Goal: Task Accomplishment & Management: Use online tool/utility

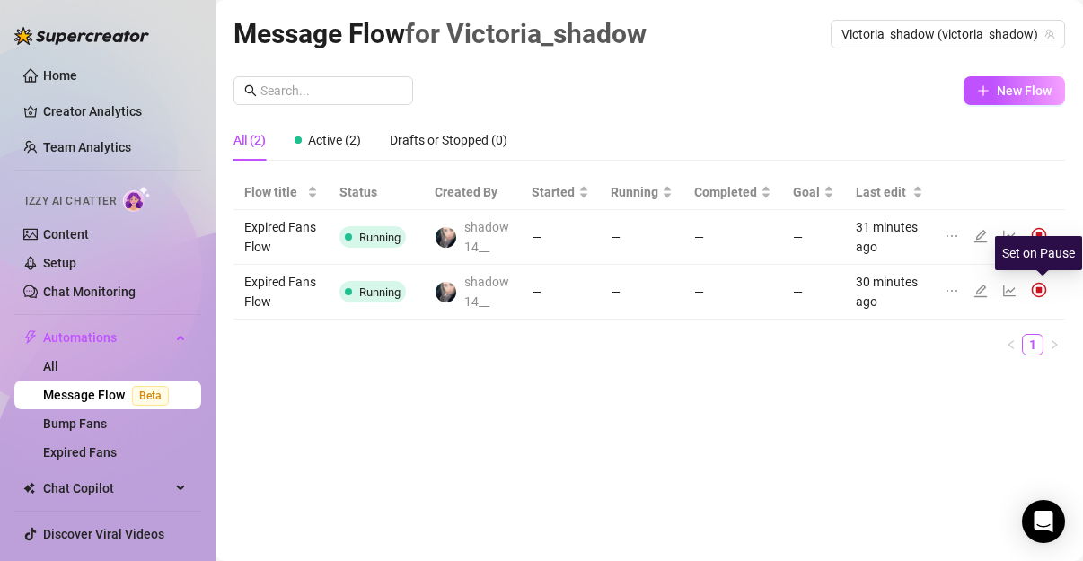
click at [1043, 289] on img at bounding box center [1039, 290] width 16 height 16
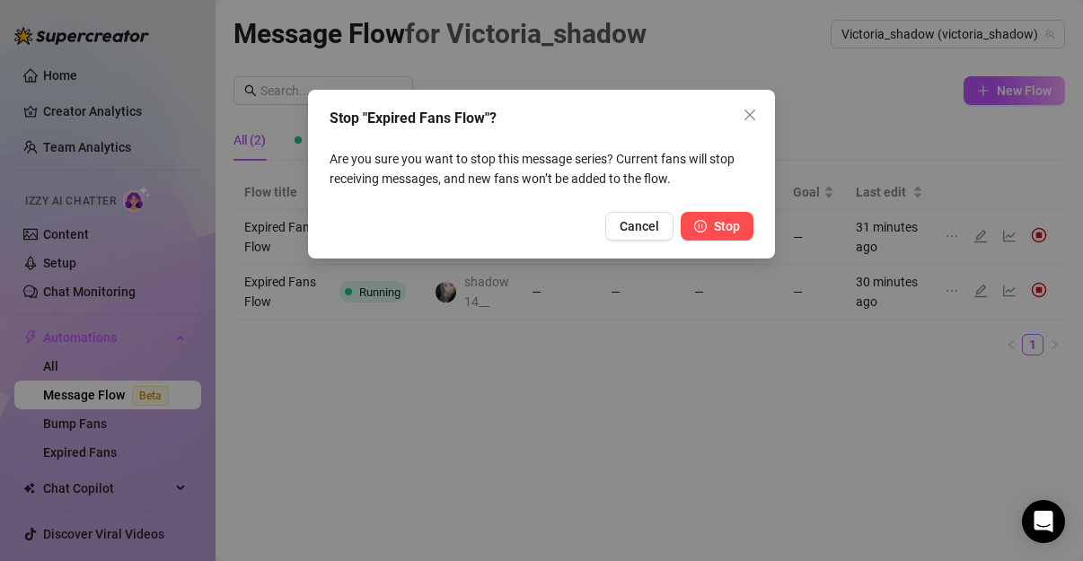
click at [726, 226] on span "Stop" at bounding box center [727, 226] width 26 height 14
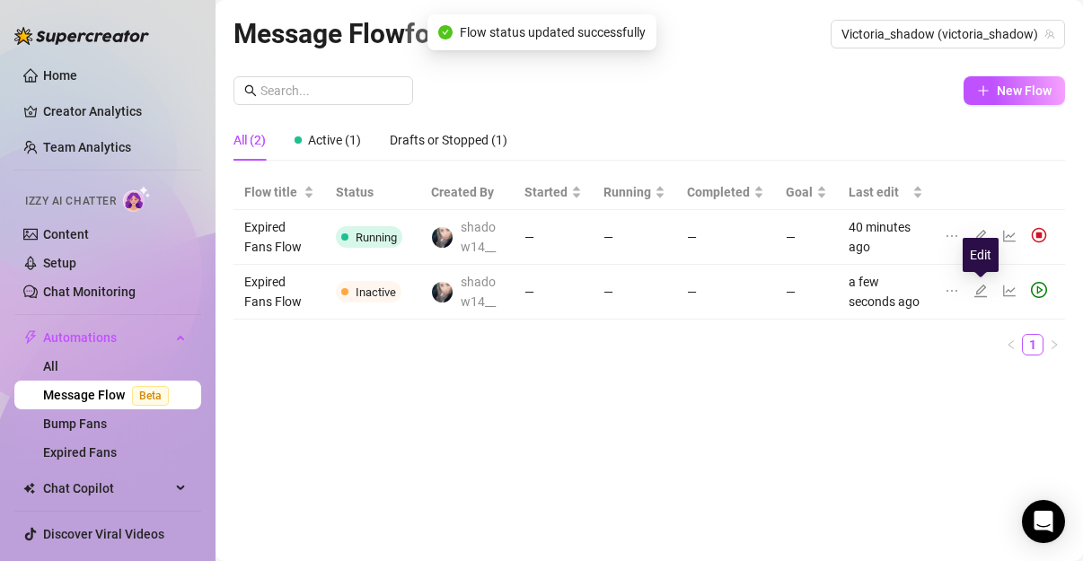
click at [985, 287] on icon "edit" at bounding box center [980, 291] width 14 height 14
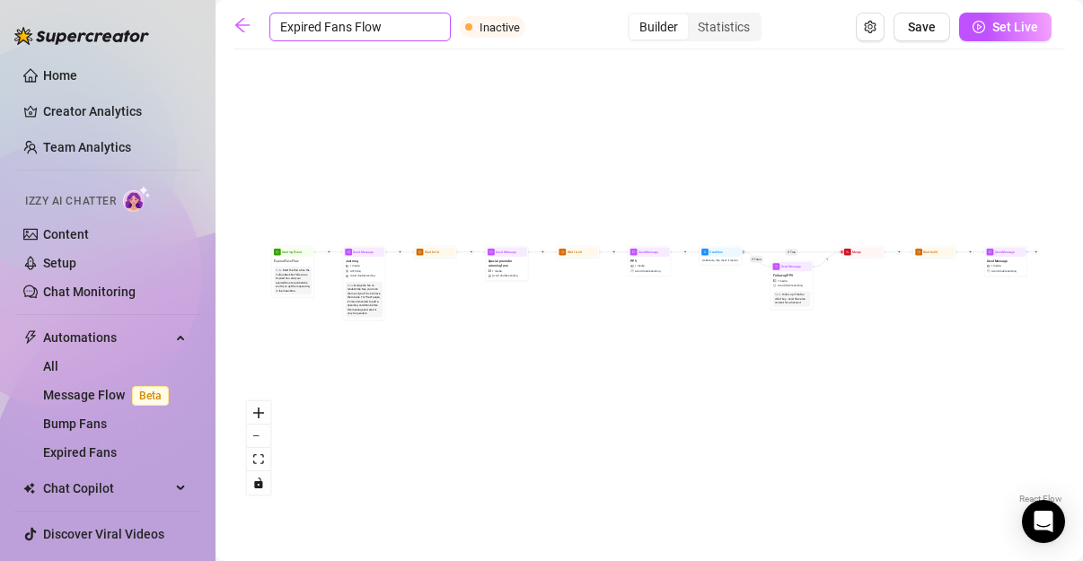
click at [422, 21] on input "Expired Fans Flow" at bounding box center [359, 27] width 181 height 29
drag, startPoint x: 418, startPoint y: 29, endPoint x: 446, endPoint y: 31, distance: 28.9
click at [421, 30] on input "Expired Fans Flow" at bounding box center [359, 27] width 181 height 29
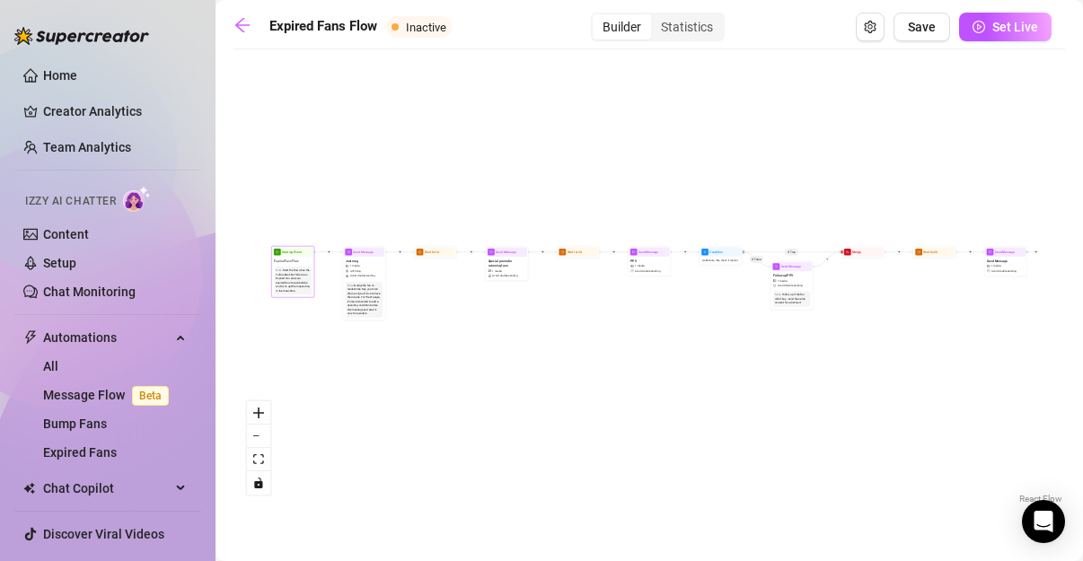
click at [307, 287] on div "Start the flow when the Follow-Back bot follows an Expired Fan. Get your expire…" at bounding box center [293, 280] width 34 height 24
click at [300, 244] on div "If True If False Send Message Send Message 1 media Avoid double sending Wait fo…" at bounding box center [648, 283] width 831 height 450
click at [303, 260] on div "Expired Fans Flow" at bounding box center [294, 261] width 40 height 8
click at [303, 260] on div at bounding box center [541, 280] width 1083 height 561
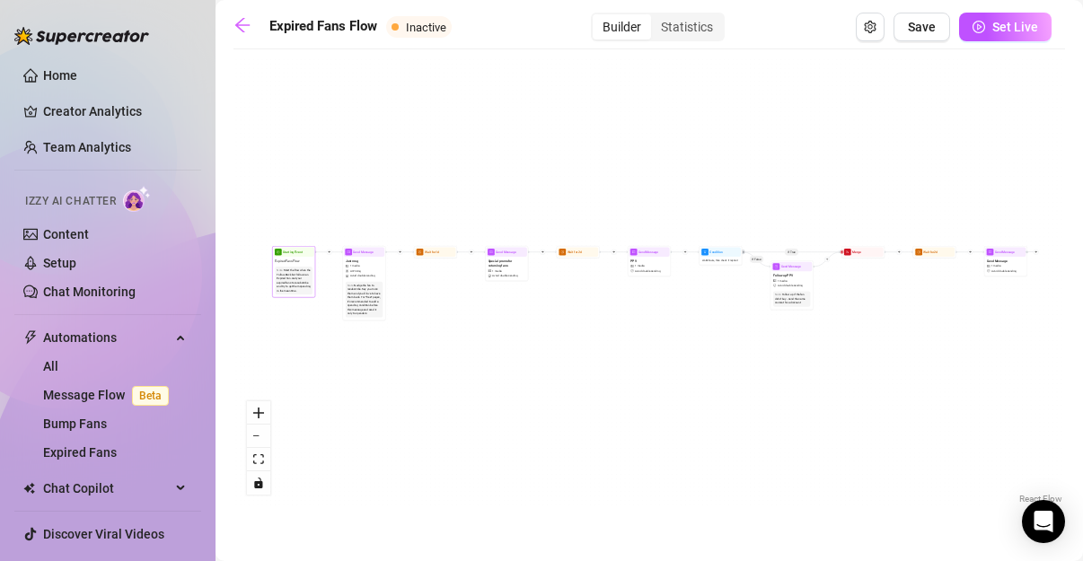
click at [303, 260] on div "Expired Fans Flow" at bounding box center [294, 261] width 40 height 8
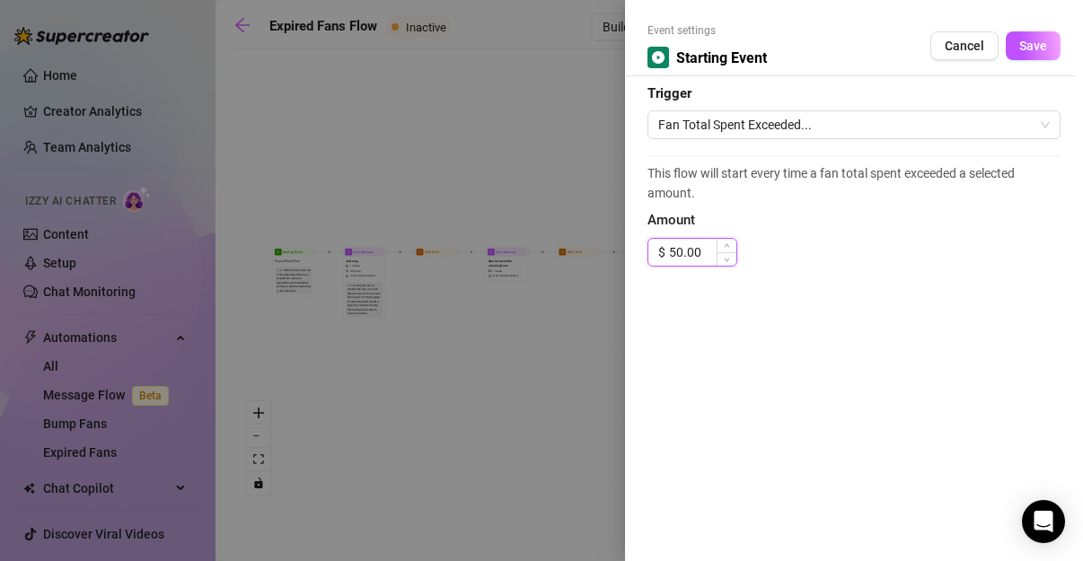
click at [712, 251] on input "50.00" at bounding box center [702, 252] width 67 height 27
type input "5"
type input "1"
click at [722, 131] on span "Fan Total Spent Exceeded..." at bounding box center [854, 124] width 392 height 27
type input "50.00"
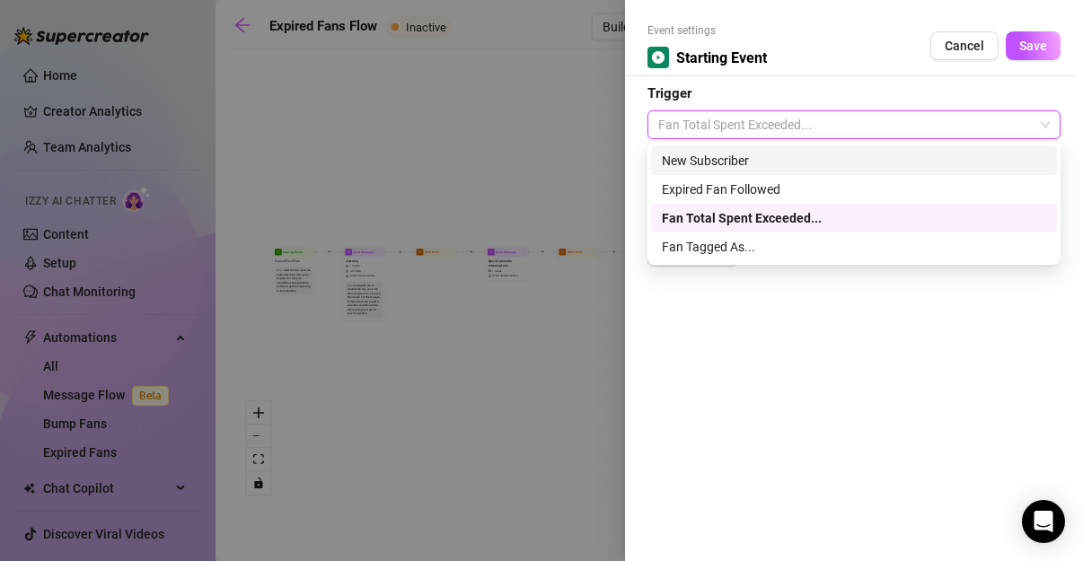
click at [753, 161] on div "New Subscriber" at bounding box center [854, 161] width 384 height 20
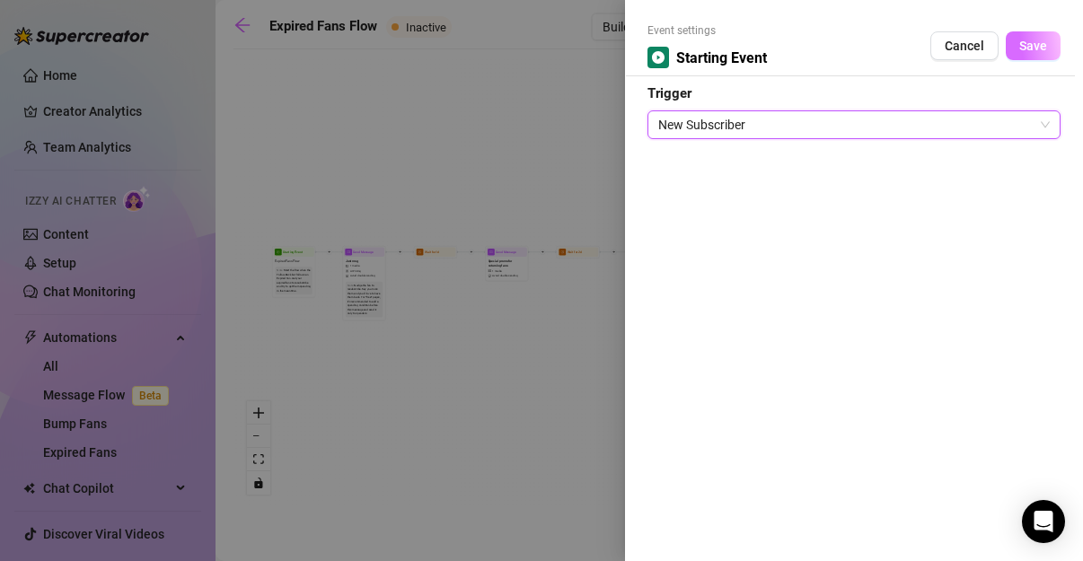
click at [1048, 52] on button "Save" at bounding box center [1033, 45] width 55 height 29
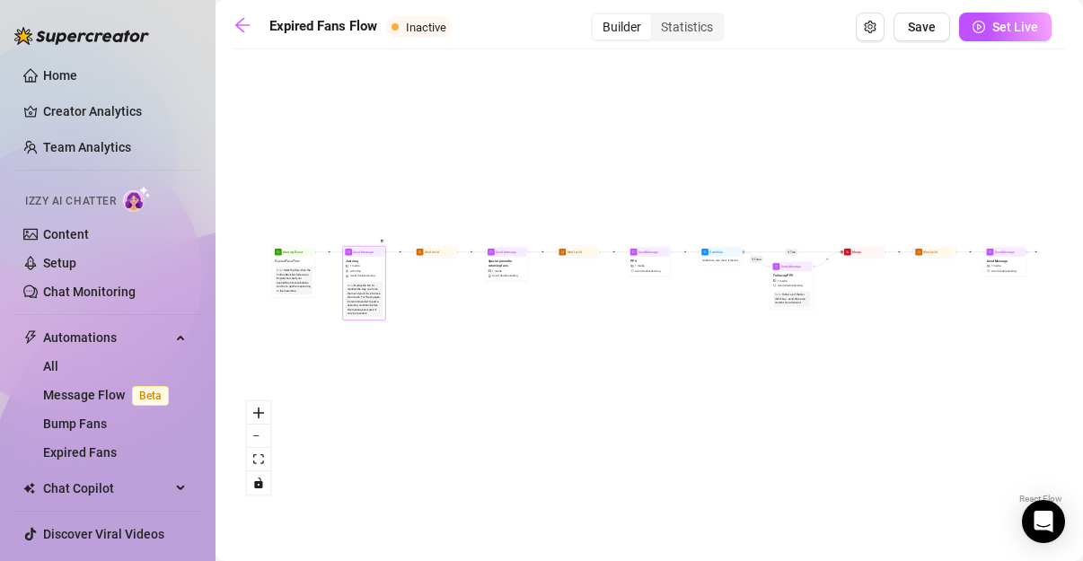
click at [374, 266] on div "Just msg 1 media AI Pricing Avoid double sending" at bounding box center [364, 268] width 40 height 23
type textarea "Geia sou kauliari mou sou stelno mia photo na sou ftiakso tin mera!! [GEOGRAPHI…"
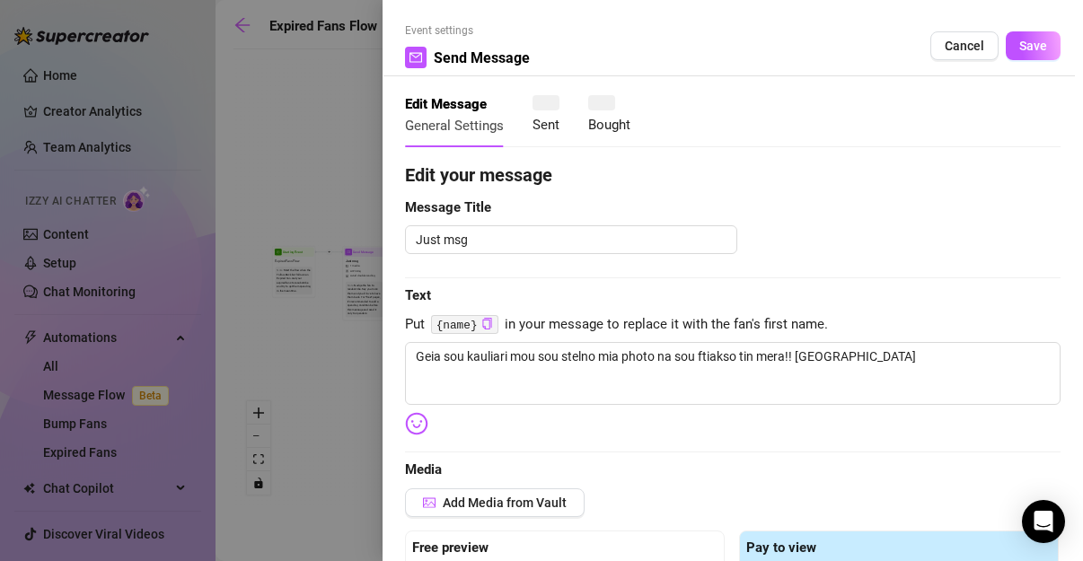
click at [370, 268] on div at bounding box center [541, 280] width 1083 height 561
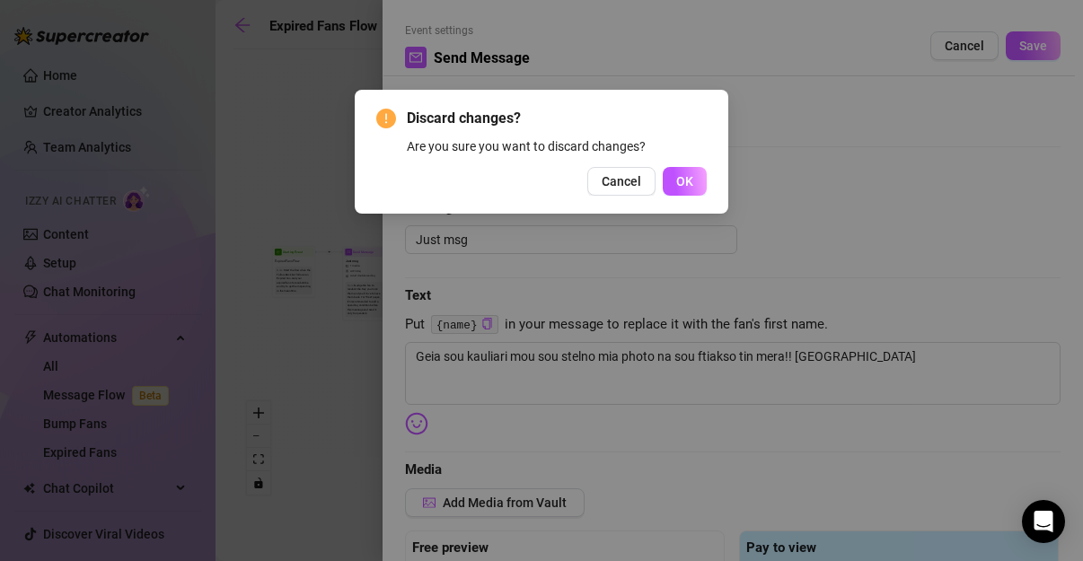
click at [477, 278] on div "Discard changes? Are you sure you want to discard changes? Cancel OK" at bounding box center [541, 280] width 1083 height 561
click at [617, 189] on span "Cancel" at bounding box center [622, 181] width 40 height 14
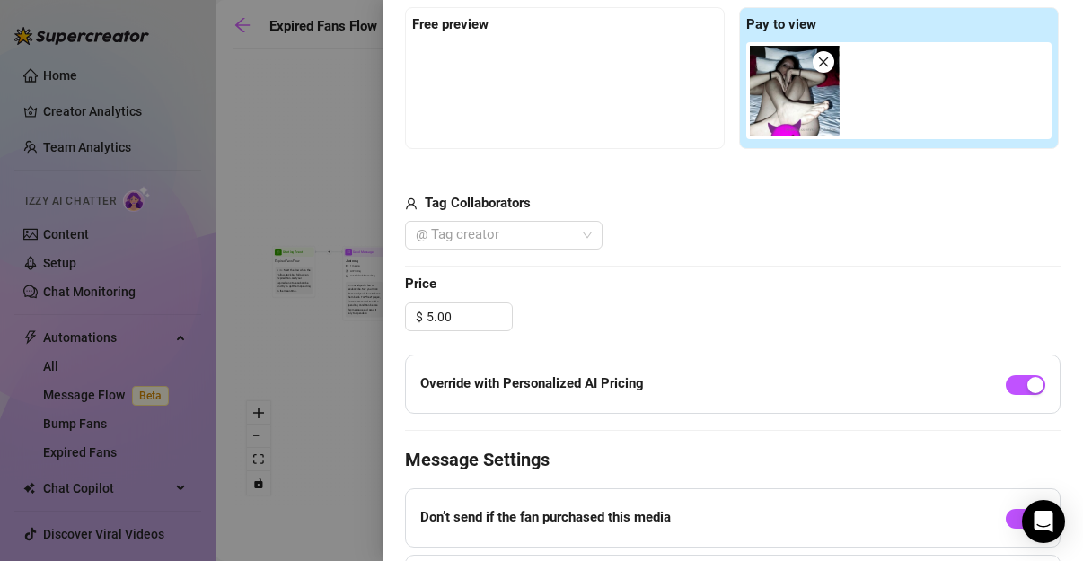
scroll to position [449, 0]
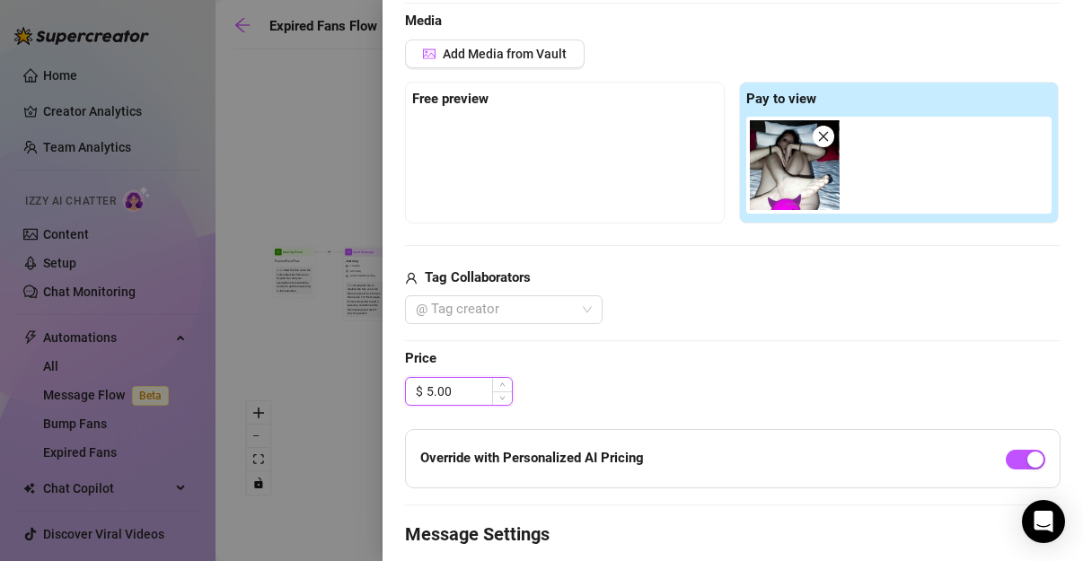
click at [475, 387] on input "5.00" at bounding box center [469, 391] width 85 height 27
drag, startPoint x: 478, startPoint y: 385, endPoint x: 308, endPoint y: 358, distance: 171.8
click at [308, 358] on div "Event settings Send Message Cancel Save Edit Message General Settings 0 Sent 0 …" at bounding box center [541, 280] width 1083 height 561
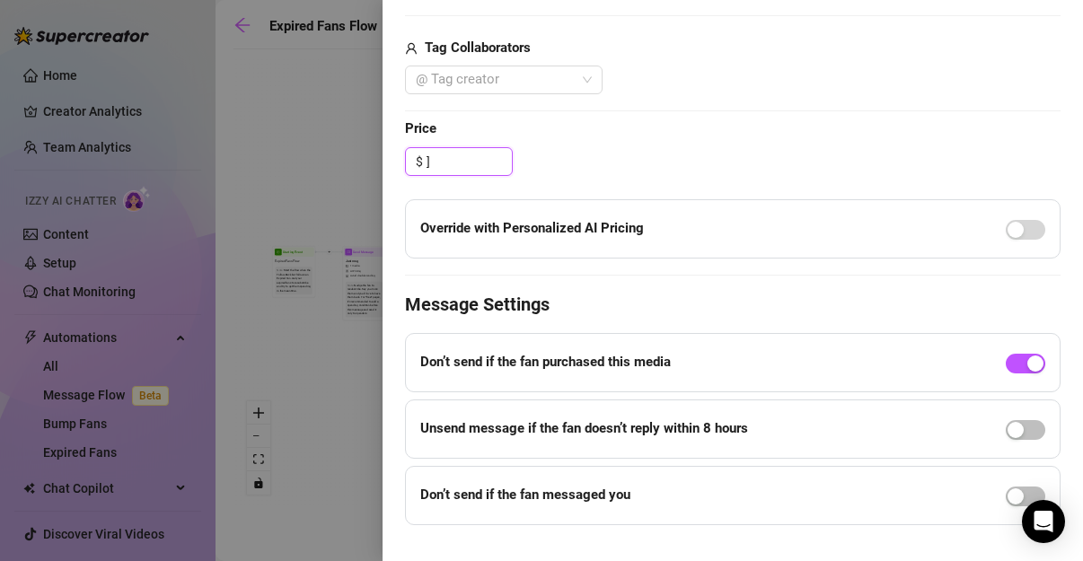
scroll to position [705, 0]
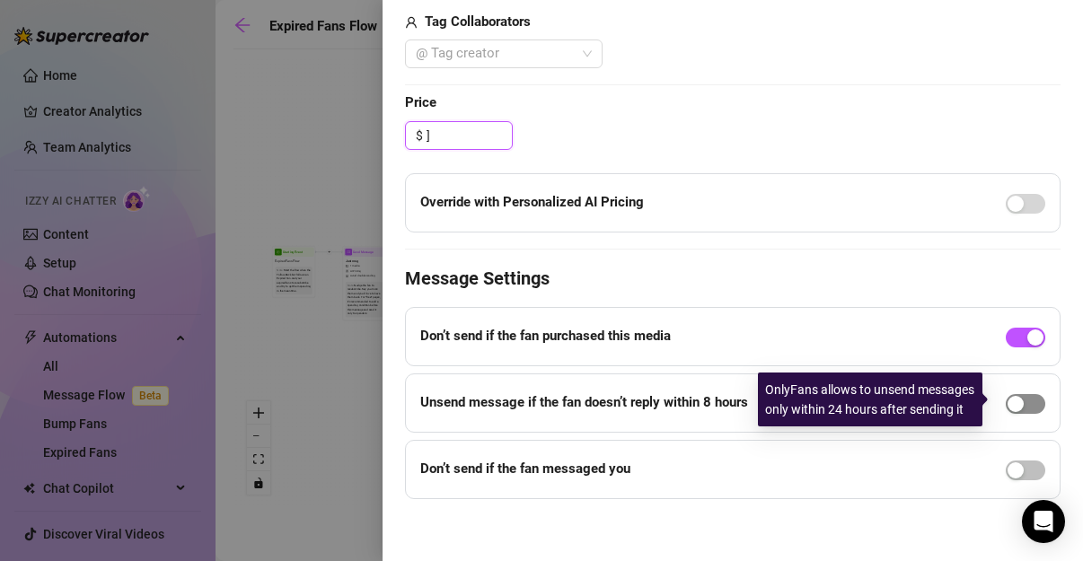
type input "]"
click at [1022, 404] on span "button" at bounding box center [1026, 404] width 40 height 20
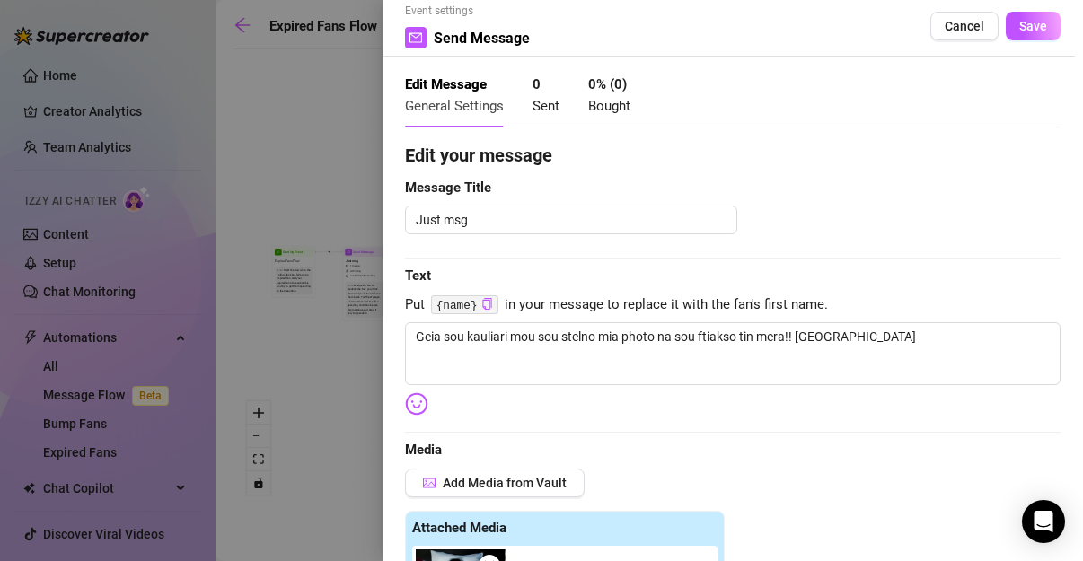
scroll to position [0, 0]
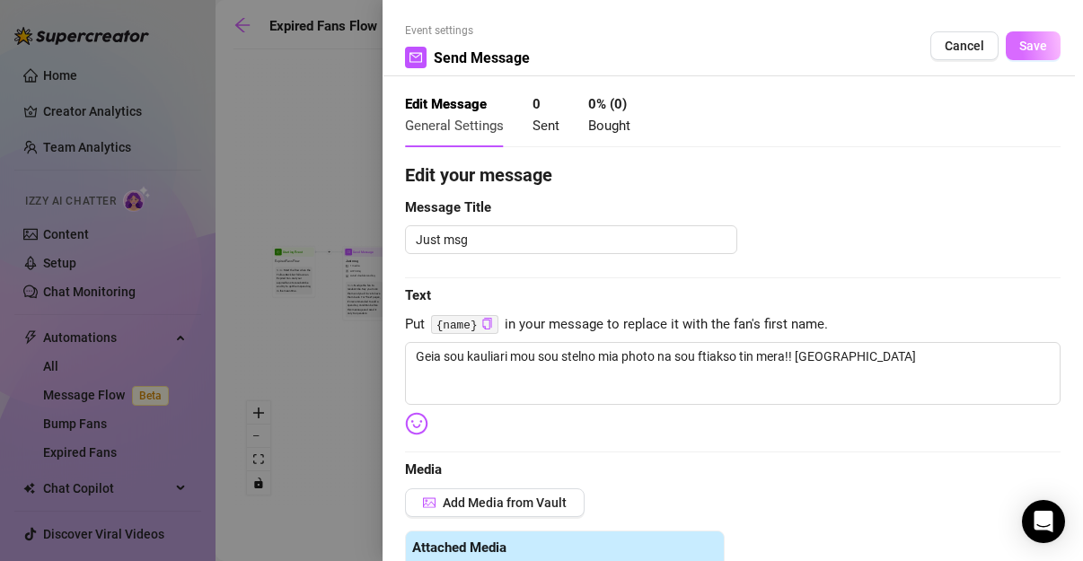
click at [1021, 48] on span "Save" at bounding box center [1033, 46] width 28 height 14
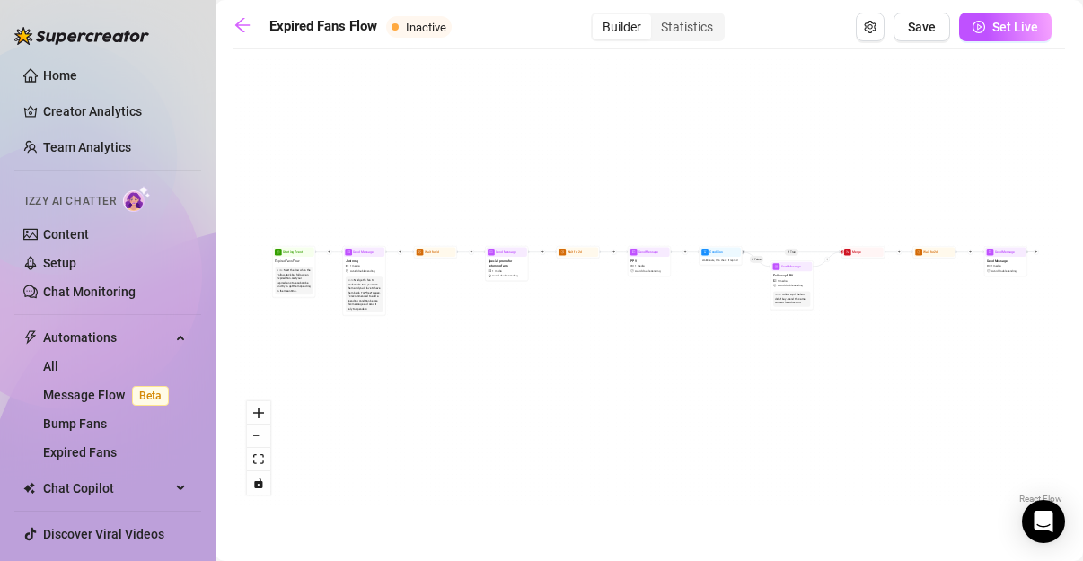
click at [451, 260] on div "If True If False Send Message Send Message 1 media Avoid double sending Wait fo…" at bounding box center [648, 283] width 831 height 450
click at [437, 262] on div "If True If False Send Message Send Message 1 media Avoid double sending Wait fo…" at bounding box center [648, 283] width 831 height 450
click at [436, 255] on div "Wait for 1d" at bounding box center [437, 252] width 40 height 10
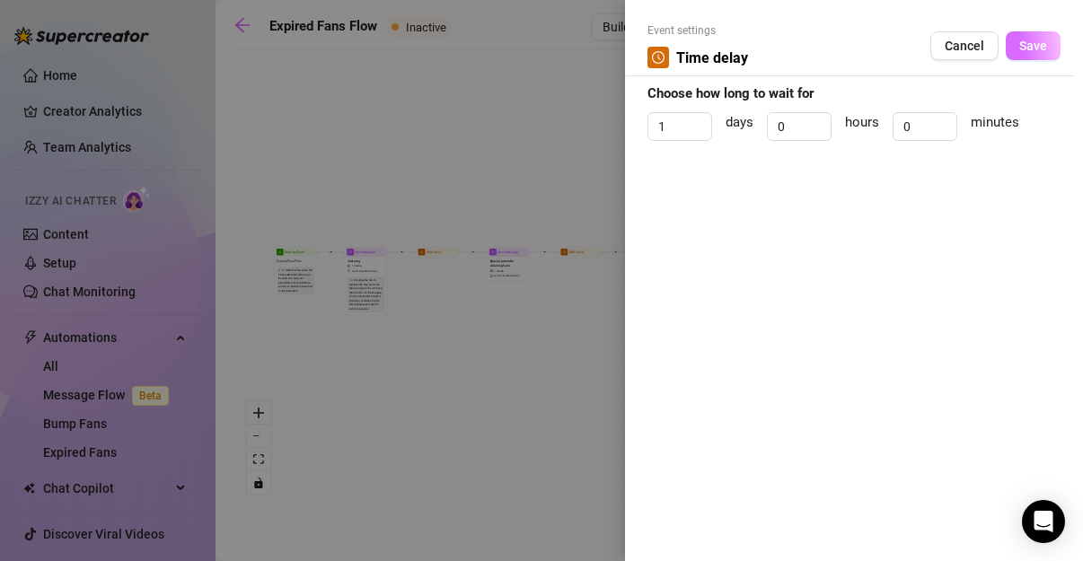
click at [1034, 50] on span "Save" at bounding box center [1033, 46] width 28 height 14
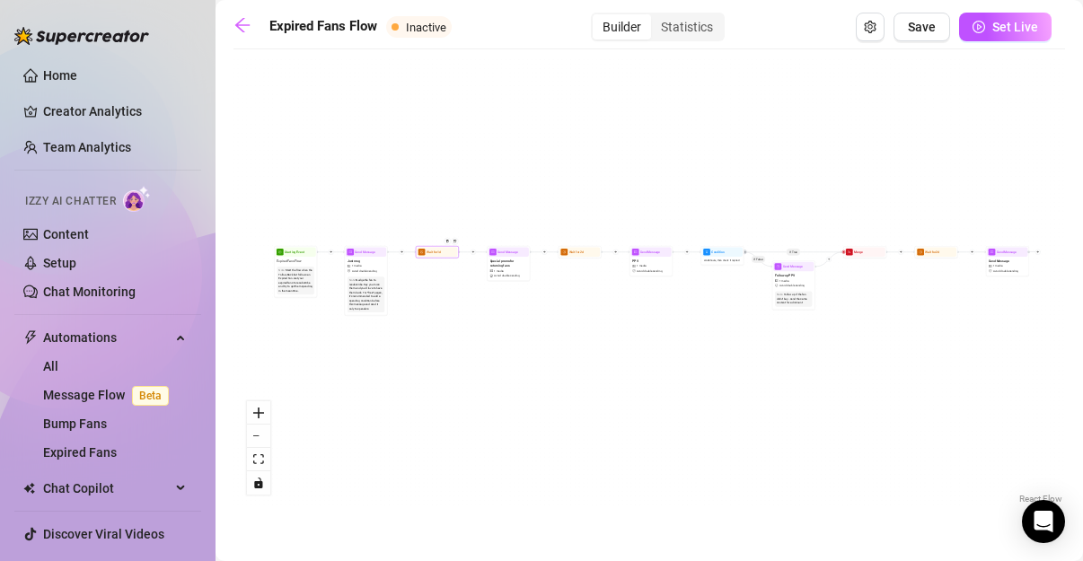
click at [436, 257] on div "Wait for 1d" at bounding box center [437, 252] width 43 height 12
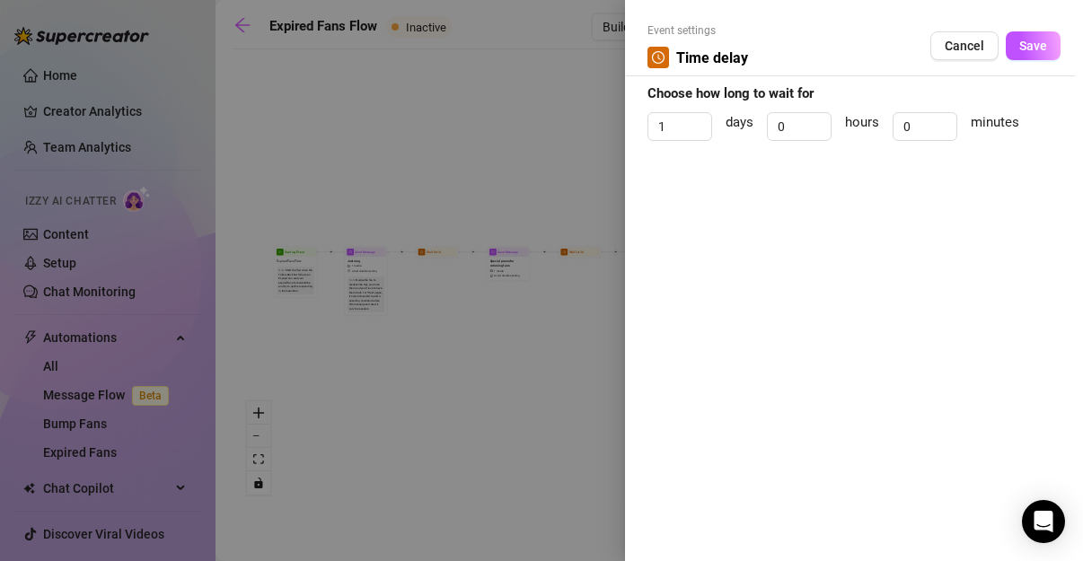
click at [556, 128] on div at bounding box center [541, 280] width 1083 height 561
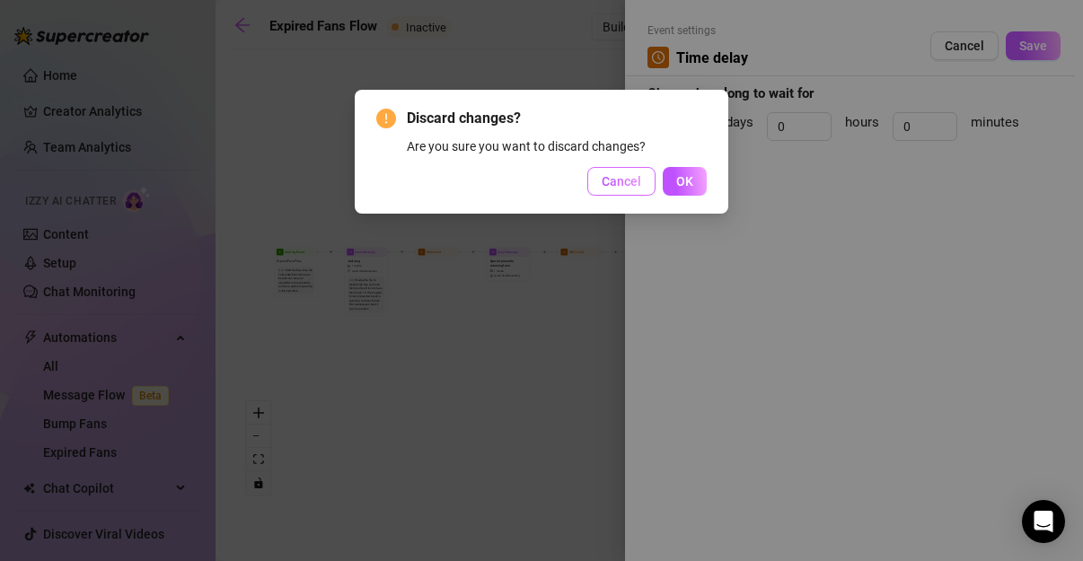
click at [618, 187] on span "Cancel" at bounding box center [622, 181] width 40 height 14
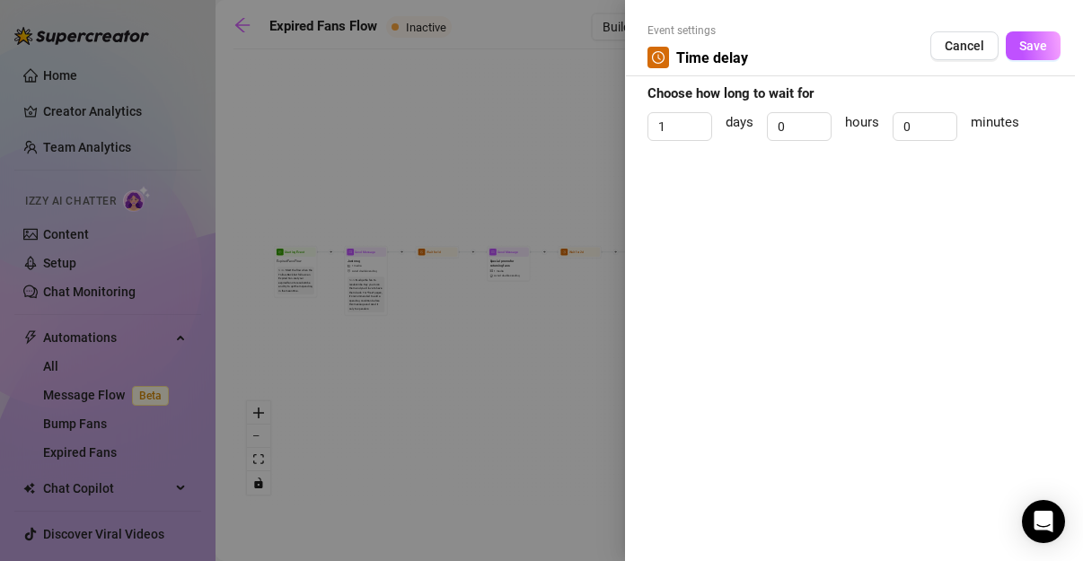
click at [532, 182] on div at bounding box center [541, 280] width 1083 height 561
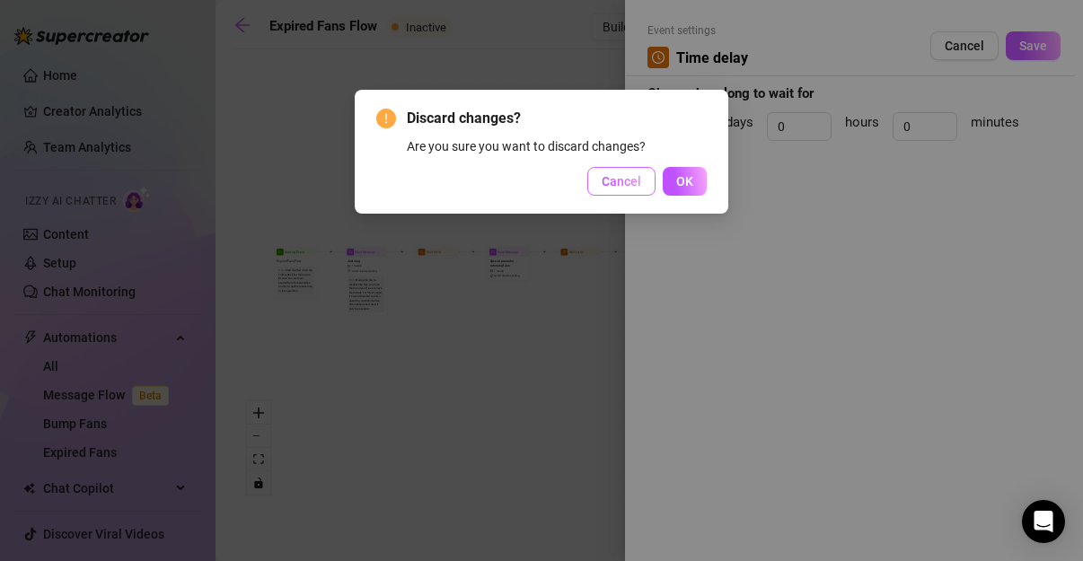
click at [603, 183] on button "Cancel" at bounding box center [621, 181] width 68 height 29
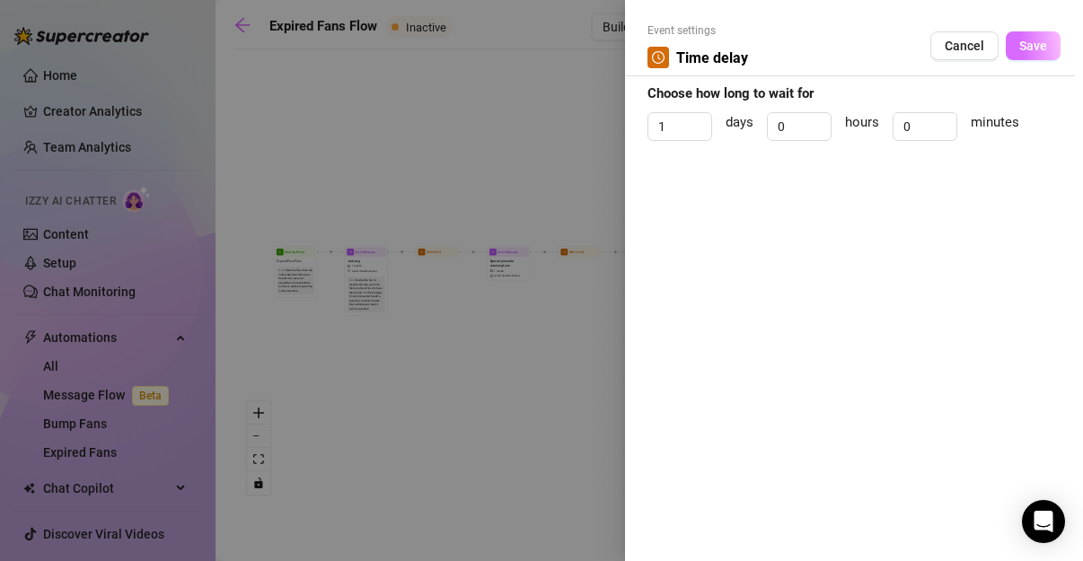
click at [1044, 54] on button "Save" at bounding box center [1033, 45] width 55 height 29
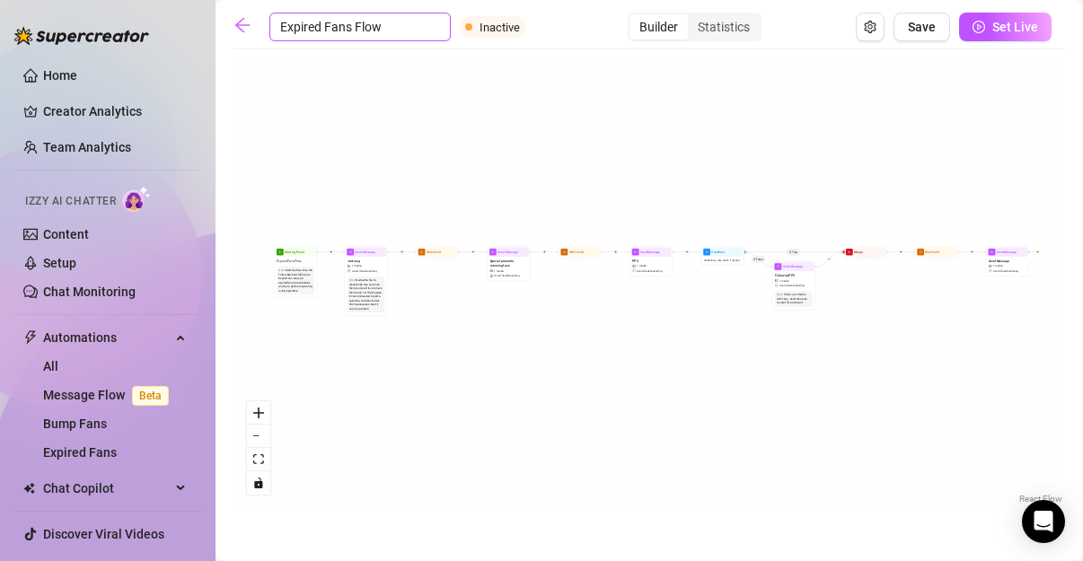
click at [358, 22] on input "Expired Fans Flow" at bounding box center [359, 27] width 181 height 29
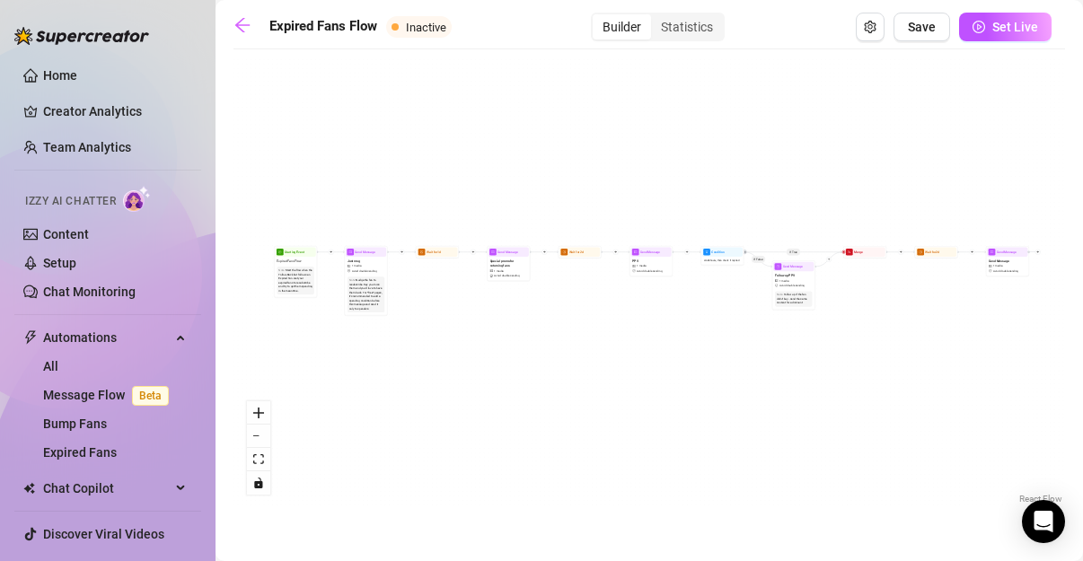
drag, startPoint x: 409, startPoint y: 27, endPoint x: 247, endPoint y: 40, distance: 162.1
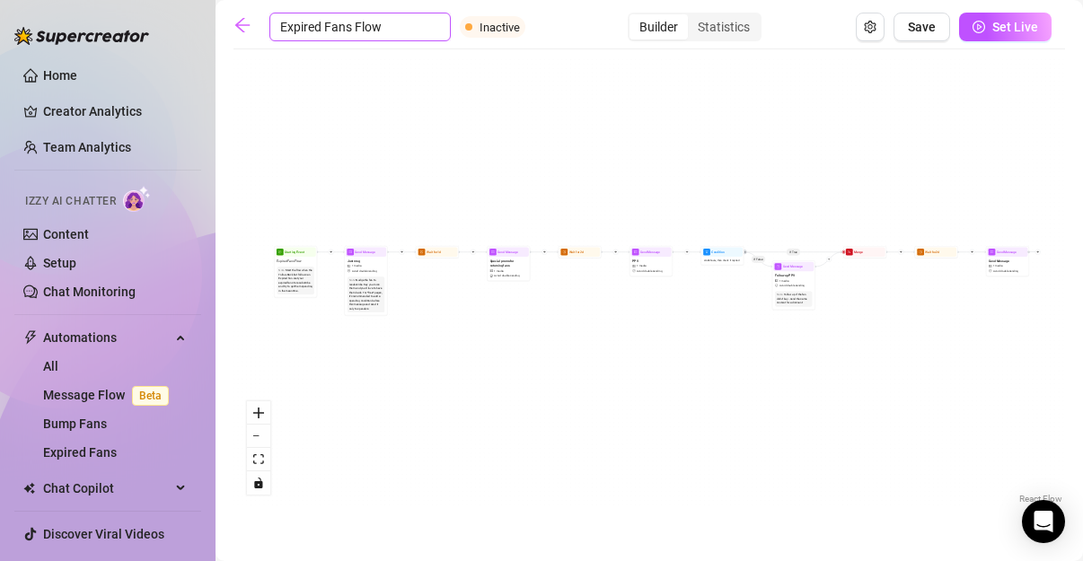
click at [303, 28] on input "Expired Fans Flow" at bounding box center [359, 27] width 181 height 29
type input "ν"
type input "new"
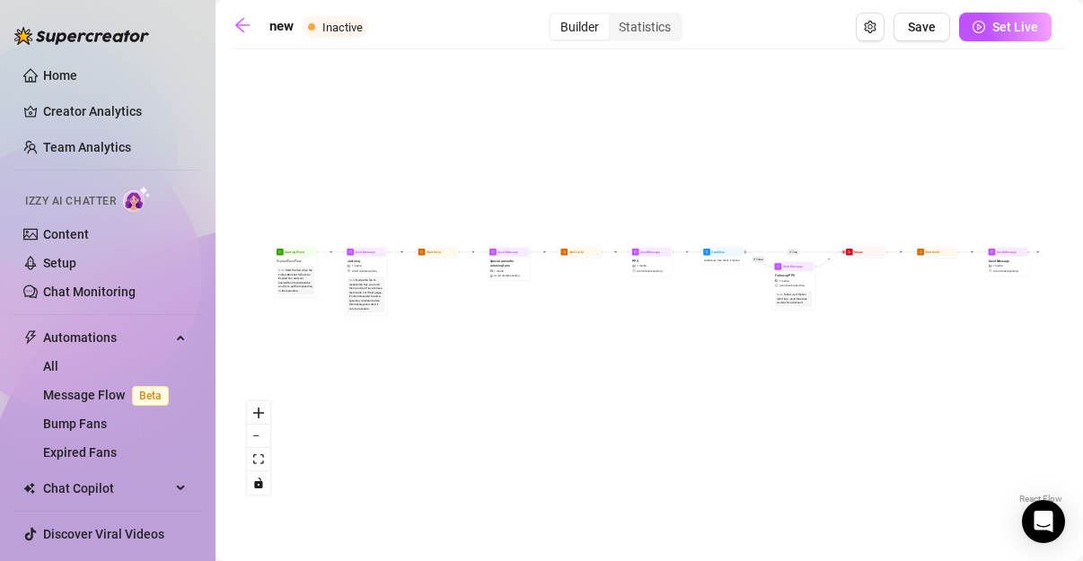
click at [439, 258] on div "If True If False Send Message Send Message 1 media Avoid double sending Wait fo…" at bounding box center [648, 283] width 831 height 450
click at [506, 268] on div "Special promo for returning fans 1 media Avoid double sending" at bounding box center [508, 268] width 40 height 22
type textarea "welcome back {name} i missed you ! i have new content for you i wil send you a …"
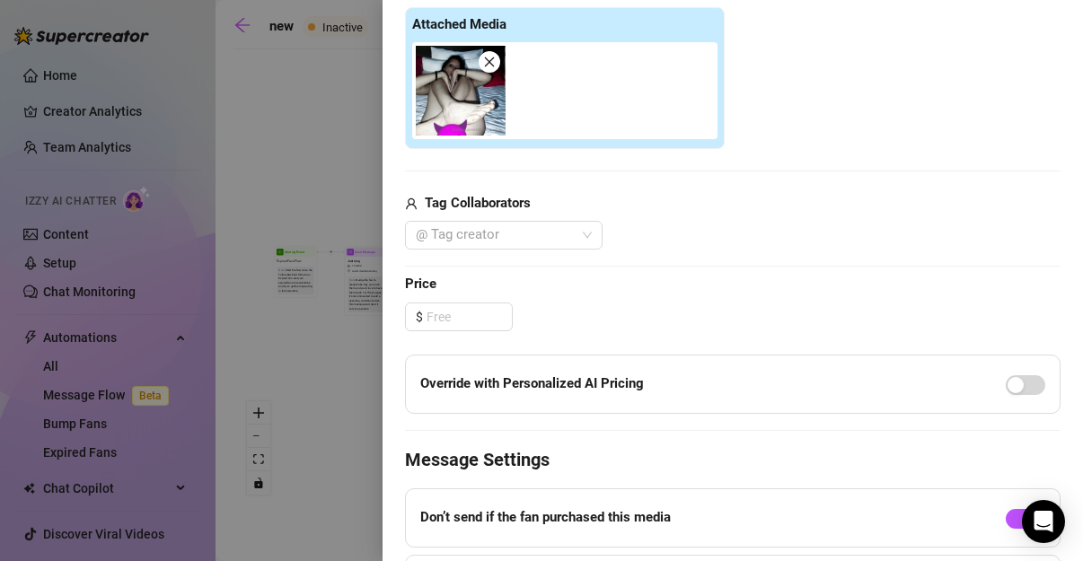
scroll to position [449, 0]
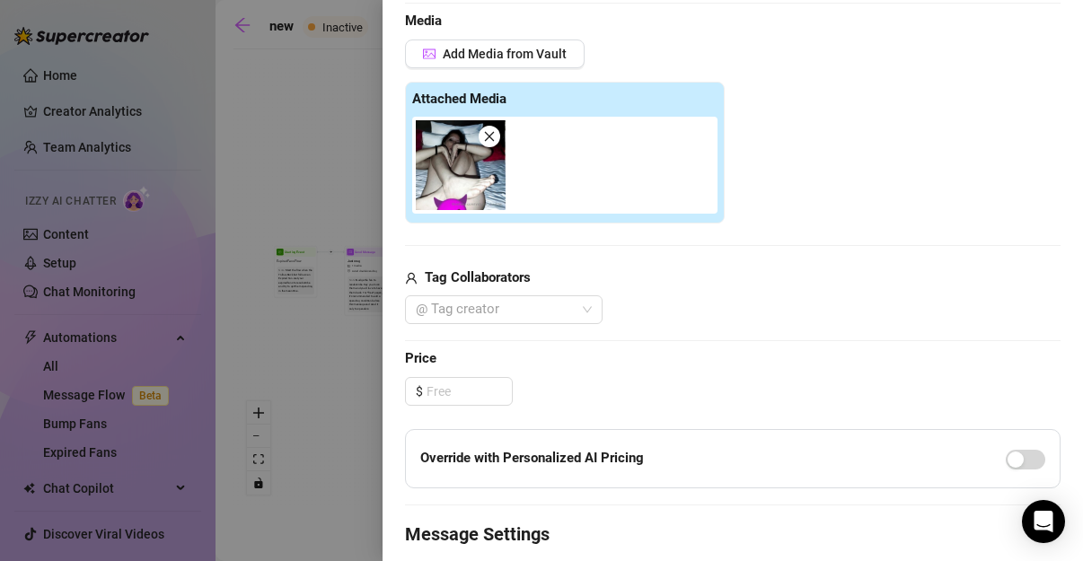
click at [492, 133] on icon "close" at bounding box center [490, 137] width 10 height 10
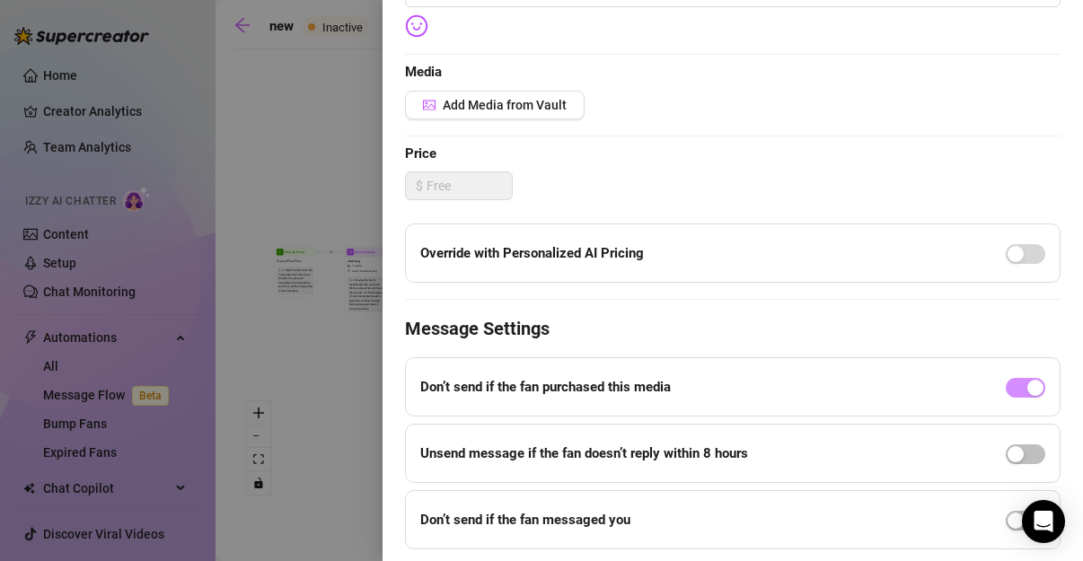
scroll to position [374, 0]
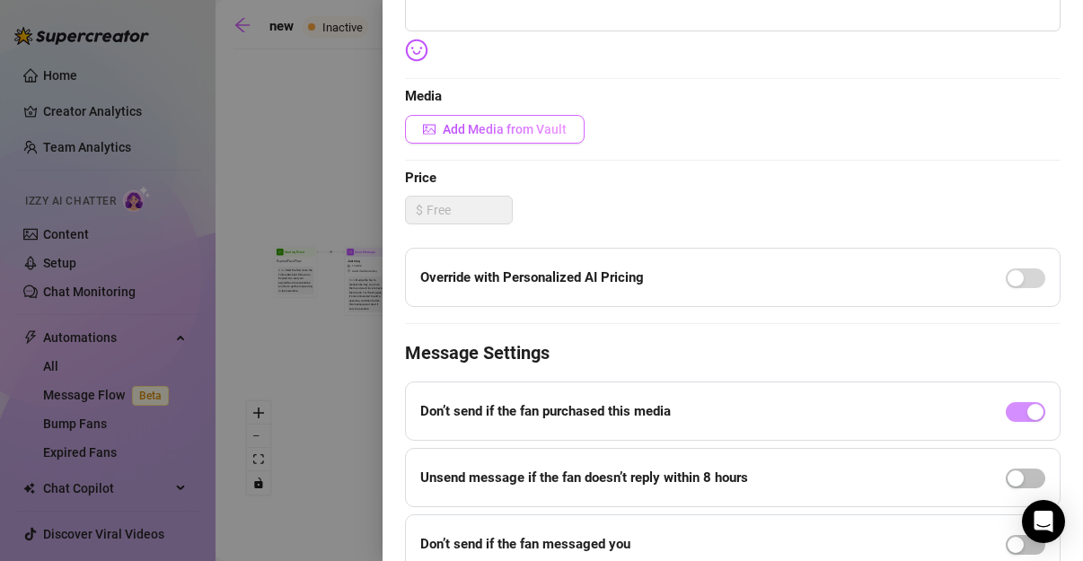
click at [478, 133] on span "Add Media from Vault" at bounding box center [505, 129] width 124 height 14
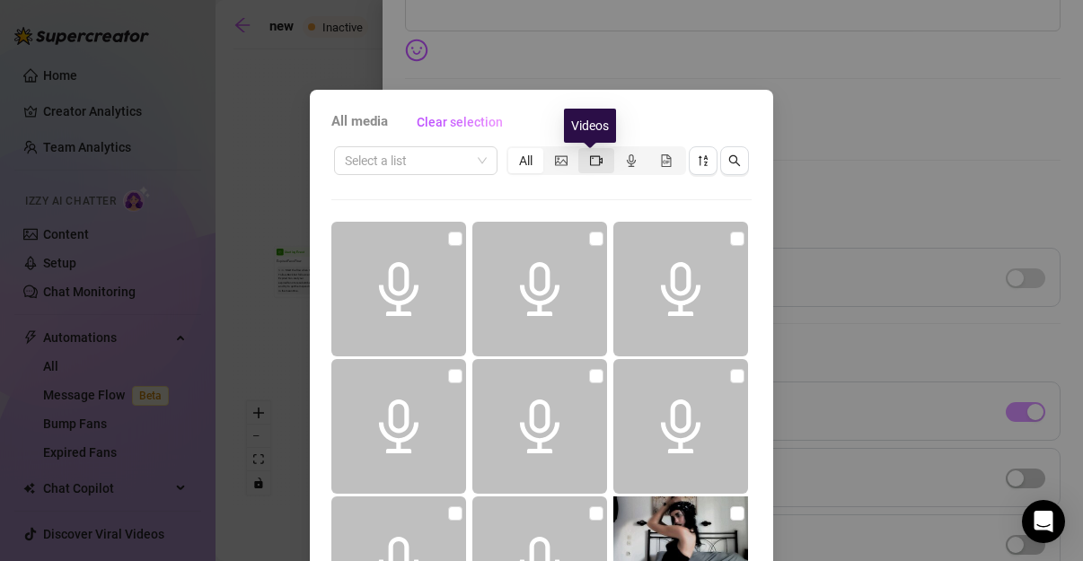
click at [594, 163] on icon "video-camera" at bounding box center [596, 160] width 13 height 13
click at [583, 151] on input "segmented control" at bounding box center [583, 151] width 0 height 0
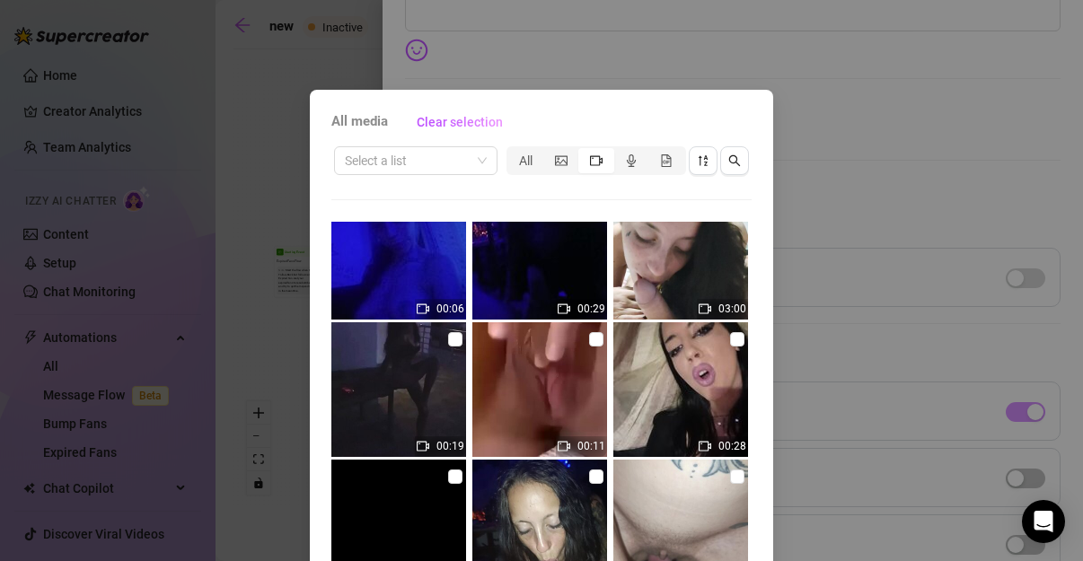
scroll to position [598, 0]
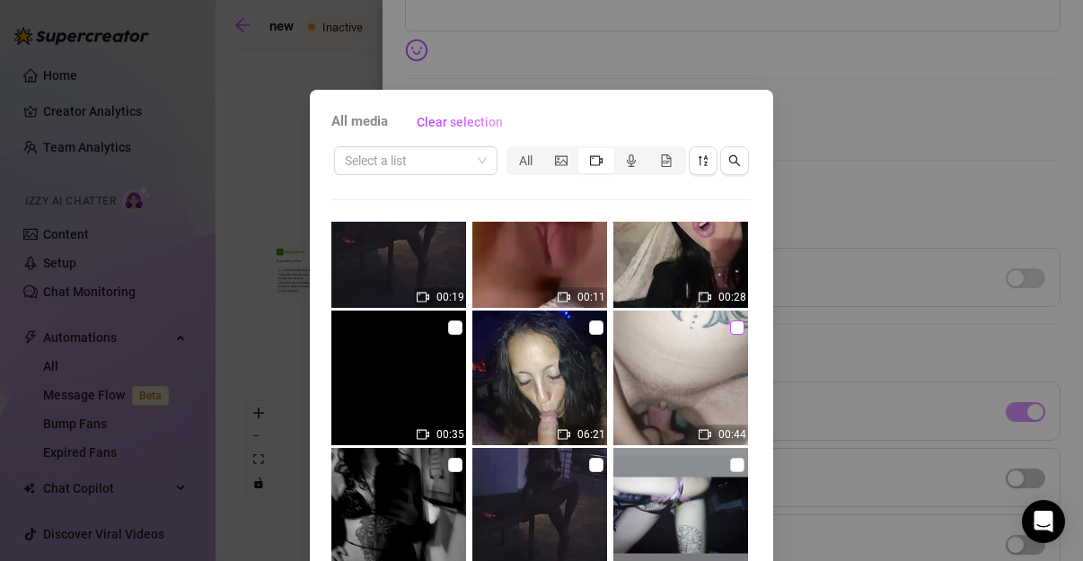
click at [730, 327] on input "checkbox" at bounding box center [737, 328] width 14 height 14
checkbox input "true"
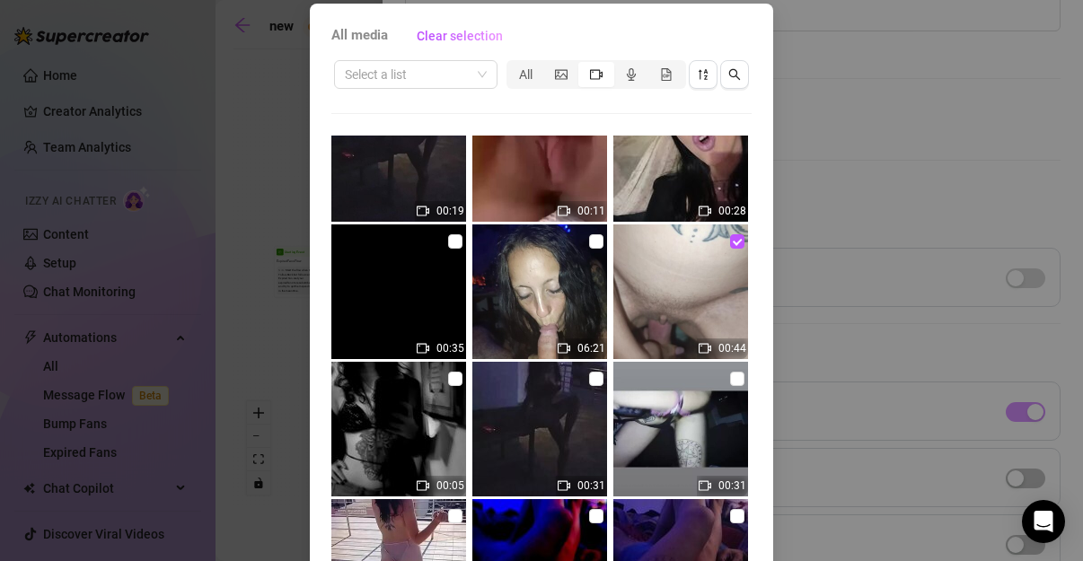
scroll to position [188, 0]
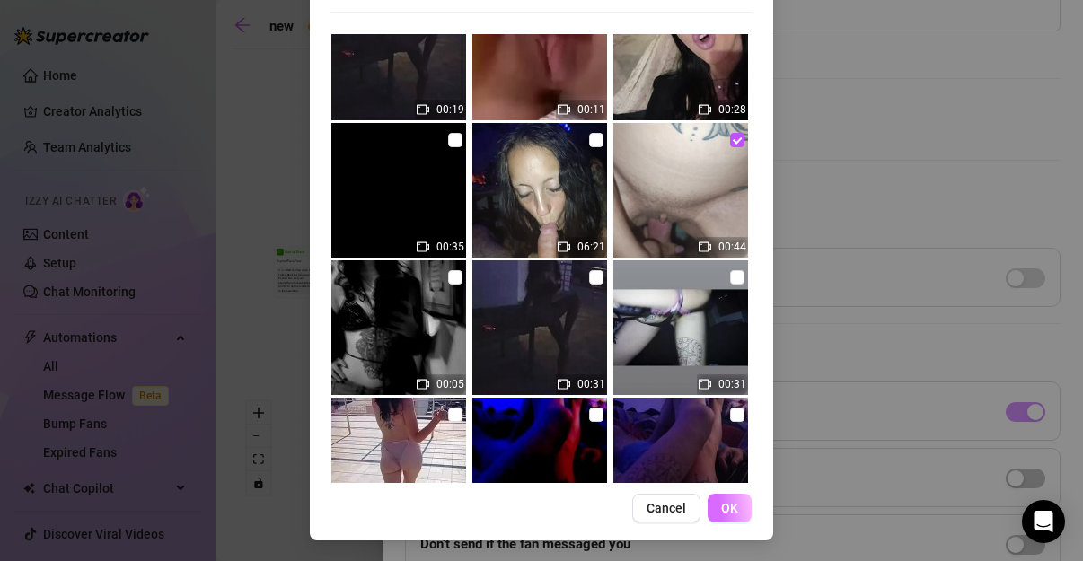
click at [730, 508] on span "OK" at bounding box center [729, 508] width 17 height 14
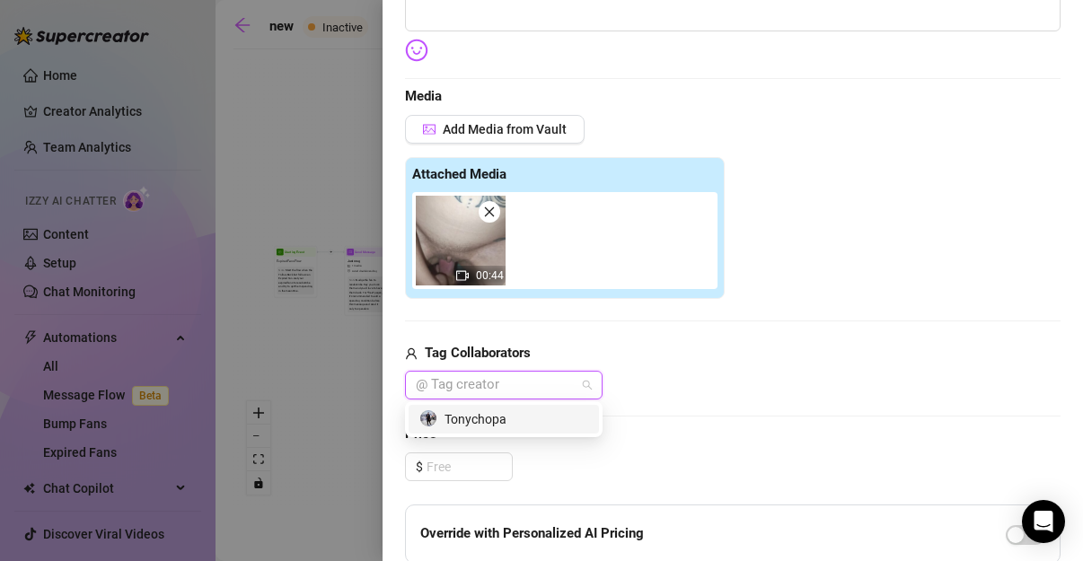
click at [509, 379] on div at bounding box center [495, 385] width 172 height 25
click at [491, 424] on div "Tonychopa" at bounding box center [503, 419] width 169 height 20
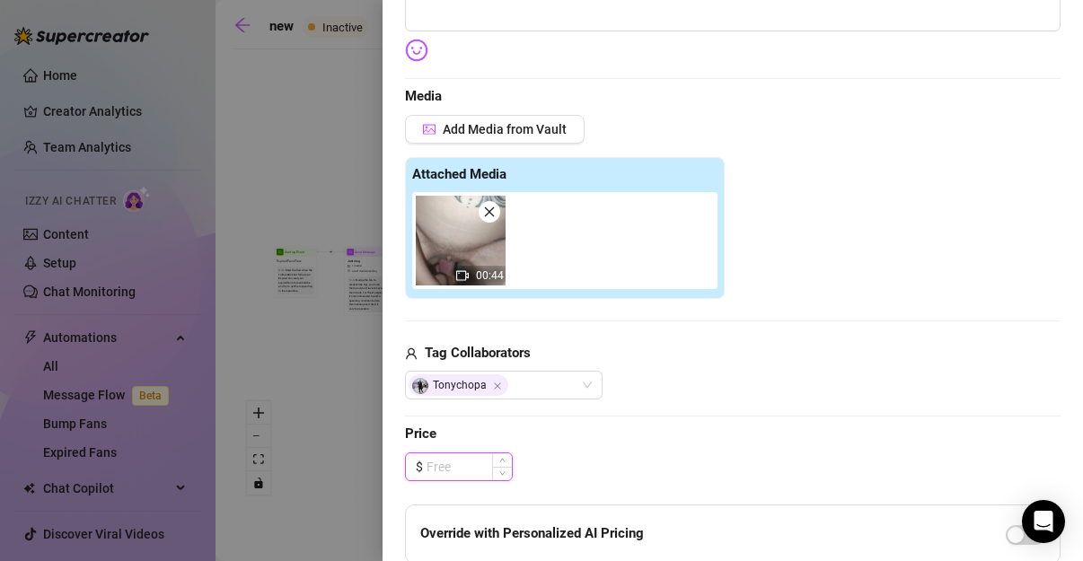
click at [462, 458] on input at bounding box center [469, 466] width 85 height 27
type input "5"
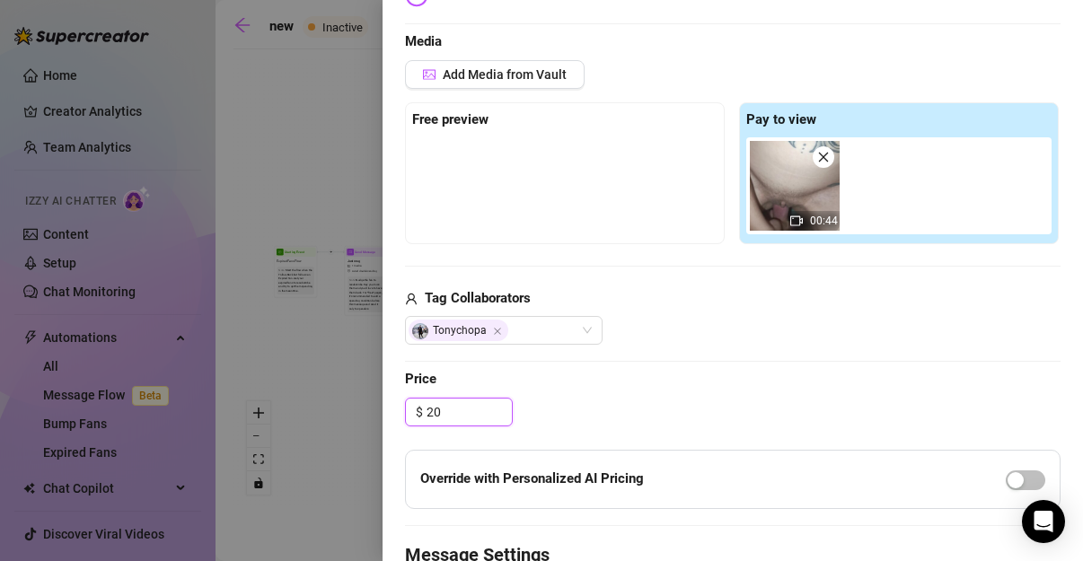
scroll to position [449, 0]
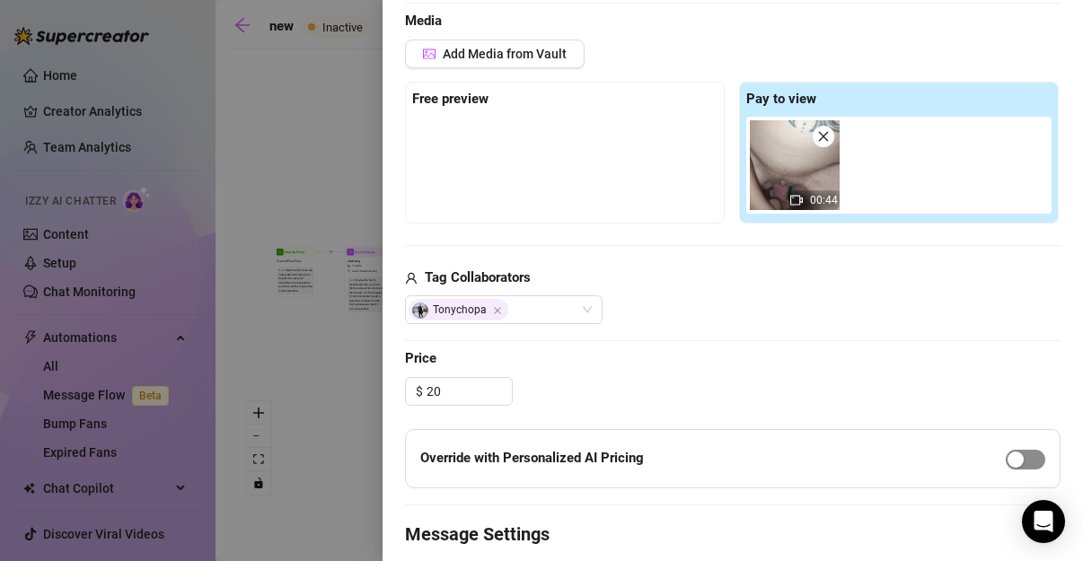
type input "20.00"
click at [1007, 461] on div "button" at bounding box center [1015, 460] width 16 height 16
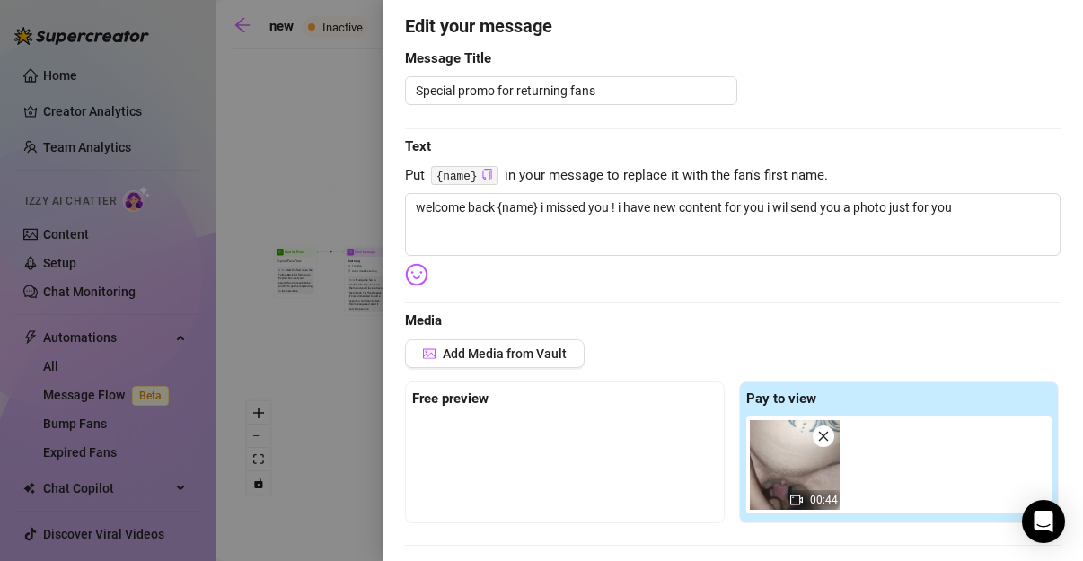
scroll to position [75, 0]
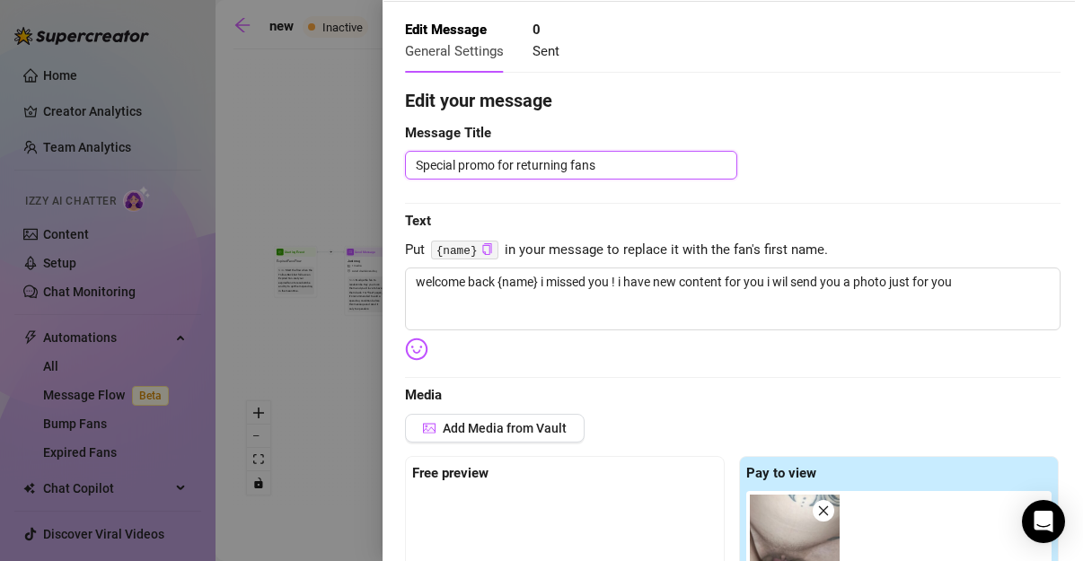
drag, startPoint x: 612, startPoint y: 167, endPoint x: 4, endPoint y: 128, distance: 609.1
click at [4, 128] on div "Event settings Send Message Cancel Save Edit Message General Settings 0 Sent Ed…" at bounding box center [541, 280] width 1083 height 561
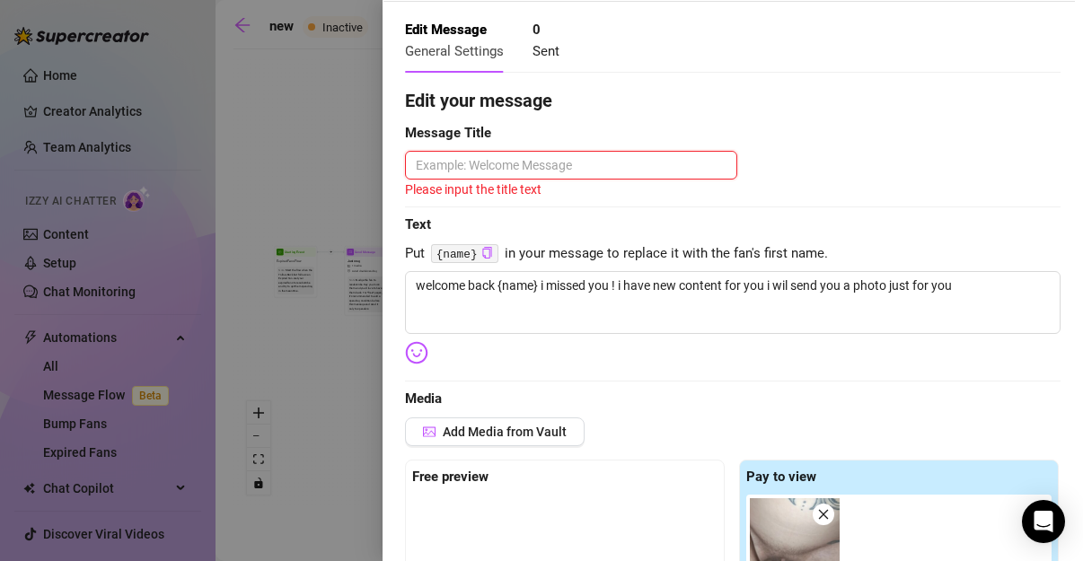
type textarea "n"
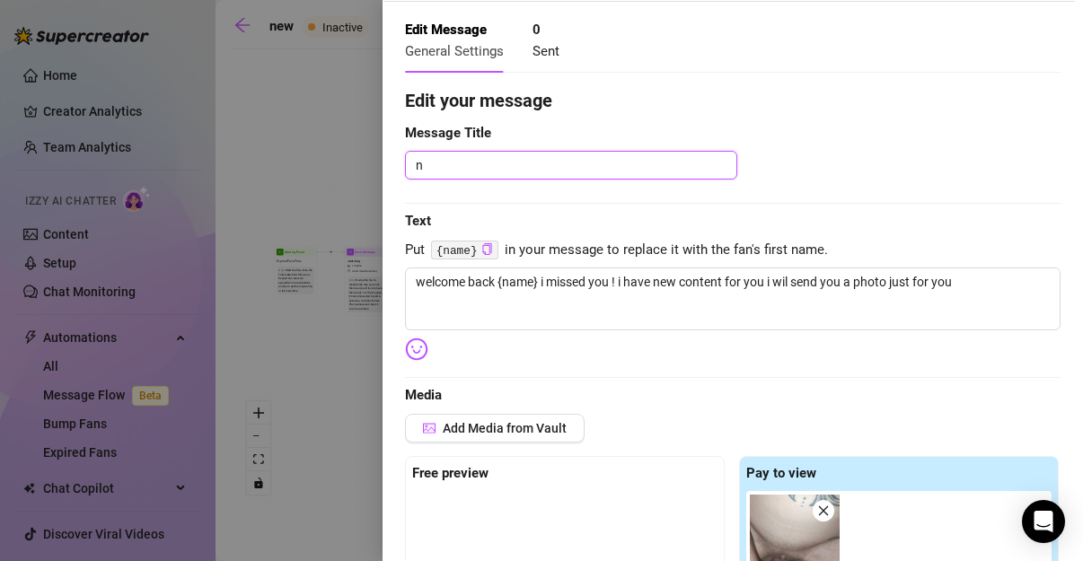
type textarea "ne"
type textarea "new"
type textarea "new f"
type textarea "new fa"
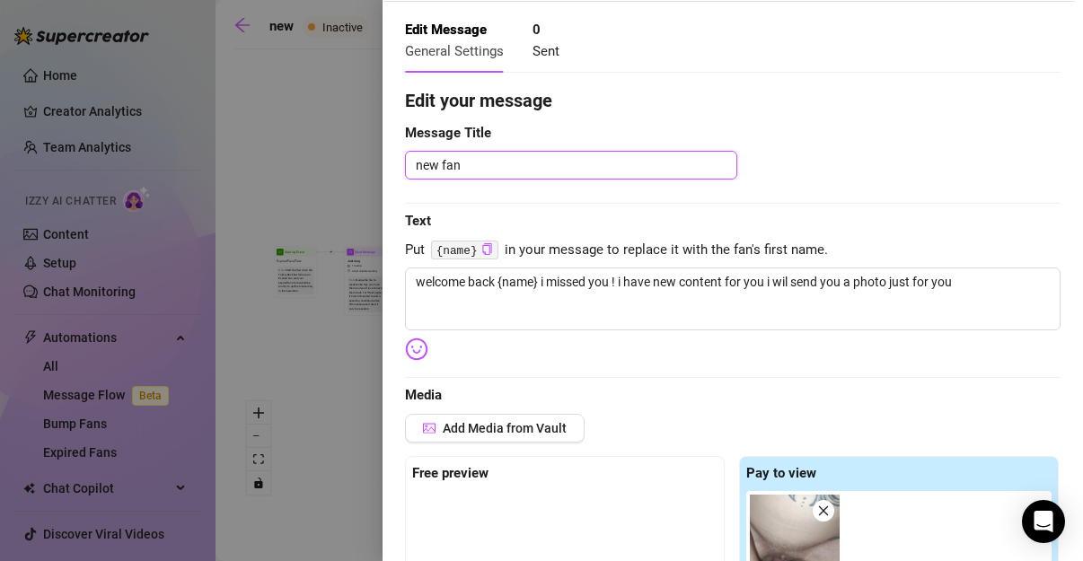
type textarea "new fans"
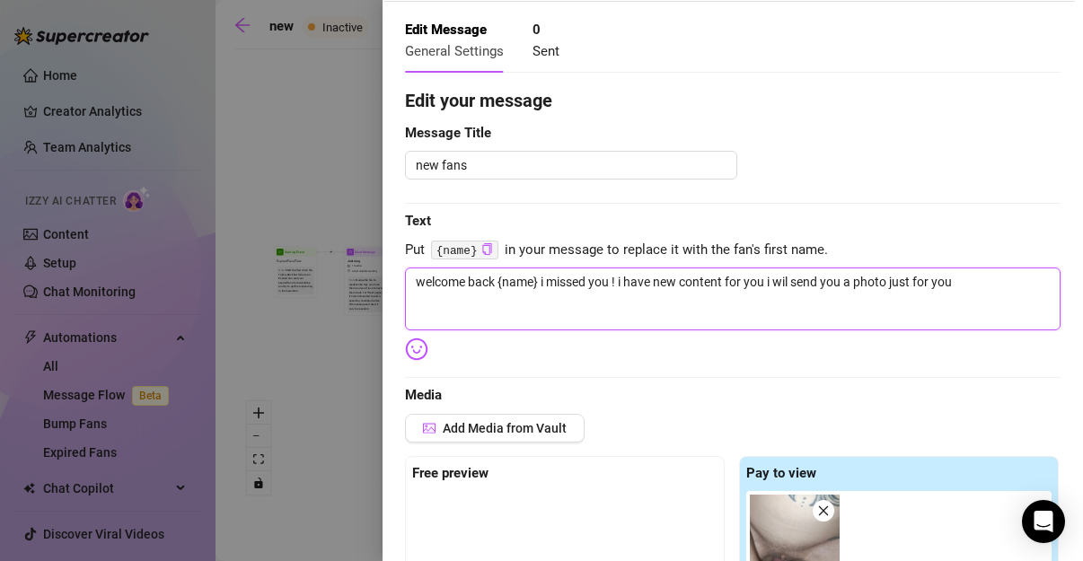
drag, startPoint x: 981, startPoint y: 291, endPoint x: -55, endPoint y: 251, distance: 1037.0
click at [0, 251] on html "Home Creator Analytics Team Analytics Izzy AI Chatter Content Setup Chat Monito…" at bounding box center [541, 280] width 1083 height 561
type textarea "Write your message here"
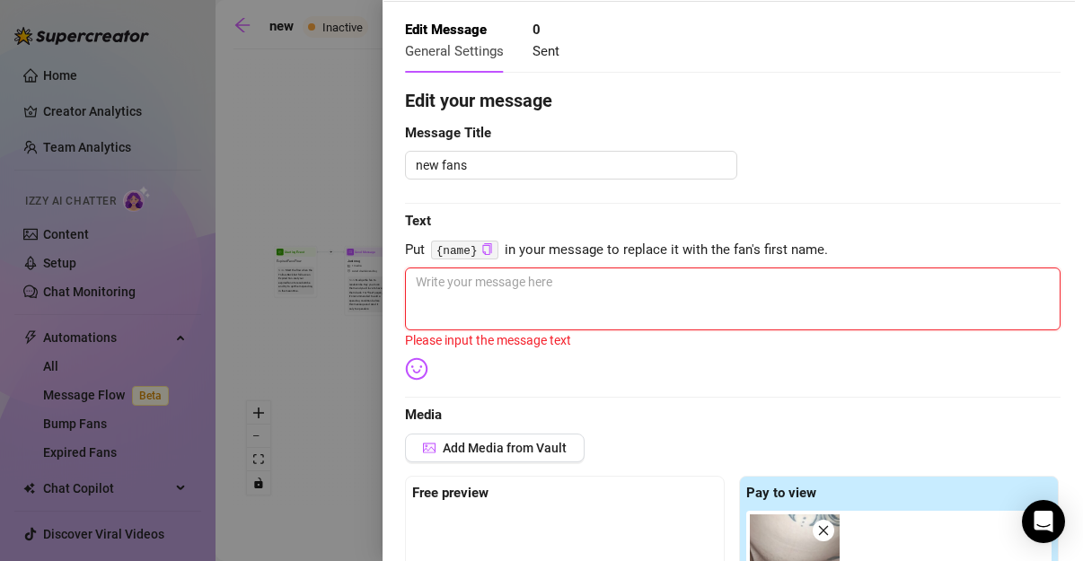
type textarea "W"
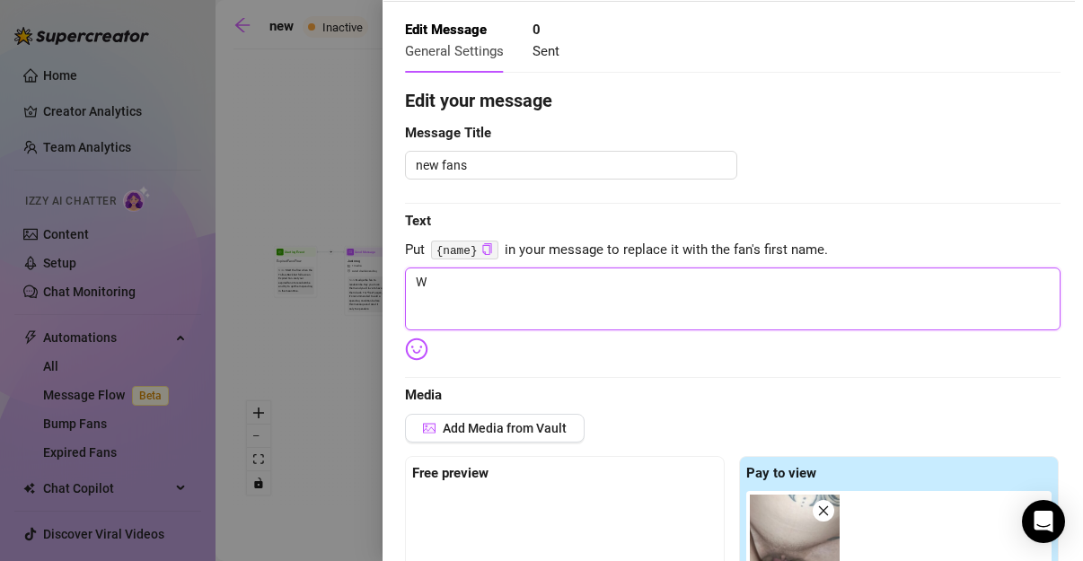
type textarea "We"
type textarea "We;"
type textarea "We;c"
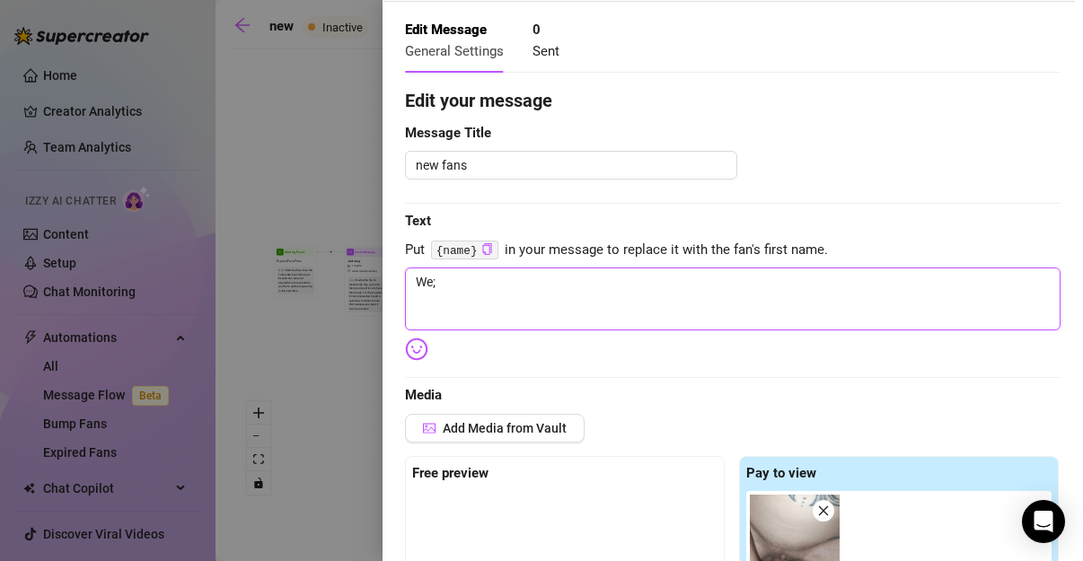
type textarea "We;c"
type textarea "We;"
type textarea "We"
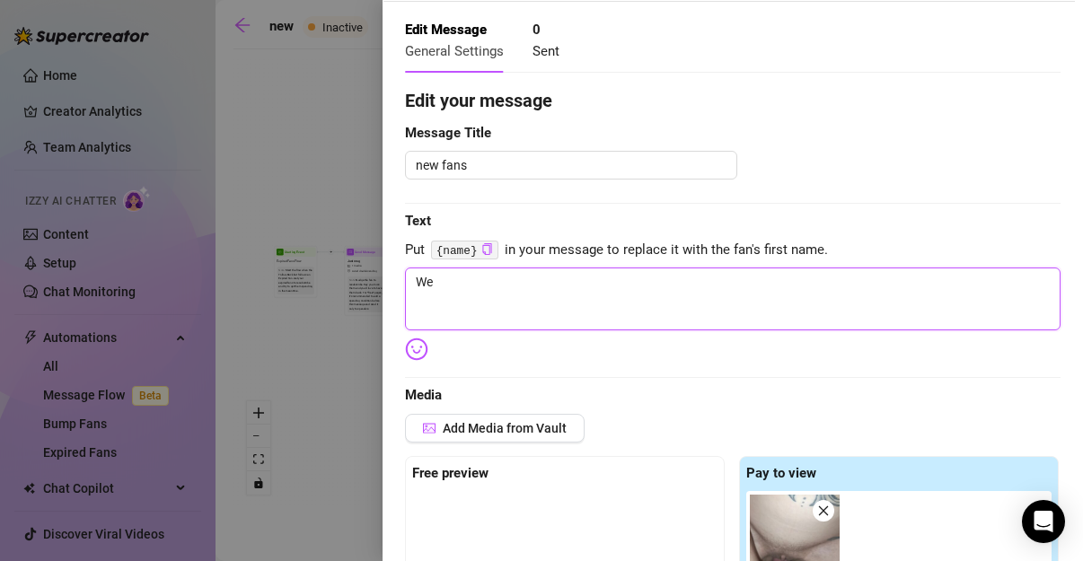
type textarea "Wel"
type textarea "Welc"
type textarea "Welco"
type textarea "Welcom"
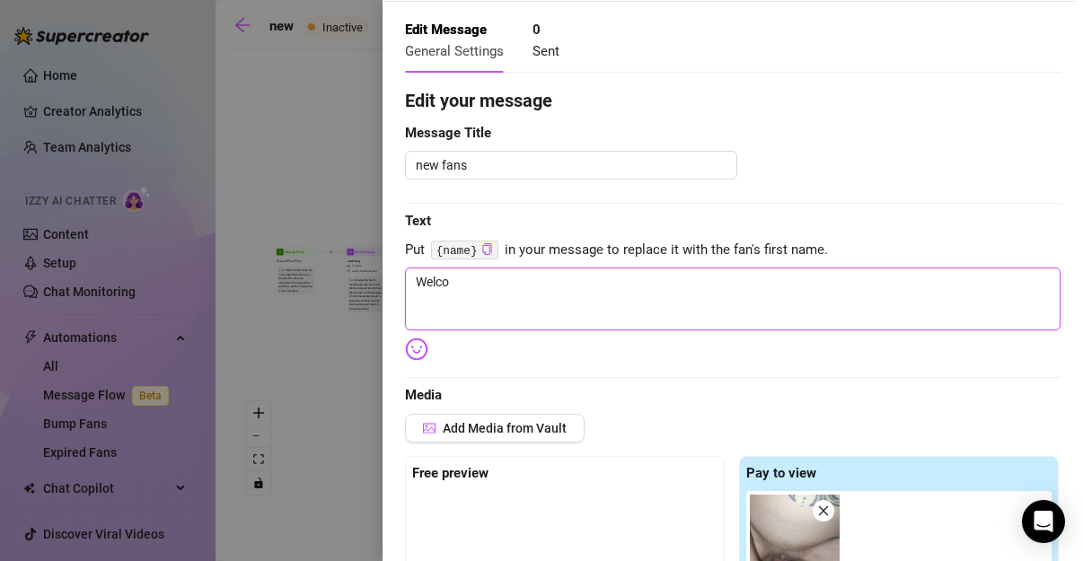
type textarea "Welcom"
type textarea "Welcome"
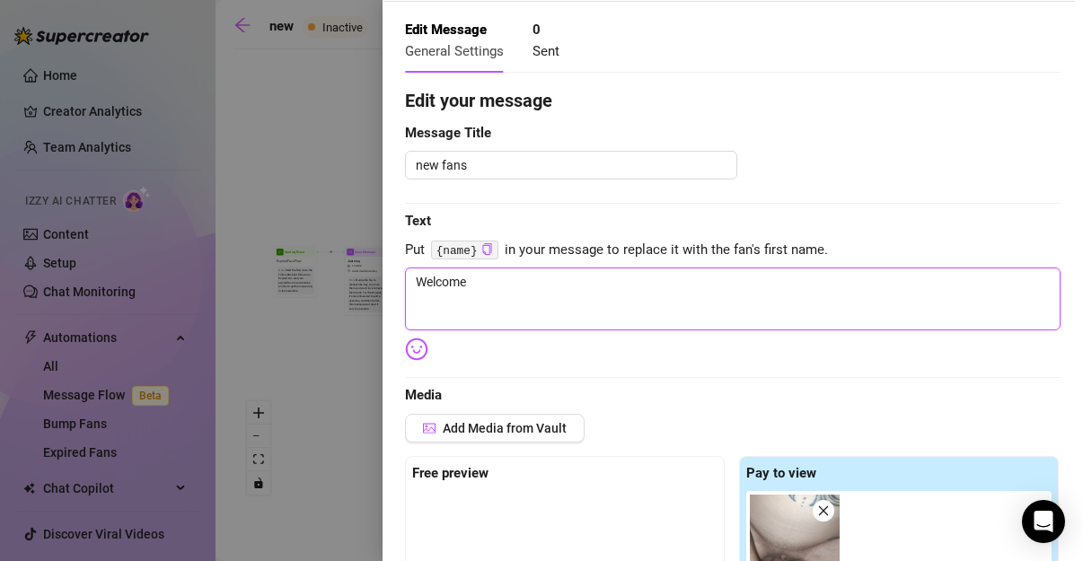
type textarea "Welcome t"
type textarea "Welcome to"
type textarea "Welcome to m"
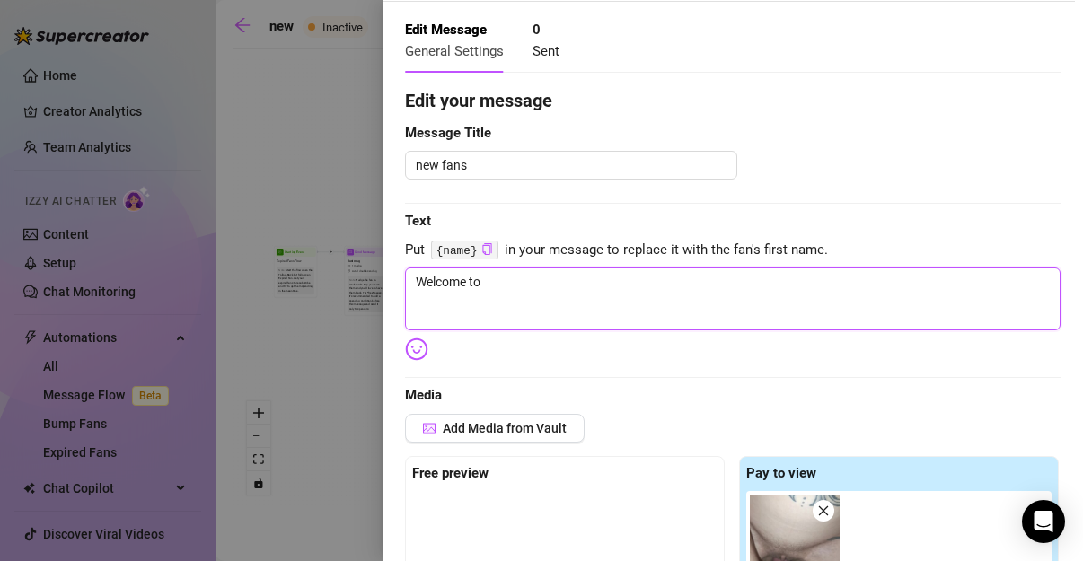
type textarea "Welcome to m"
type textarea "Welcome to my"
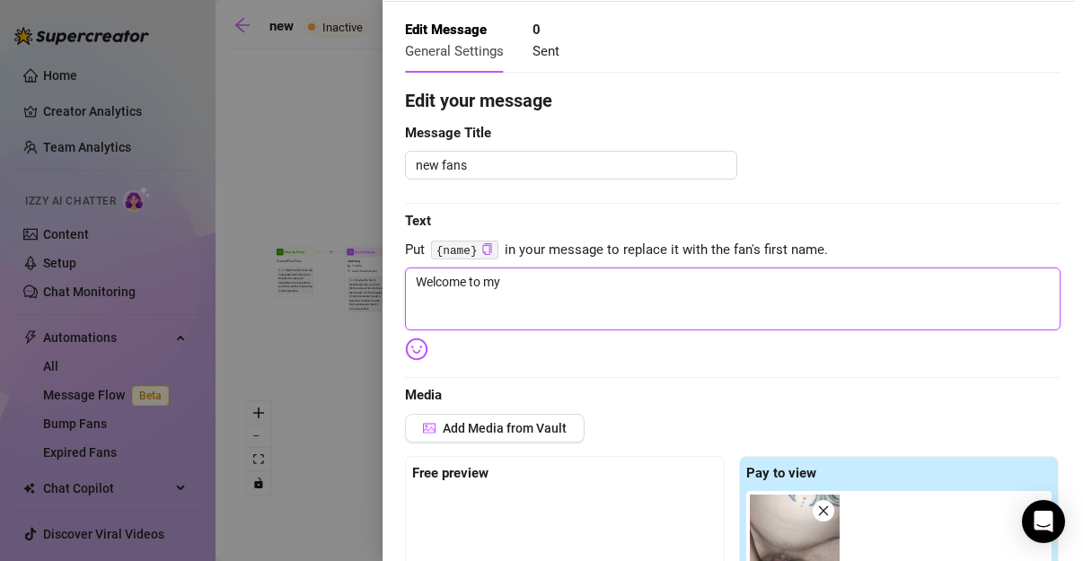
type textarea "Welcome to my c"
type textarea "Welcome to my cj"
type textarea "Welcome to my cja"
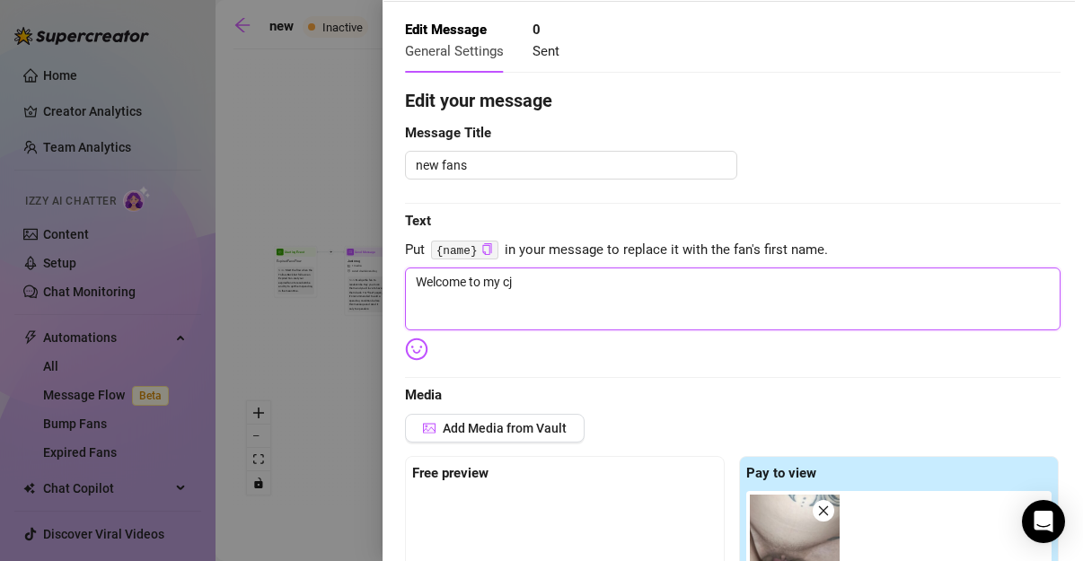
type textarea "Welcome to my cja"
type textarea "Welcome to my cja\"
type textarea "Welcome to my cja\\"
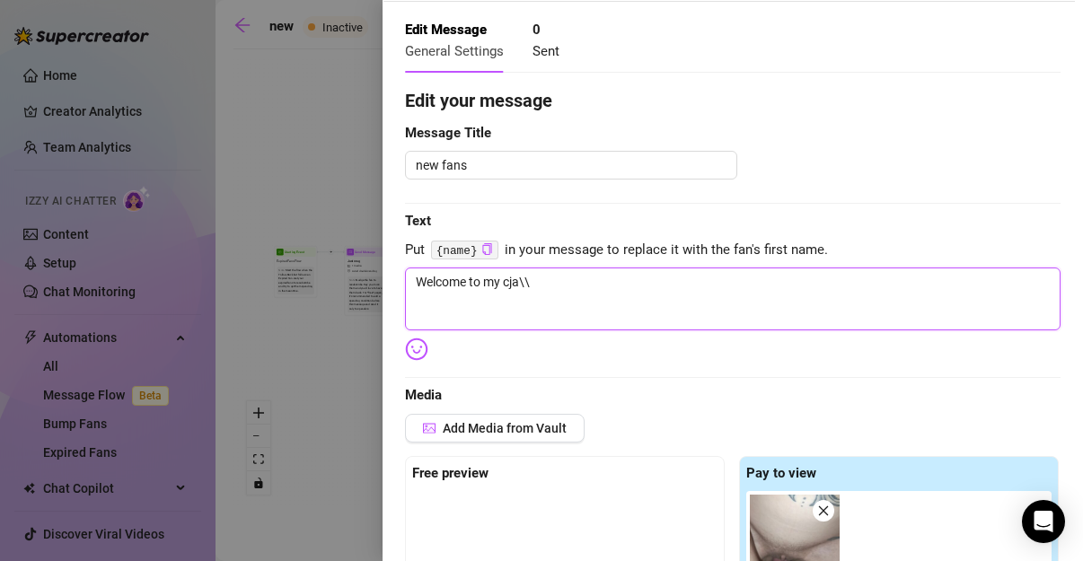
type textarea "Welcome to my cja\"
type textarea "Welcome to my cja"
type textarea "Welcome to my cj"
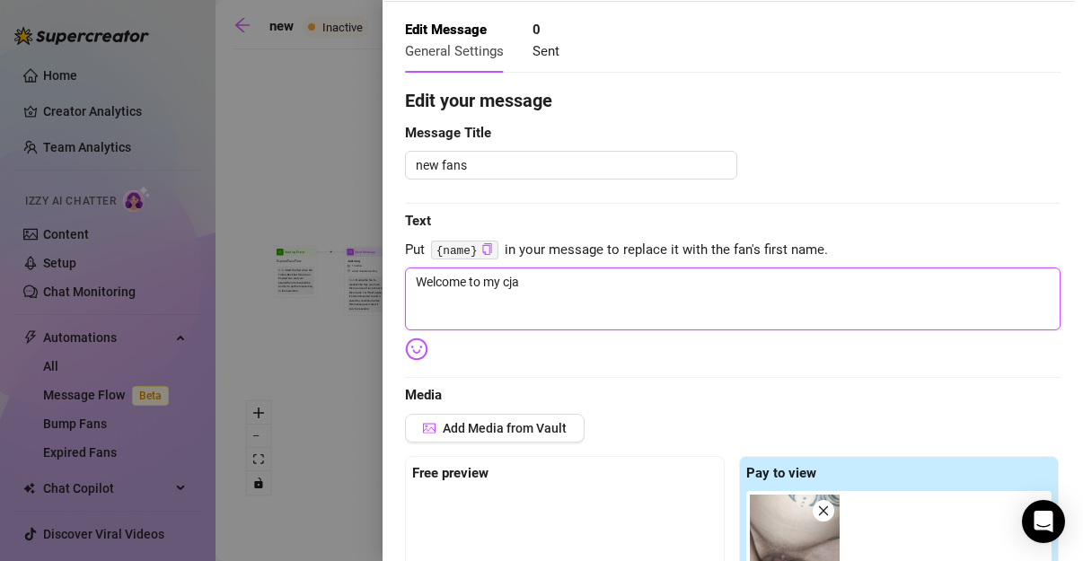
type textarea "Welcome to my cj"
type textarea "Welcome to my c"
type textarea "Welcome to my ch"
type textarea "Welcome to my cha"
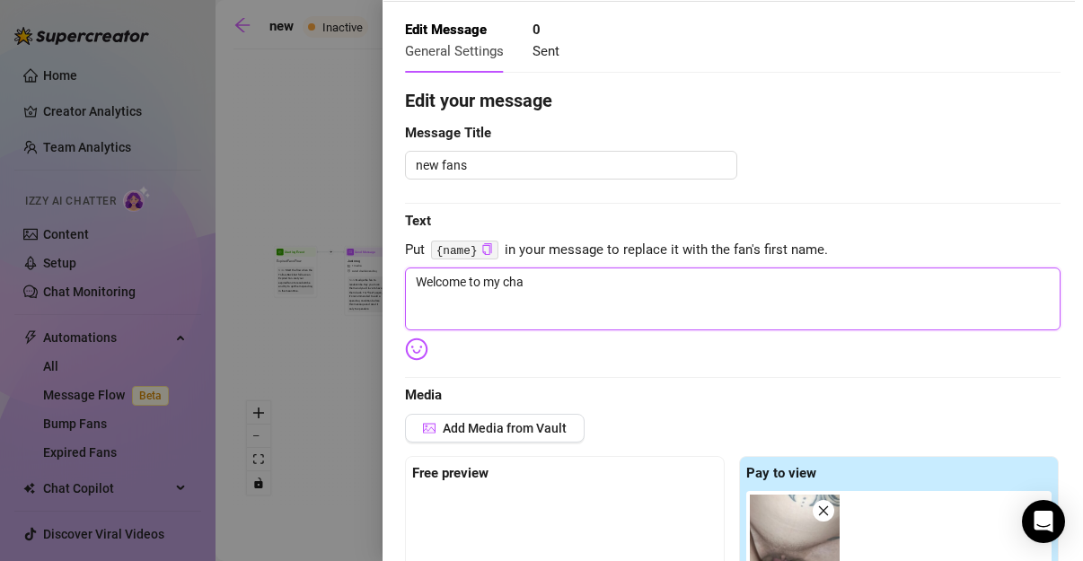
type textarea "Welcome to my chan"
type textarea "Welcome to my chann"
type textarea "Welcome to my channe"
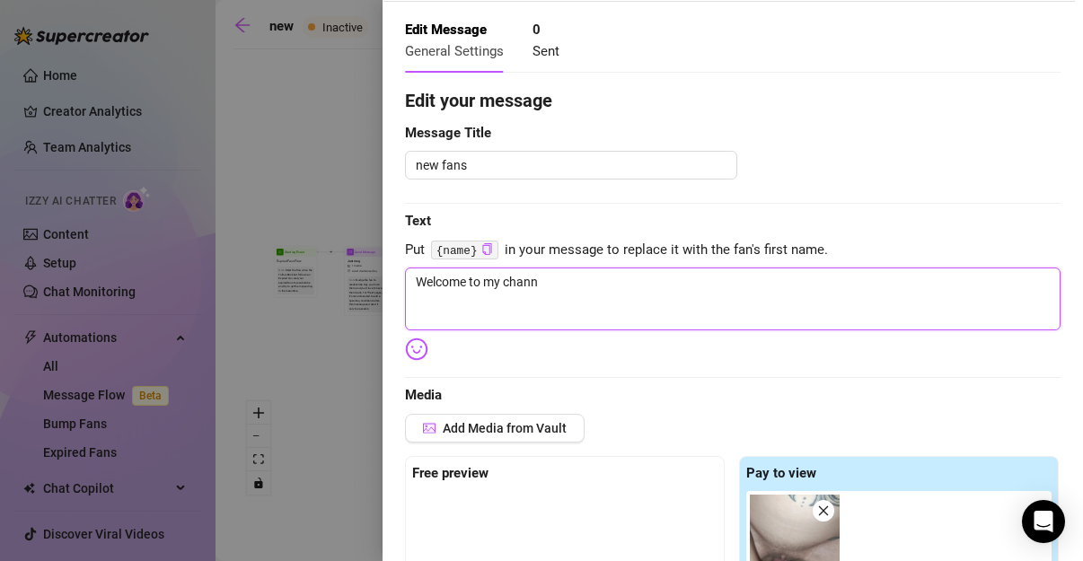
type textarea "Welcome to my channe"
type textarea "Welcome to my channel"
type textarea "Welcome to my [PERSON_NAME]"
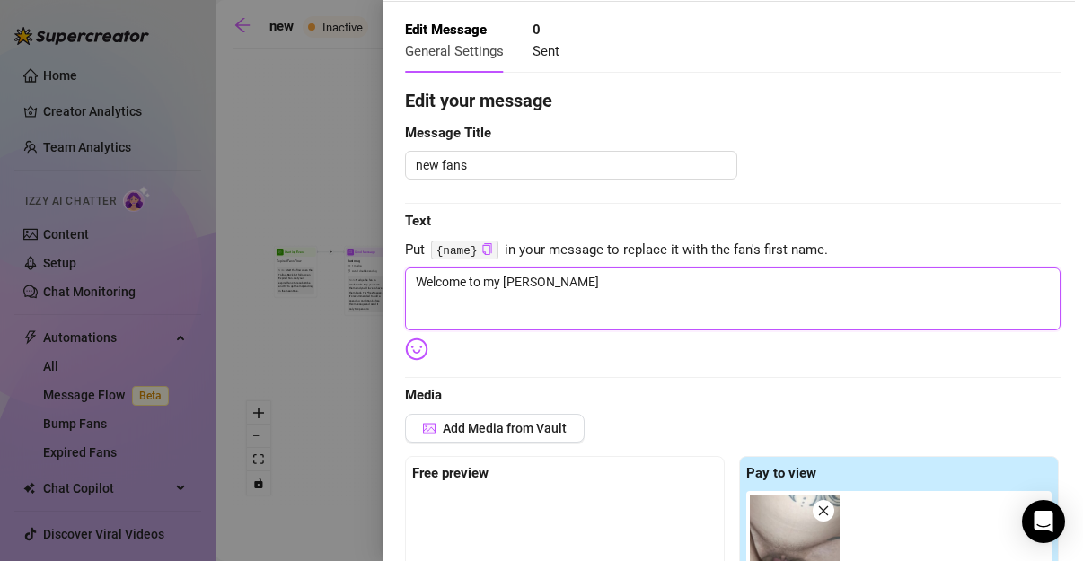
type textarea "Welcome to my channel"
type textarea "Welcome to my [PERSON_NAME]"
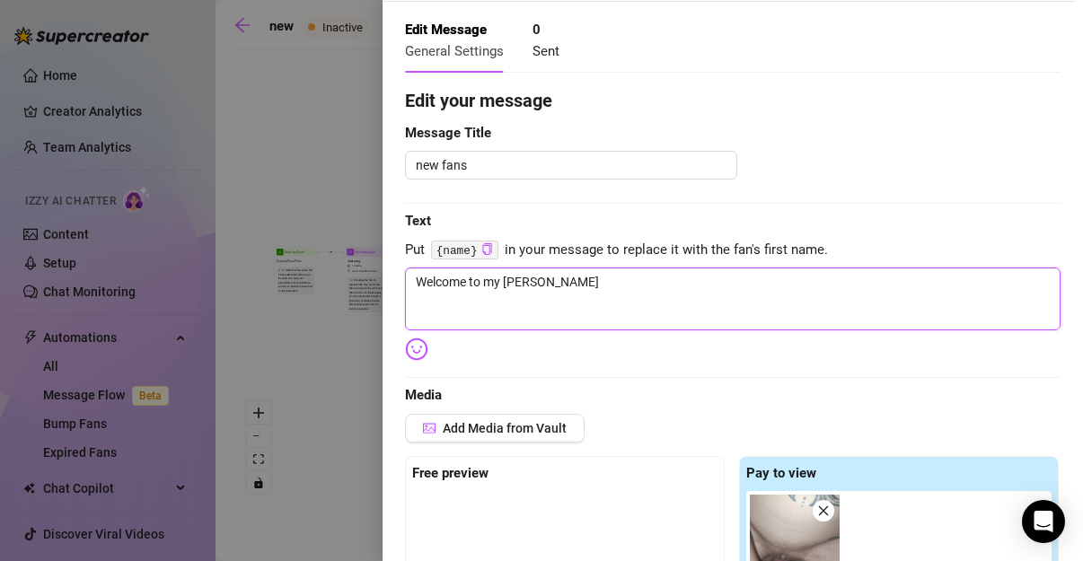
type textarea "Welcome to my [PERSON_NAME]"
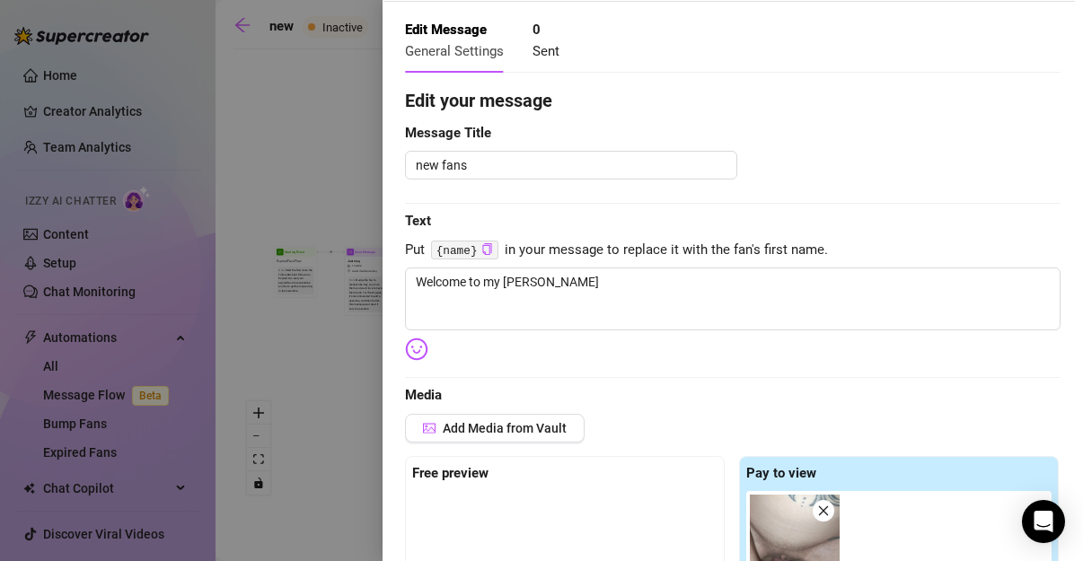
click at [488, 250] on icon "copy" at bounding box center [487, 249] width 12 height 12
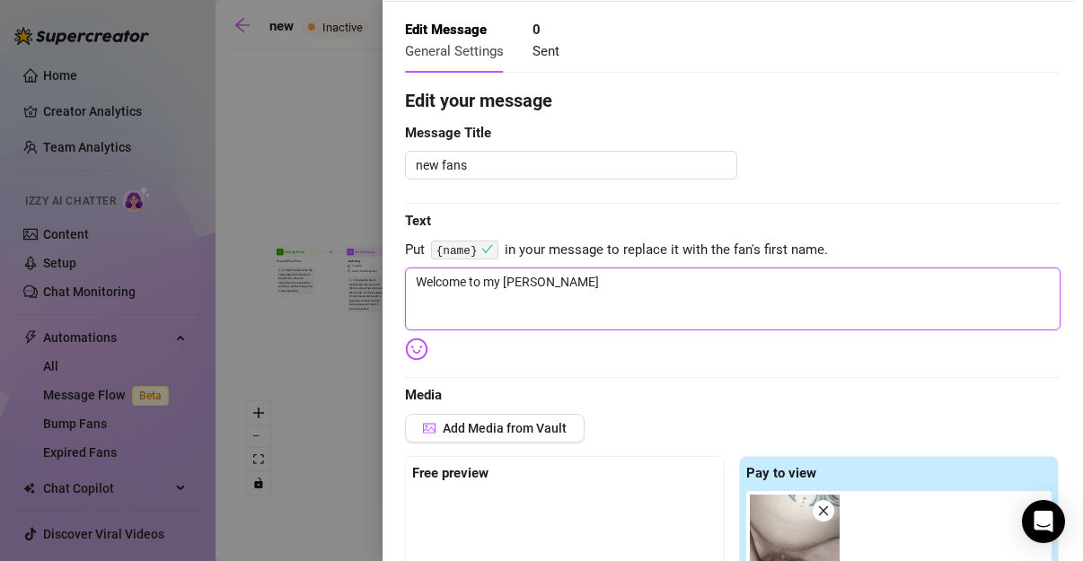
drag, startPoint x: 503, startPoint y: 295, endPoint x: 571, endPoint y: 299, distance: 68.4
click at [570, 299] on textarea "Welcome to my [PERSON_NAME]" at bounding box center [732, 299] width 655 height 63
click at [615, 307] on textarea "Welcome to my [PERSON_NAME]" at bounding box center [732, 299] width 655 height 63
click at [593, 279] on textarea "Welcome to my [PERSON_NAME]" at bounding box center [732, 299] width 655 height 63
type textarea "Welcome to my [PERSON_NAME] v"
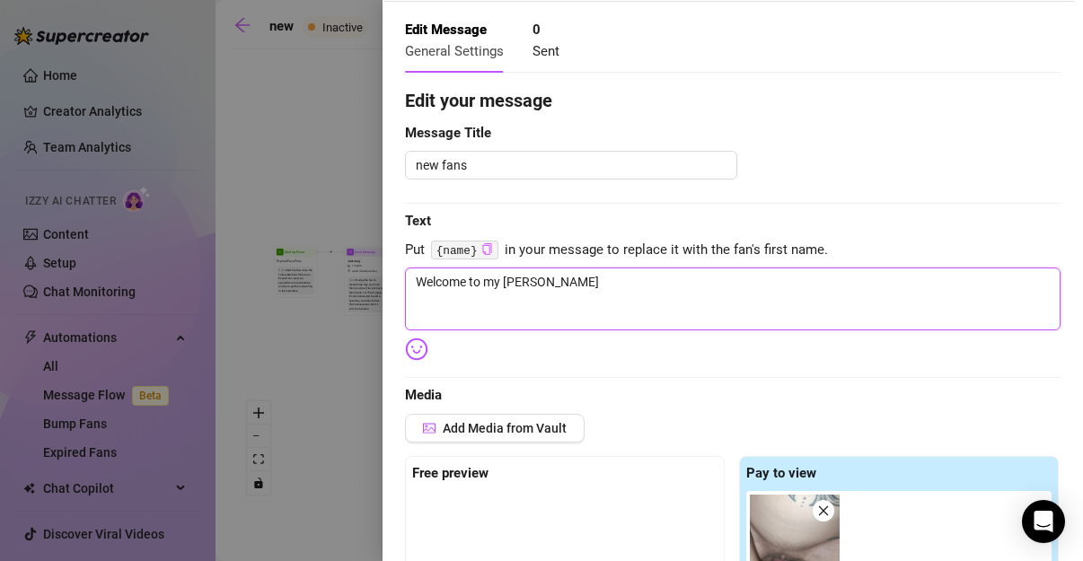
type textarea "Welcome to my [PERSON_NAME] v"
type textarea "Welcome to my [PERSON_NAME]"
type textarea "Welcome to my [PERSON_NAME] v"
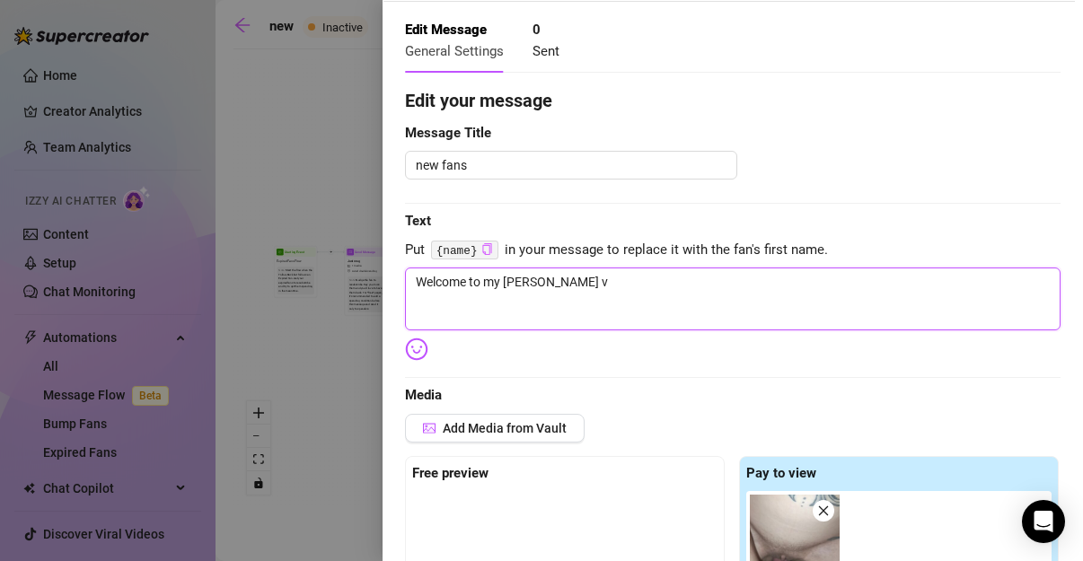
type textarea "Welcome to my [PERSON_NAME]"
paste textarea "{name}"
type textarea "Welcome to my [PERSON_NAME] {name}"
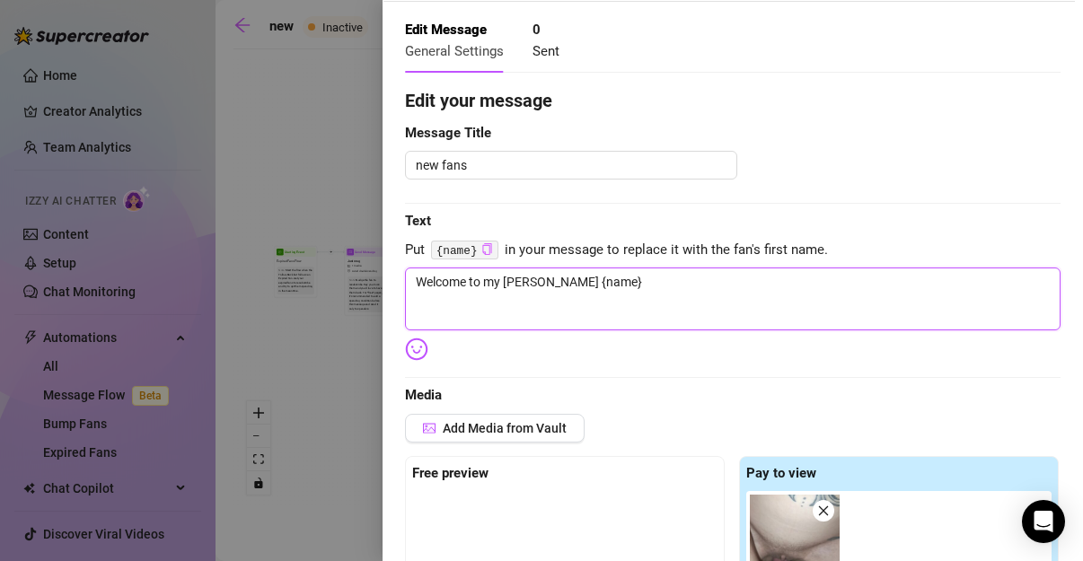
type textarea "Welcome to my [PERSON_NAME] {name}"
type textarea "Welcome to my [PERSON_NAME] {name} h"
type textarea "Welcome to my [PERSON_NAME] {name} he"
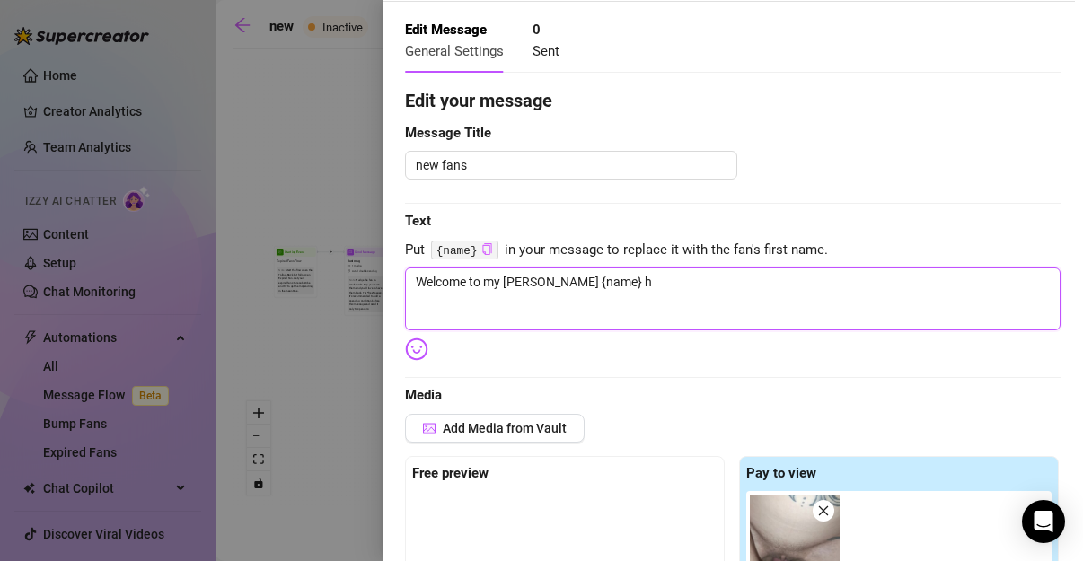
type textarea "Welcome to my [PERSON_NAME] {name} he"
type textarea "Welcome to my [PERSON_NAME] {name} her"
type textarea "Welcome to my [PERSON_NAME] {name} here"
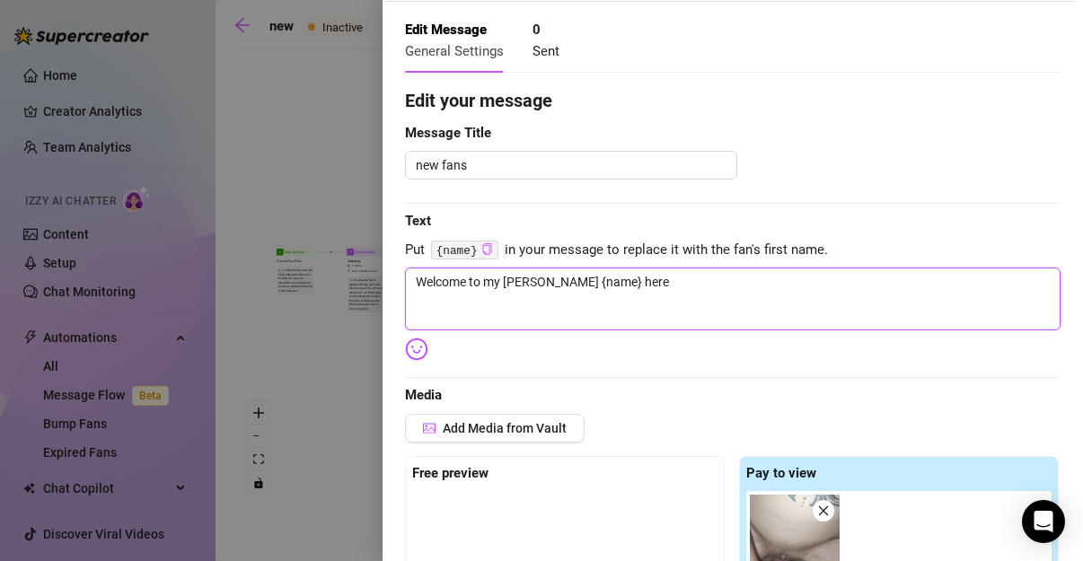
type textarea "Welcome to my [PERSON_NAME] {name} heres"
type textarea "Welcome to my [PERSON_NAME] {name} heres a"
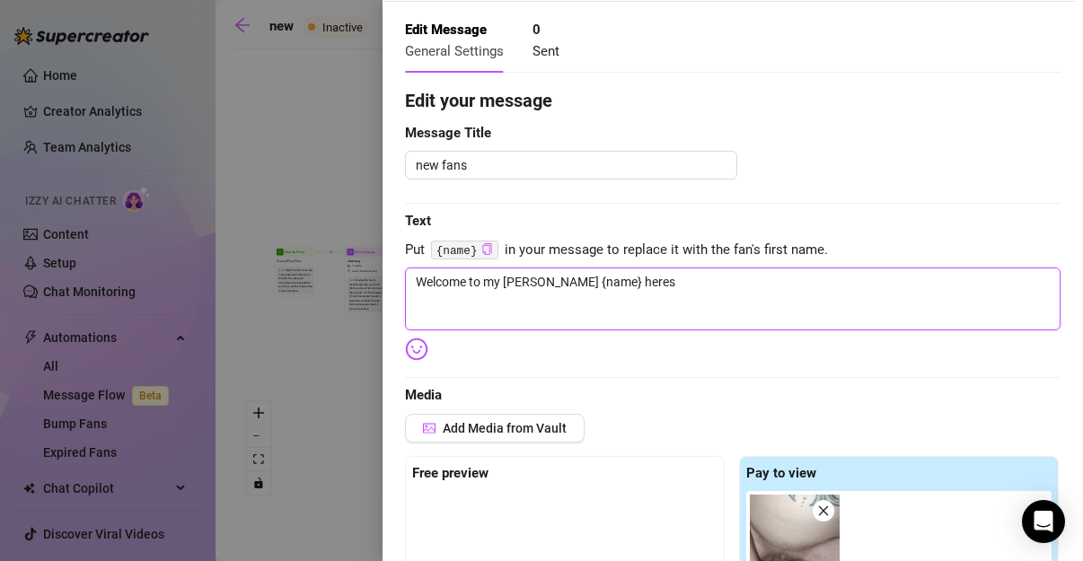
type textarea "Welcome to my [PERSON_NAME] {name} heres a"
type textarea "Welcome to my [PERSON_NAME] {name} heres a v"
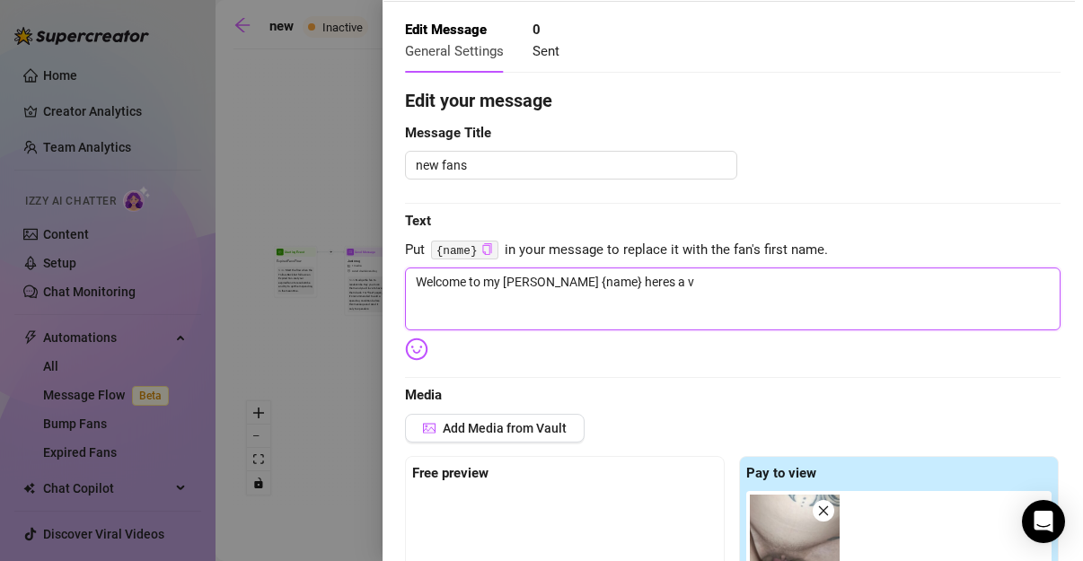
type textarea "Welcome to my [PERSON_NAME] {name} heres a vo"
type textarea "Welcome to my [PERSON_NAME] {name} heres a vo\"
type textarea "Welcome to my [PERSON_NAME] {name} heres a vo\7"
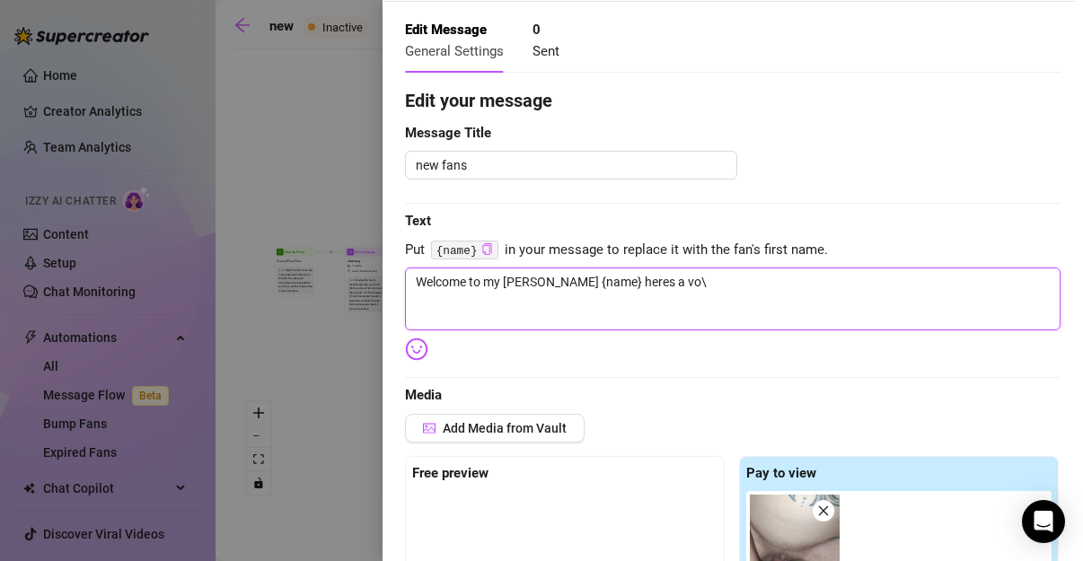
type textarea "Welcome to my [PERSON_NAME] {name} heres a vo\7"
type textarea "Welcome to my [PERSON_NAME] {name} heres a vo\77"
type textarea "Welcome to my [PERSON_NAME] {name} heres a vo\7"
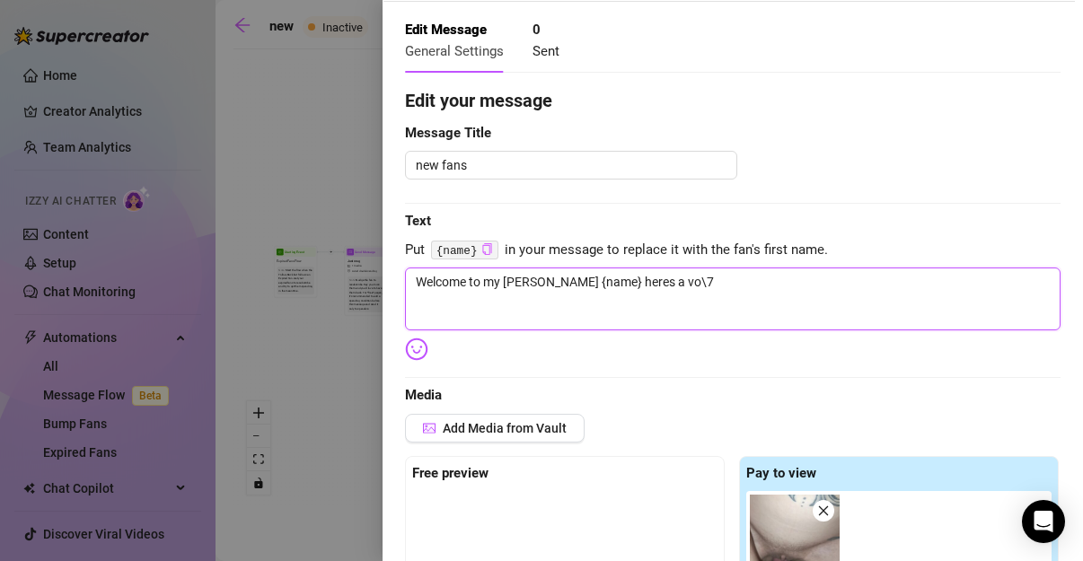
type textarea "Welcome to my [PERSON_NAME] {name} heres a vo\"
type textarea "Welcome to my [PERSON_NAME] {name} heres a vo"
type textarea "Welcome to my [PERSON_NAME] {name} heres a v"
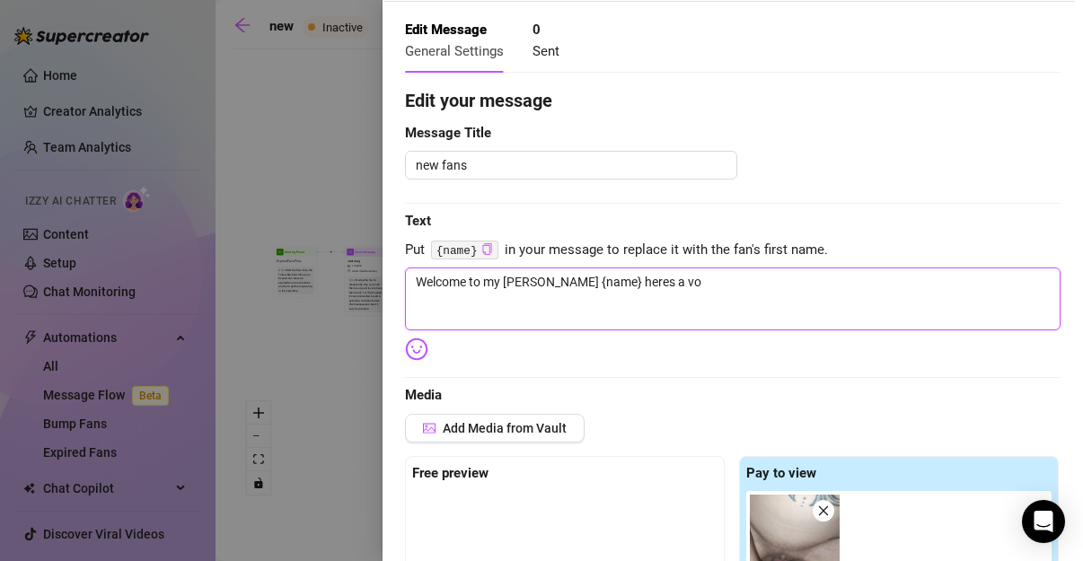
type textarea "Welcome to my [PERSON_NAME] {name} heres a v"
type textarea "Welcome to my [PERSON_NAME] {name} heres a vh"
type textarea "Welcome to my [PERSON_NAME] {name} heres a v"
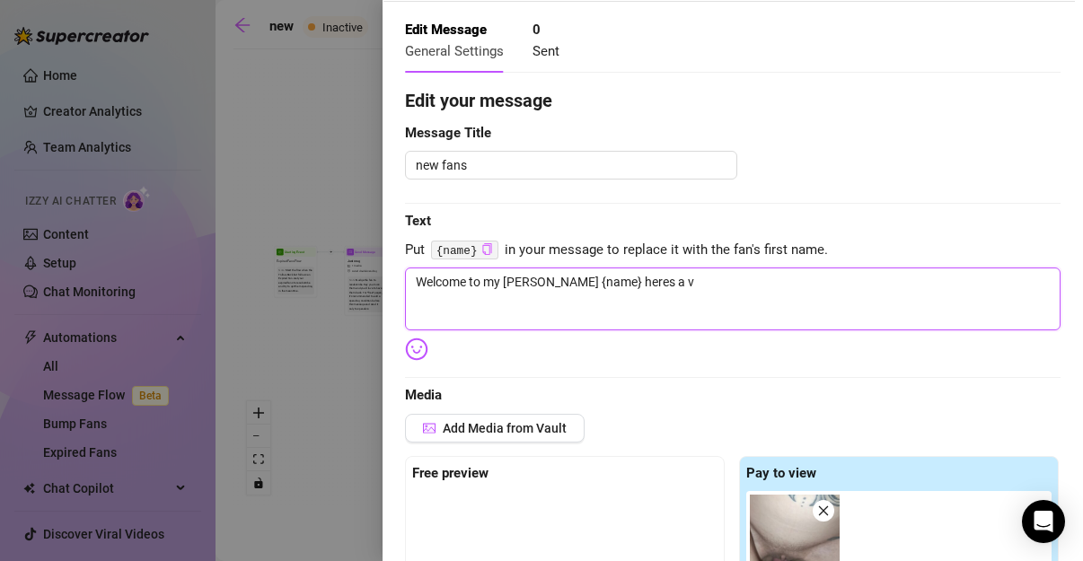
type textarea "Welcome to my [PERSON_NAME] {name} heres a"
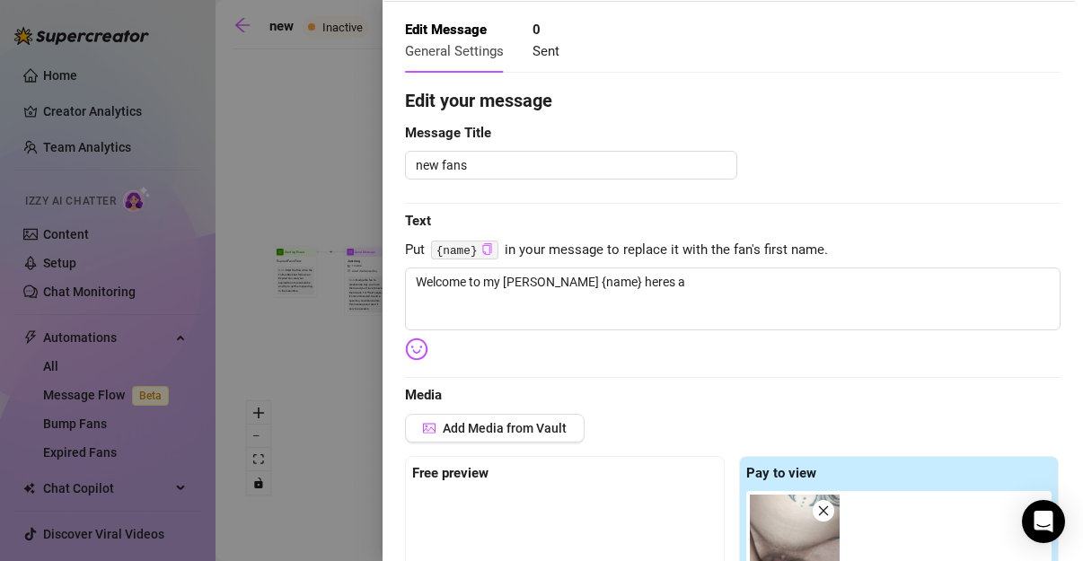
click at [688, 252] on span "Put {name} in your message to replace it with the fan's first name." at bounding box center [732, 251] width 655 height 22
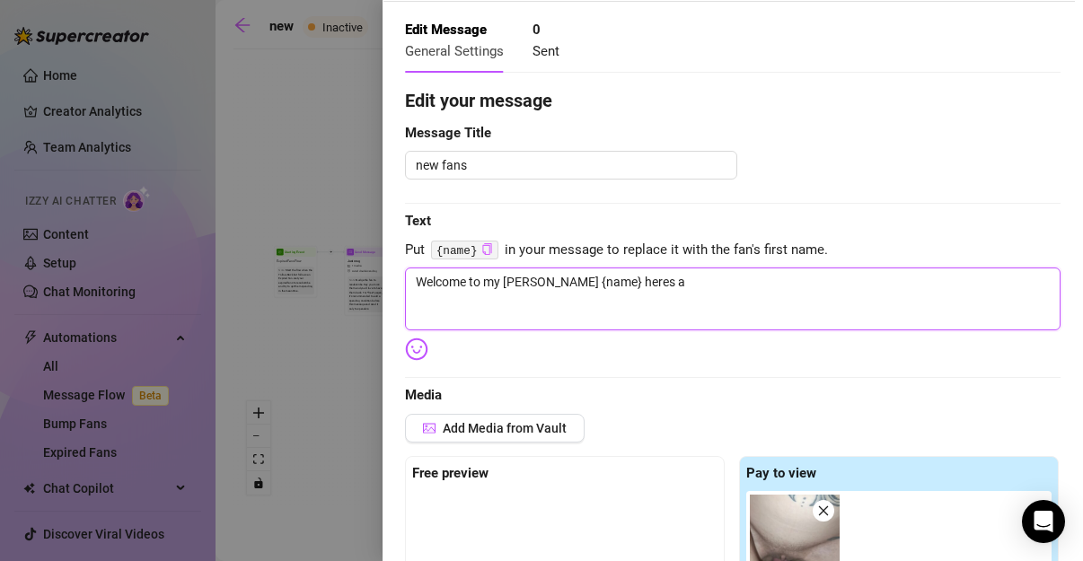
click at [699, 314] on textarea "Welcome to my [PERSON_NAME] {name} heres a" at bounding box center [732, 299] width 655 height 63
type textarea "Welcome to my [PERSON_NAME] {name} heres a"
type textarea "Welcome to my [PERSON_NAME] {name} heres a n"
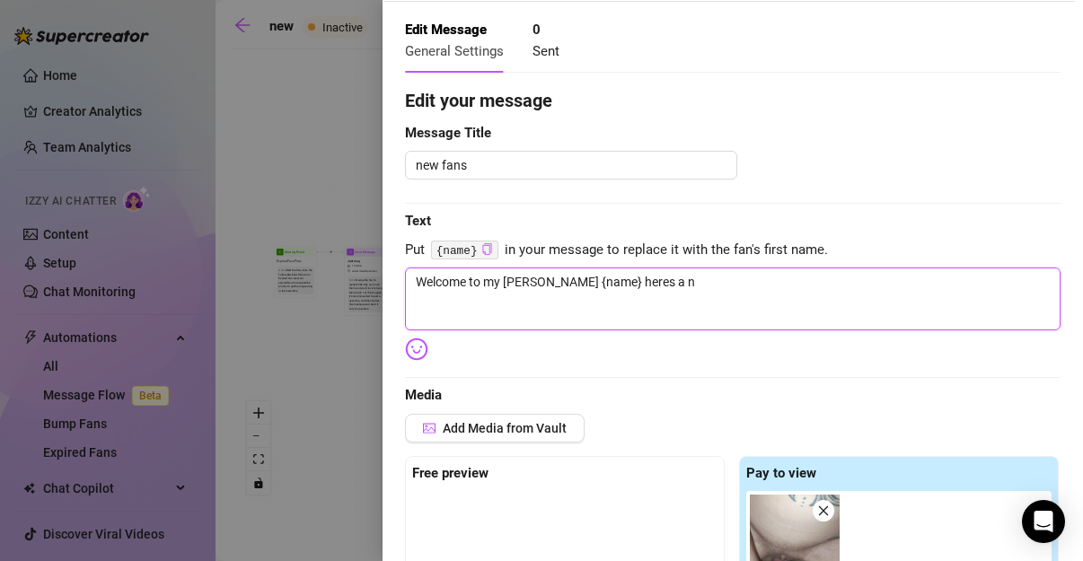
type textarea "Welcome to my [PERSON_NAME] {name} heres a nh"
type textarea "Welcome to my [PERSON_NAME] {name} heres a n"
type textarea "Welcome to my [PERSON_NAME] {name} heres a"
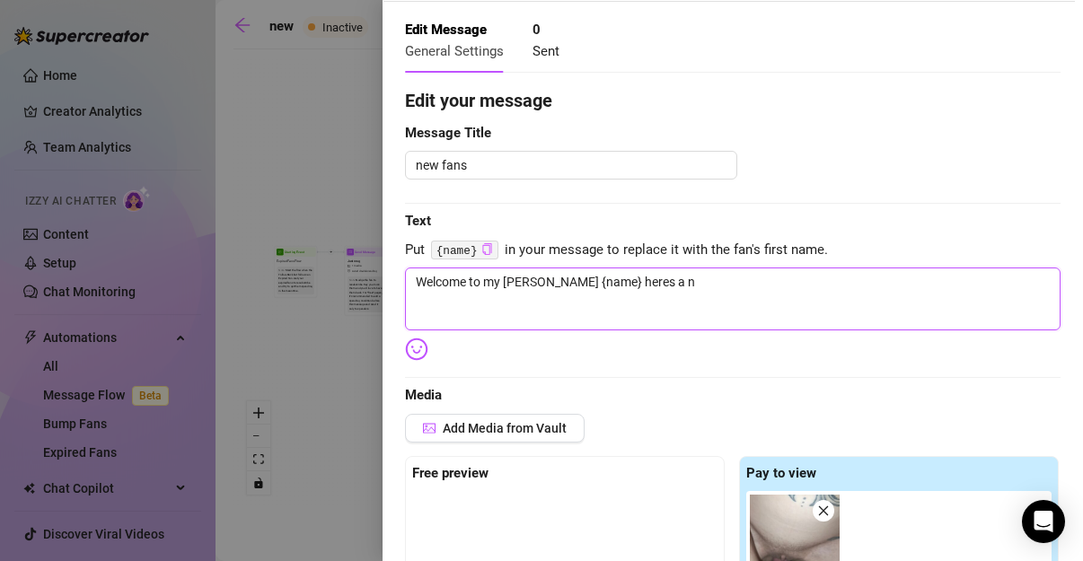
type textarea "Welcome to my [PERSON_NAME] {name} heres a"
type textarea "Welcome to my [PERSON_NAME] {name} heres a h"
type textarea "Welcome to my [PERSON_NAME] {name} heres a ho"
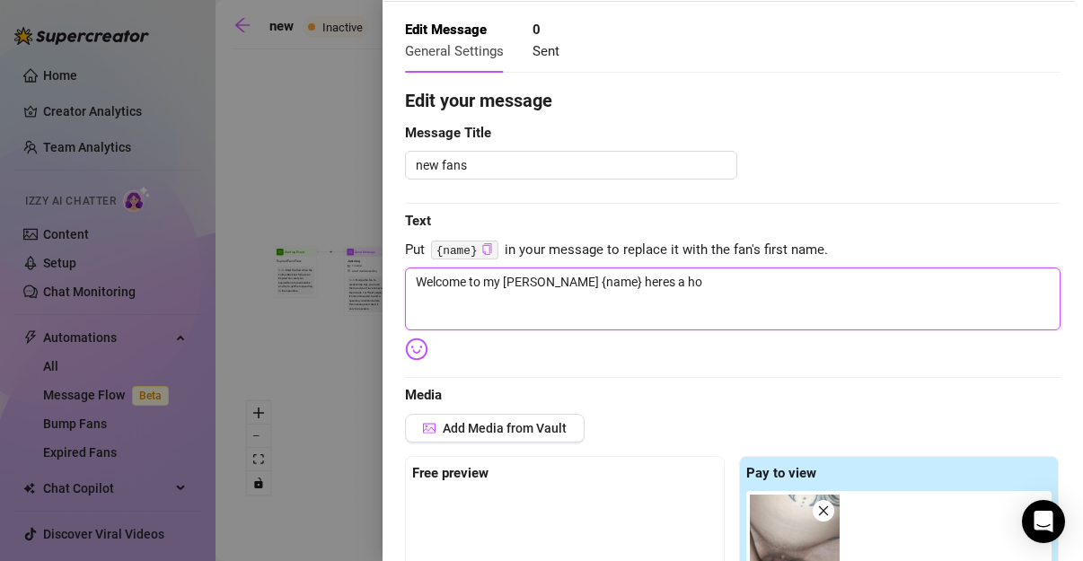
type textarea "Welcome to my [PERSON_NAME] {name} heres a hot"
type textarea "Welcome to my [PERSON_NAME] {name} heres a hot b"
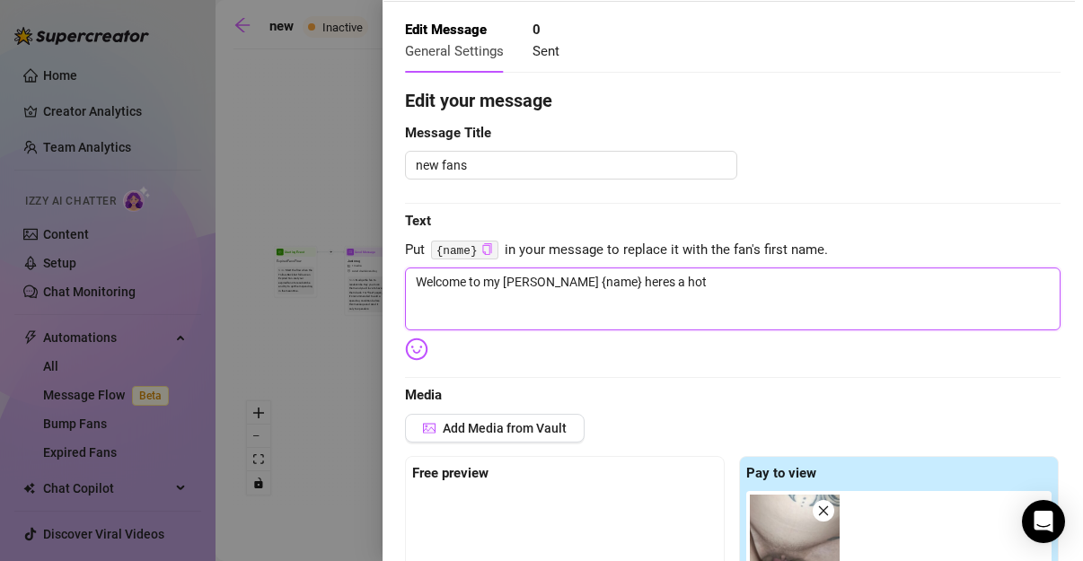
type textarea "Welcome to my [PERSON_NAME] {name} heres a hot b"
type textarea "Welcome to my [PERSON_NAME] {name} heres a hot bo"
type textarea "Welcome to my [PERSON_NAME] {name} heres a hot b"
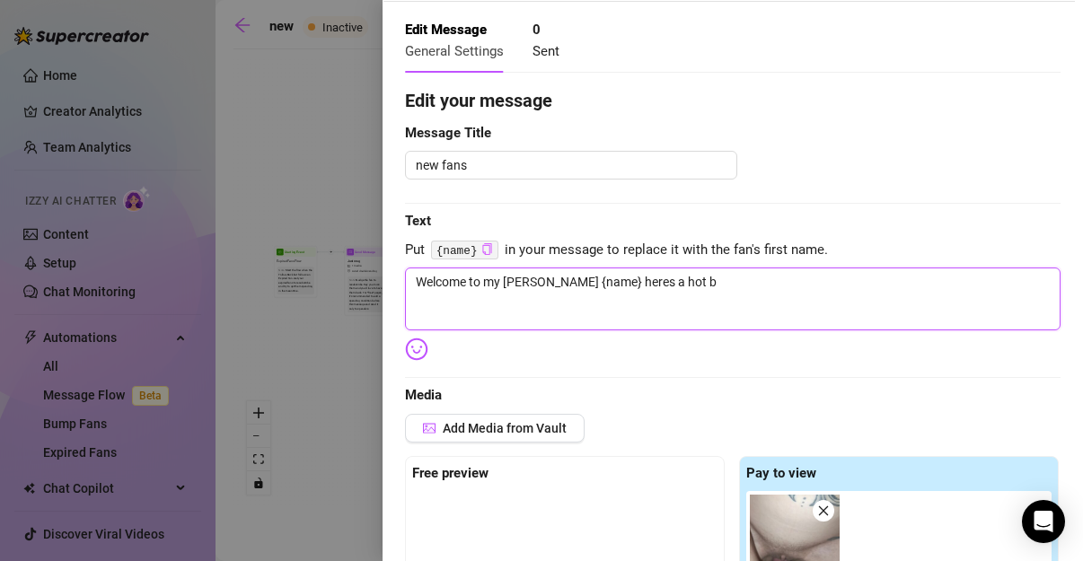
type textarea "Welcome to my [PERSON_NAME] {name} heres a hot"
type textarea "Welcome to my [PERSON_NAME] {name} heres a hot o"
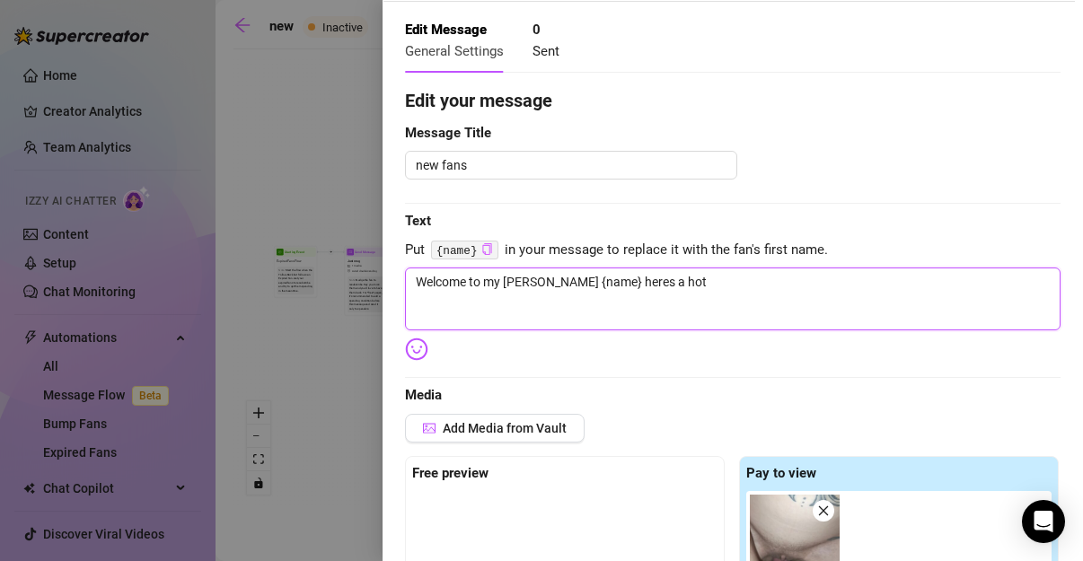
type textarea "Welcome to my [PERSON_NAME] {name} heres a hot o"
type textarea "Welcome to my [PERSON_NAME] {name} heres a hot"
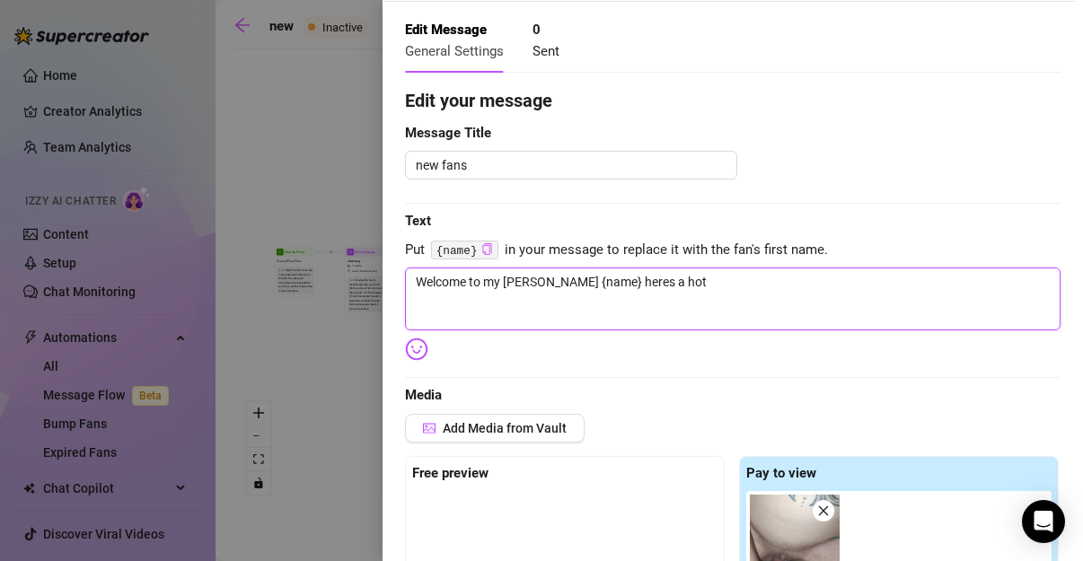
type textarea "Welcome to my [PERSON_NAME] {name} heres a hot v"
type textarea "Welcome to my [PERSON_NAME] {name} heres a hot vo"
type textarea "Welcome to my [PERSON_NAME] {name} heres a hot v"
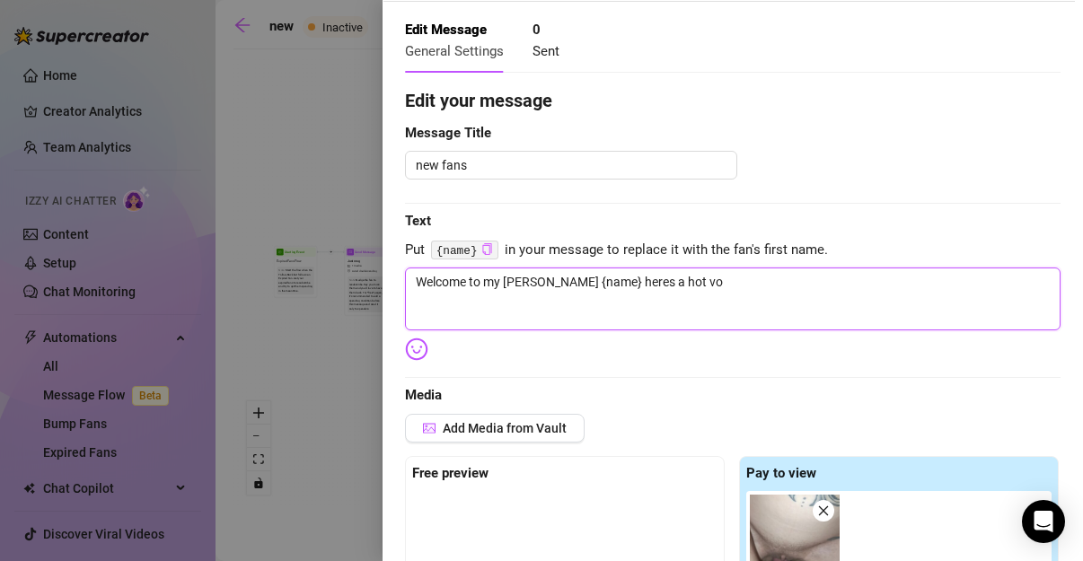
type textarea "Welcome to my [PERSON_NAME] {name} heres a hot v"
type textarea "Welcome to my [PERSON_NAME] {name} heres a hot vx"
type textarea "Welcome to my [PERSON_NAME] {name} heres a hot v"
click at [691, 316] on textarea "Welcome to my [PERSON_NAME] {name} heres a hot vid of ,e" at bounding box center [732, 299] width 655 height 63
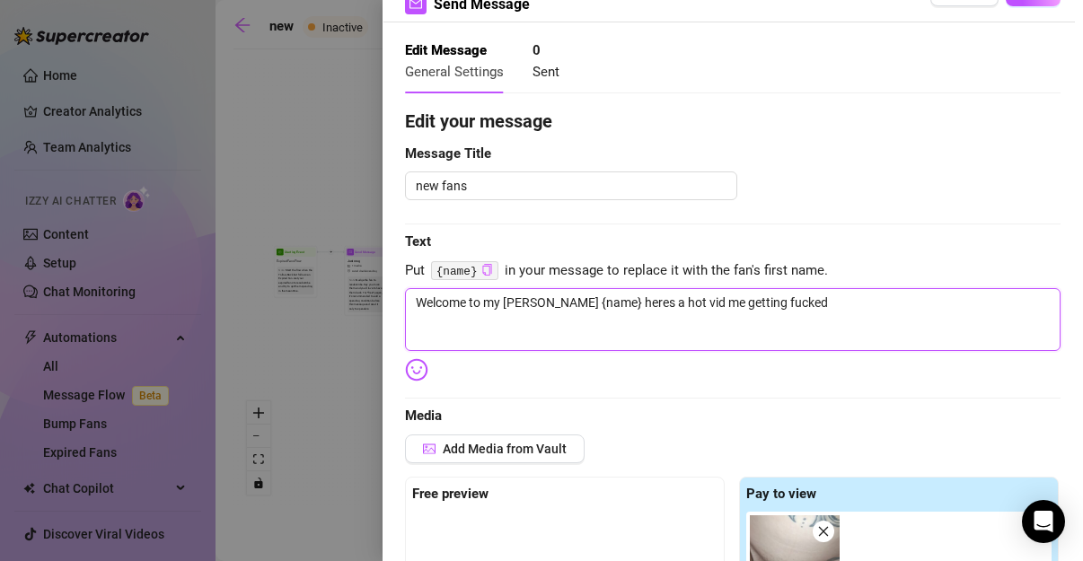
scroll to position [0, 0]
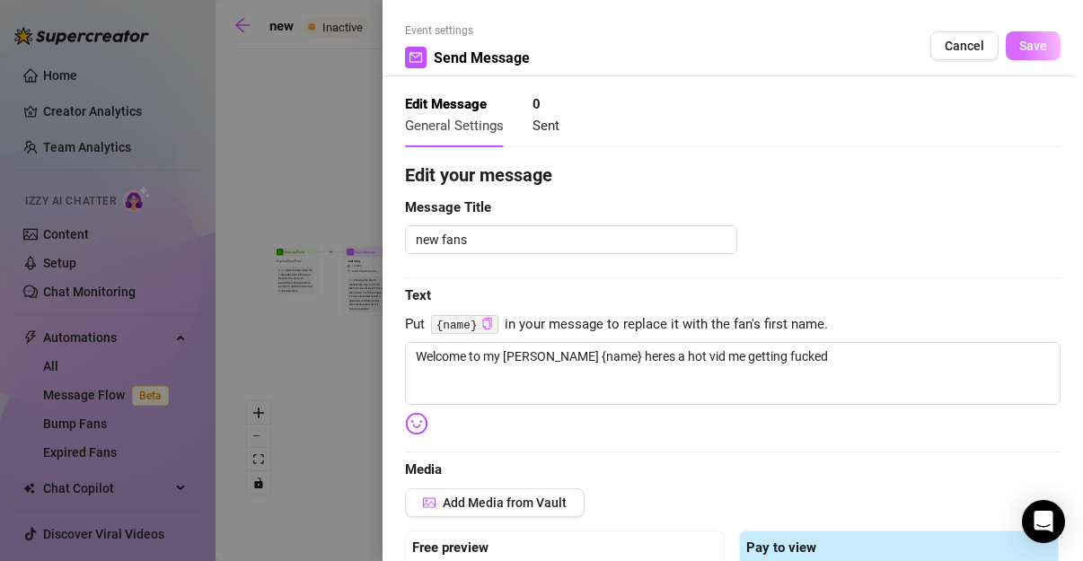
click at [1026, 43] on span "Save" at bounding box center [1033, 46] width 28 height 14
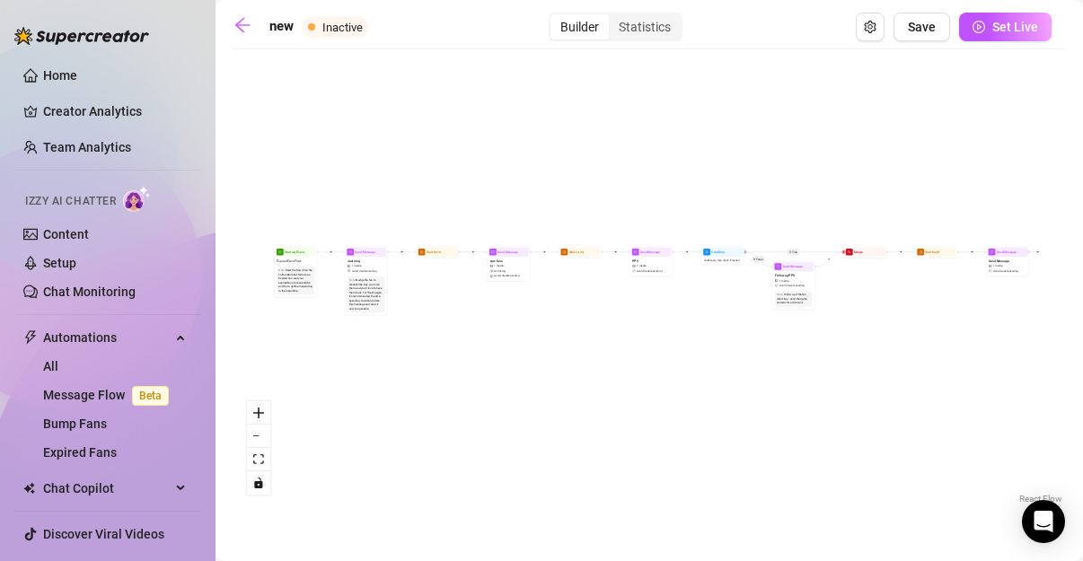
click at [435, 260] on div "If True If False Send Message Send Message 1 media Avoid double sending Wait fo…" at bounding box center [648, 283] width 831 height 450
click at [295, 267] on div "Note: Start the flow when the Follow-Back bot follows an Expired Fan. Get your …" at bounding box center [295, 281] width 37 height 28
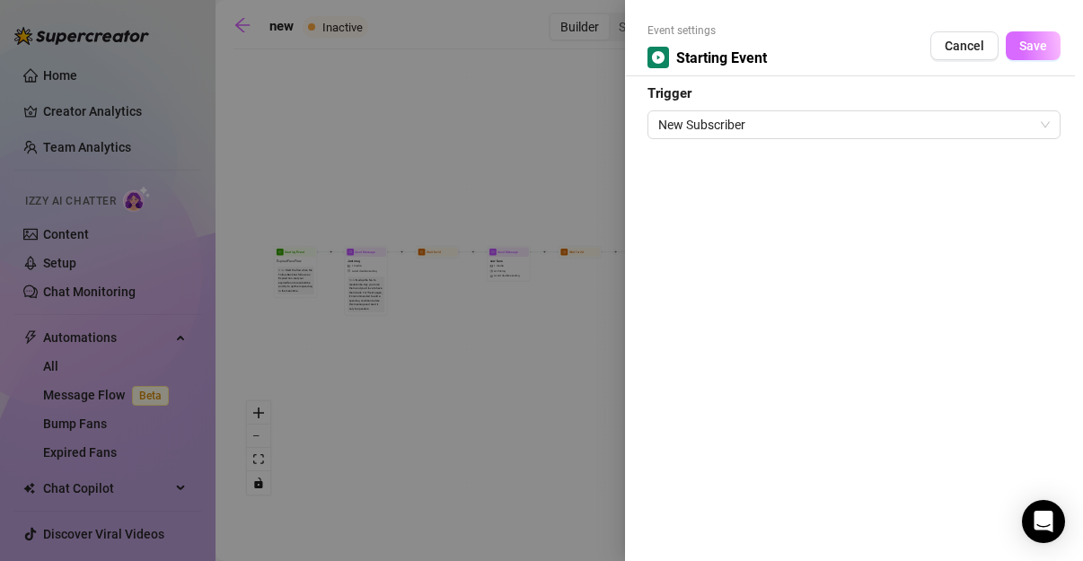
drag, startPoint x: 1040, startPoint y: 29, endPoint x: 1040, endPoint y: 51, distance: 22.4
click at [1040, 30] on div "Event settings Starting Event Cancel Save" at bounding box center [853, 49] width 413 height 54
click at [1040, 59] on button "Save" at bounding box center [1033, 45] width 55 height 29
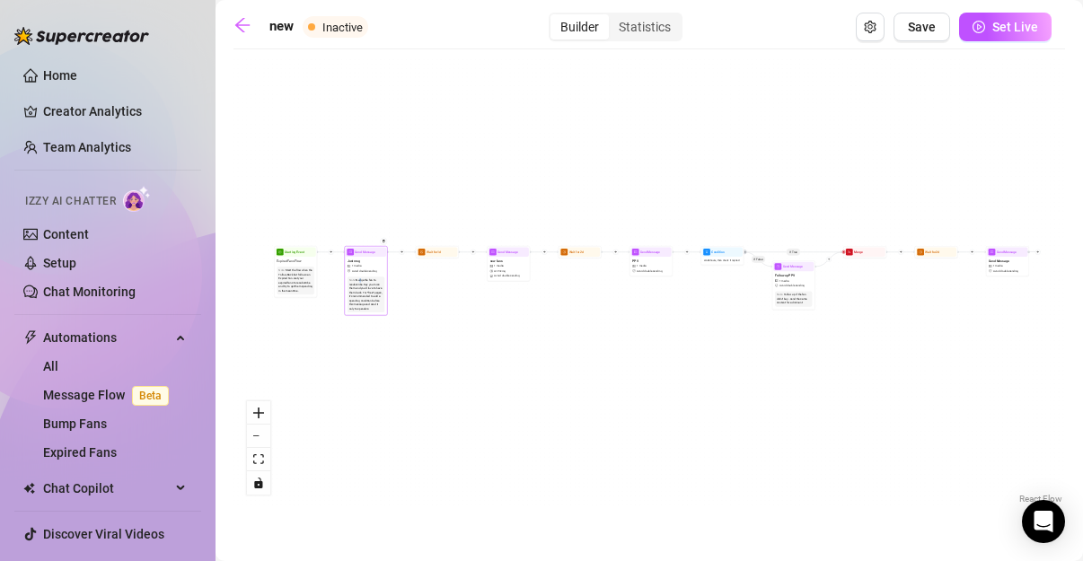
click at [361, 280] on div "Nudge the fan to resubscribe. Say you miss them and you'd love to have them bac…" at bounding box center [366, 294] width 34 height 32
click at [372, 271] on span "Avoid double sending" at bounding box center [364, 271] width 25 height 4
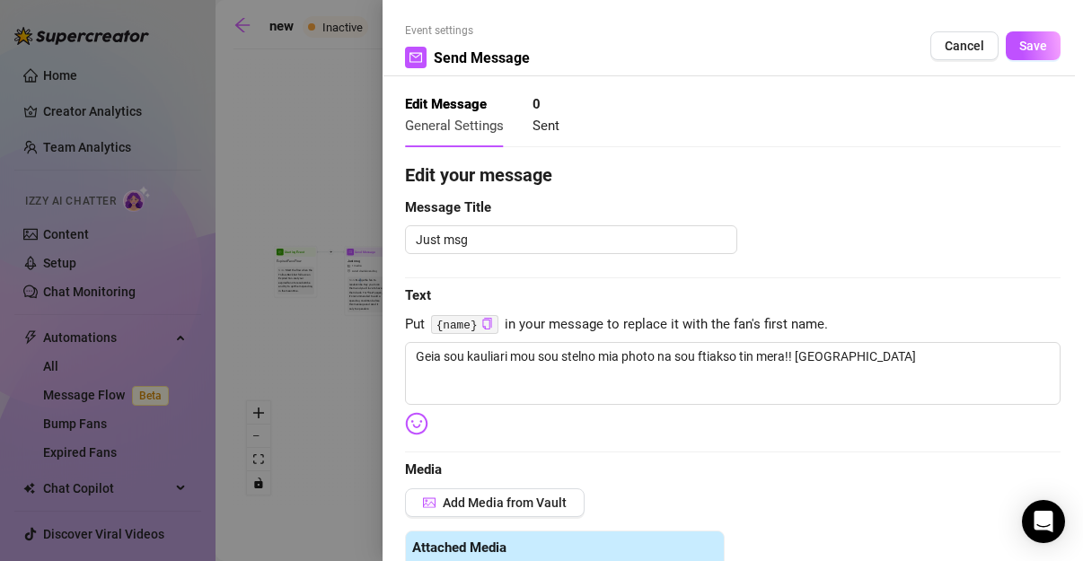
click at [373, 271] on div at bounding box center [541, 280] width 1083 height 561
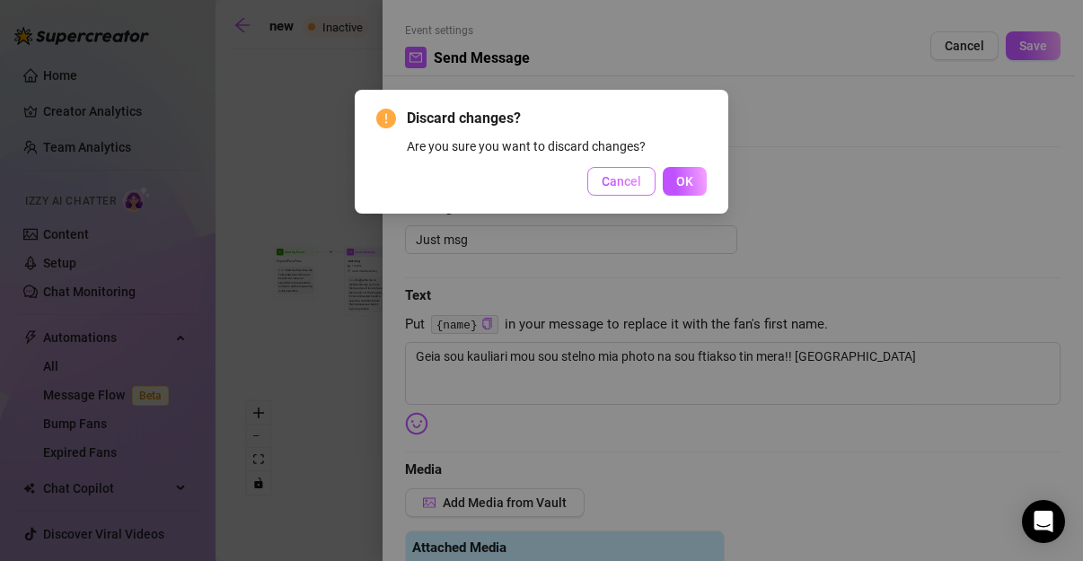
click at [640, 187] on span "Cancel" at bounding box center [622, 181] width 40 height 14
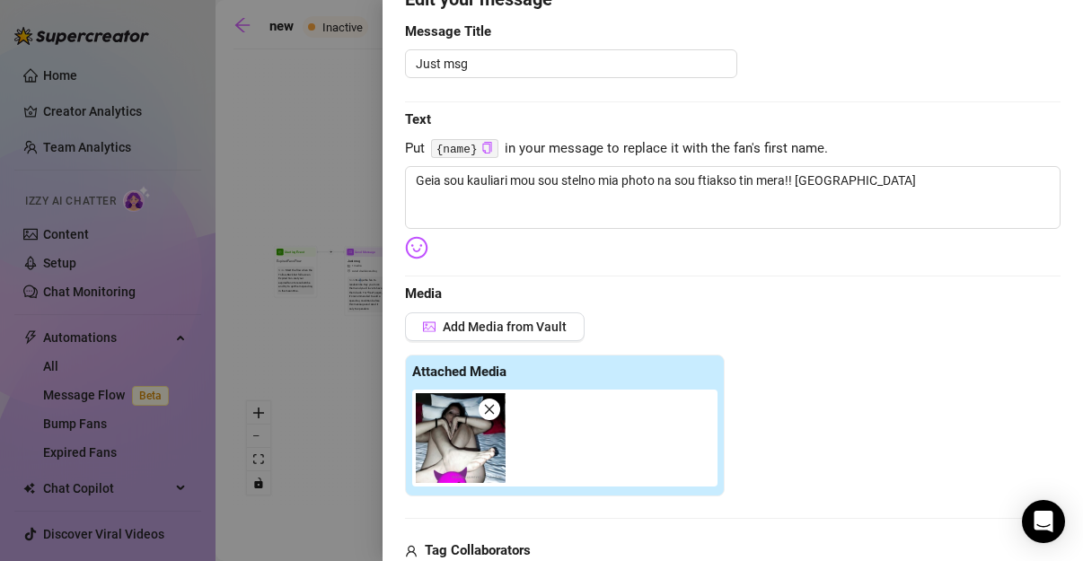
scroll to position [149, 0]
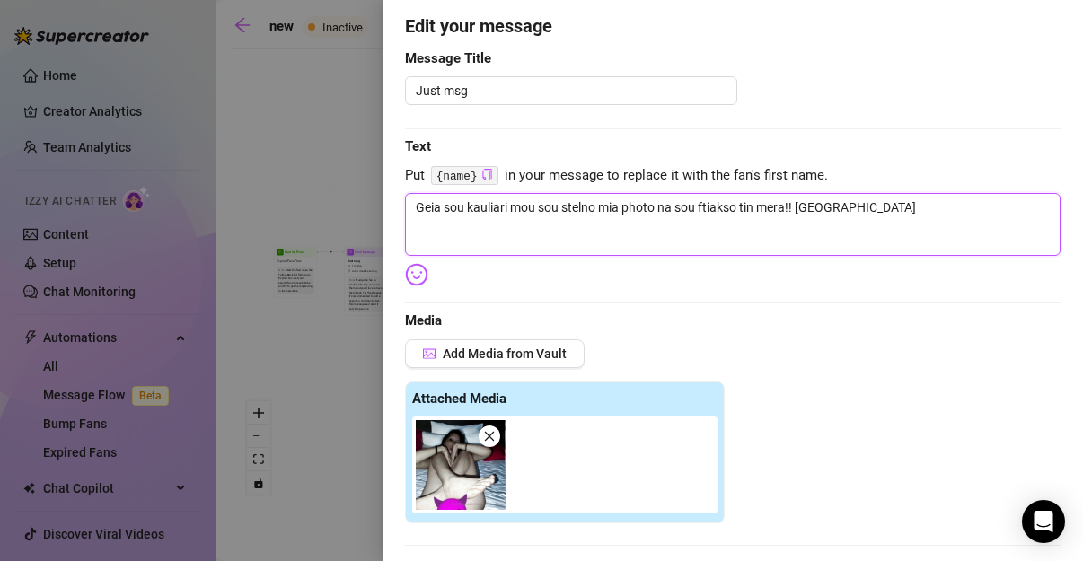
drag, startPoint x: 994, startPoint y: 219, endPoint x: -55, endPoint y: 126, distance: 1052.9
click at [0, 126] on html "Home Creator Analytics Team Analytics Izzy AI Chatter Content Setup Chat Monito…" at bounding box center [541, 280] width 1083 height 561
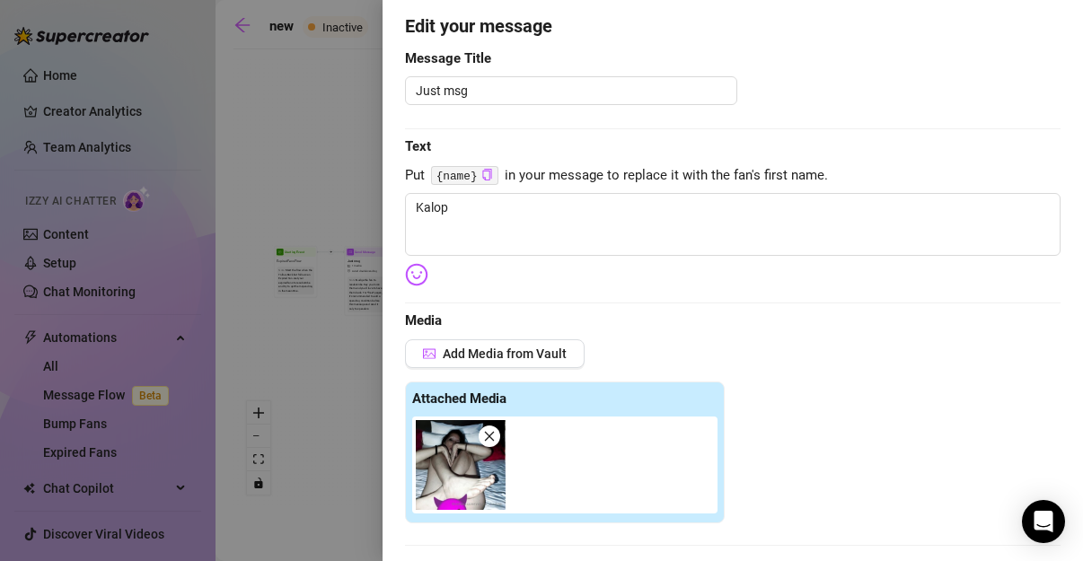
click at [3, 120] on div at bounding box center [541, 280] width 1083 height 561
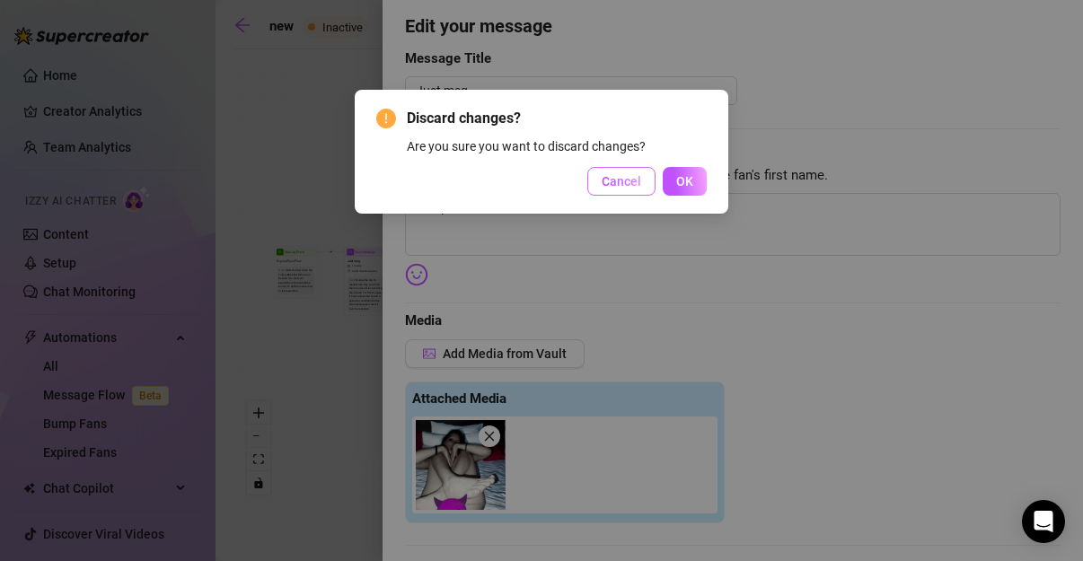
click at [640, 182] on span "Cancel" at bounding box center [622, 181] width 40 height 14
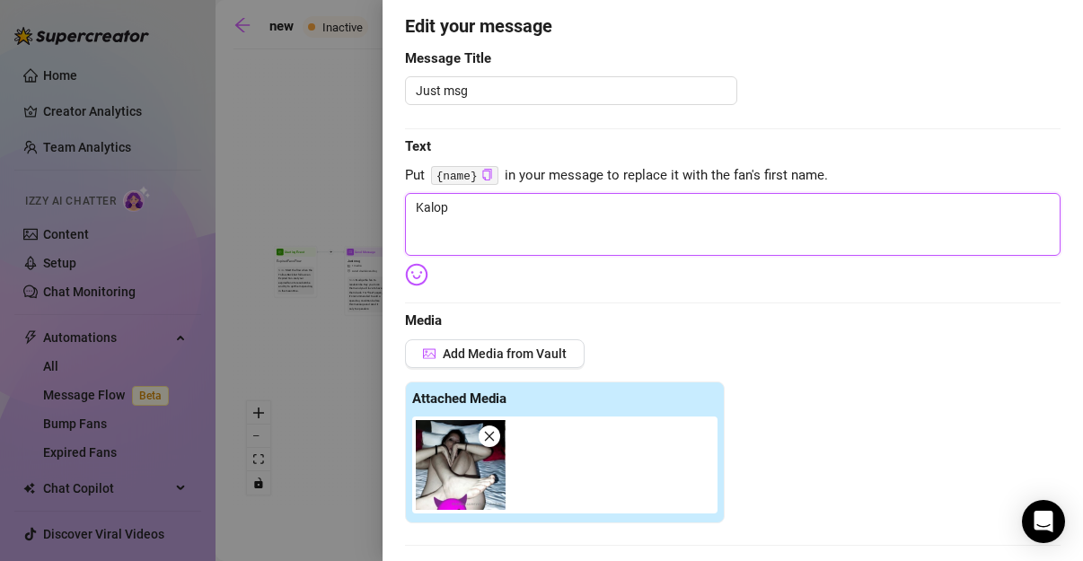
click at [497, 223] on textarea "Kalop" at bounding box center [732, 224] width 655 height 63
drag, startPoint x: 528, startPoint y: 203, endPoint x: 292, endPoint y: 185, distance: 236.8
click at [293, 188] on div "Event settings Send Message Cancel Save Edit Message General Settings 0 Sent Ed…" at bounding box center [541, 280] width 1083 height 561
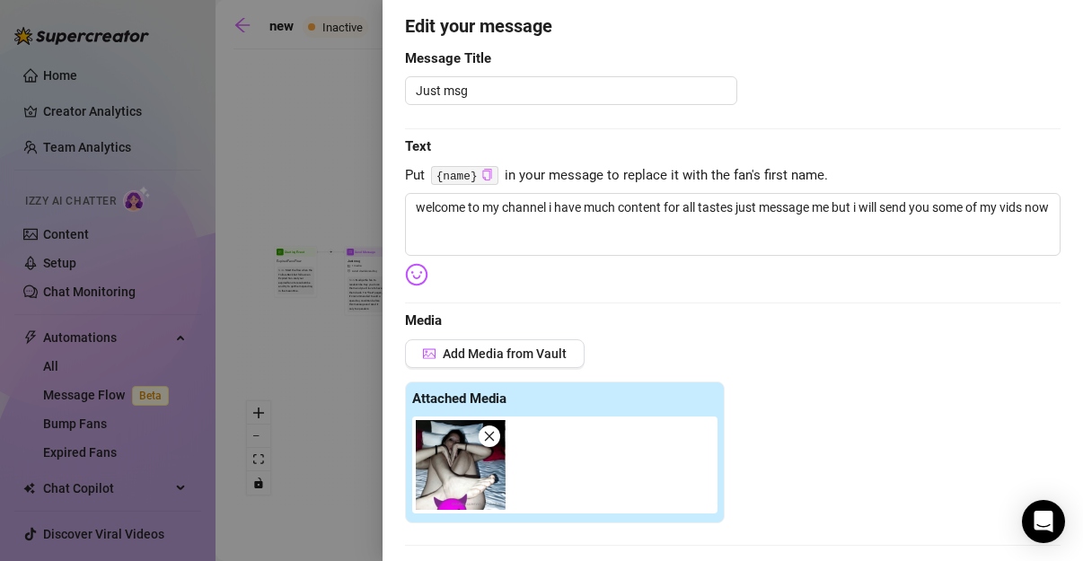
click at [488, 176] on icon "copy" at bounding box center [487, 175] width 12 height 12
click at [475, 239] on textarea "welcome to my channel i have much content for all tastes just message me but i …" at bounding box center [732, 224] width 655 height 63
paste textarea "{name}"
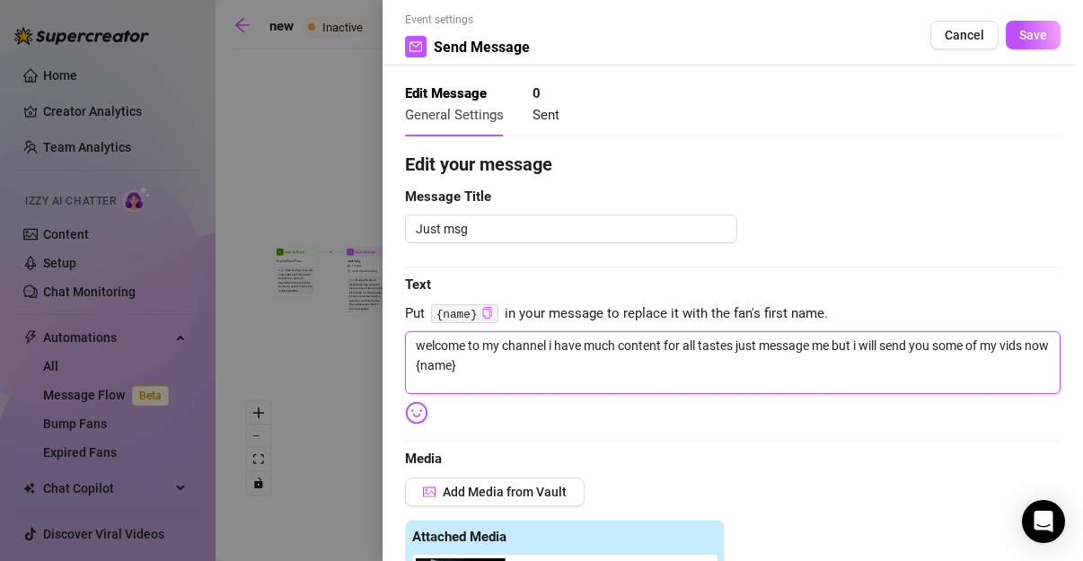
scroll to position [0, 0]
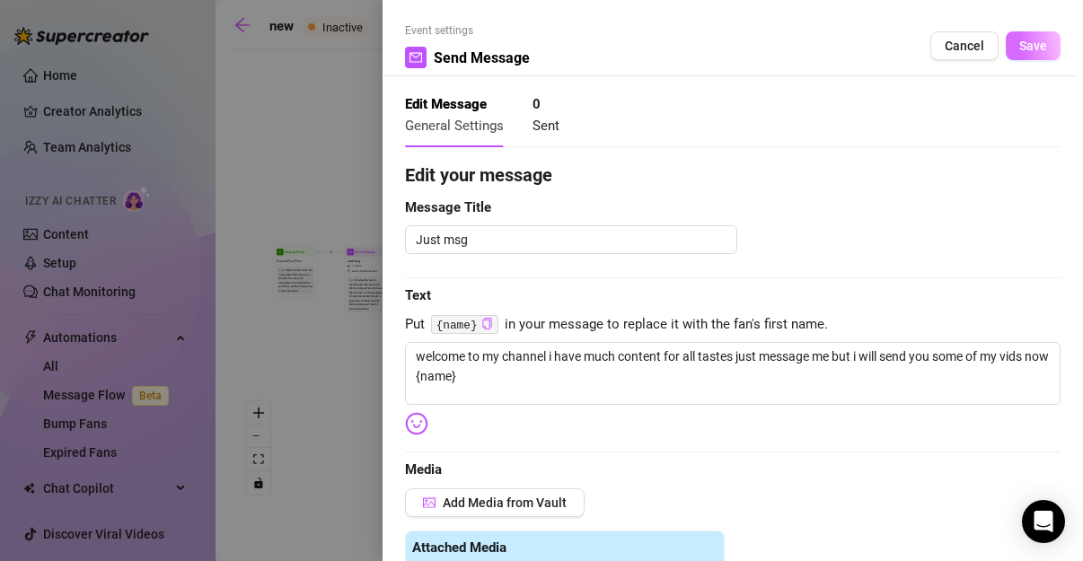
click at [1023, 39] on span "Save" at bounding box center [1033, 46] width 28 height 14
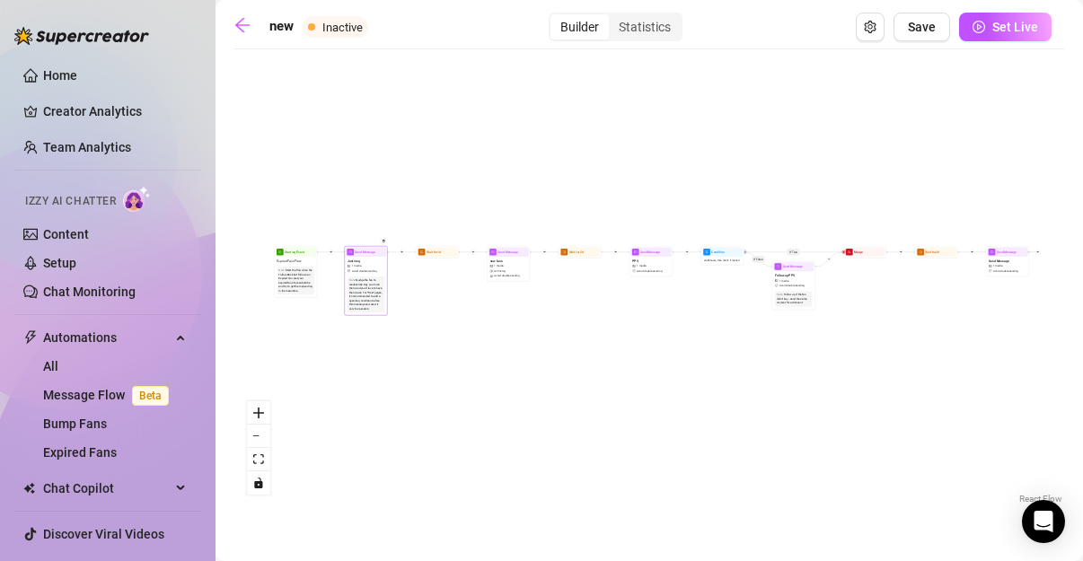
click at [377, 278] on div "Nudge the fan to resubscribe. Say you miss them and you'd love to have them bac…" at bounding box center [366, 294] width 34 height 32
click at [376, 277] on div "Note: Nudge the fan to resubscribe. Say you miss them and you'd love to have th…" at bounding box center [366, 295] width 37 height 36
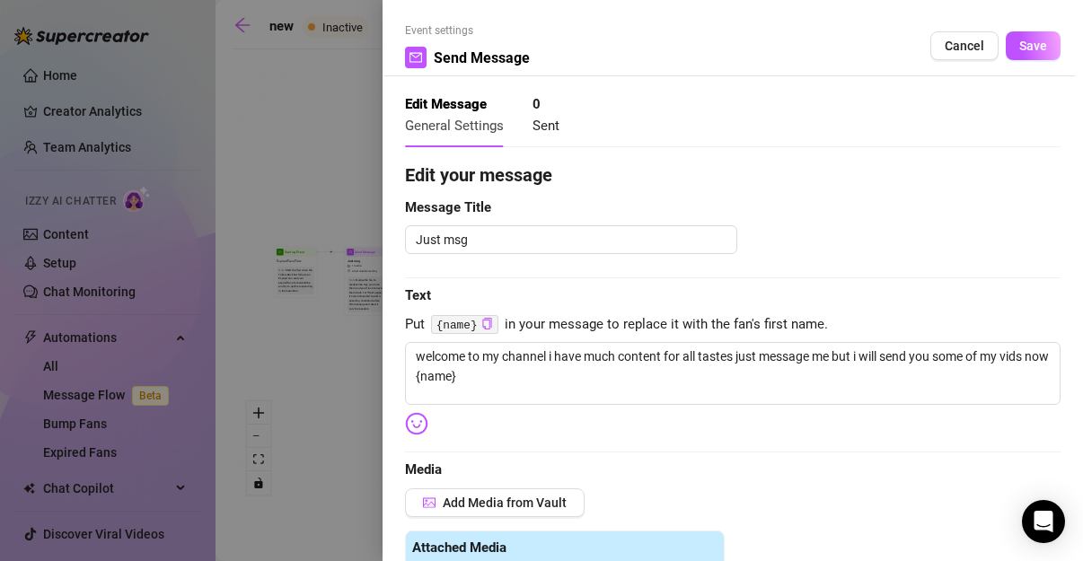
click at [366, 216] on div at bounding box center [541, 280] width 1083 height 561
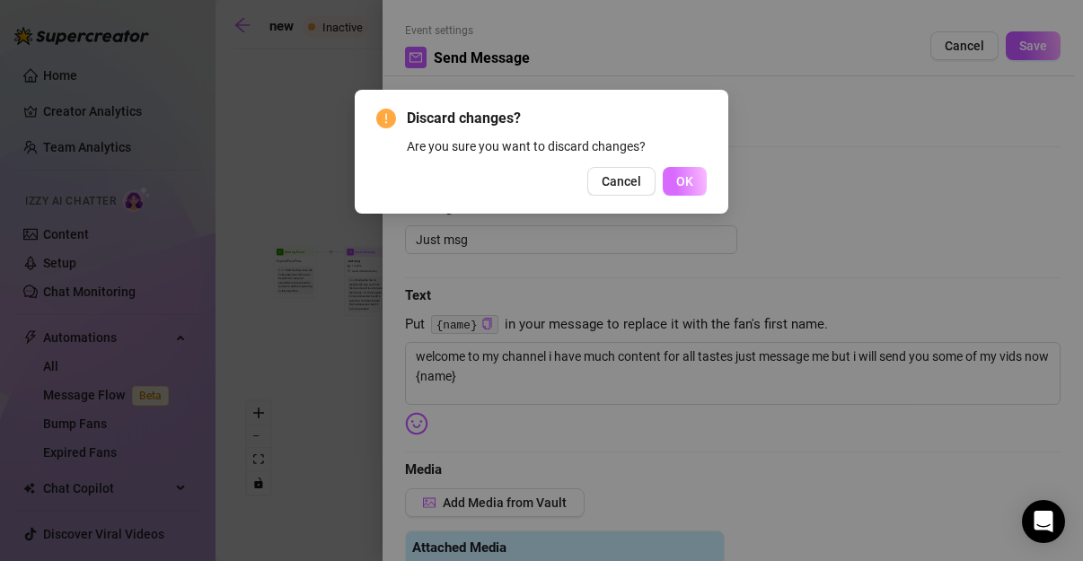
click at [689, 188] on span "OK" at bounding box center [684, 181] width 17 height 14
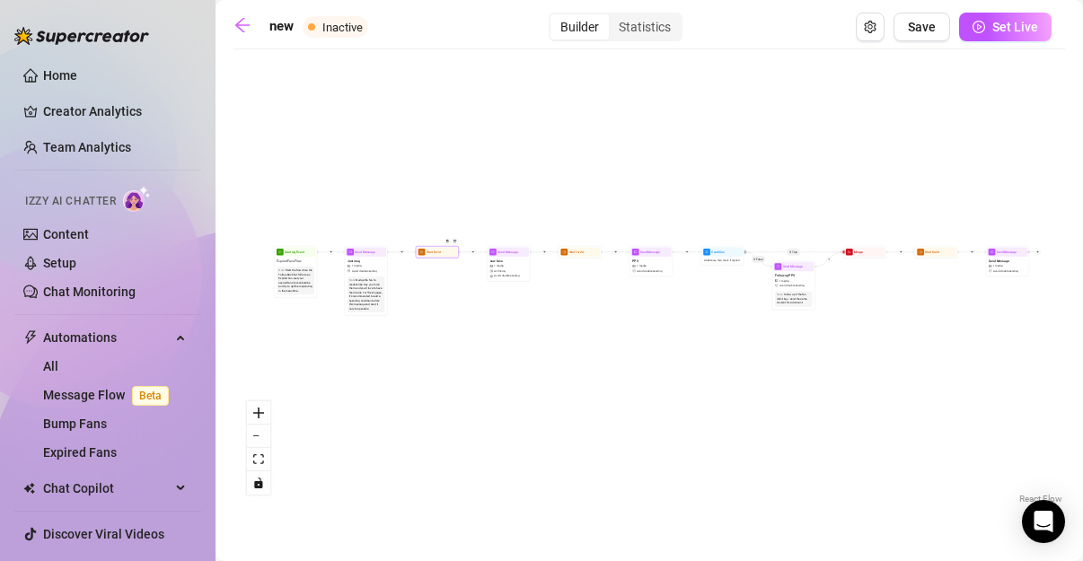
click at [426, 250] on div "Wait for 1d" at bounding box center [437, 252] width 40 height 10
click at [441, 252] on div at bounding box center [449, 244] width 19 height 22
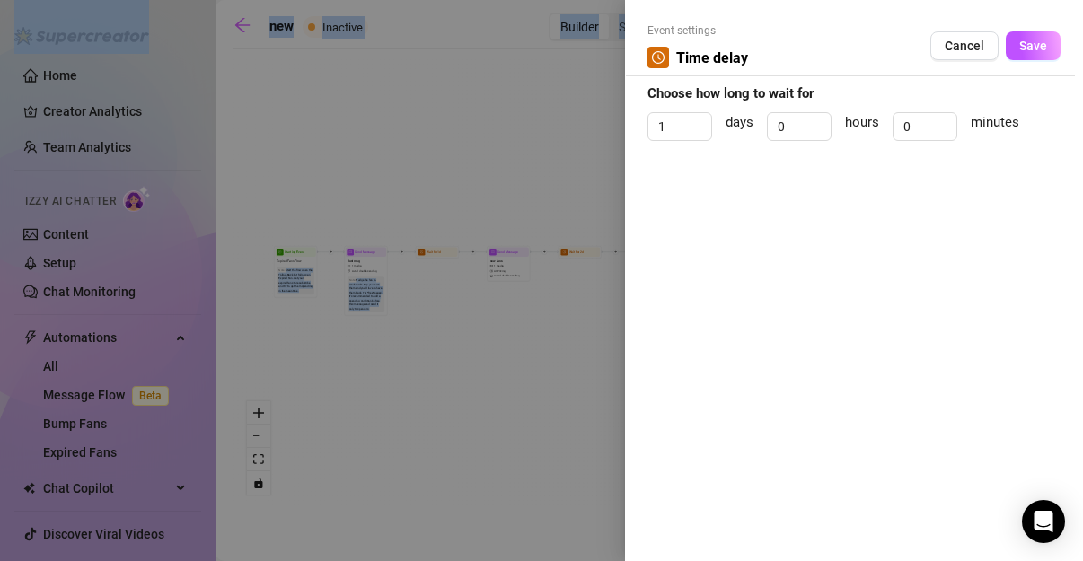
click at [441, 252] on div at bounding box center [541, 280] width 1083 height 561
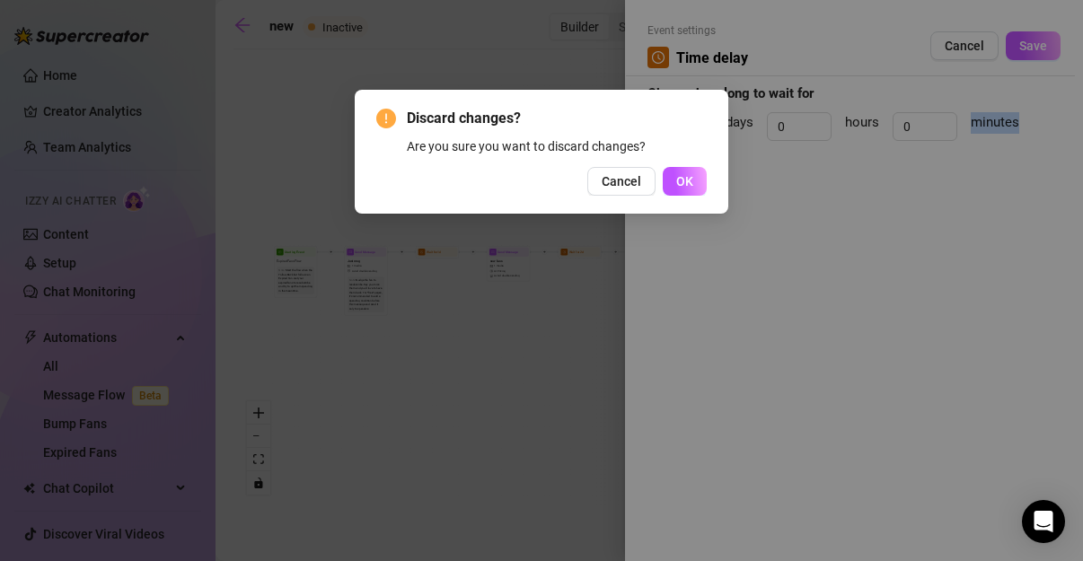
click at [441, 252] on div "Discard changes? Are you sure you want to discard changes? Cancel OK" at bounding box center [541, 280] width 1083 height 561
click at [603, 181] on button "Cancel" at bounding box center [621, 181] width 68 height 29
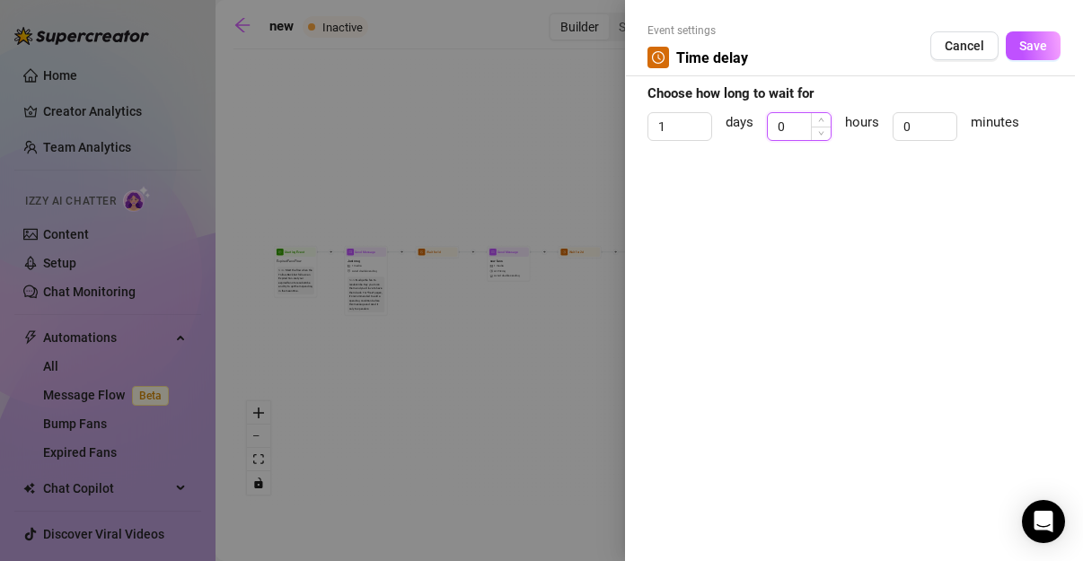
click at [809, 128] on input "0" at bounding box center [799, 126] width 63 height 27
drag, startPoint x: 685, startPoint y: 125, endPoint x: 635, endPoint y: 126, distance: 50.3
click at [635, 126] on div "Event settings Time delay Cancel Save Choose how long to wait for 1 days 0 hour…" at bounding box center [854, 280] width 458 height 561
drag, startPoint x: 917, startPoint y: 125, endPoint x: 856, endPoint y: 130, distance: 61.3
click at [856, 130] on div "days 0 hours 0 minutes" at bounding box center [853, 134] width 413 height 45
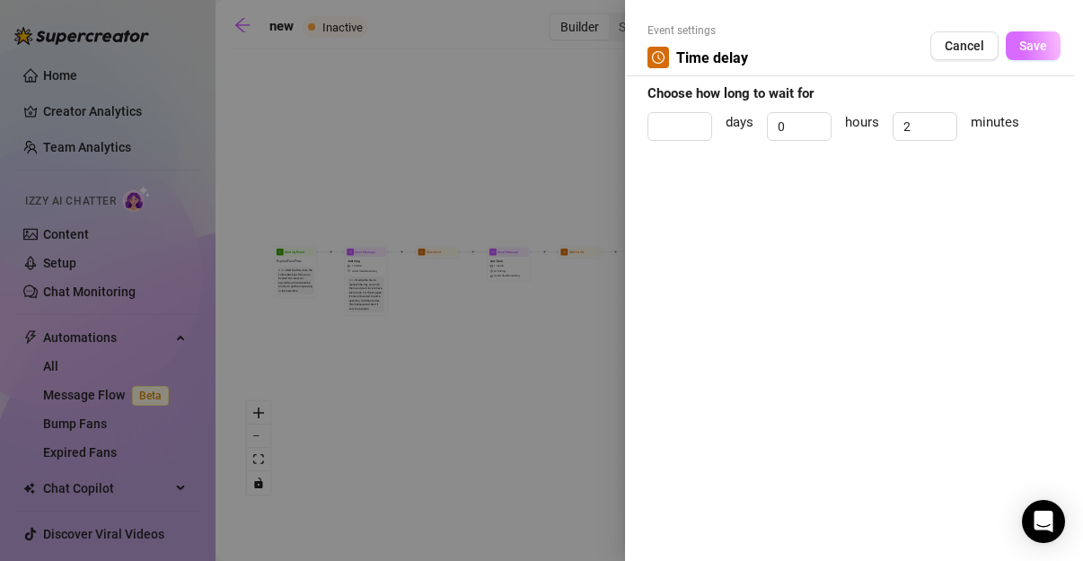
click at [1022, 46] on span "Save" at bounding box center [1033, 46] width 28 height 14
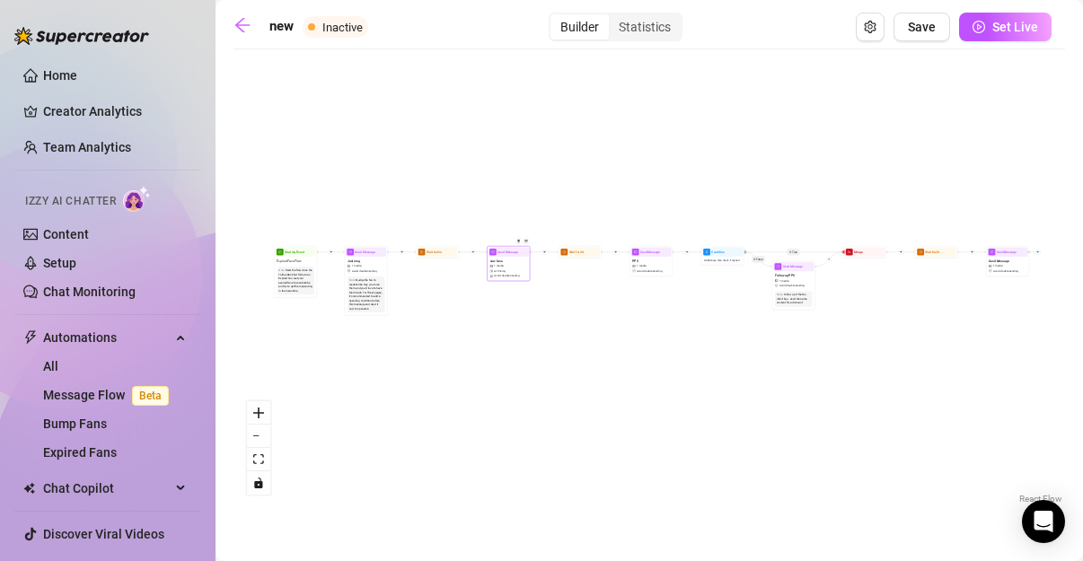
click at [509, 273] on div "new fans 1 media AI Pricing Avoid double sending" at bounding box center [508, 268] width 40 height 23
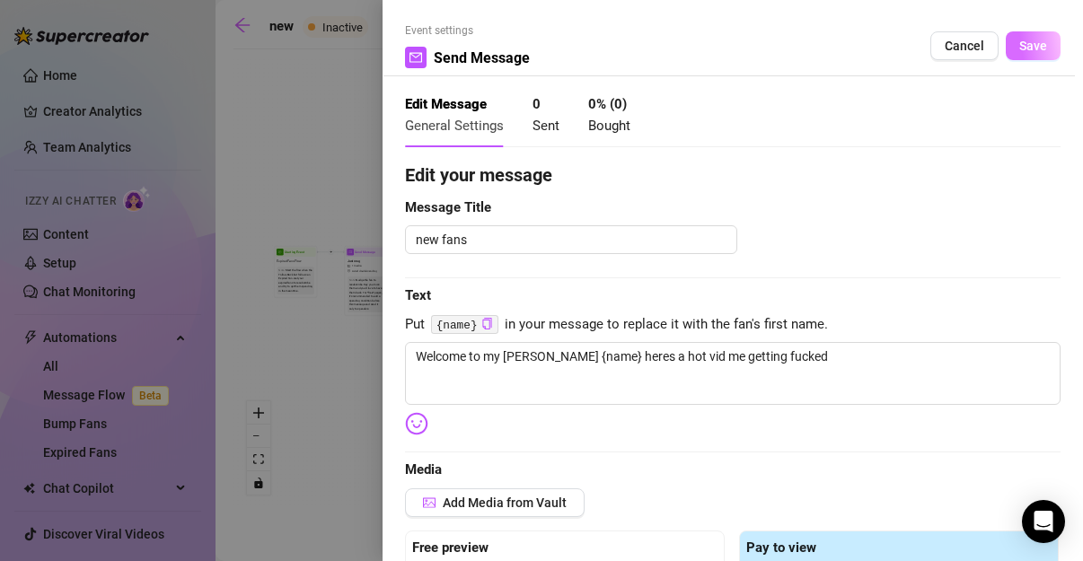
click at [1030, 45] on span "Save" at bounding box center [1033, 46] width 28 height 14
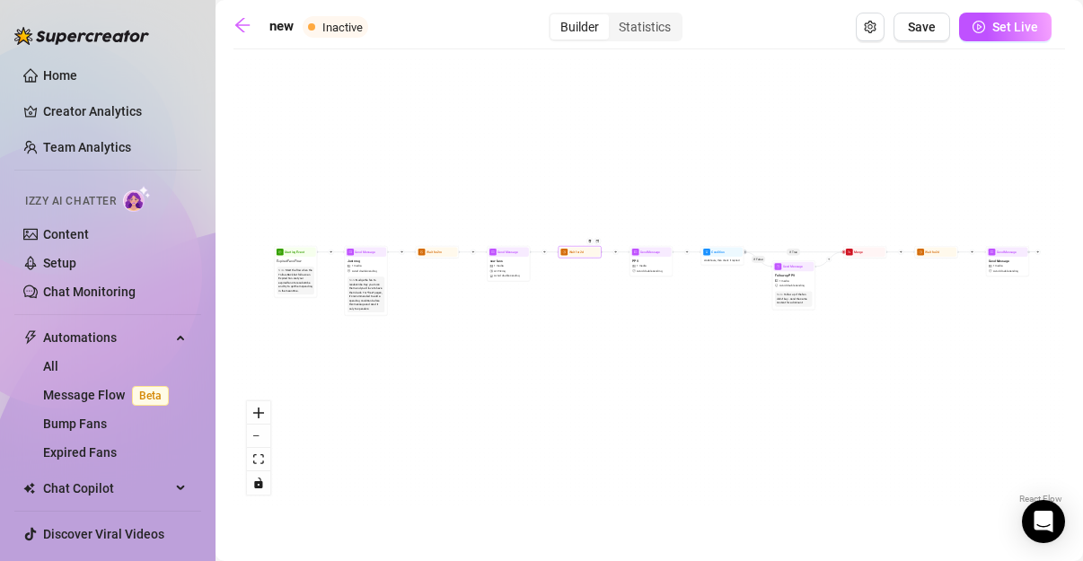
click at [584, 257] on div "Wait for 2d" at bounding box center [580, 252] width 43 height 12
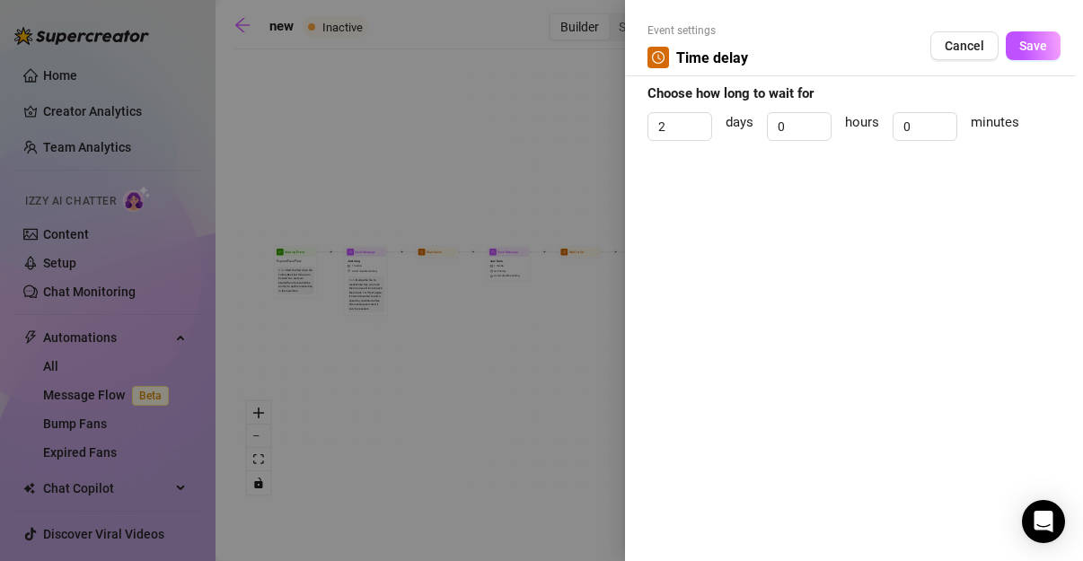
click at [585, 254] on div at bounding box center [541, 280] width 1083 height 561
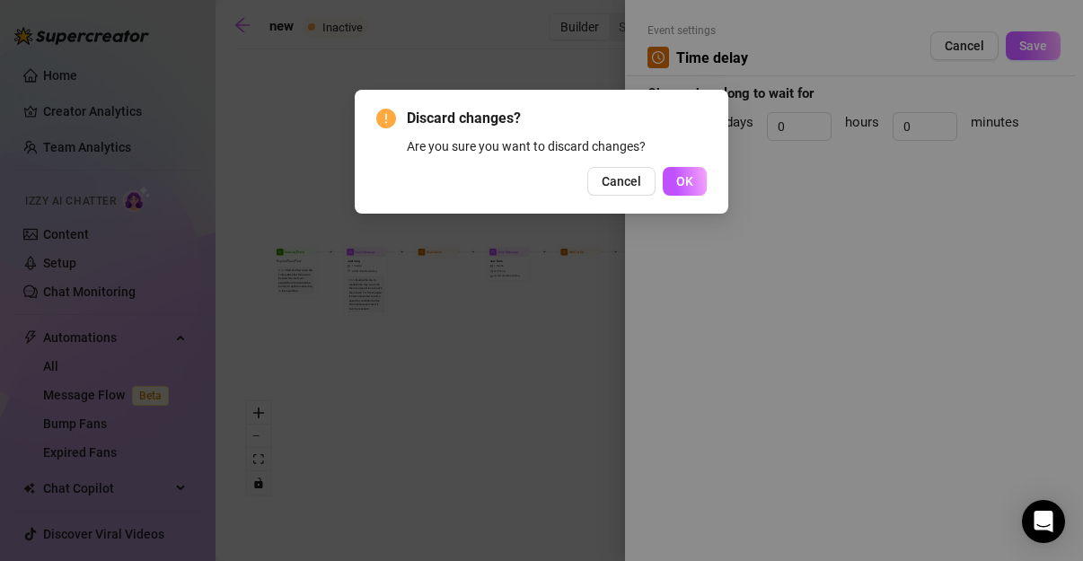
click at [647, 181] on button "Cancel" at bounding box center [621, 181] width 68 height 29
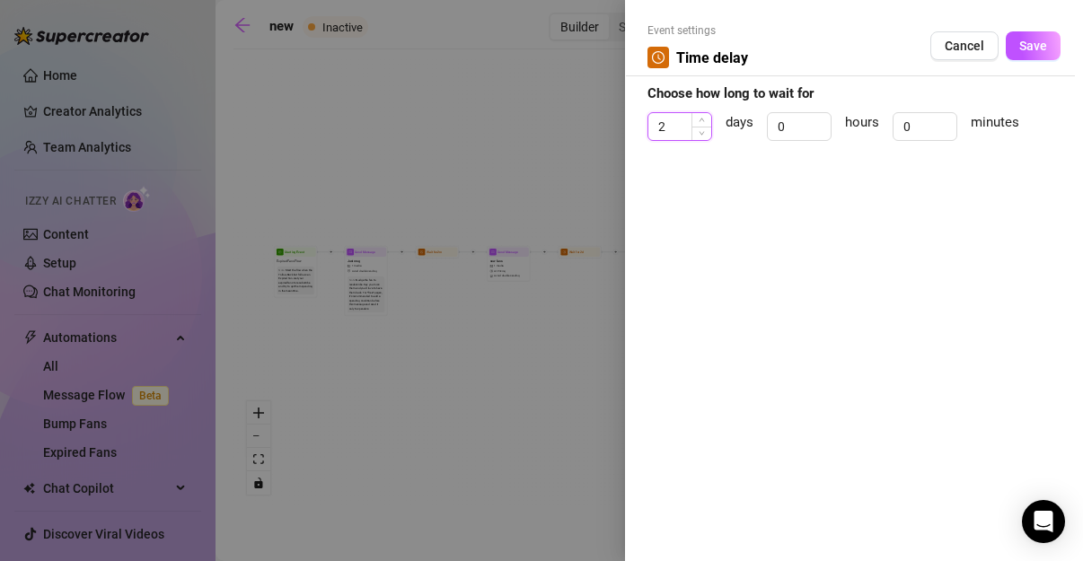
click at [683, 133] on input "2" at bounding box center [679, 126] width 63 height 27
click at [802, 131] on input "0" at bounding box center [799, 126] width 63 height 27
drag, startPoint x: 802, startPoint y: 131, endPoint x: 753, endPoint y: 135, distance: 48.6
click at [753, 135] on div "days 0 hours 0 minutes" at bounding box center [853, 134] width 413 height 45
click at [1048, 47] on button "Save" at bounding box center [1033, 45] width 55 height 29
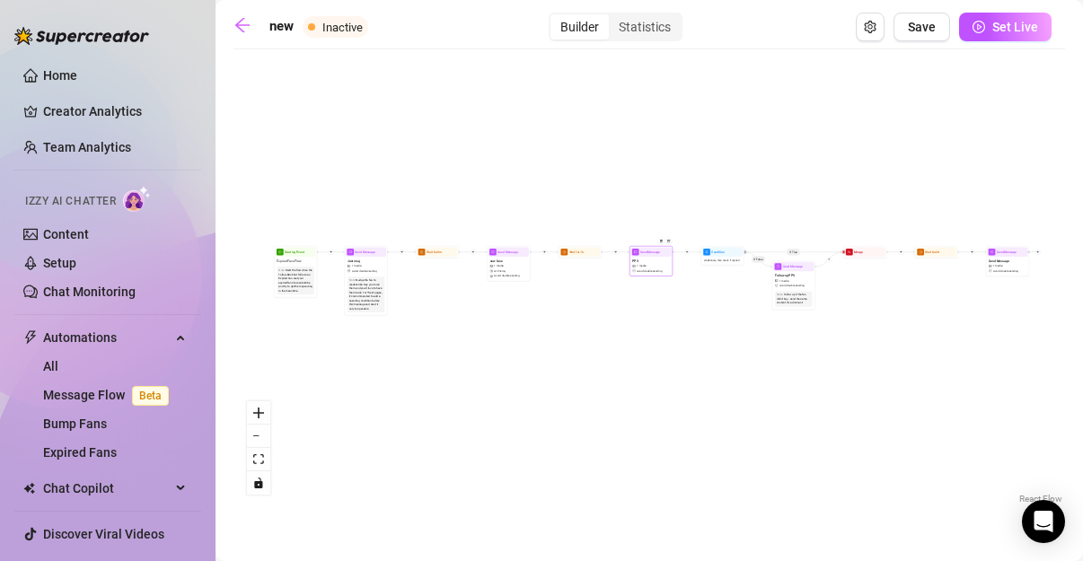
click at [646, 266] on span "1 media" at bounding box center [642, 266] width 10 height 4
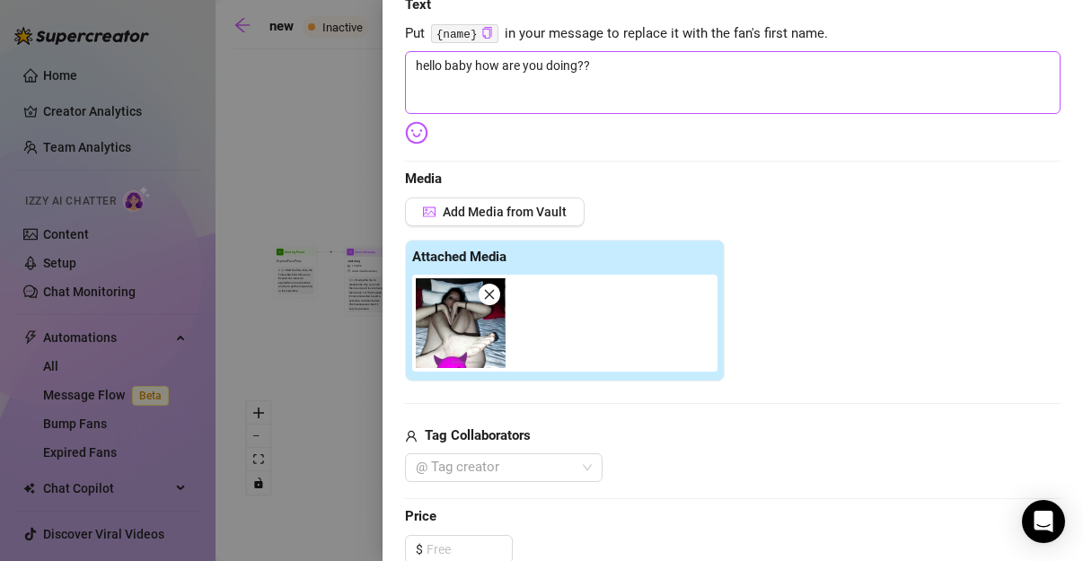
scroll to position [299, 0]
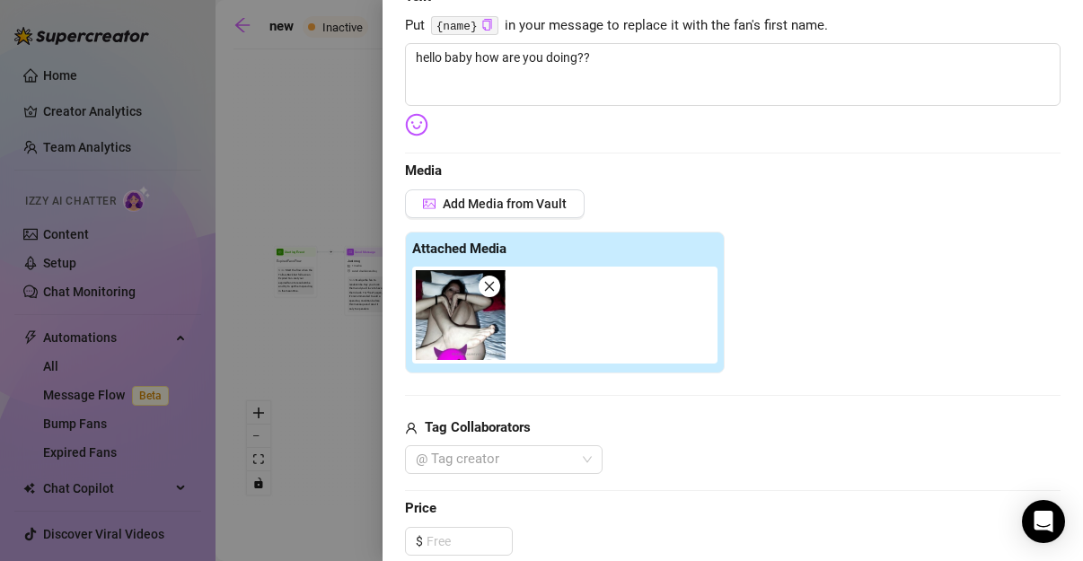
click at [492, 287] on icon "close" at bounding box center [489, 286] width 13 height 13
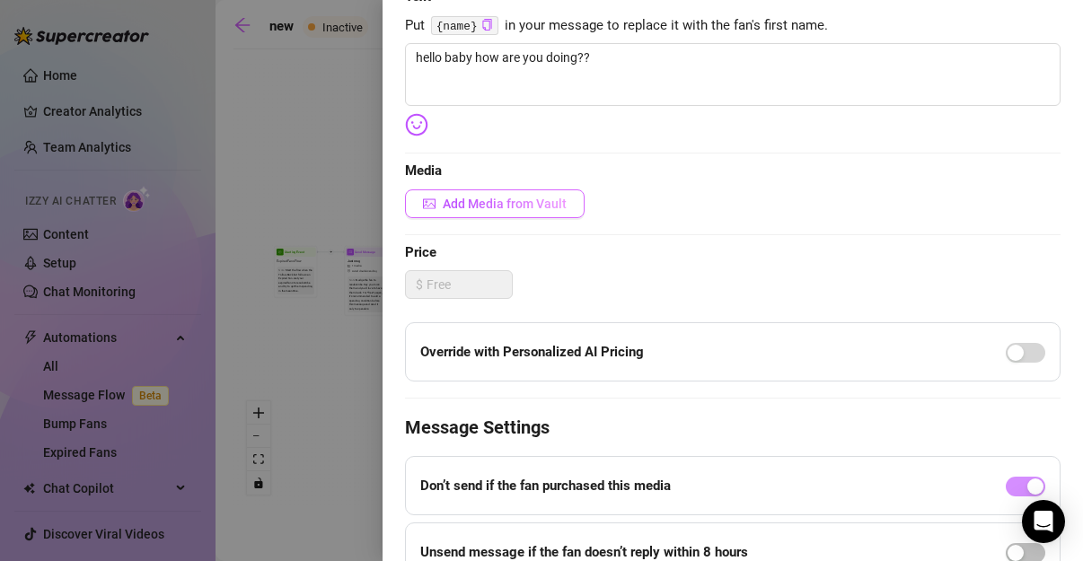
click at [518, 200] on span "Add Media from Vault" at bounding box center [505, 204] width 124 height 14
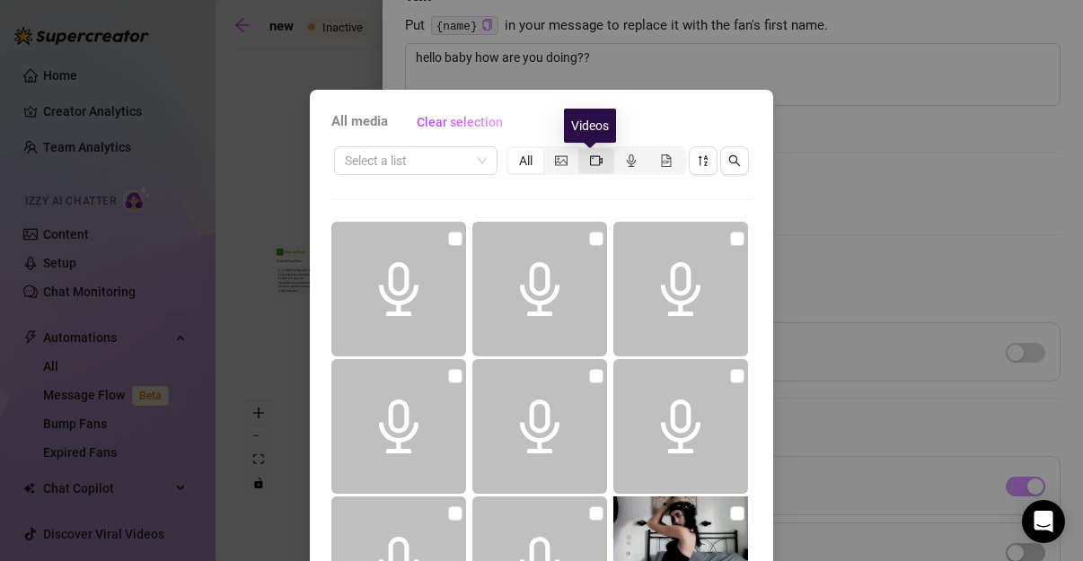
click at [592, 160] on icon "video-camera" at bounding box center [596, 160] width 13 height 13
click at [583, 151] on input "segmented control" at bounding box center [583, 151] width 0 height 0
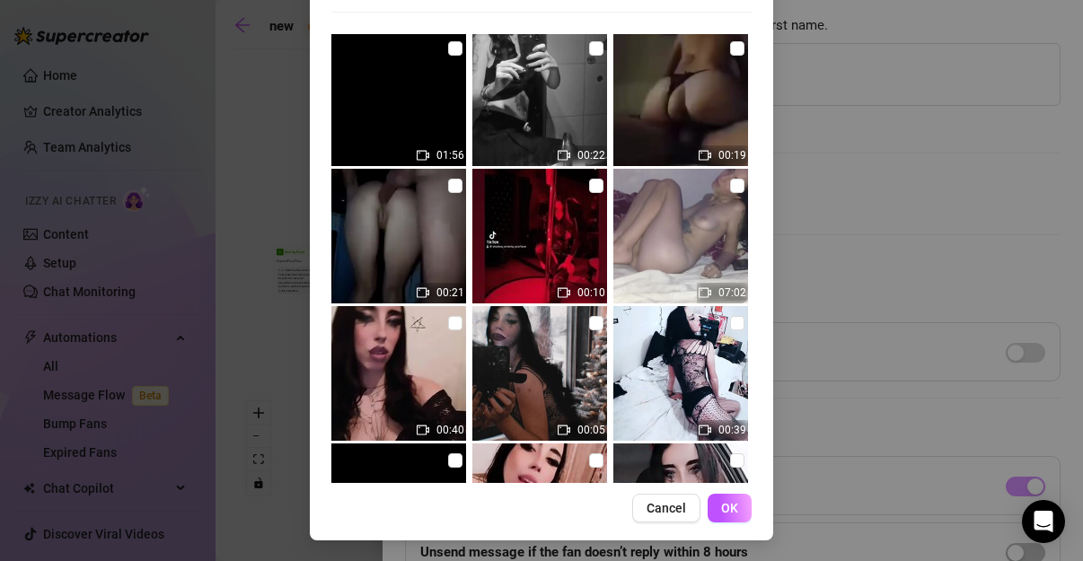
scroll to position [1275, 0]
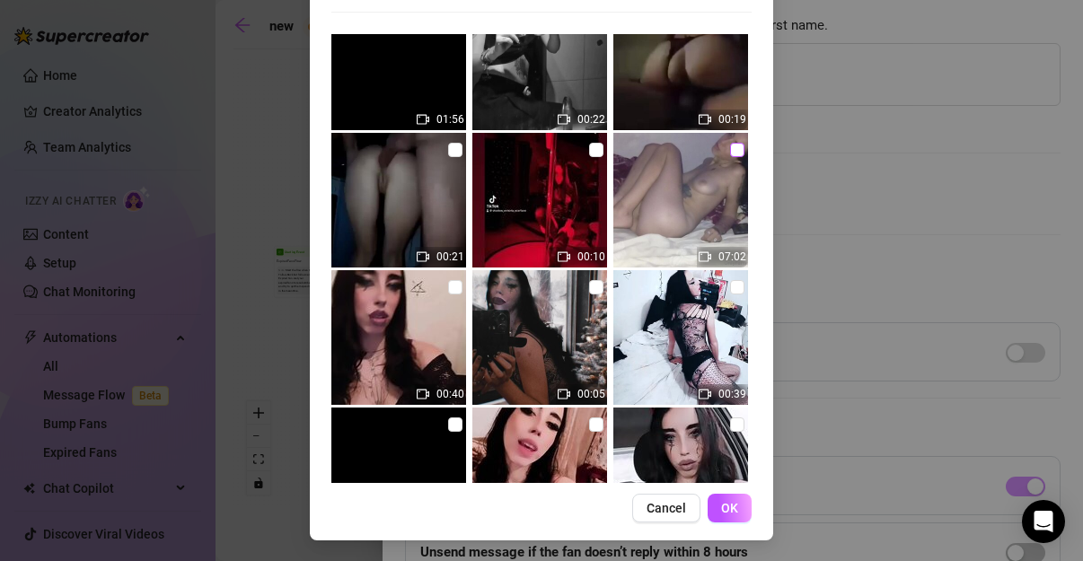
click at [730, 152] on input "checkbox" at bounding box center [737, 150] width 14 height 14
click at [721, 506] on span "OK" at bounding box center [729, 508] width 17 height 14
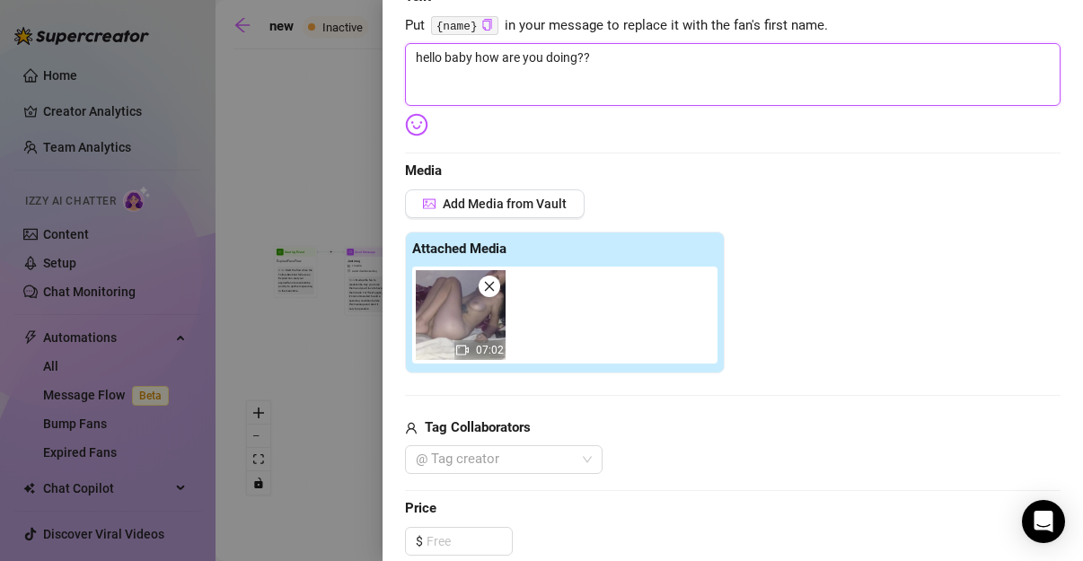
drag, startPoint x: 669, startPoint y: 64, endPoint x: 85, endPoint y: 68, distance: 583.7
click at [58, 66] on div "Event settings Send Message Cancel Save Edit Message General Settings 0 Sent Ed…" at bounding box center [541, 280] width 1083 height 561
click at [85, 66] on div at bounding box center [541, 280] width 1083 height 561
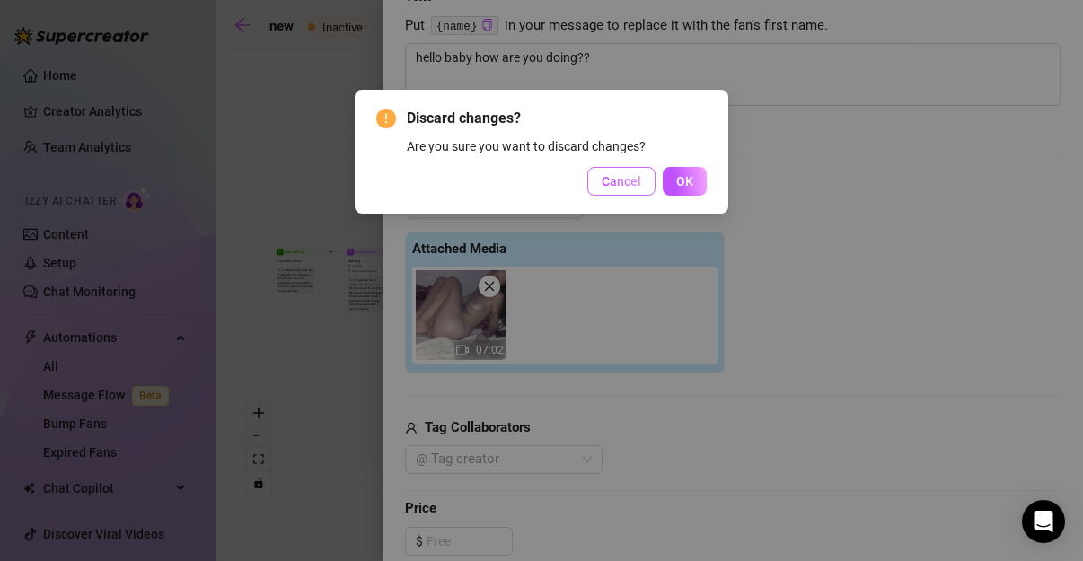
click at [628, 181] on span "Cancel" at bounding box center [622, 181] width 40 height 14
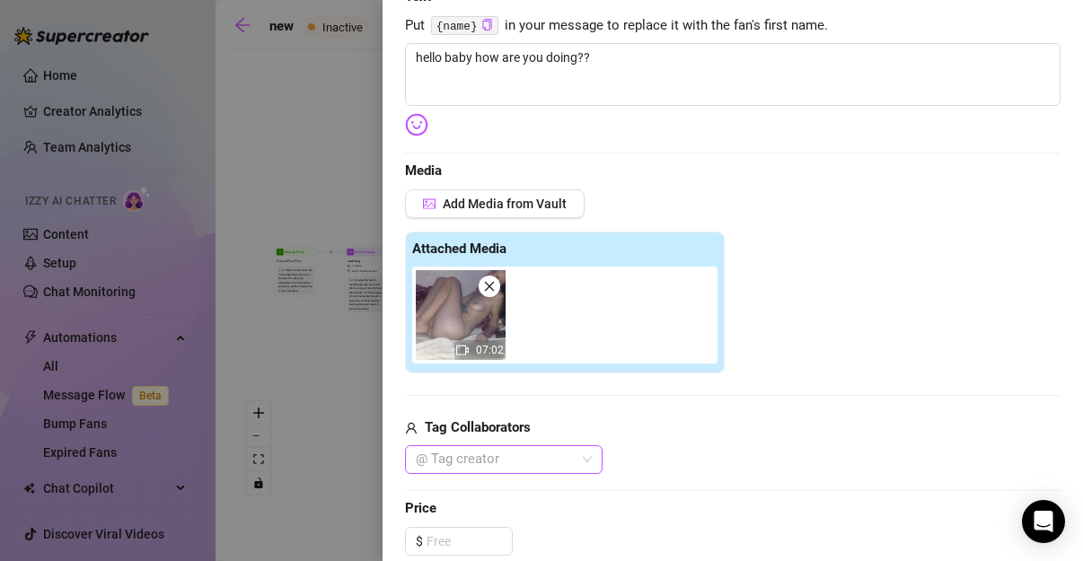
click at [460, 463] on div at bounding box center [495, 459] width 172 height 25
click at [465, 492] on div "Tonychopa" at bounding box center [503, 494] width 169 height 20
click at [455, 545] on input at bounding box center [469, 541] width 85 height 27
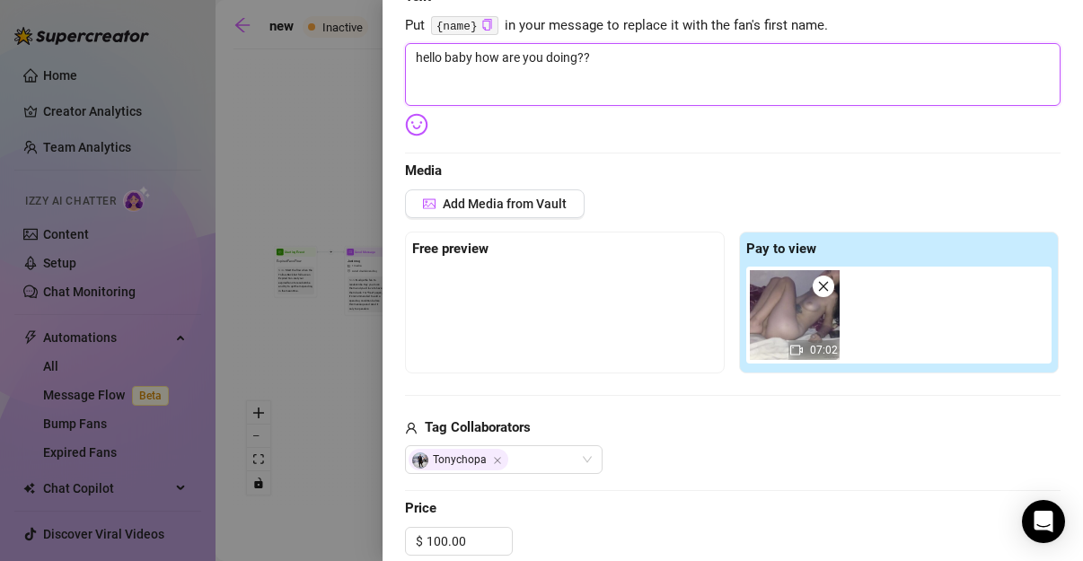
click at [597, 67] on textarea "hello baby how are you doing??" at bounding box center [732, 74] width 655 height 63
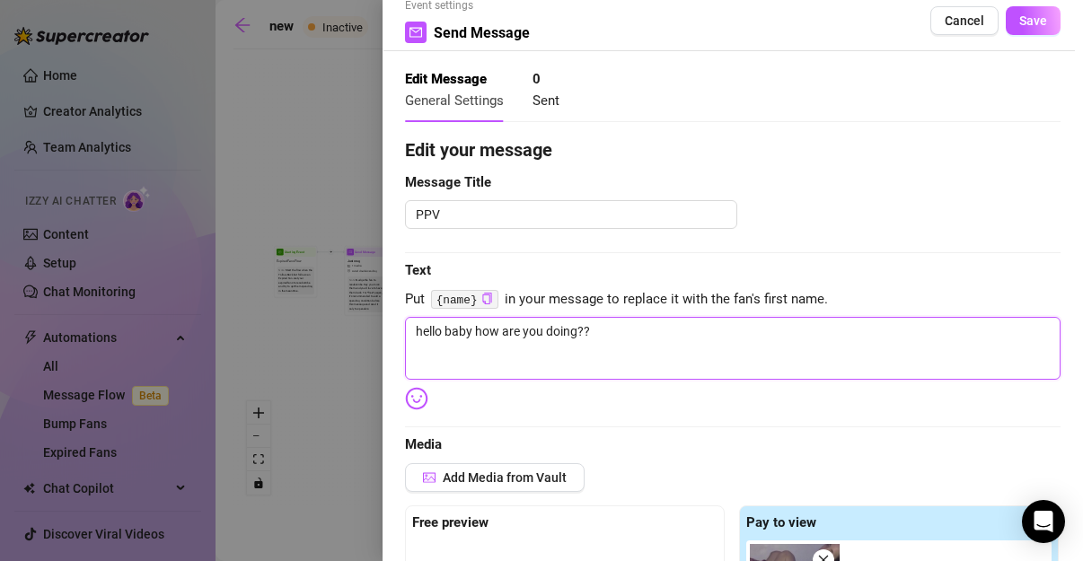
scroll to position [0, 0]
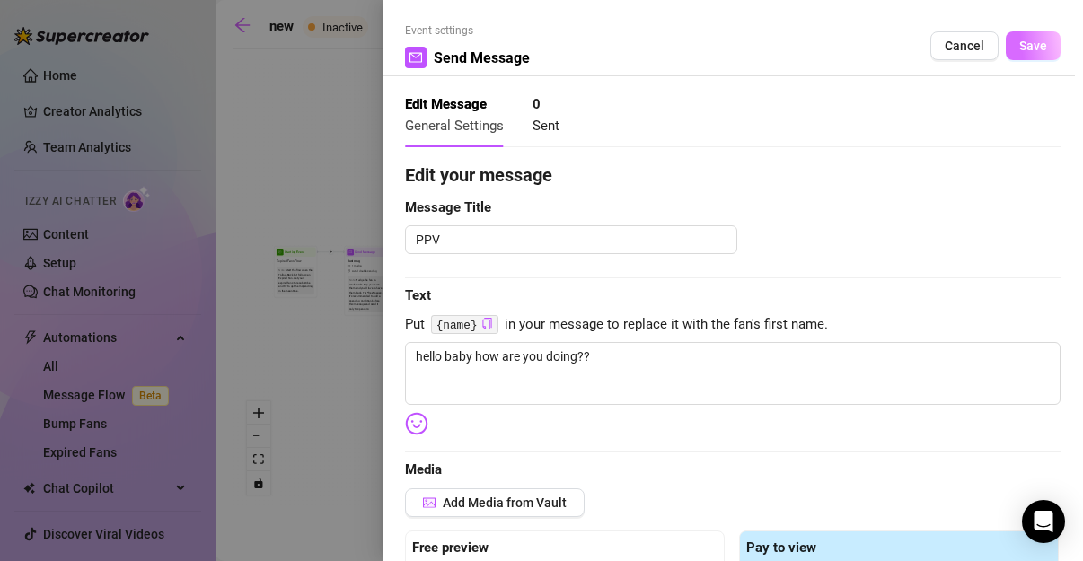
click at [1030, 52] on span "Save" at bounding box center [1033, 46] width 28 height 14
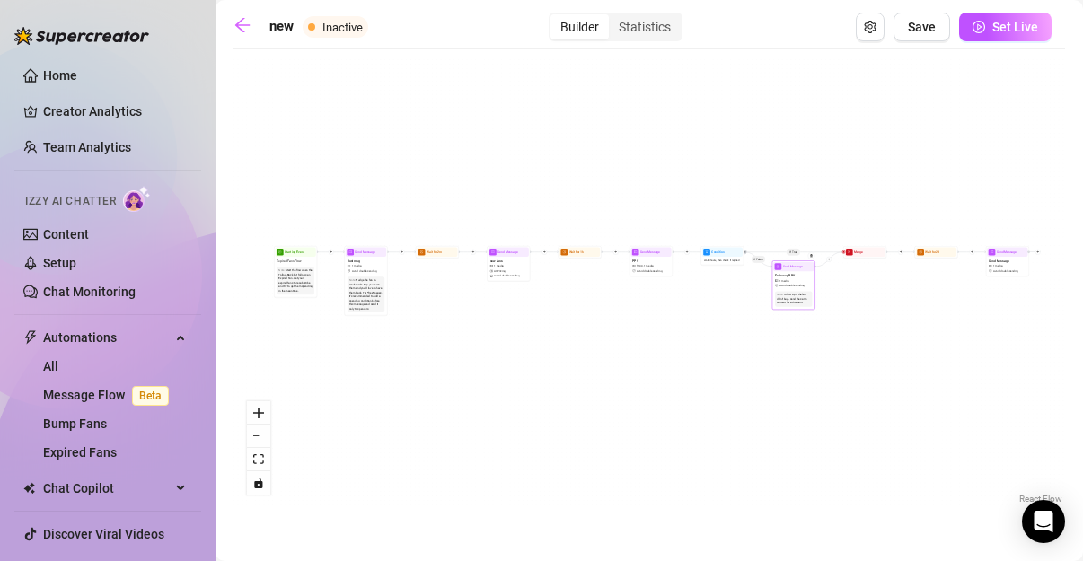
click at [794, 298] on div "Follow up if the fan didn't buy - send the same content for a discount" at bounding box center [794, 299] width 34 height 13
click at [724, 261] on span "Wait 8 hours, then check if replied" at bounding box center [721, 261] width 35 height 4
click at [724, 261] on div at bounding box center [541, 280] width 1083 height 561
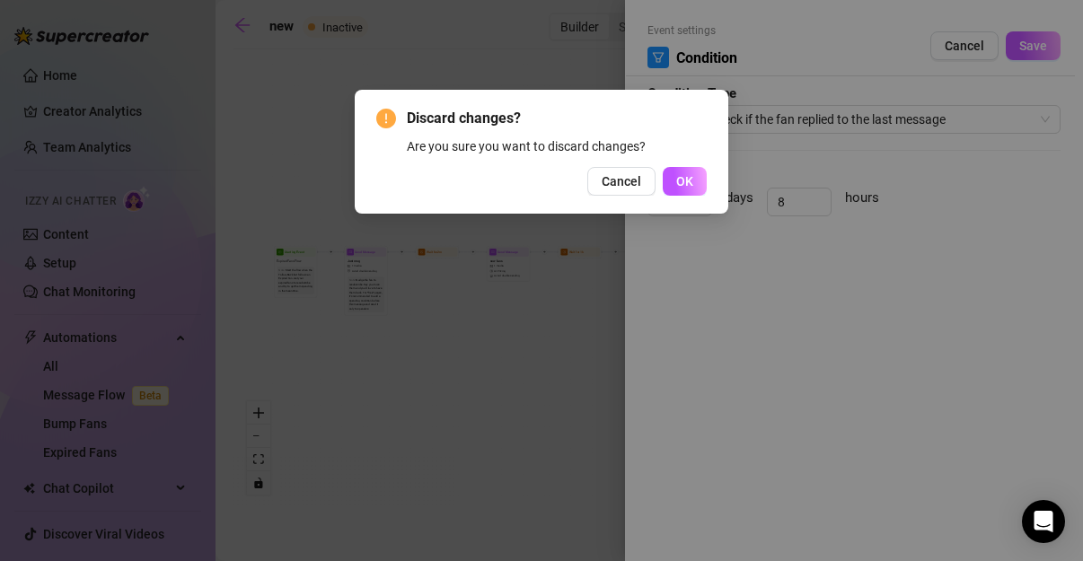
click at [676, 184] on button "OK" at bounding box center [685, 181] width 44 height 29
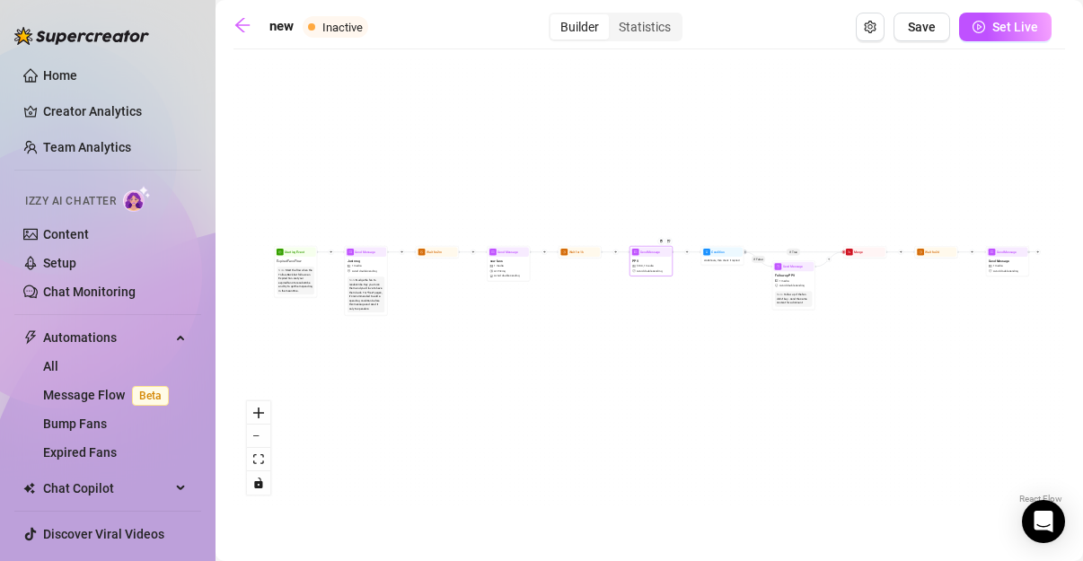
click at [637, 273] on div "PPV $ 100 , 1 media Avoid double sending" at bounding box center [650, 266] width 40 height 18
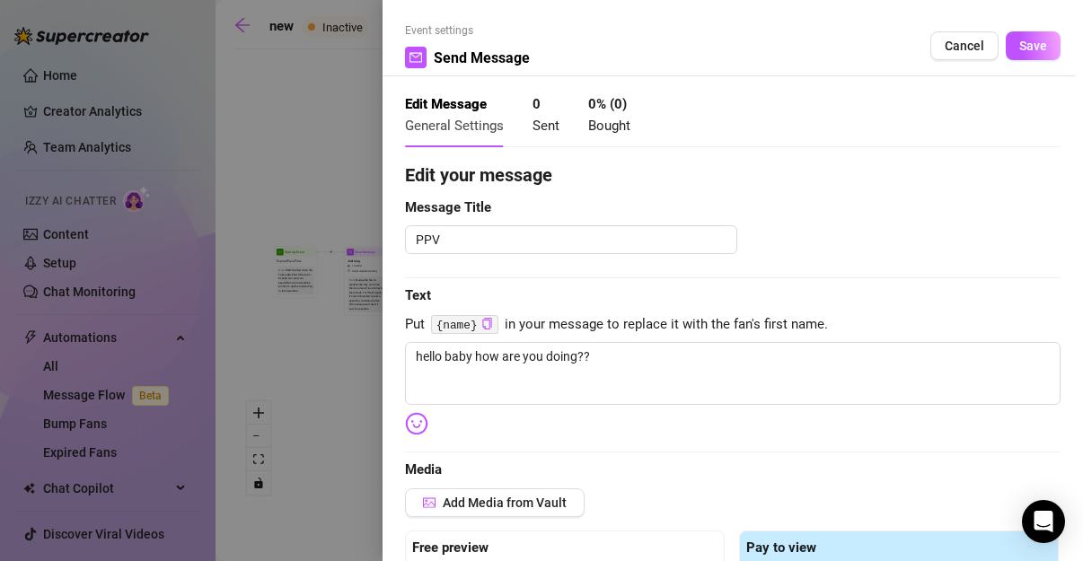
click at [1019, 42] on span "Save" at bounding box center [1033, 46] width 28 height 14
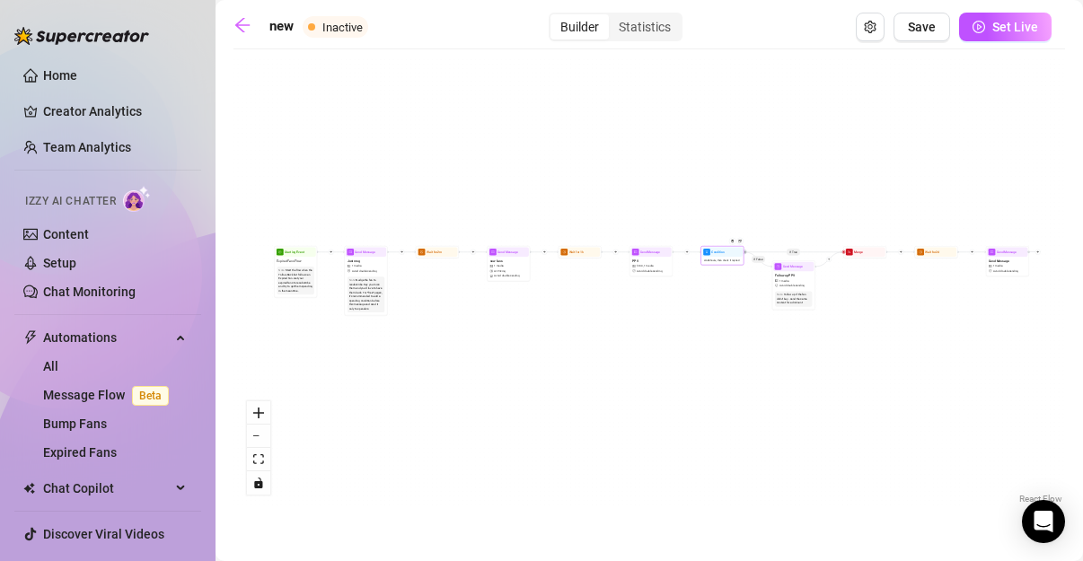
click at [726, 259] on span "Wait 8 hours, then check if replied" at bounding box center [721, 261] width 35 height 4
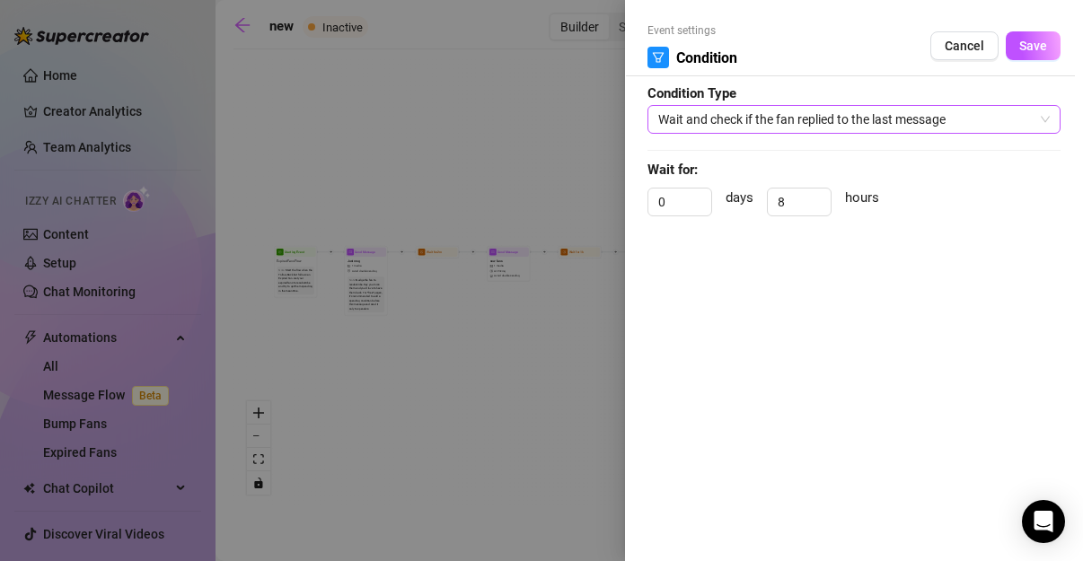
click at [949, 127] on span "Wait and check if the fan replied to the last message" at bounding box center [854, 119] width 392 height 27
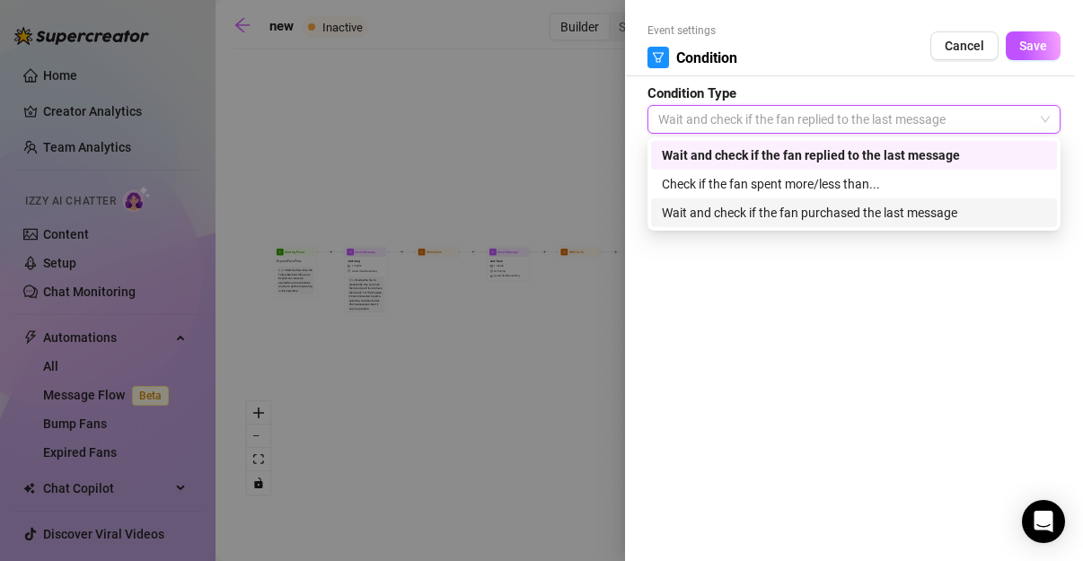
click at [752, 207] on div "Wait and check if the fan purchased the last message" at bounding box center [854, 213] width 384 height 20
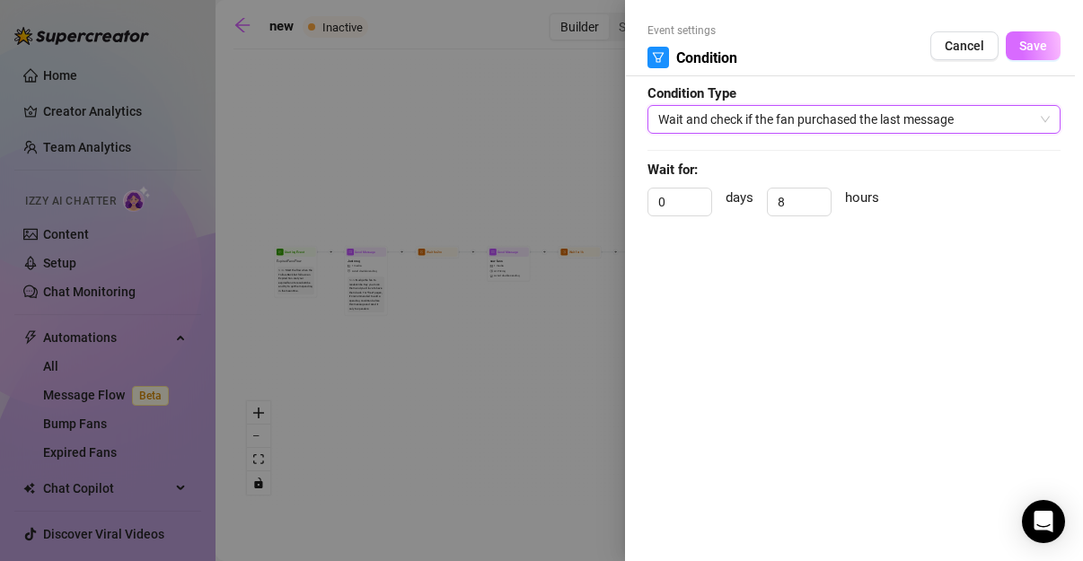
click at [1036, 49] on span "Save" at bounding box center [1033, 46] width 28 height 14
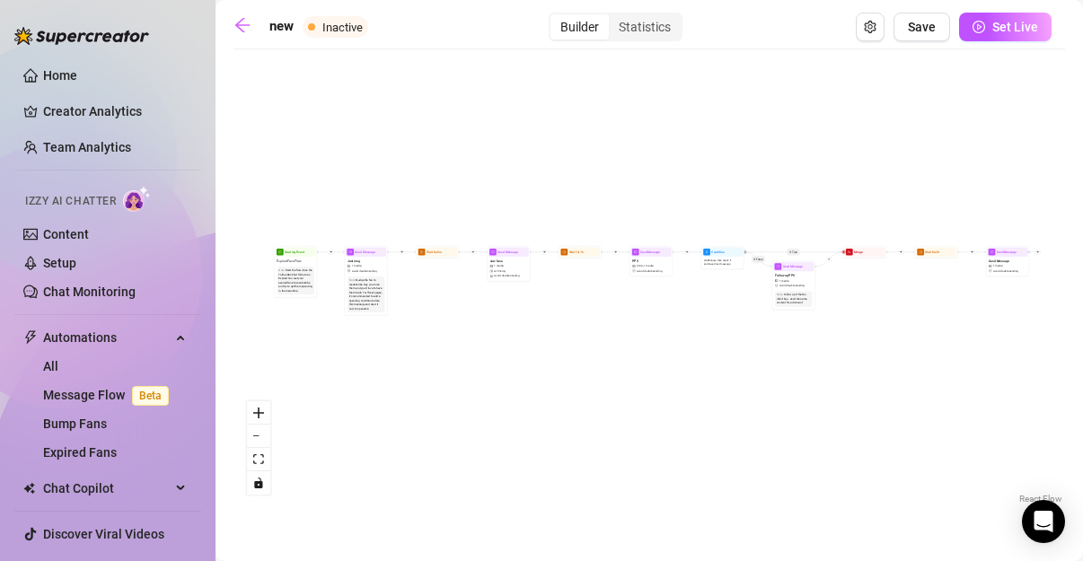
click at [856, 260] on div "If True If False Send Message Send Message 1 media Avoid double sending Wait fo…" at bounding box center [648, 283] width 831 height 450
click at [866, 255] on div "Merge" at bounding box center [865, 252] width 40 height 10
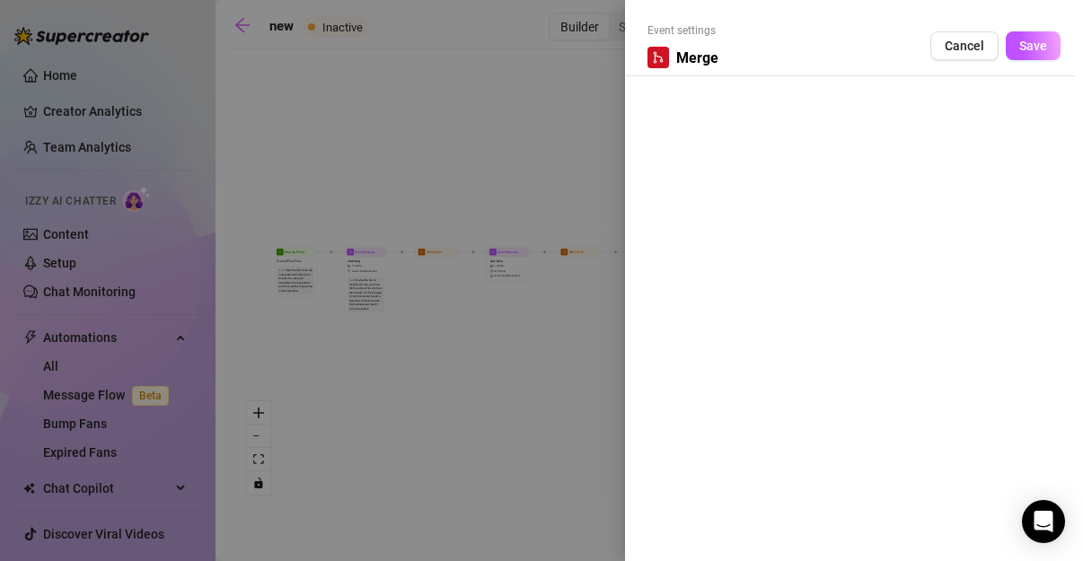
drag, startPoint x: 650, startPoint y: 61, endPoint x: 664, endPoint y: 58, distance: 13.7
click at [651, 61] on div at bounding box center [658, 58] width 22 height 22
click at [671, 56] on div "Merge" at bounding box center [682, 58] width 71 height 22
click at [687, 84] on div "Event settings Merge Cancel Save" at bounding box center [854, 280] width 458 height 561
click at [796, 54] on div "Event settings Merge Cancel Save" at bounding box center [853, 49] width 413 height 54
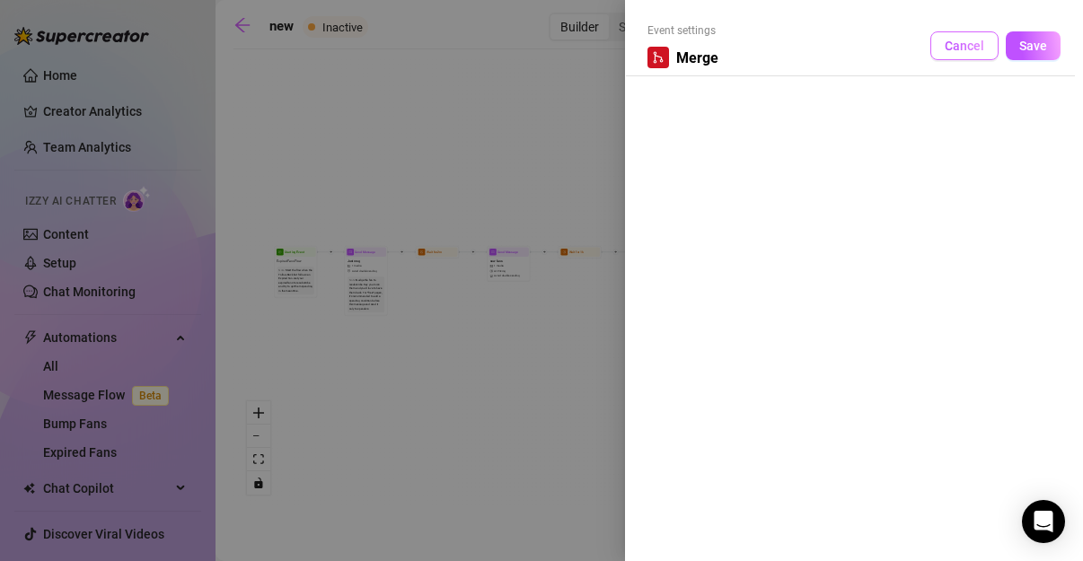
click at [960, 47] on span "Cancel" at bounding box center [965, 46] width 40 height 14
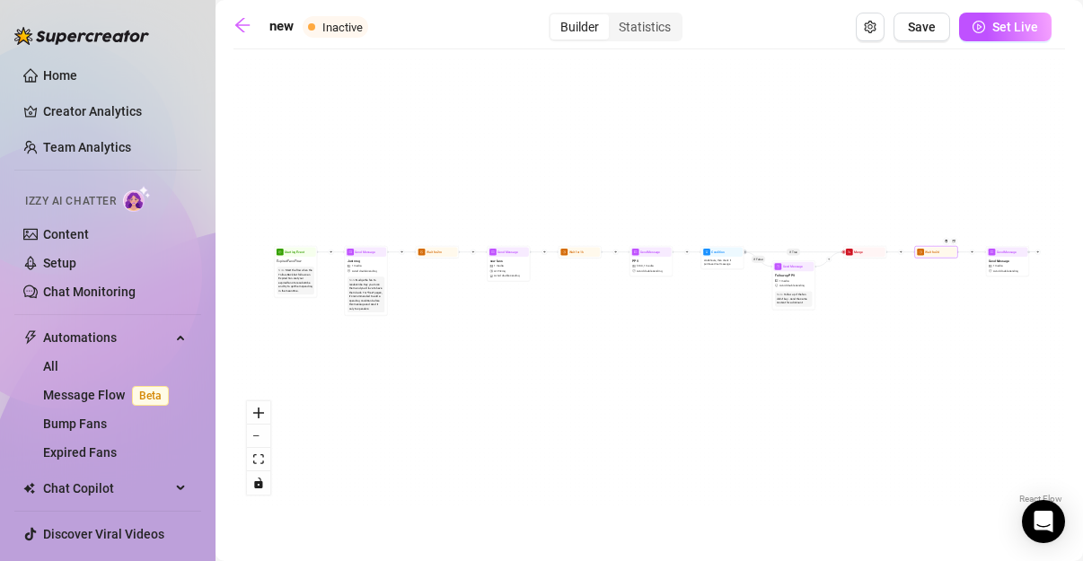
click at [940, 243] on div at bounding box center [947, 244] width 19 height 22
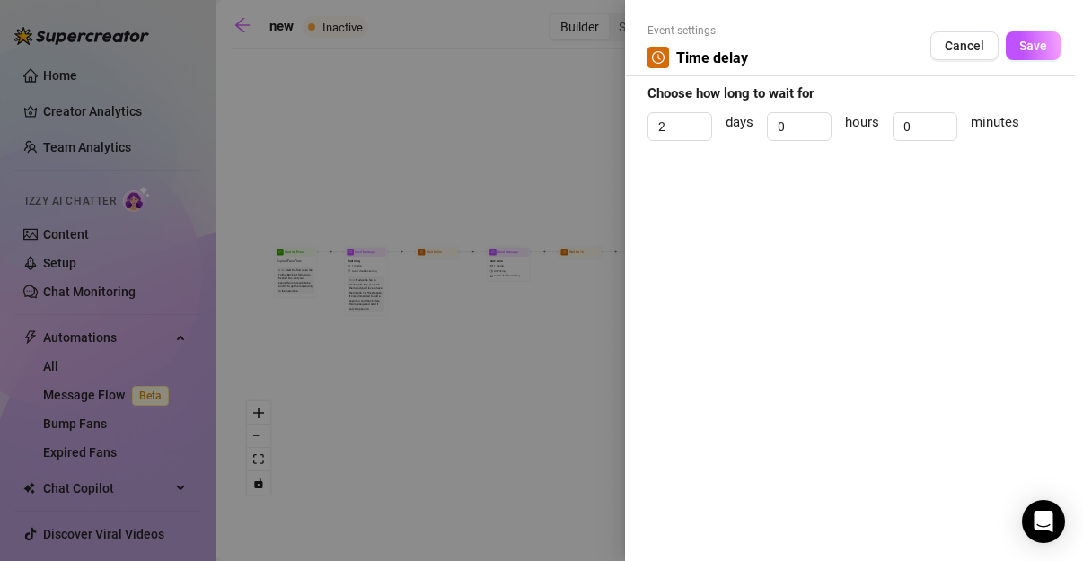
click at [1024, 40] on span "Save" at bounding box center [1033, 46] width 28 height 14
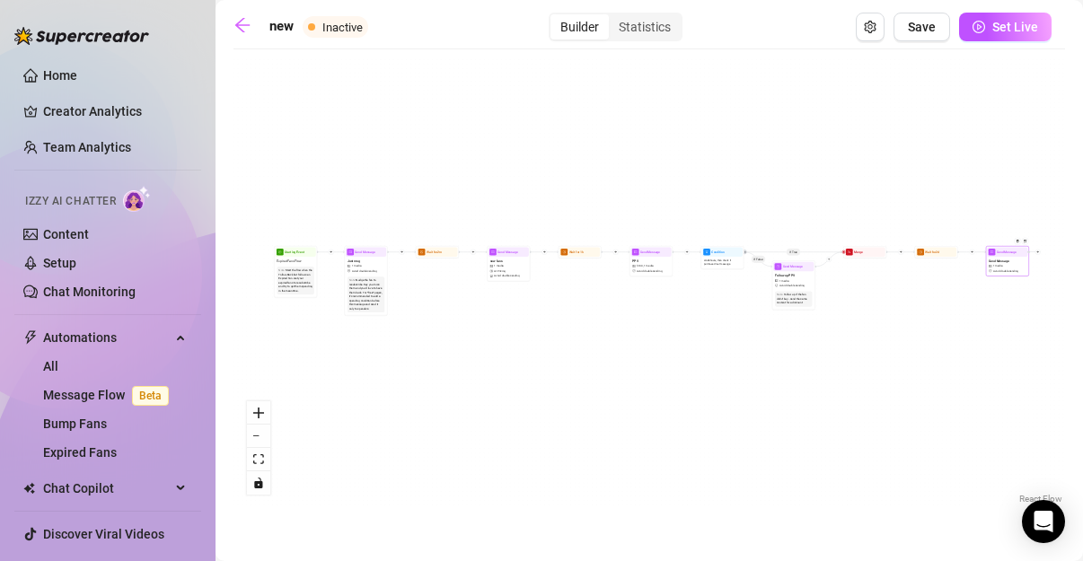
click at [995, 268] on span "1 media" at bounding box center [998, 266] width 10 height 4
click at [996, 268] on div "Send Message 1 media Avoid double sending" at bounding box center [1007, 266] width 40 height 18
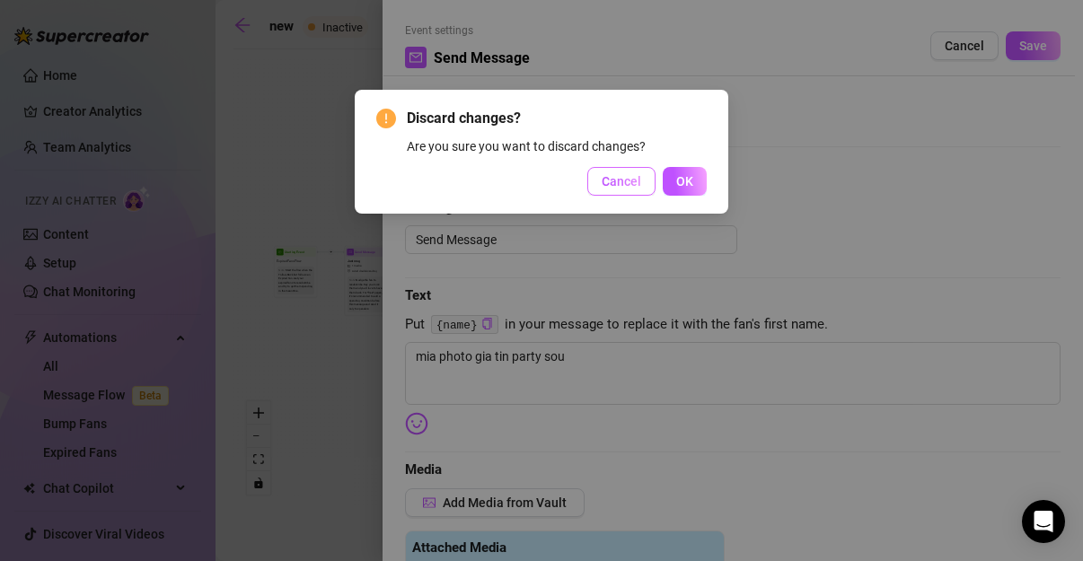
click at [640, 188] on span "Cancel" at bounding box center [622, 181] width 40 height 14
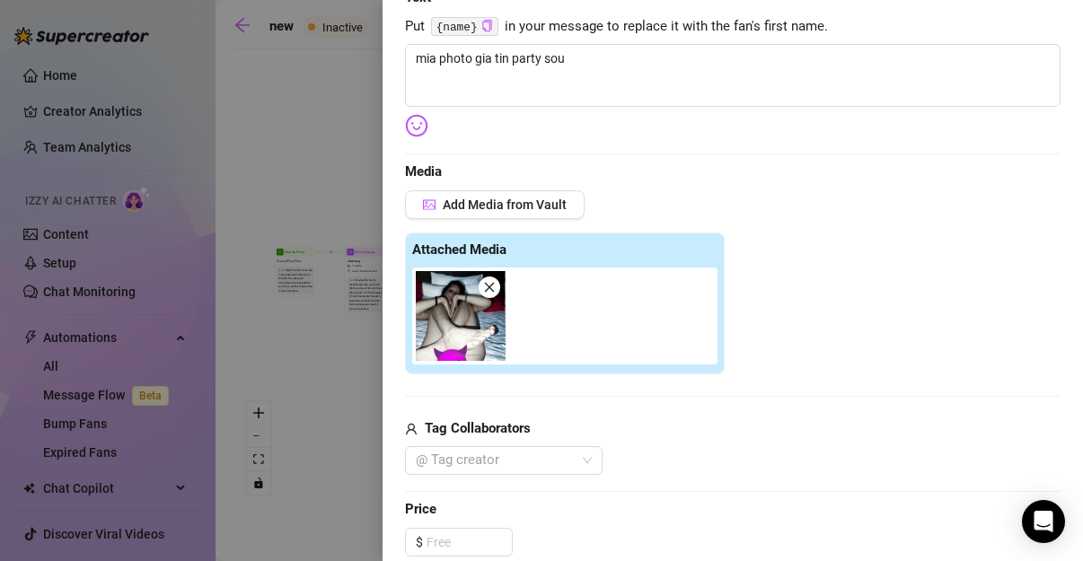
scroll to position [299, 0]
click at [501, 290] on img at bounding box center [461, 315] width 90 height 90
drag, startPoint x: 484, startPoint y: 287, endPoint x: 489, endPoint y: 278, distance: 10.5
click at [486, 287] on icon "close" at bounding box center [489, 286] width 13 height 13
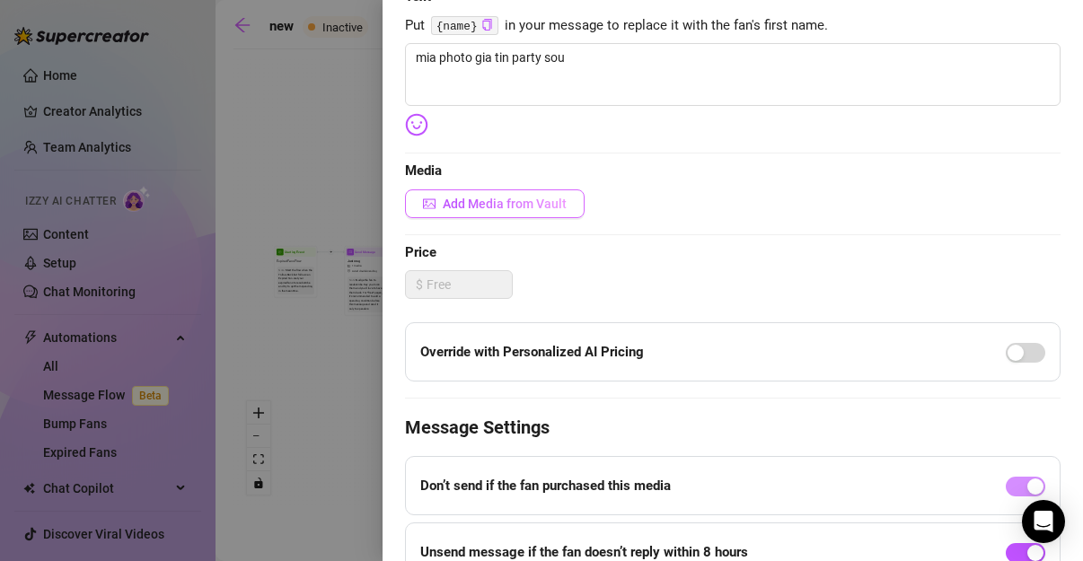
click at [497, 192] on button "Add Media from Vault" at bounding box center [495, 203] width 180 height 29
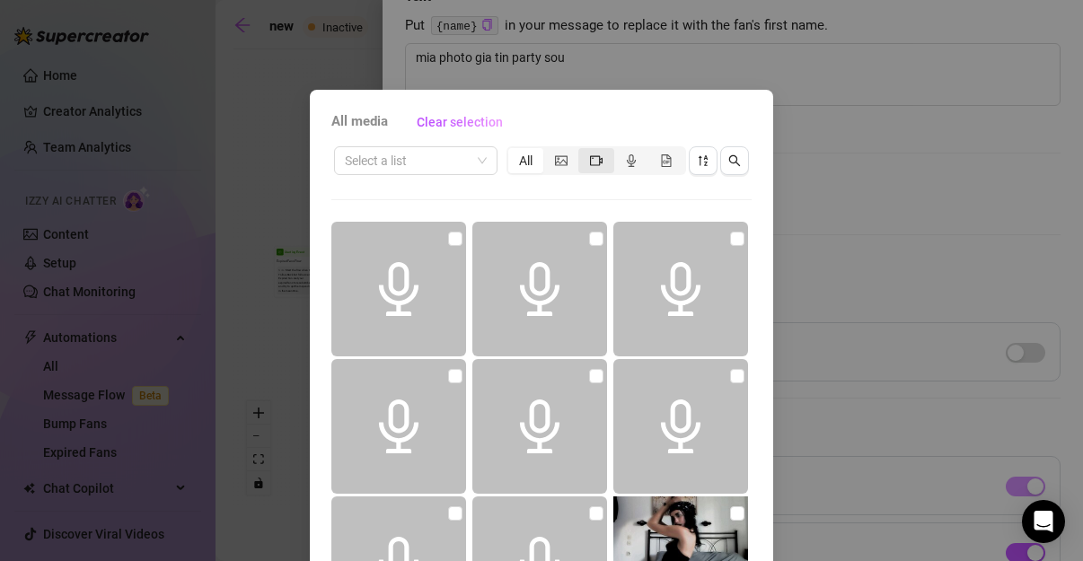
click at [601, 161] on div "segmented control" at bounding box center [595, 160] width 35 height 25
click at [583, 151] on input "segmented control" at bounding box center [583, 151] width 0 height 0
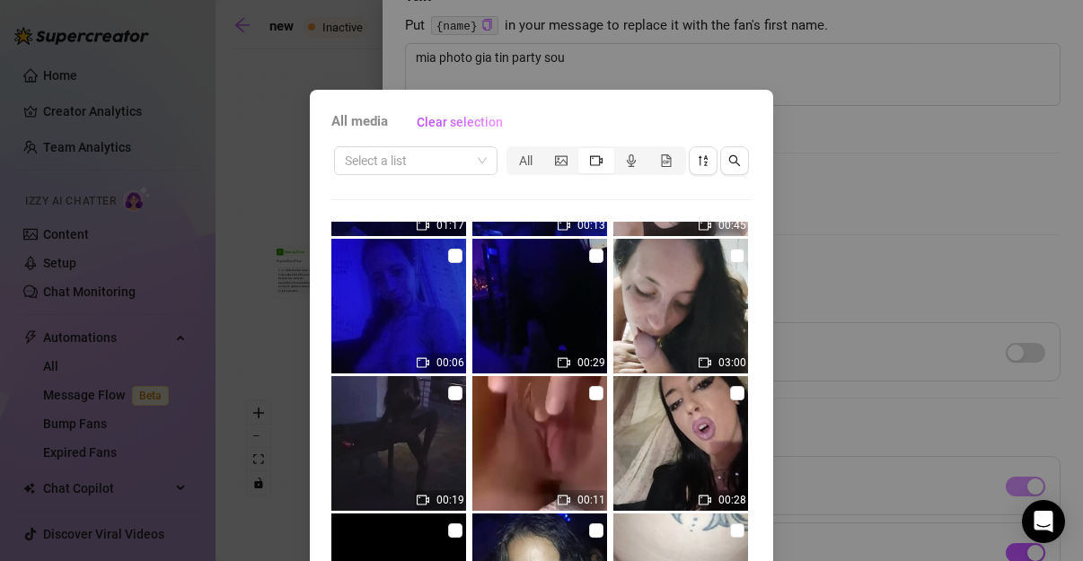
scroll to position [374, 0]
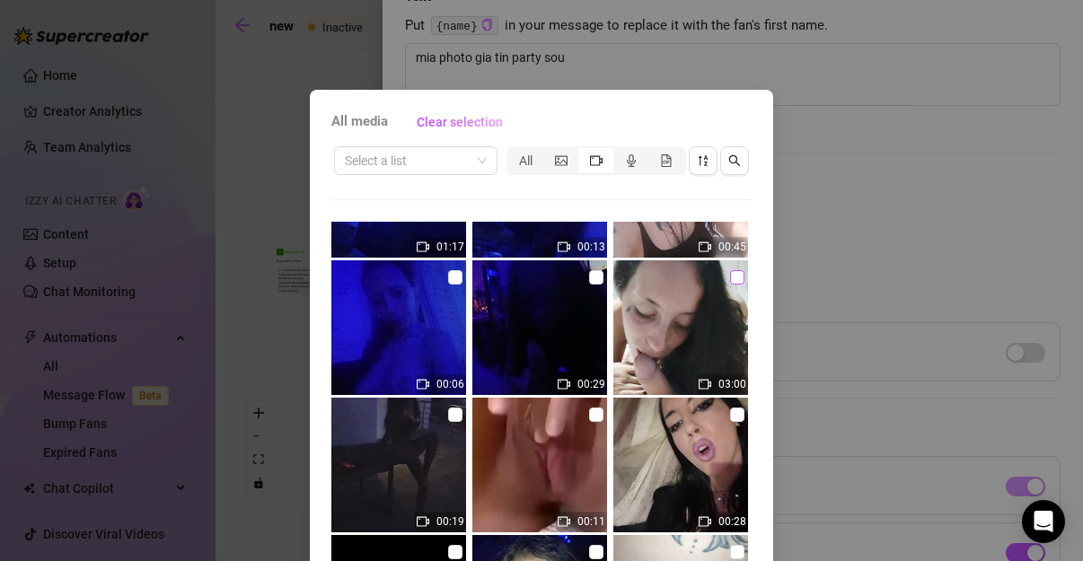
click at [730, 275] on input "checkbox" at bounding box center [737, 277] width 14 height 14
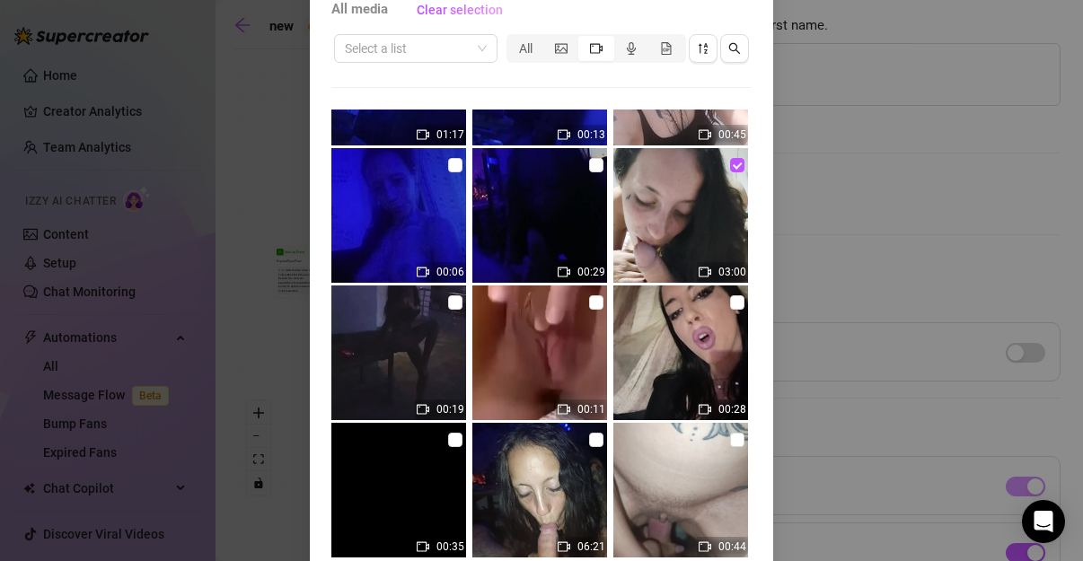
scroll to position [188, 0]
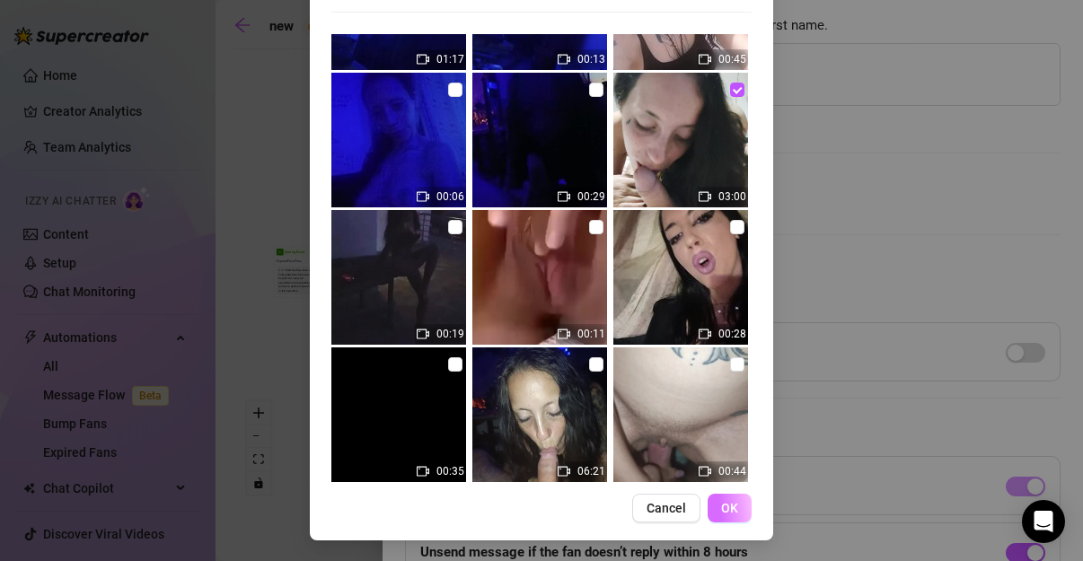
click at [725, 515] on button "OK" at bounding box center [730, 508] width 44 height 29
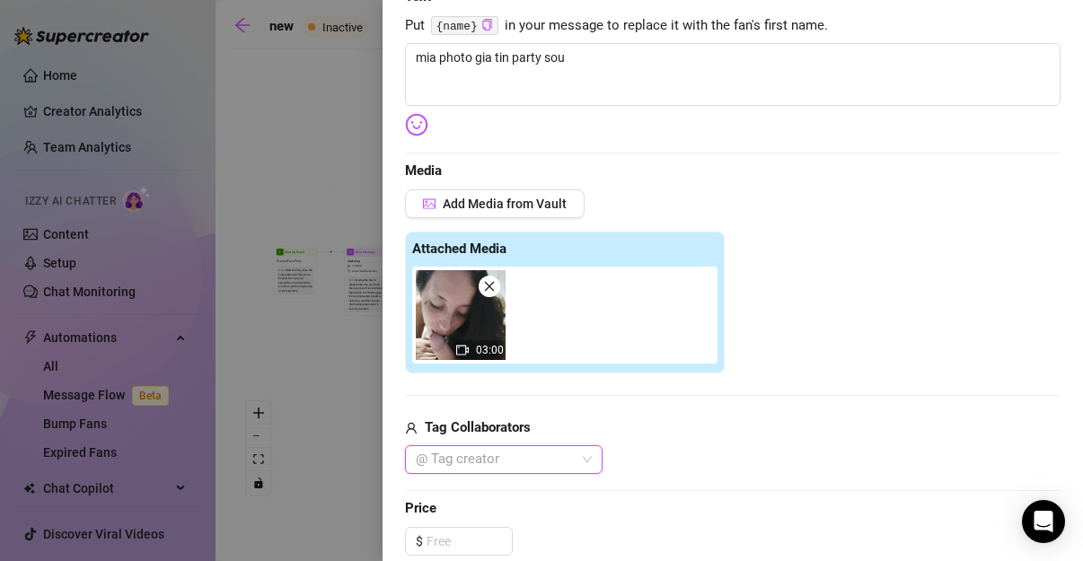
click at [482, 450] on div at bounding box center [495, 459] width 172 height 25
click at [497, 499] on div "Tonychopa" at bounding box center [503, 494] width 169 height 20
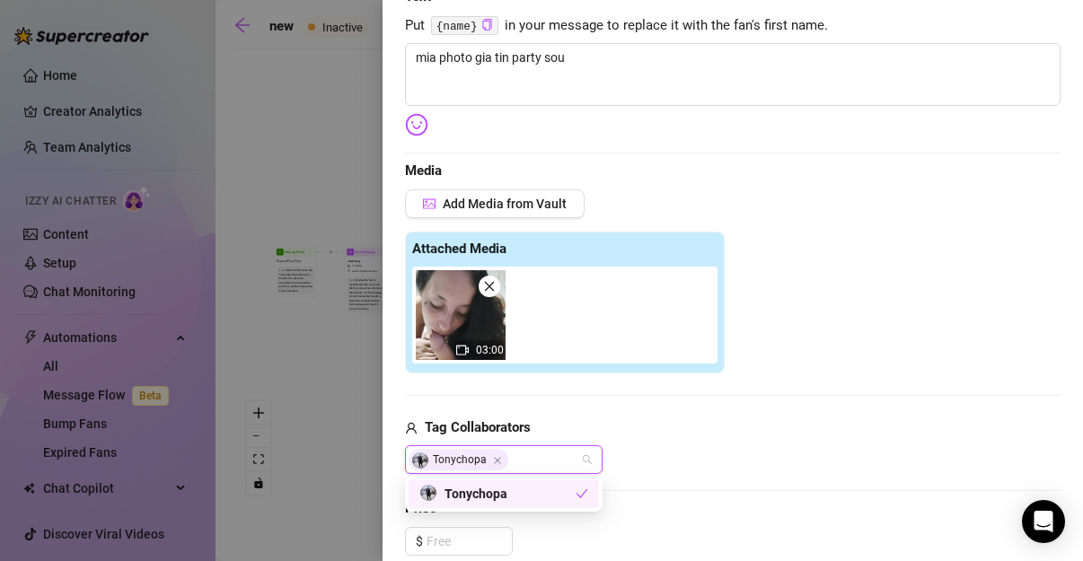
click at [466, 560] on div "Edit your message Message Title Send Message Text Put {name} in your message to…" at bounding box center [732, 397] width 655 height 1069
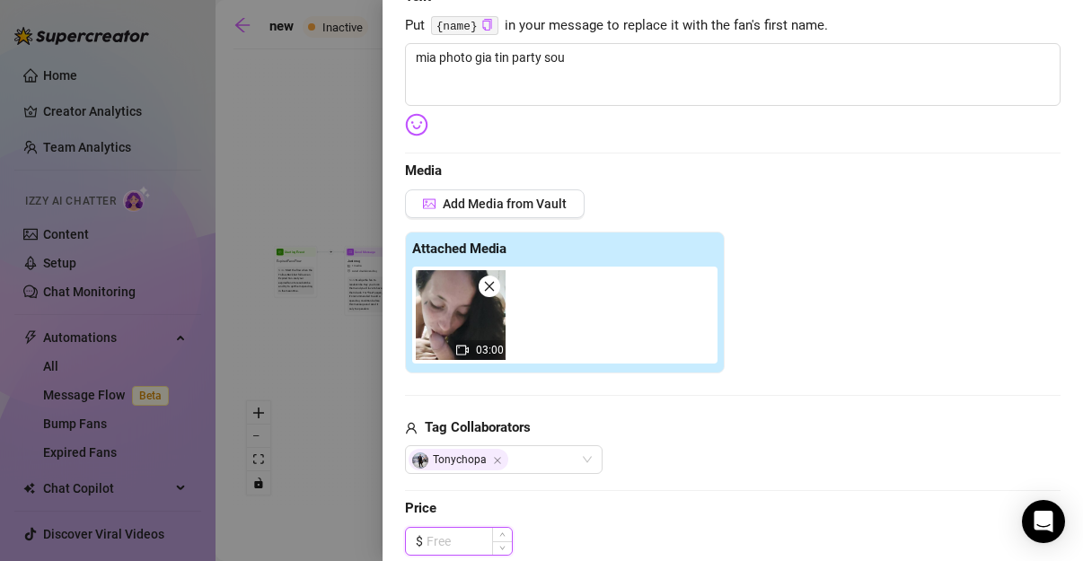
click at [471, 536] on input at bounding box center [469, 541] width 85 height 27
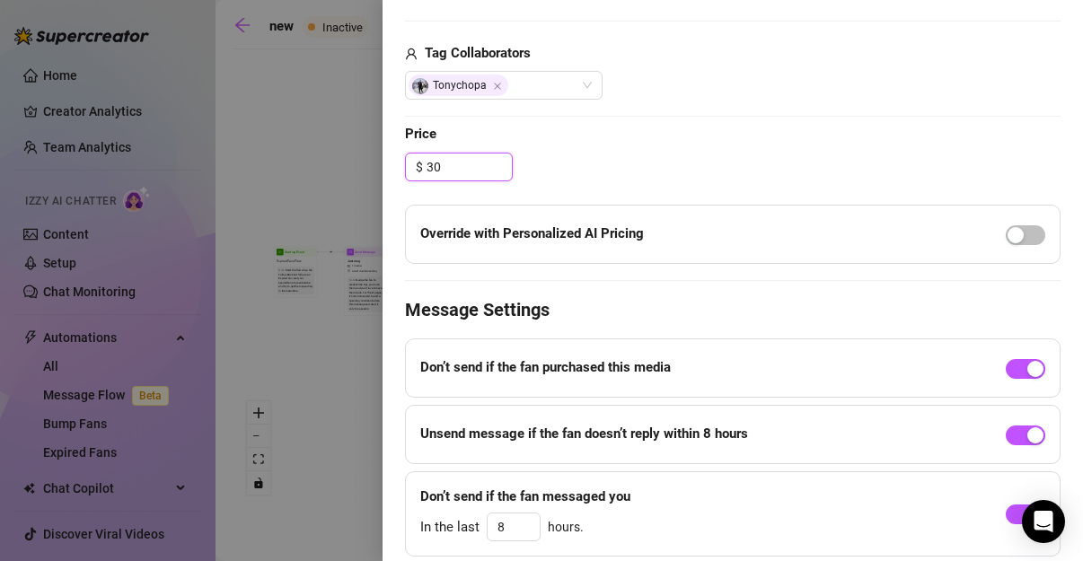
scroll to position [732, 0]
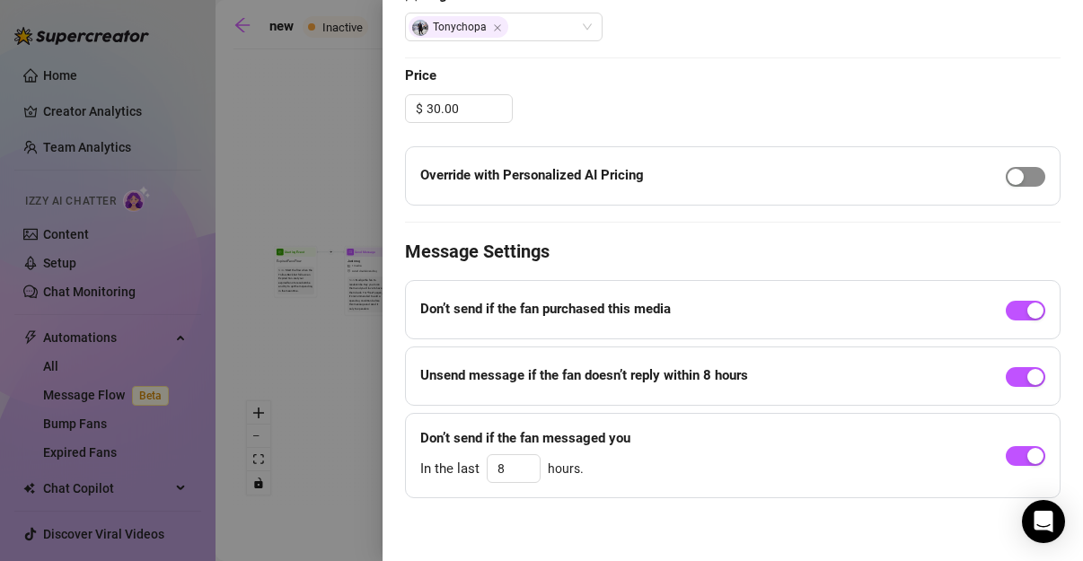
click at [1011, 177] on div "button" at bounding box center [1015, 177] width 16 height 16
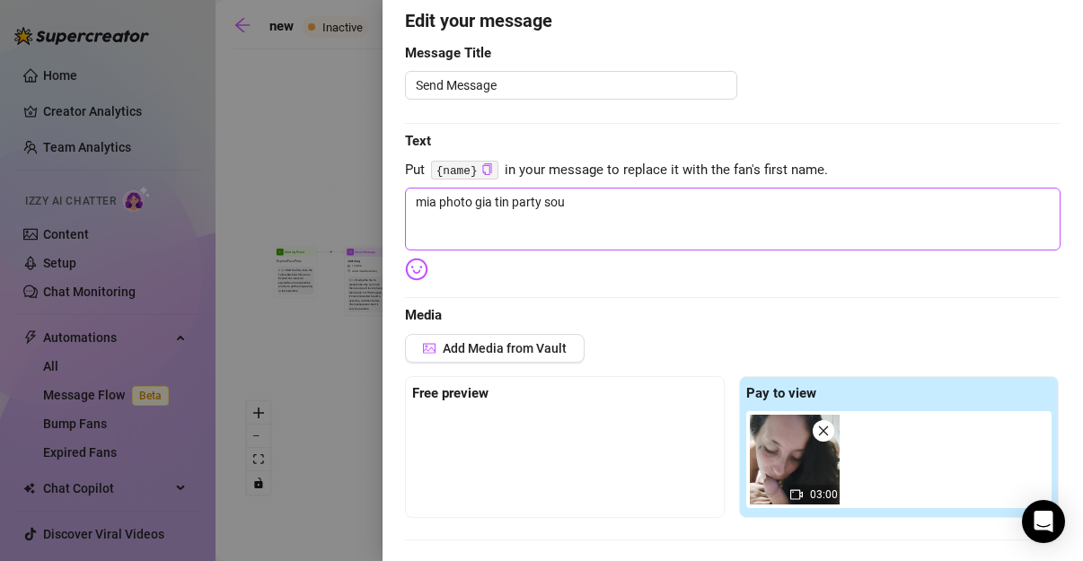
scroll to position [133, 0]
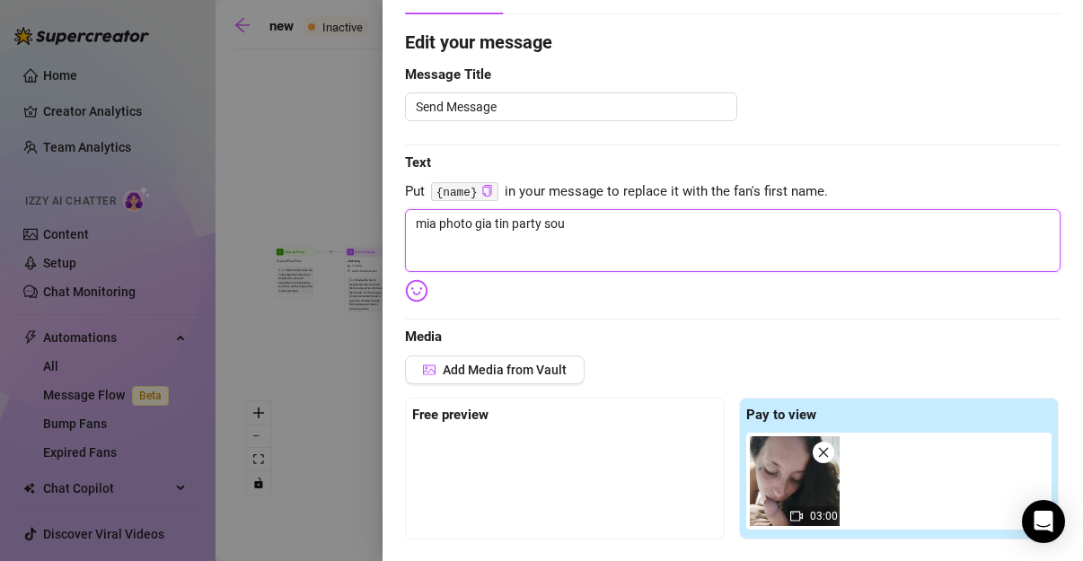
click at [563, 210] on textarea "mia photo gia tin party sou" at bounding box center [732, 240] width 655 height 63
drag, startPoint x: 619, startPoint y: 221, endPoint x: 8, endPoint y: 206, distance: 610.8
click at [8, 207] on div "Event settings Send Message Cancel Save Edit Message General Settings 0 Sent Ed…" at bounding box center [541, 280] width 1083 height 561
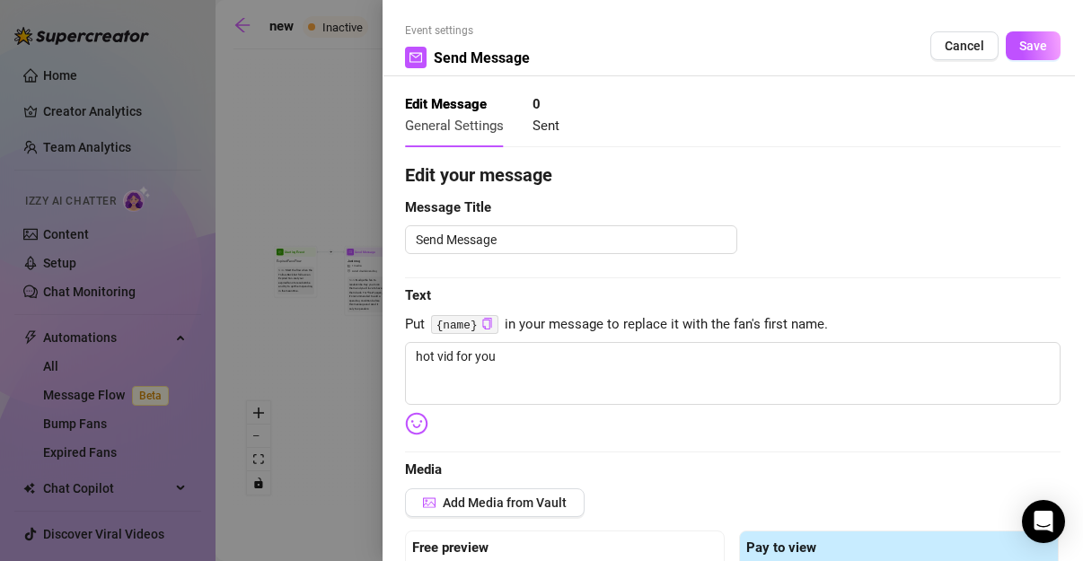
click at [1048, 53] on div "Event settings Send Message Cancel Save Edit Message General Settings 0 Sent Ed…" at bounding box center [733, 280] width 700 height 561
click at [1032, 47] on span "Save" at bounding box center [1033, 46] width 28 height 14
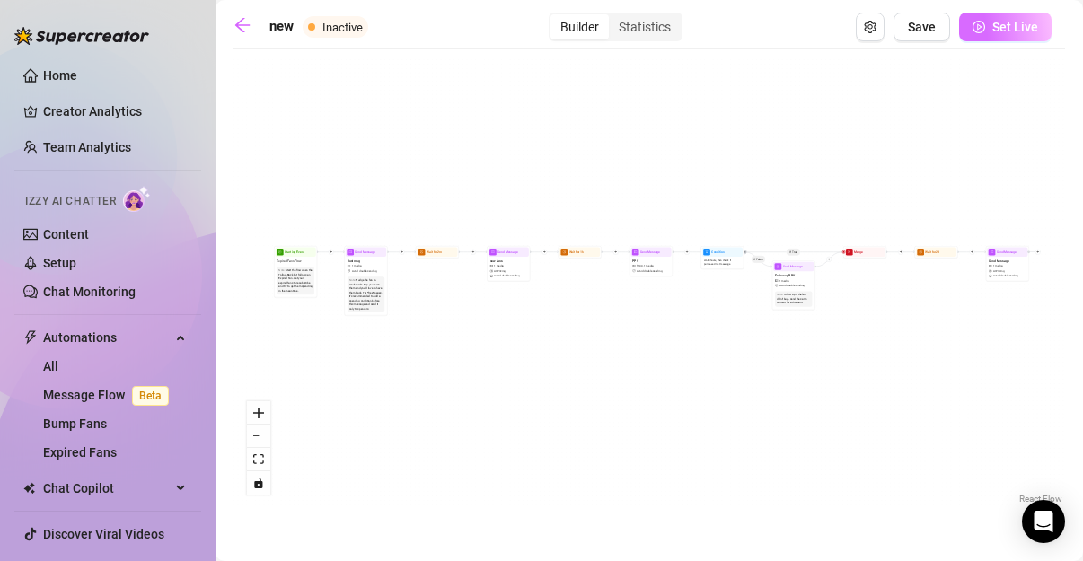
click at [1011, 31] on span "Set Live" at bounding box center [1015, 27] width 46 height 14
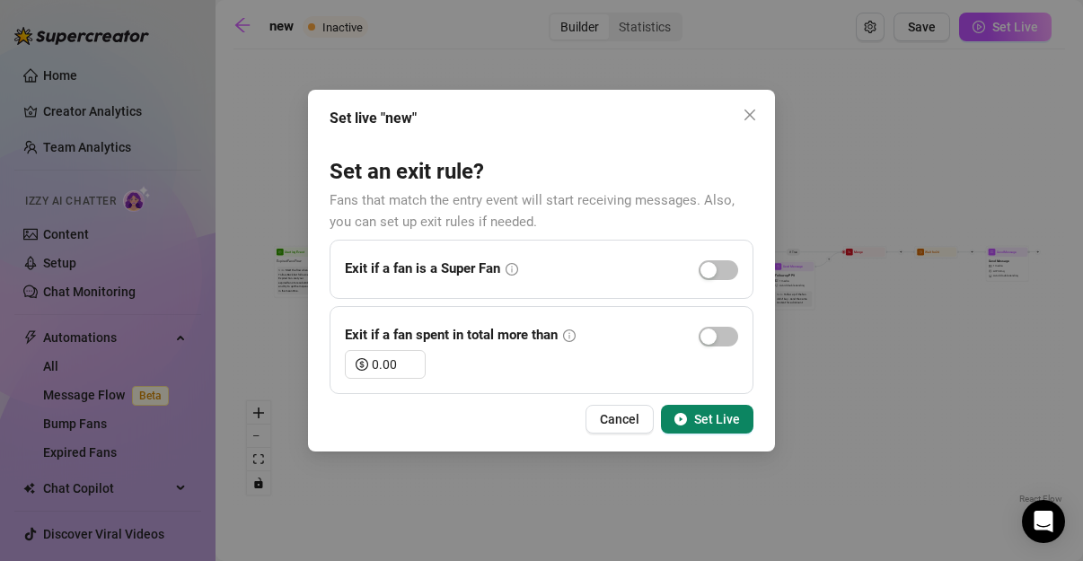
click at [723, 417] on span "Set Live" at bounding box center [717, 419] width 46 height 14
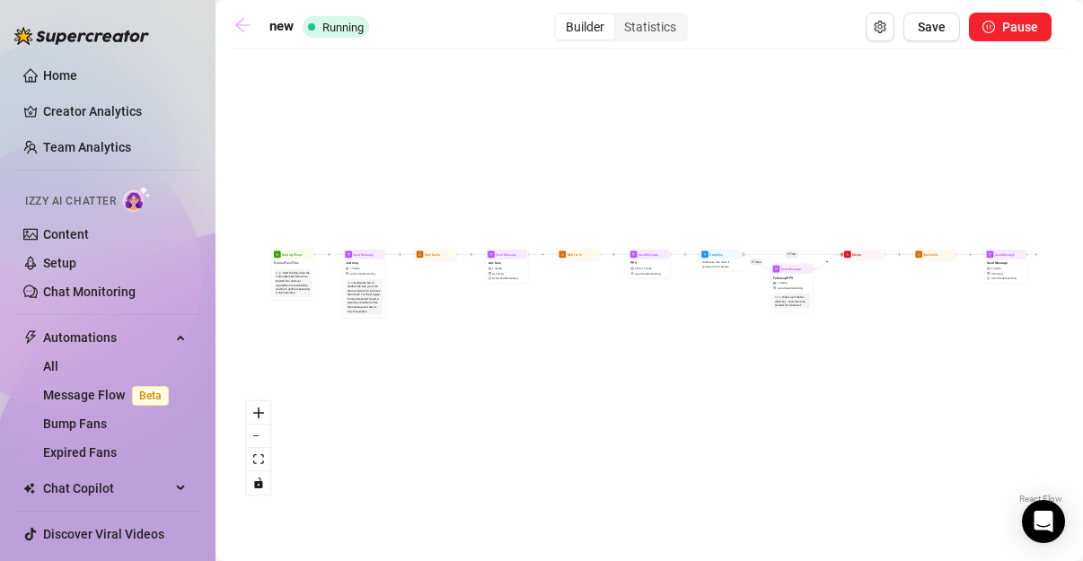
click at [251, 31] on link at bounding box center [246, 27] width 27 height 22
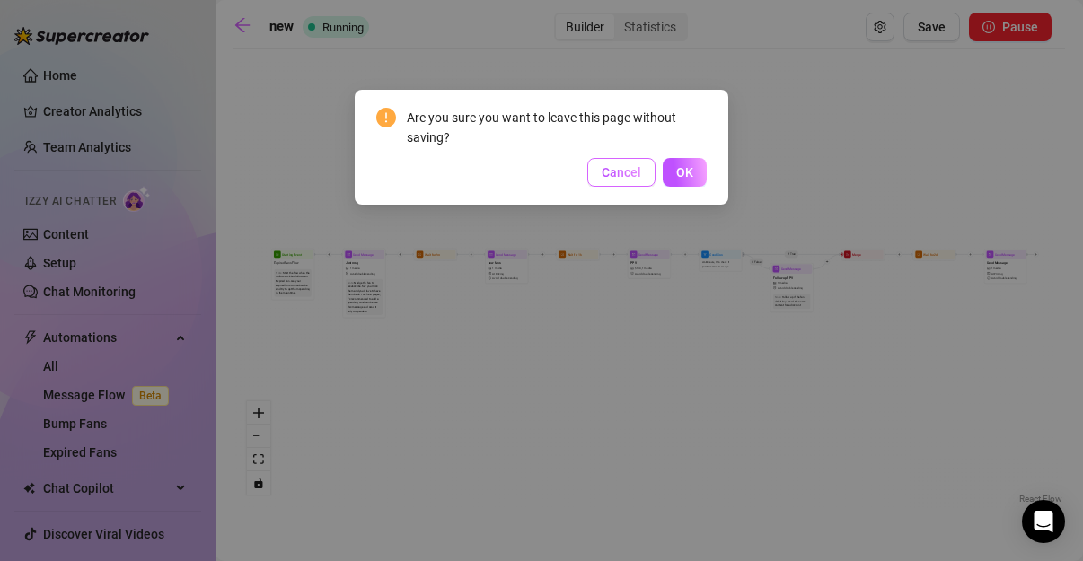
click at [633, 177] on span "Cancel" at bounding box center [622, 172] width 40 height 14
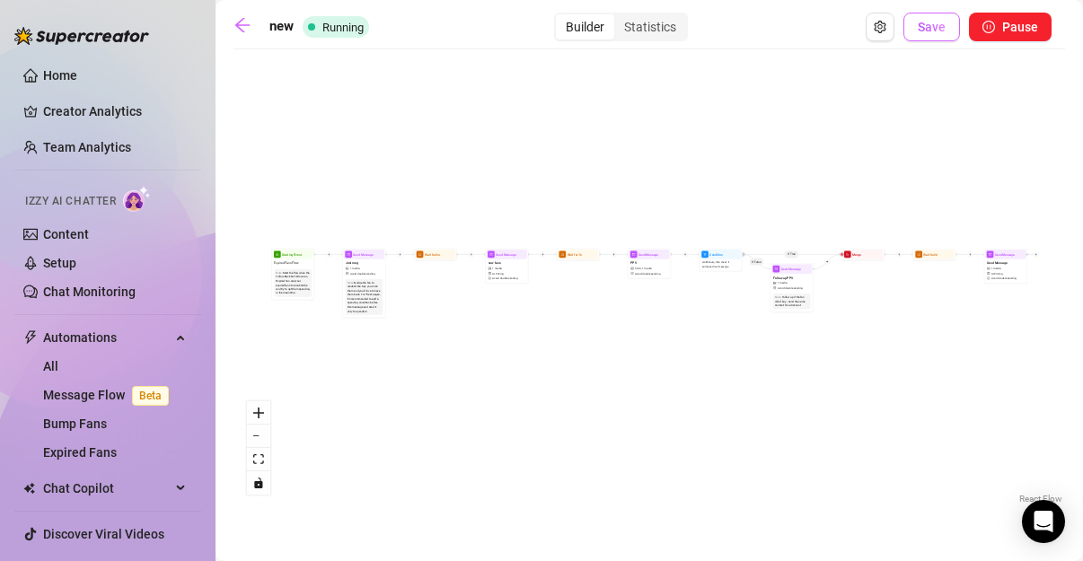
click at [931, 25] on span "Save" at bounding box center [932, 27] width 28 height 14
click at [255, 29] on link at bounding box center [246, 27] width 27 height 22
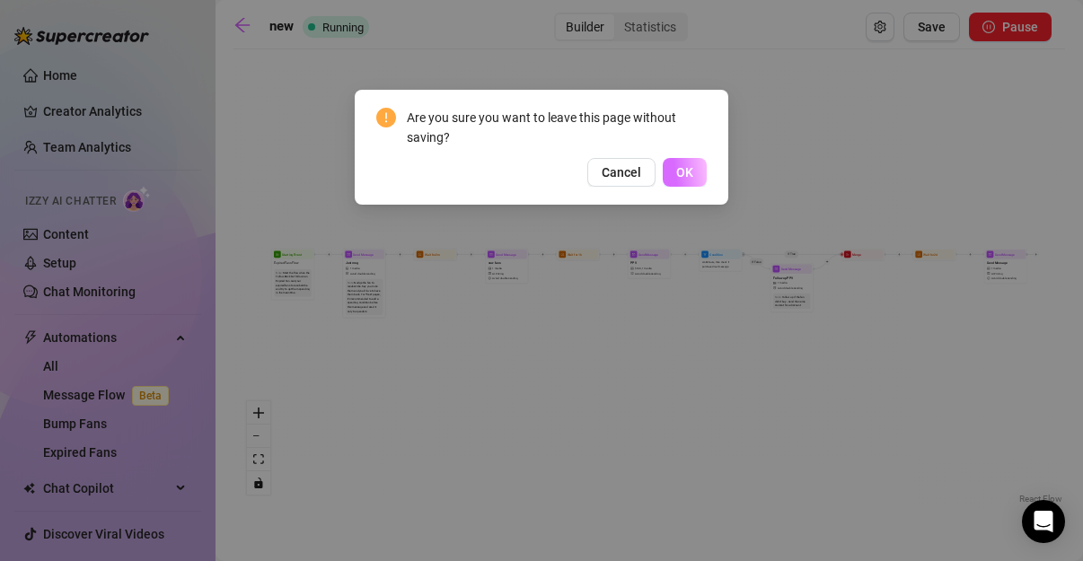
click at [694, 177] on button "OK" at bounding box center [685, 172] width 44 height 29
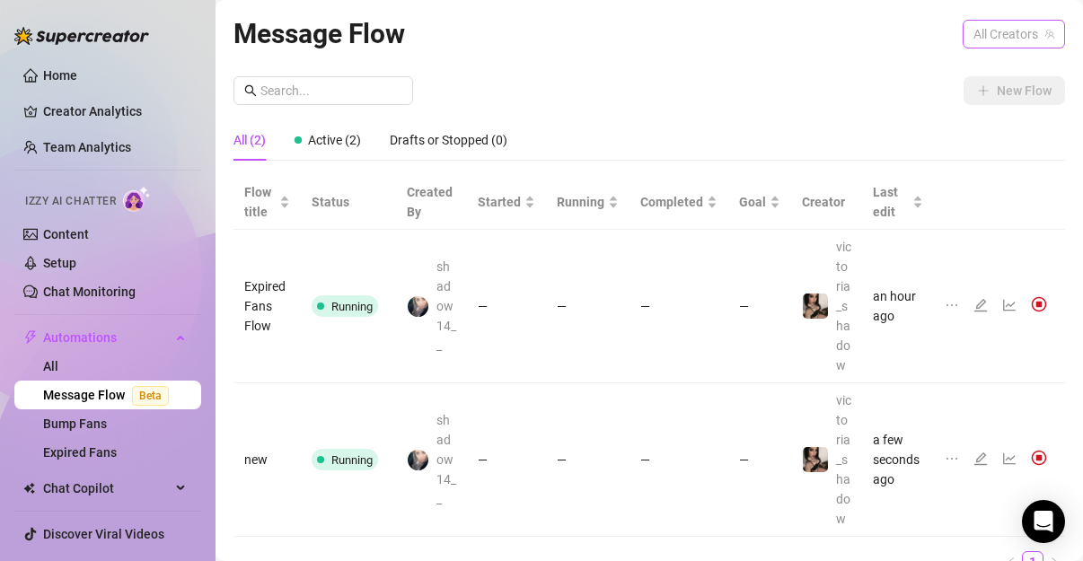
click at [997, 30] on span "All Creators" at bounding box center [1013, 34] width 81 height 27
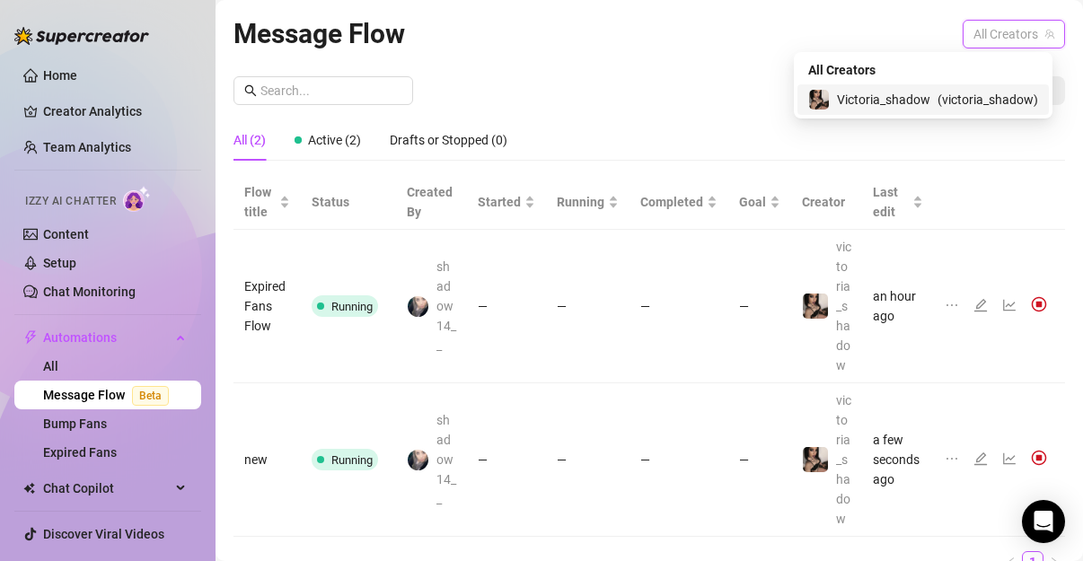
click at [910, 96] on span "Victoria_shadow" at bounding box center [883, 100] width 93 height 20
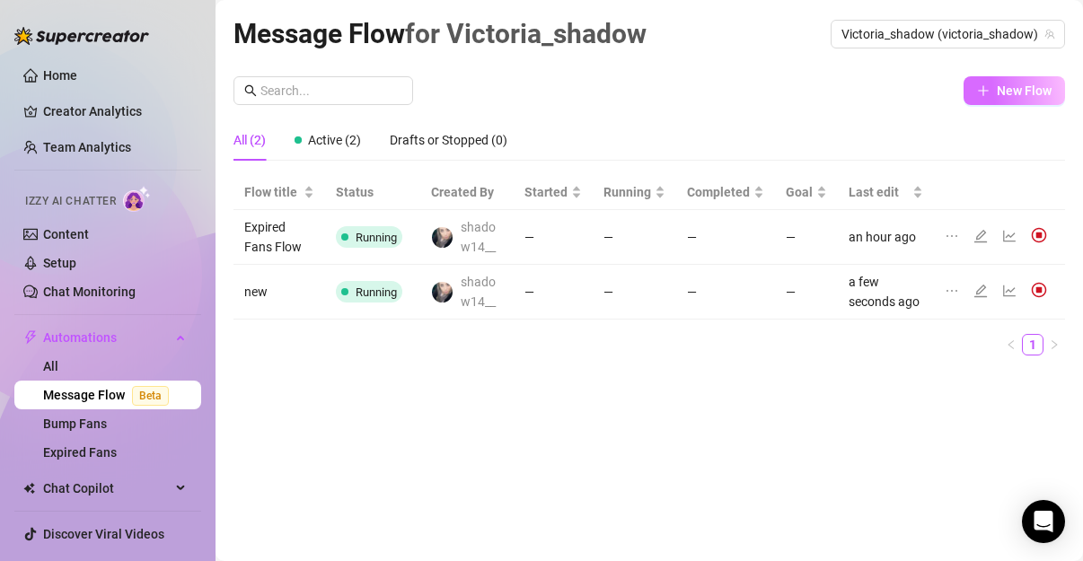
click at [1025, 95] on span "New Flow" at bounding box center [1024, 91] width 55 height 14
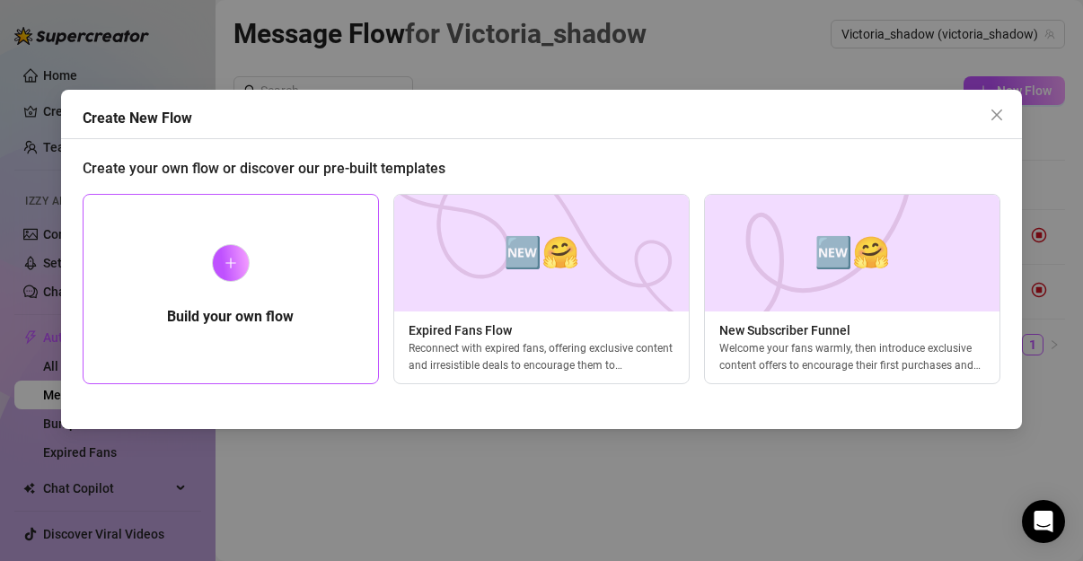
drag, startPoint x: 295, startPoint y: 282, endPoint x: 308, endPoint y: 278, distance: 13.1
click at [301, 282] on div "Build your own flow" at bounding box center [231, 289] width 296 height 190
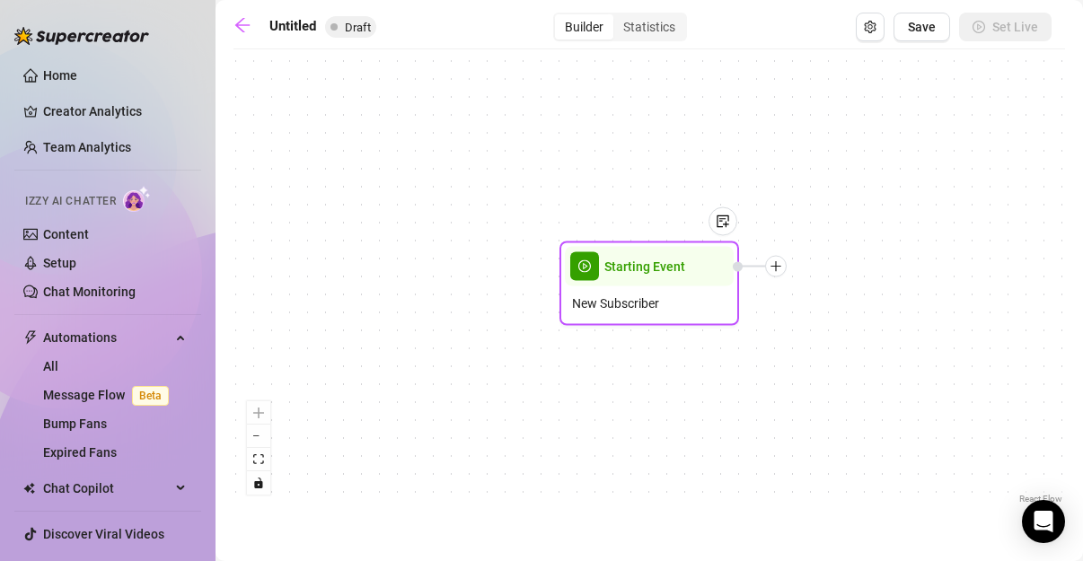
click at [601, 287] on div "New Subscriber" at bounding box center [649, 303] width 169 height 34
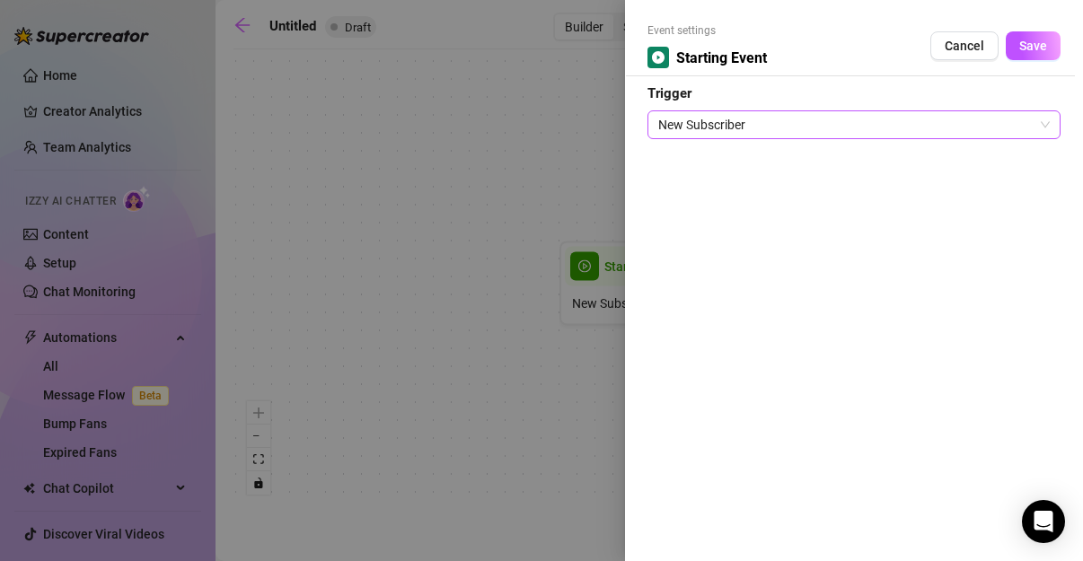
drag, startPoint x: 726, startPoint y: 110, endPoint x: 726, endPoint y: 120, distance: 10.8
click at [726, 120] on div "New Subscriber" at bounding box center [853, 124] width 413 height 29
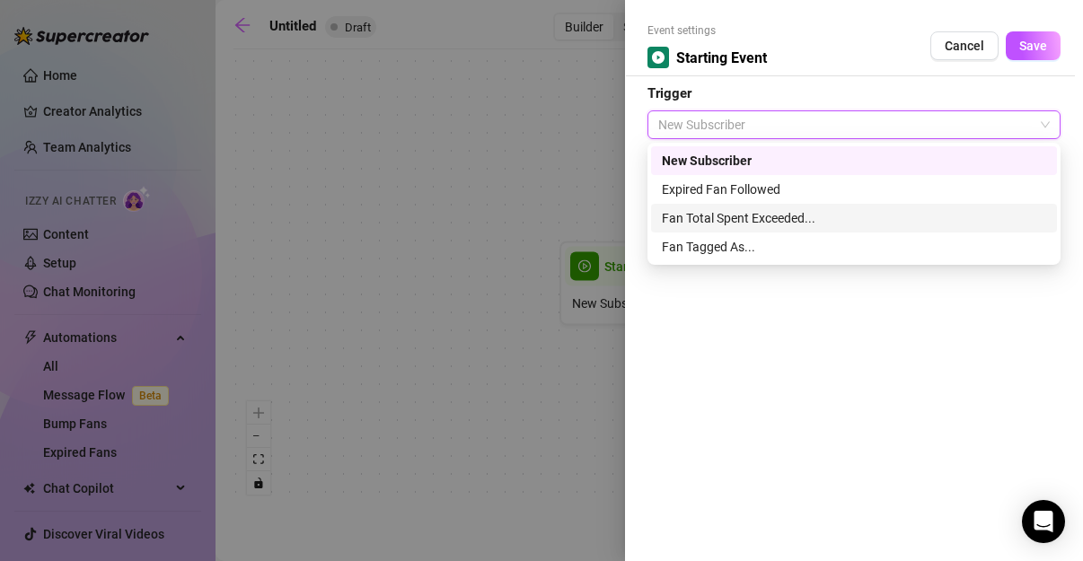
click at [758, 226] on div "Fan Total Spent Exceeded..." at bounding box center [854, 218] width 406 height 29
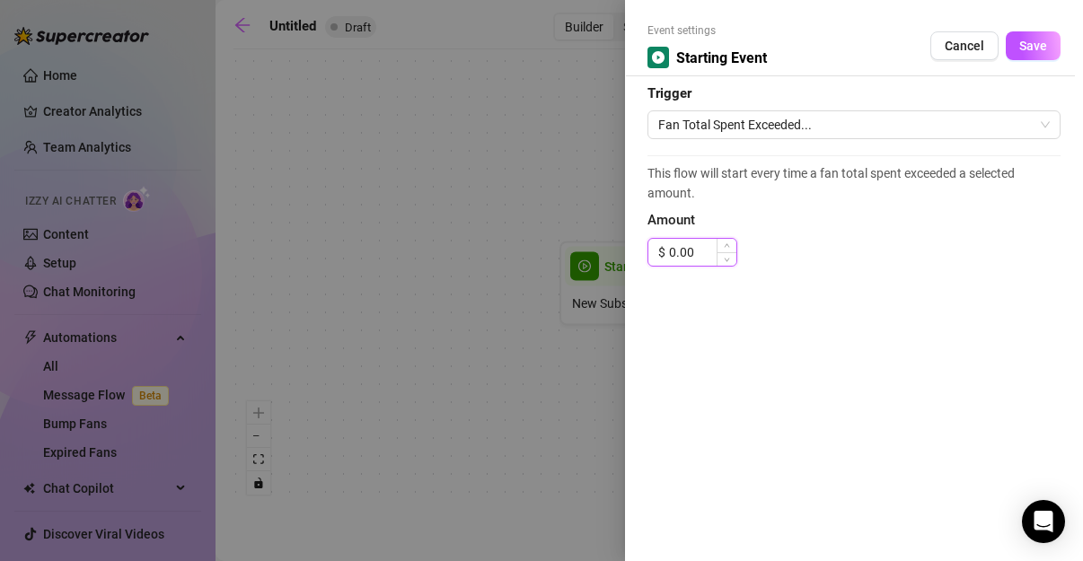
click at [678, 255] on input "0.00" at bounding box center [702, 252] width 67 height 27
drag, startPoint x: 676, startPoint y: 255, endPoint x: 657, endPoint y: 255, distance: 18.9
click at [657, 255] on div "$ 0.00" at bounding box center [692, 252] width 90 height 29
click at [1034, 58] on button "Save" at bounding box center [1033, 45] width 55 height 29
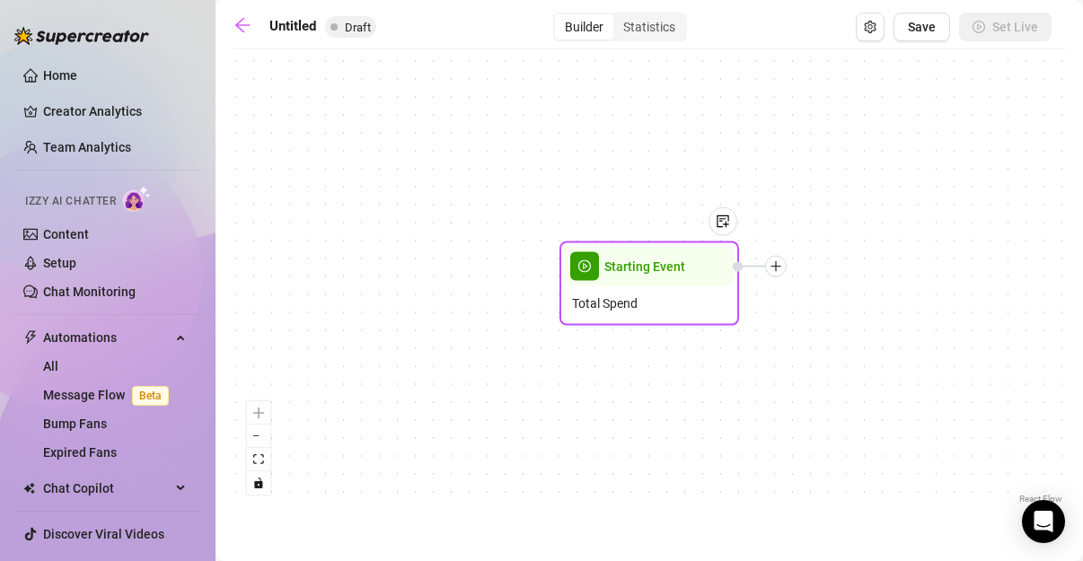
click at [779, 269] on icon "plus" at bounding box center [776, 266] width 13 height 13
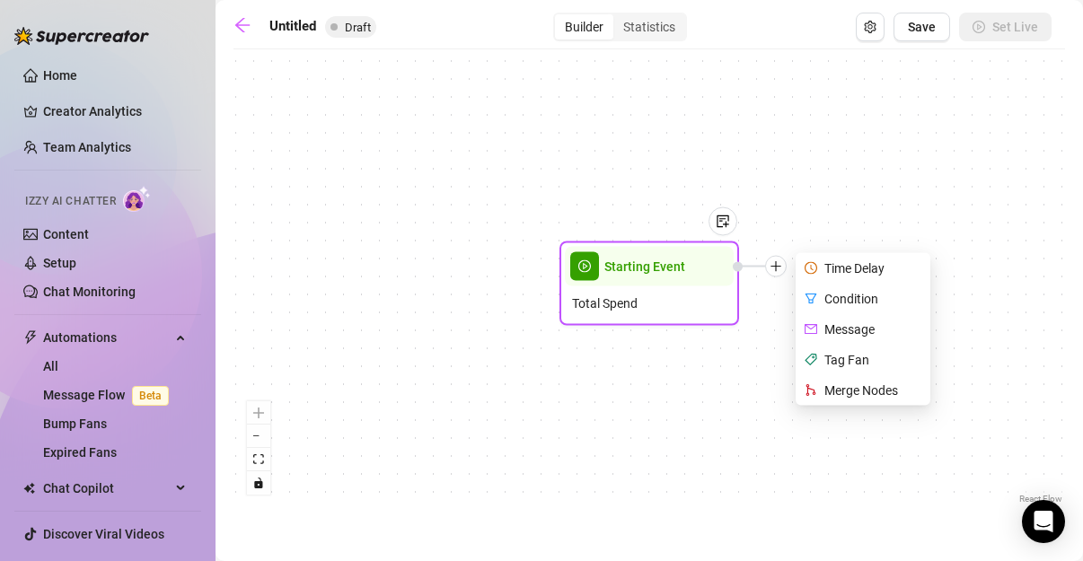
click at [860, 328] on div "Message" at bounding box center [864, 329] width 131 height 31
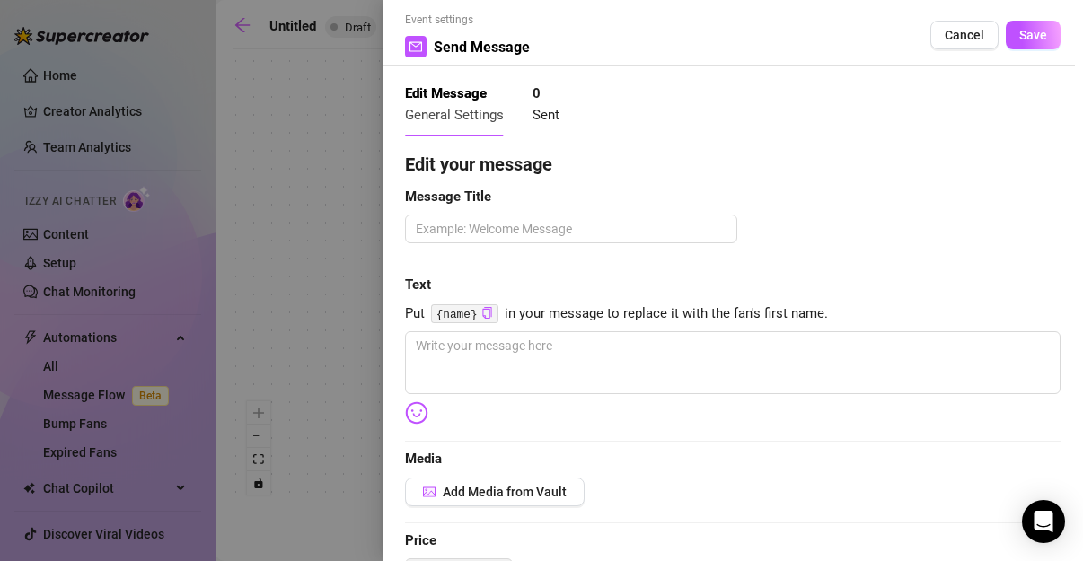
scroll to position [1, 0]
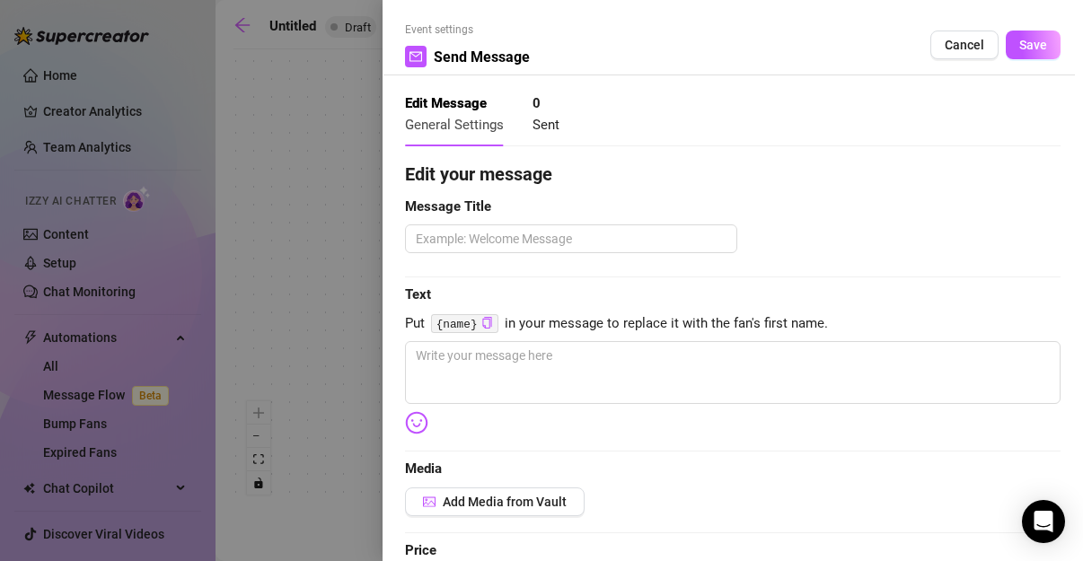
click at [296, 180] on div at bounding box center [541, 280] width 1083 height 561
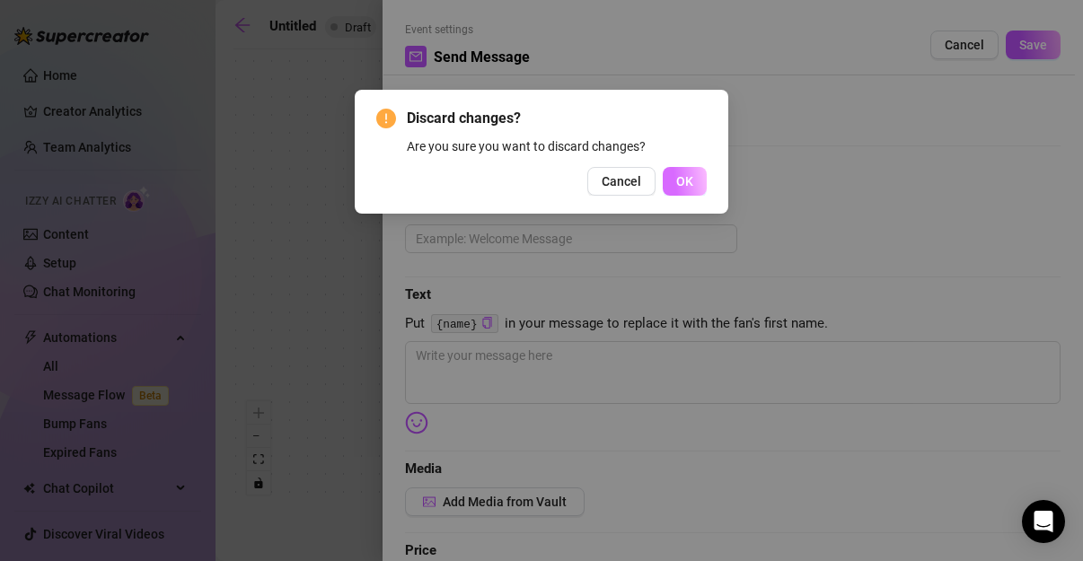
click at [674, 185] on button "OK" at bounding box center [685, 181] width 44 height 29
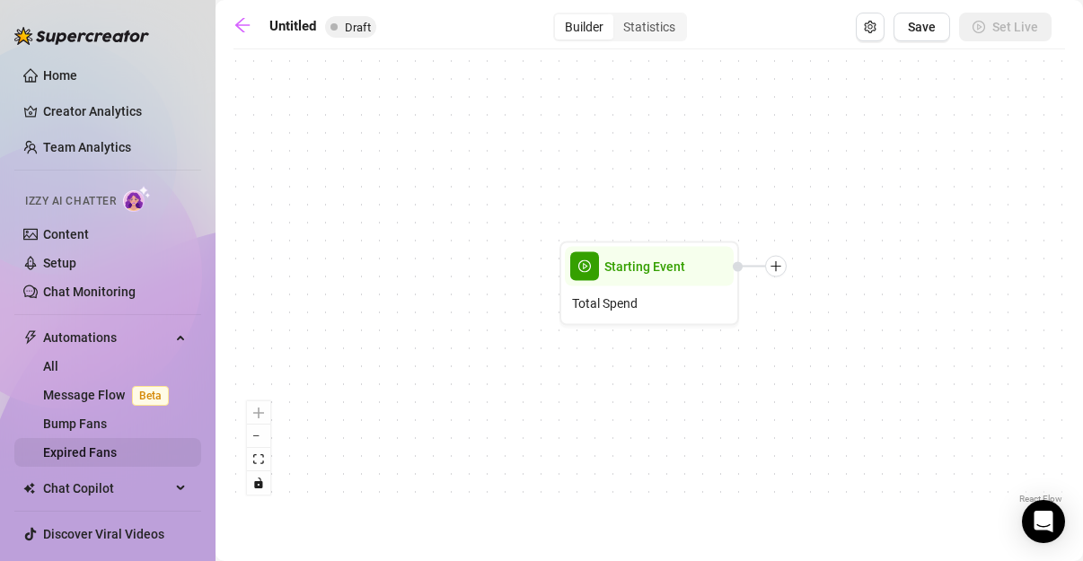
click at [91, 453] on link "Expired Fans" at bounding box center [80, 452] width 74 height 14
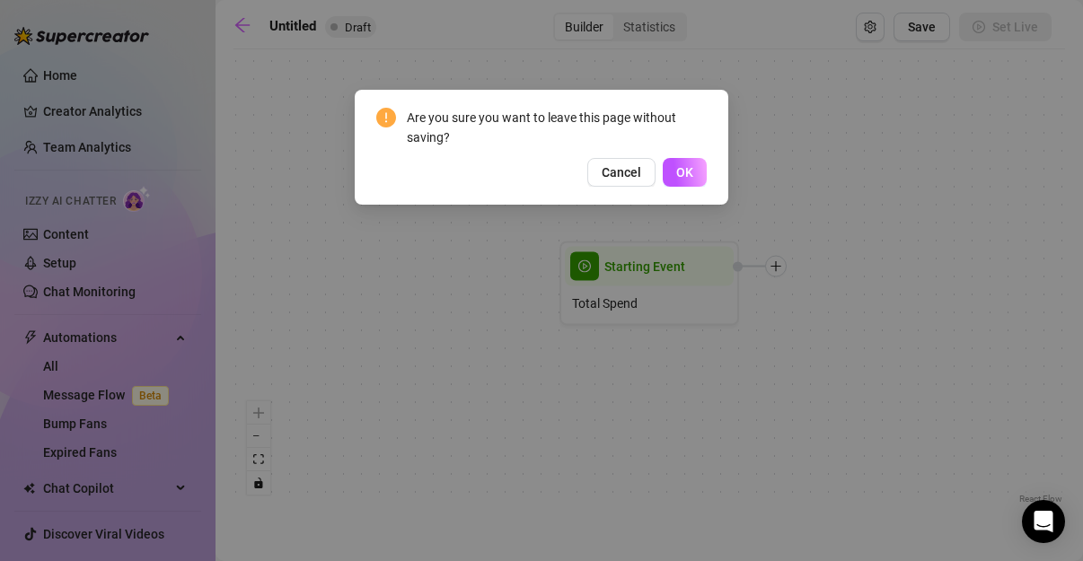
click at [677, 171] on span "OK" at bounding box center [684, 172] width 17 height 14
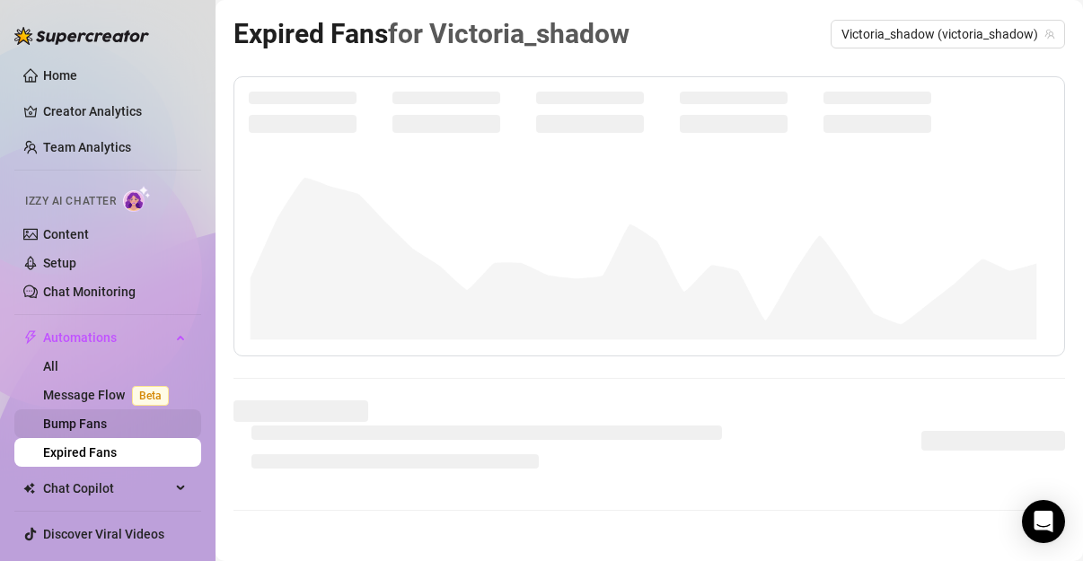
click at [95, 431] on link "Bump Fans" at bounding box center [75, 424] width 64 height 14
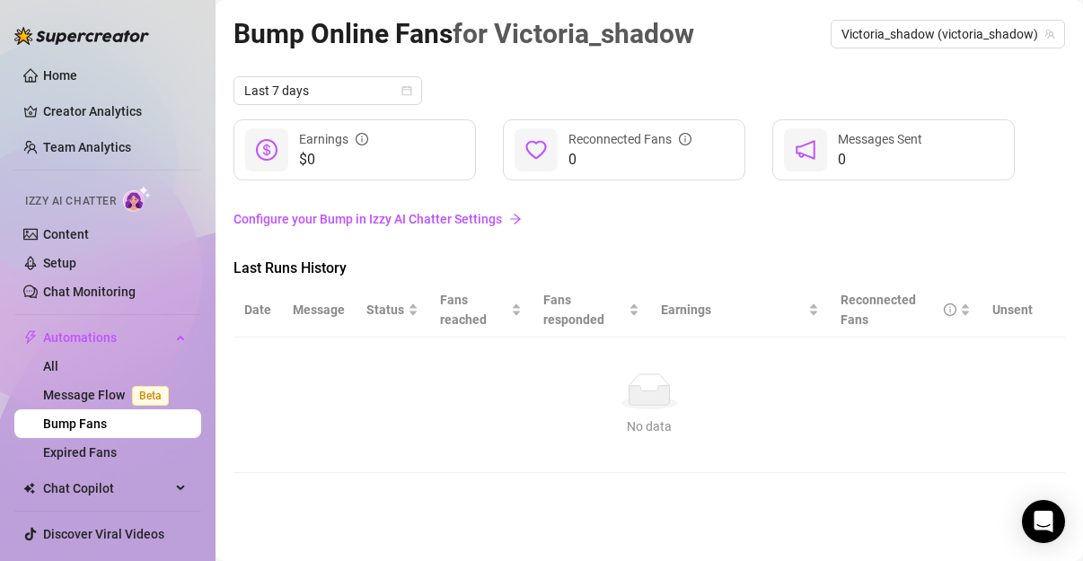
click at [392, 219] on link "Configure your Bump in Izzy AI Chatter Settings" at bounding box center [648, 219] width 831 height 20
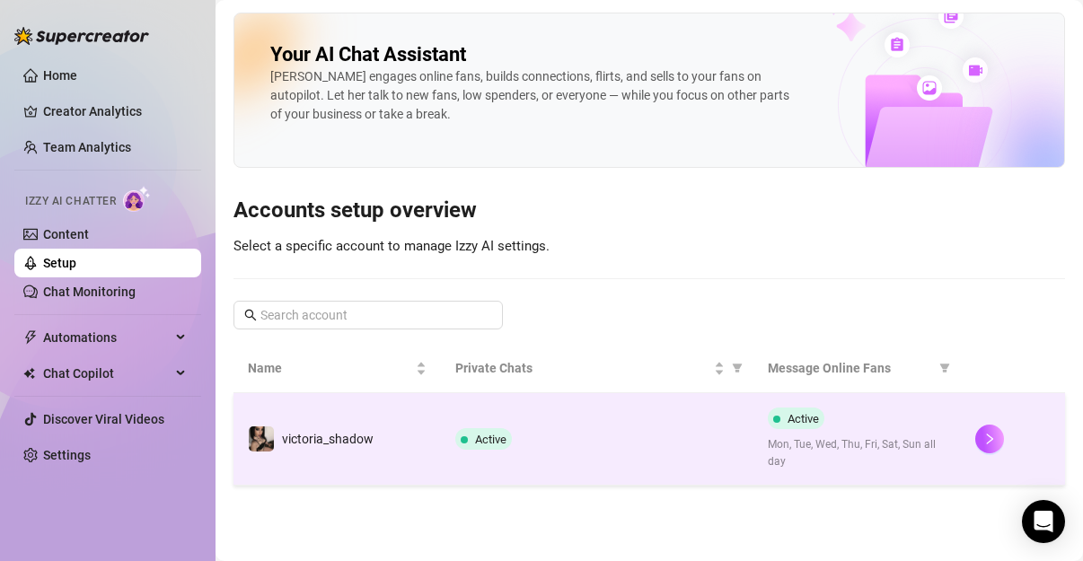
click at [514, 444] on div "Active" at bounding box center [487, 439] width 64 height 22
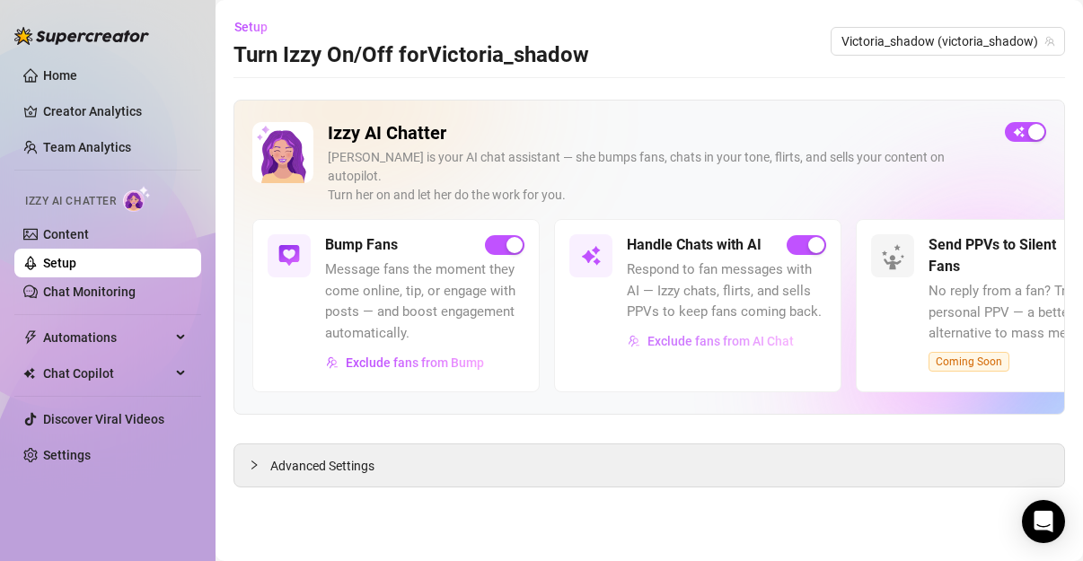
click at [717, 334] on span "Exclude fans from AI Chat" at bounding box center [720, 341] width 146 height 14
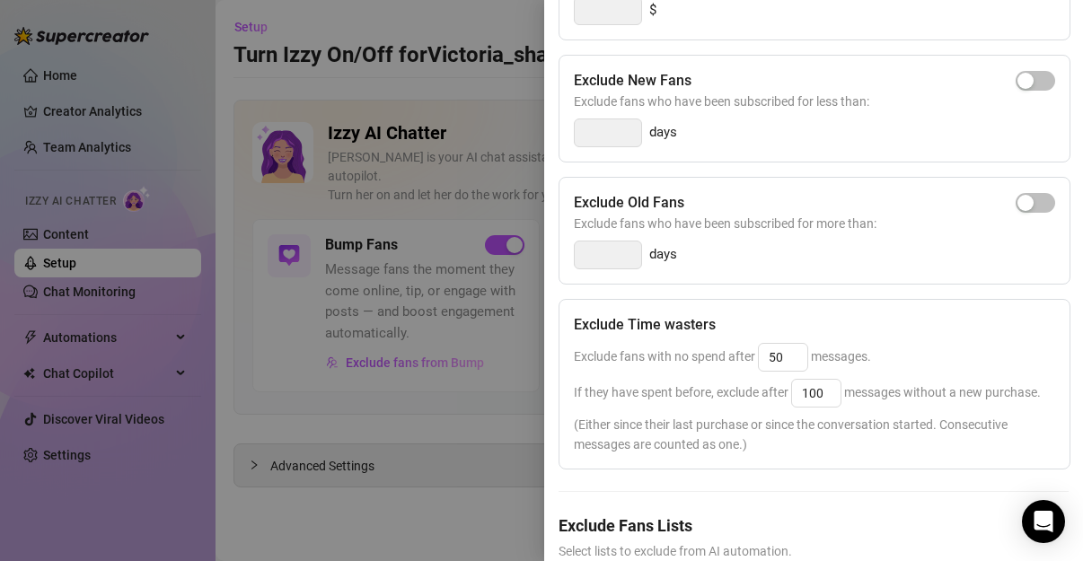
scroll to position [371, 0]
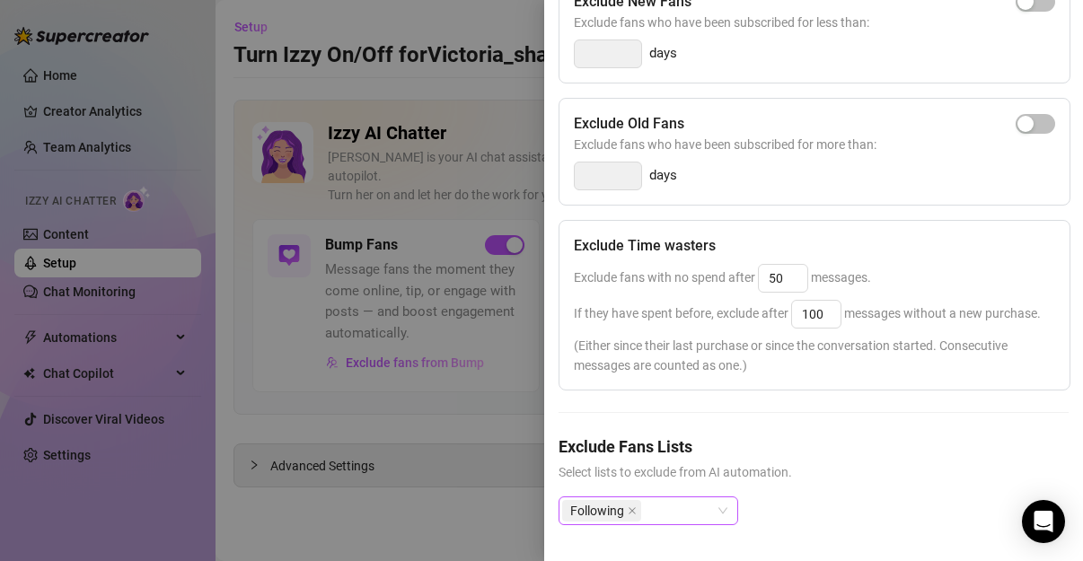
click at [634, 506] on icon "close" at bounding box center [632, 510] width 9 height 9
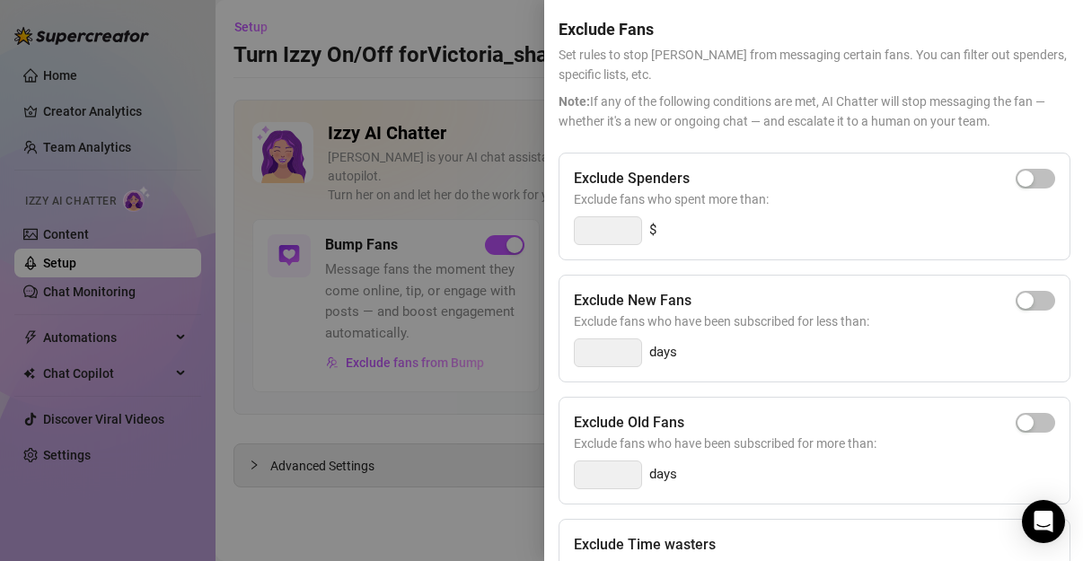
scroll to position [0, 0]
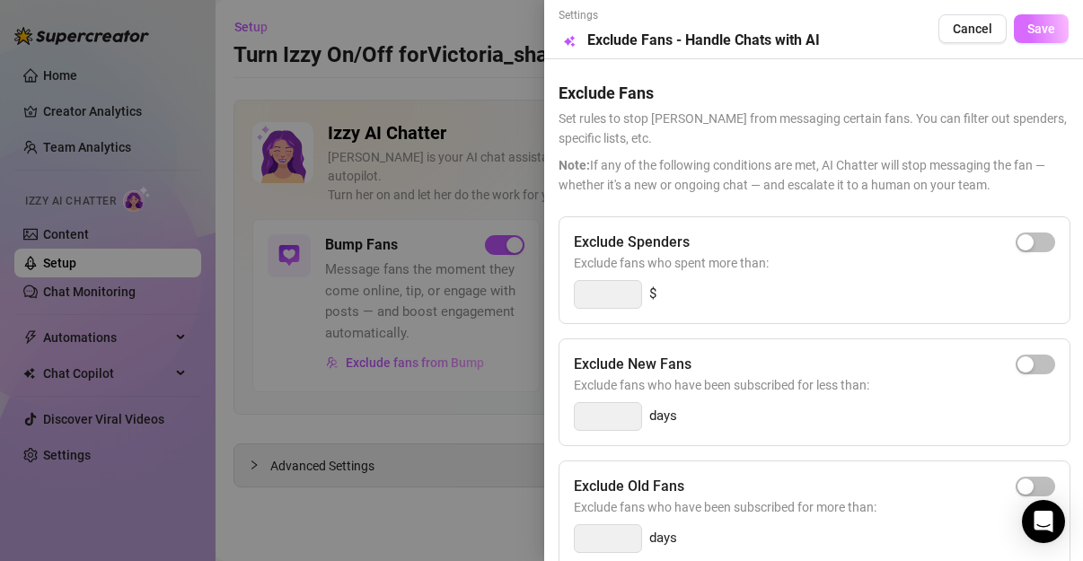
click at [1035, 35] on span "Save" at bounding box center [1041, 29] width 28 height 14
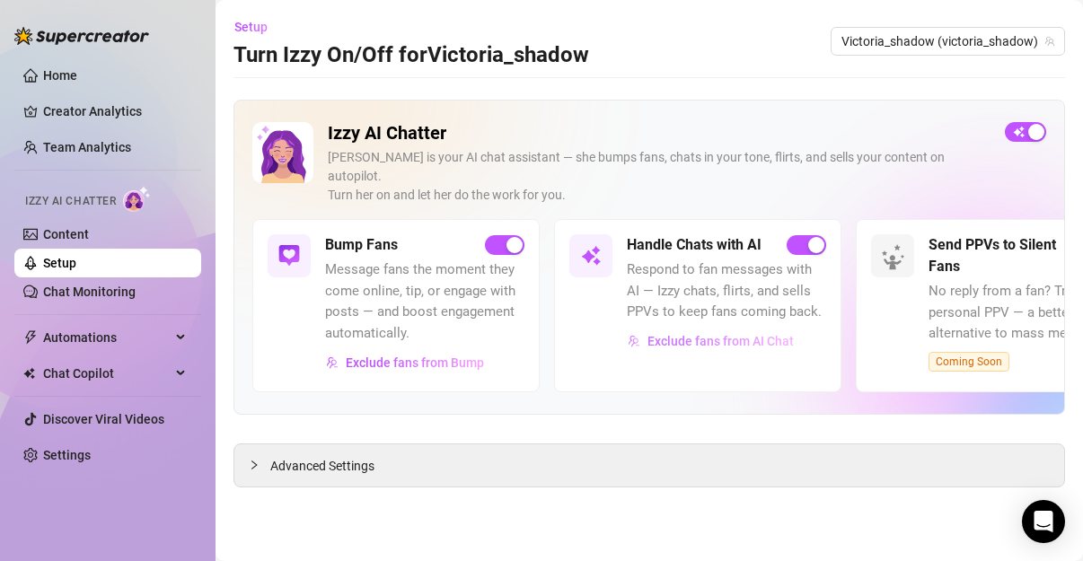
click at [683, 334] on span "Exclude fans from AI Chat" at bounding box center [720, 341] width 146 height 14
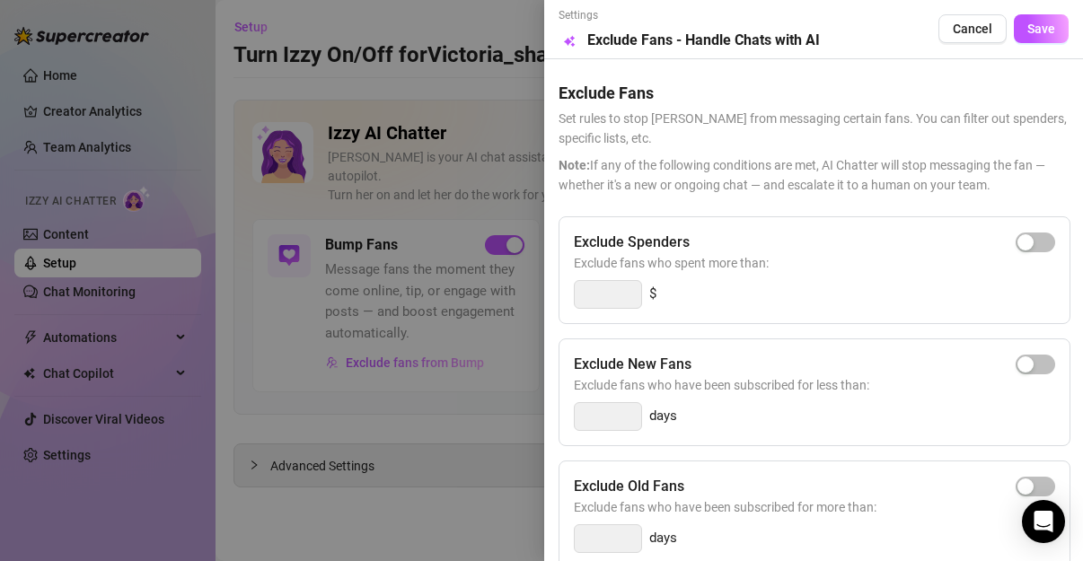
click at [376, 312] on div at bounding box center [541, 280] width 1083 height 561
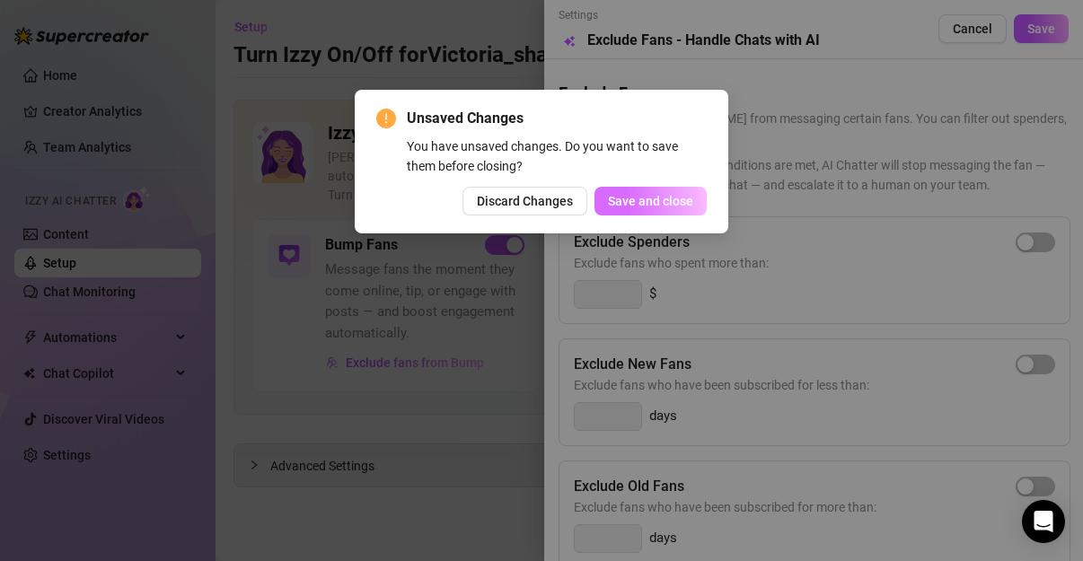
click at [650, 202] on span "Save and close" at bounding box center [650, 201] width 85 height 14
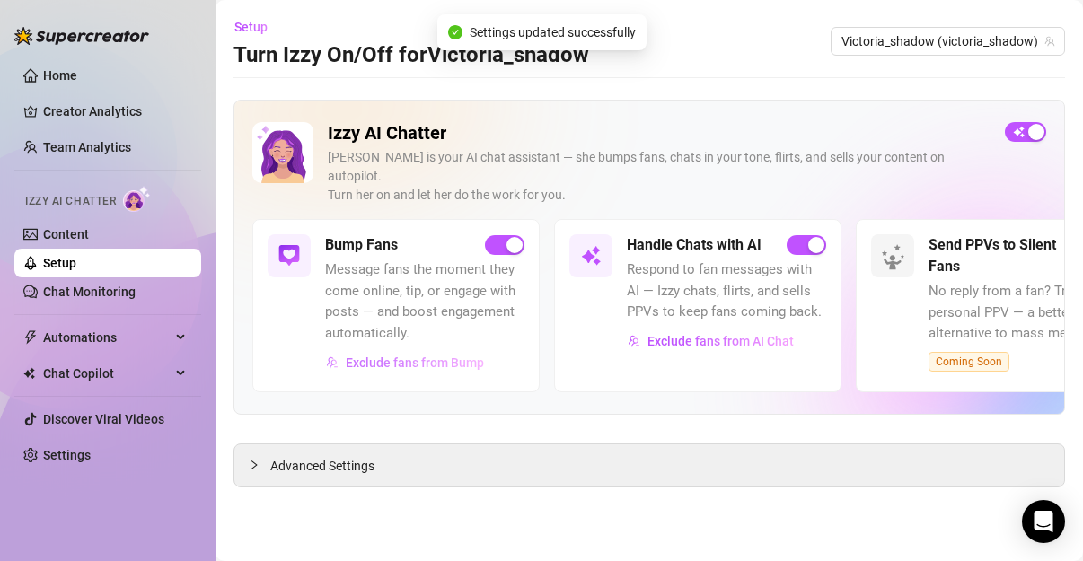
click at [435, 356] on span "Exclude fans from Bump" at bounding box center [415, 363] width 138 height 14
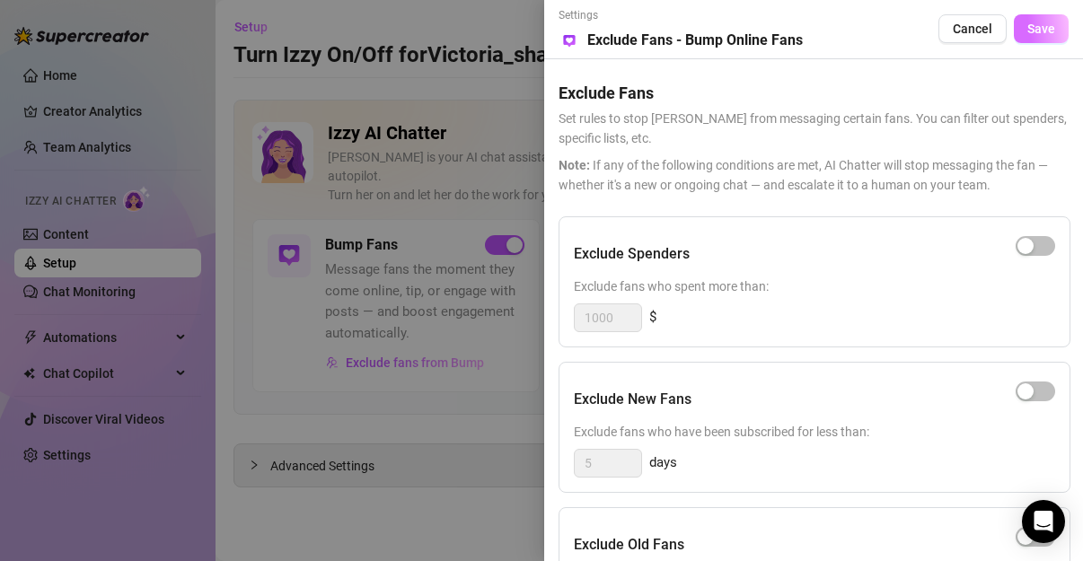
click at [1030, 32] on span "Save" at bounding box center [1041, 29] width 28 height 14
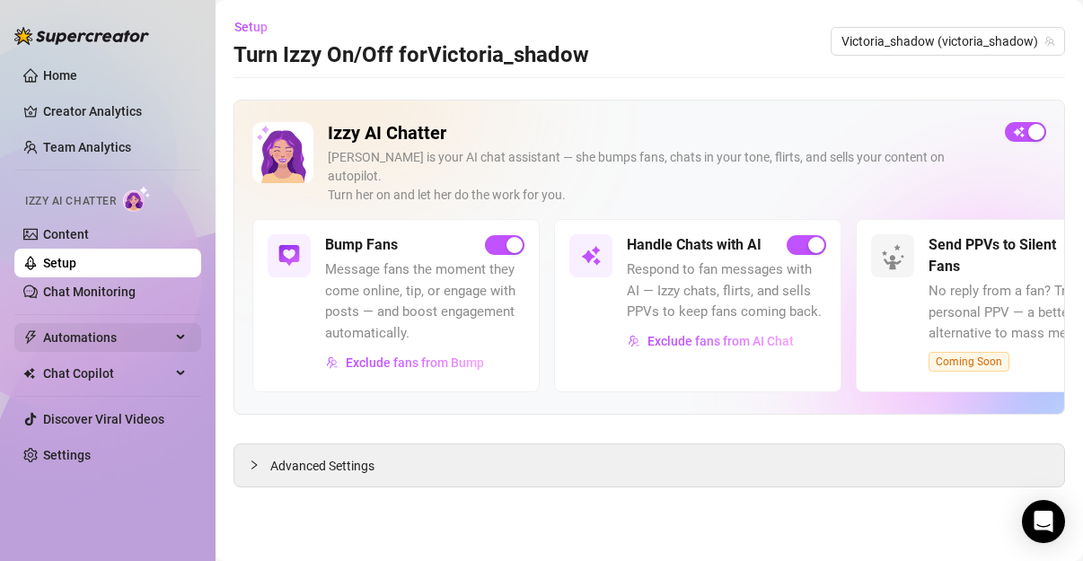
click at [93, 342] on span "Automations" at bounding box center [107, 337] width 128 height 29
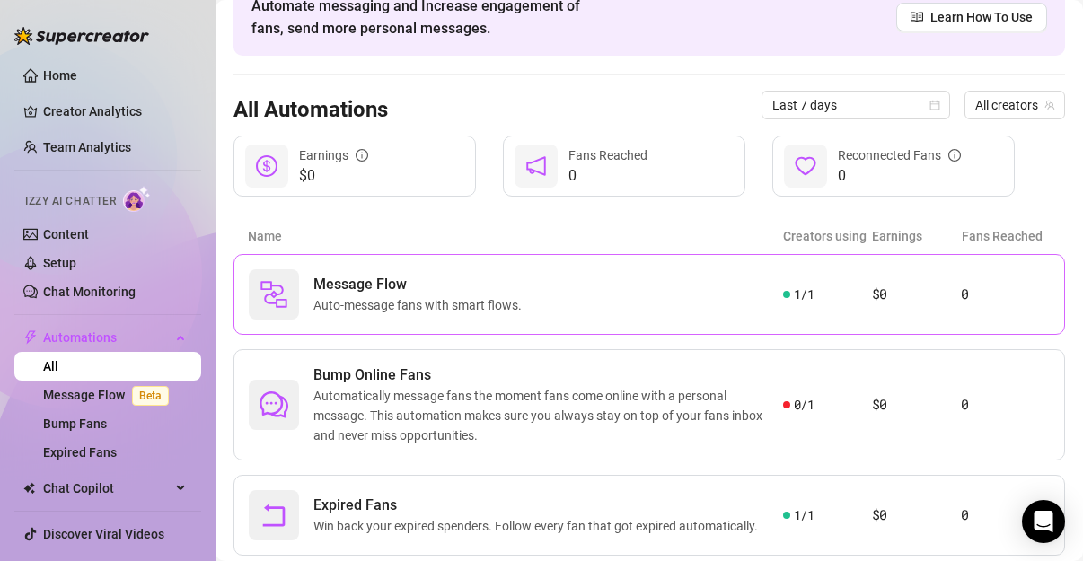
scroll to position [143, 0]
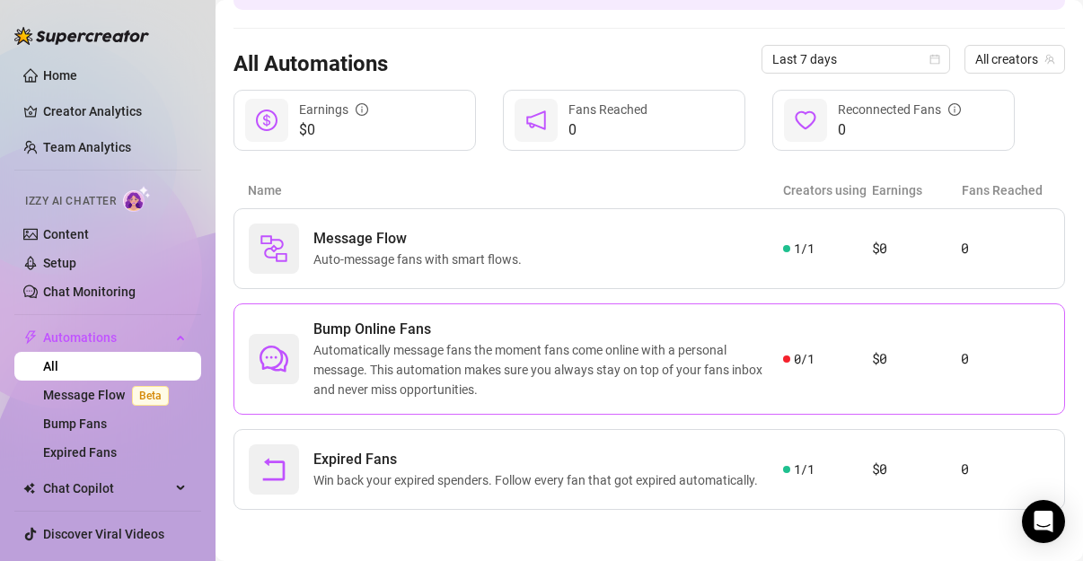
click at [520, 351] on span "Automatically message fans the moment fans come online with a personal message.…" at bounding box center [548, 369] width 470 height 59
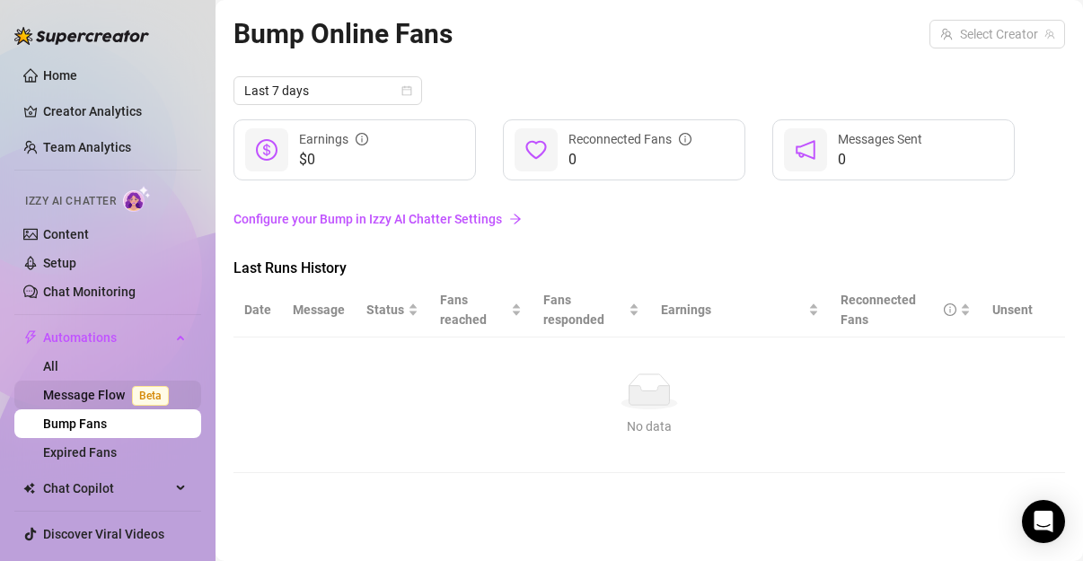
click at [136, 401] on span "Beta" at bounding box center [150, 396] width 37 height 20
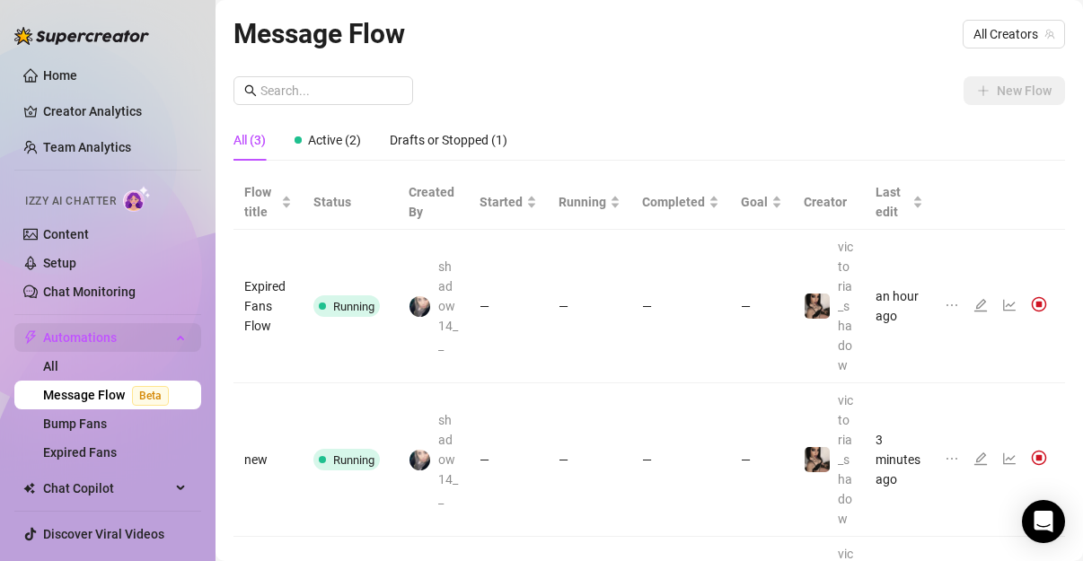
click at [128, 338] on span "Automations" at bounding box center [107, 337] width 128 height 29
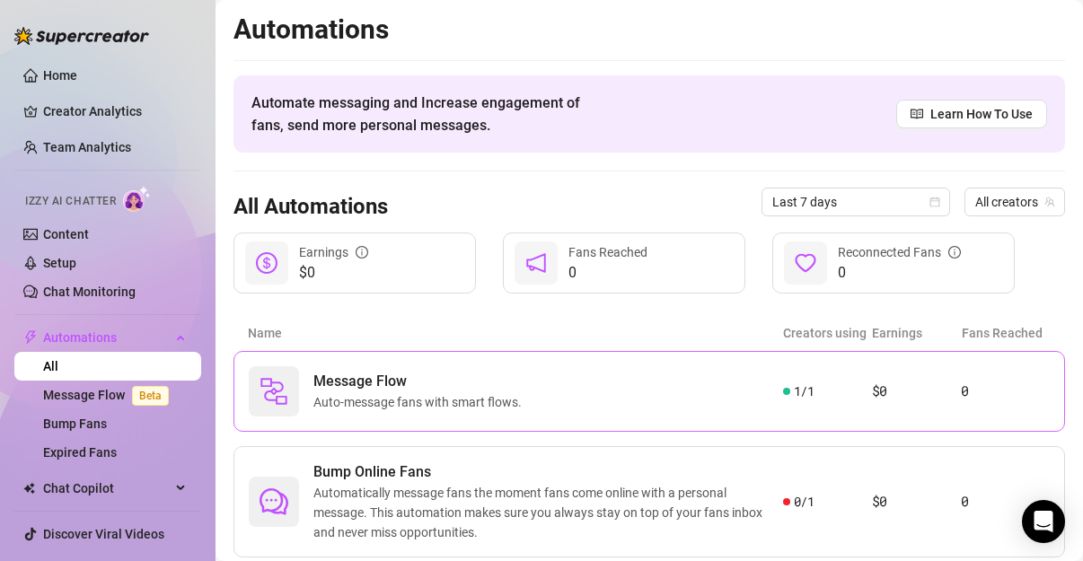
click at [913, 390] on article "$0" at bounding box center [916, 392] width 89 height 22
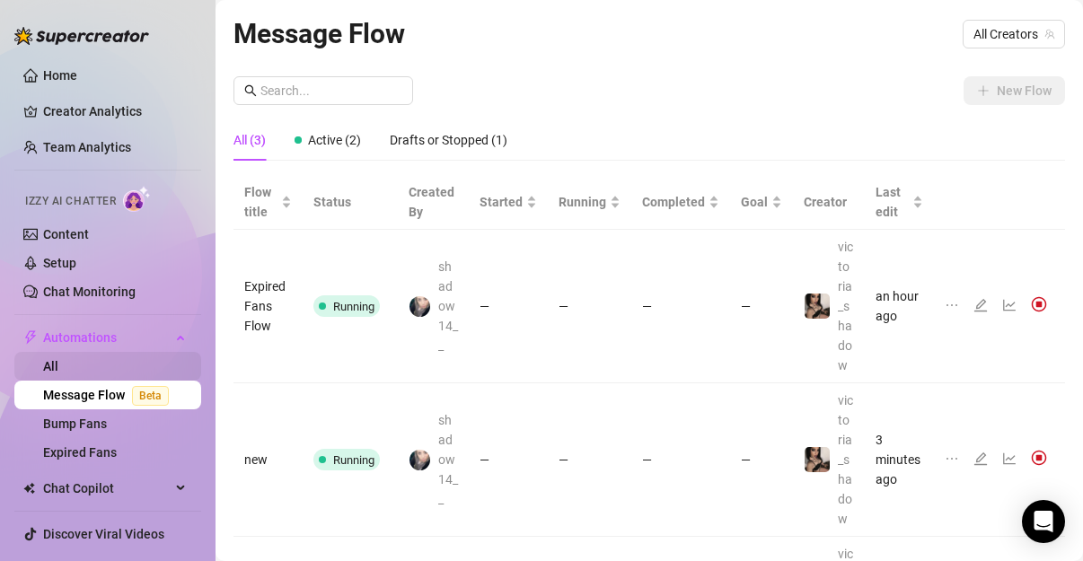
click at [58, 367] on link "All" at bounding box center [50, 366] width 15 height 14
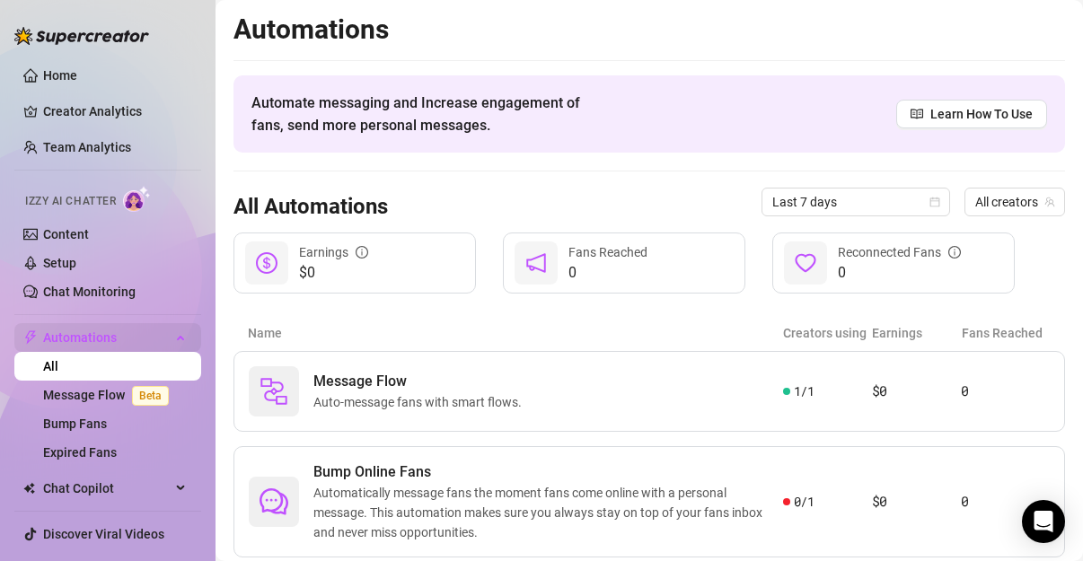
click at [169, 329] on div "Automations" at bounding box center [107, 337] width 187 height 29
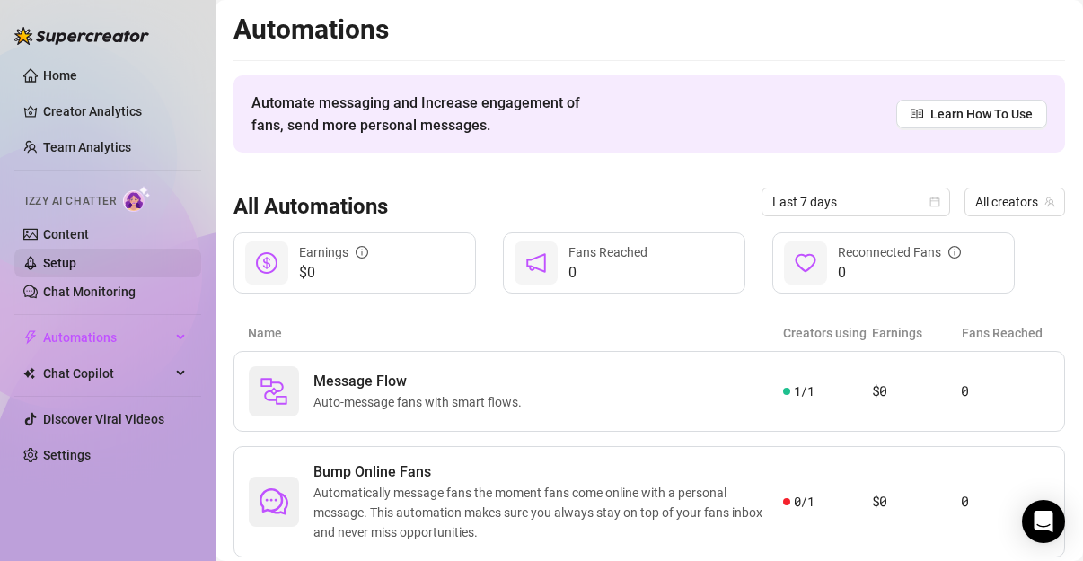
click at [76, 270] on link "Setup" at bounding box center [59, 263] width 33 height 14
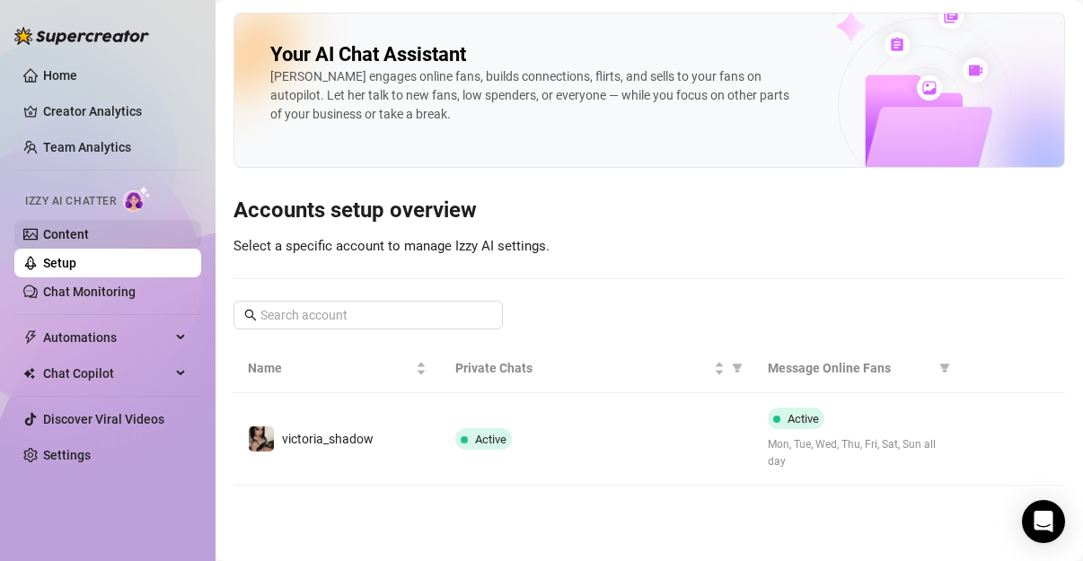
click at [89, 238] on link "Content" at bounding box center [66, 234] width 46 height 14
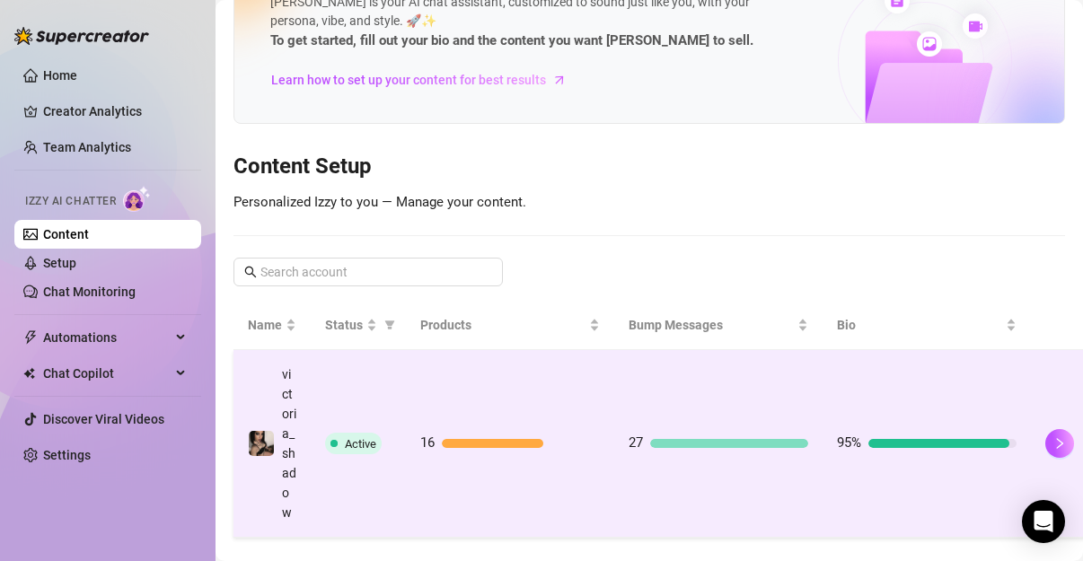
scroll to position [149, 0]
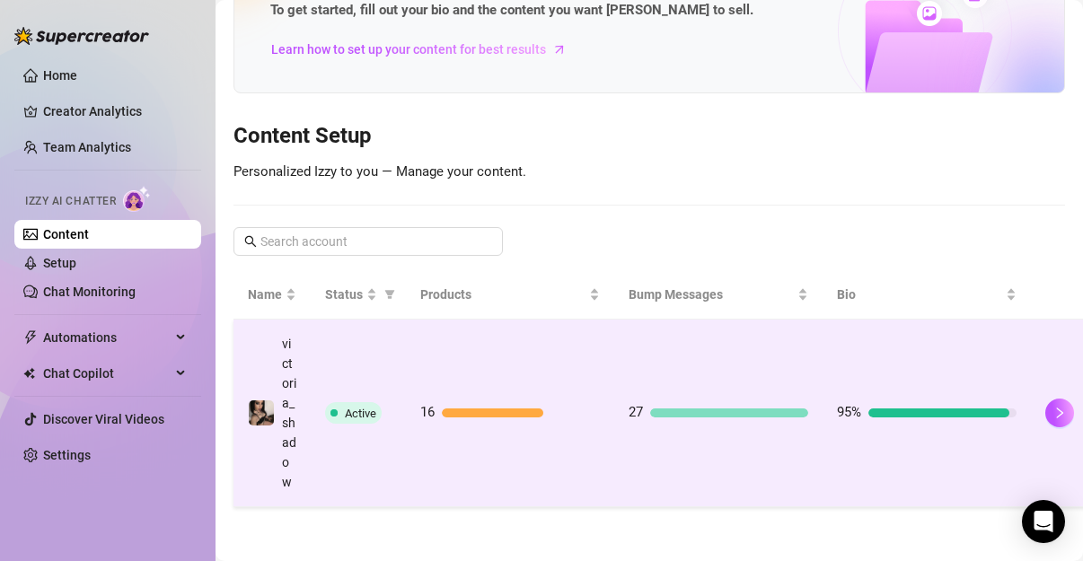
click at [849, 350] on td "95%" at bounding box center [927, 414] width 208 height 188
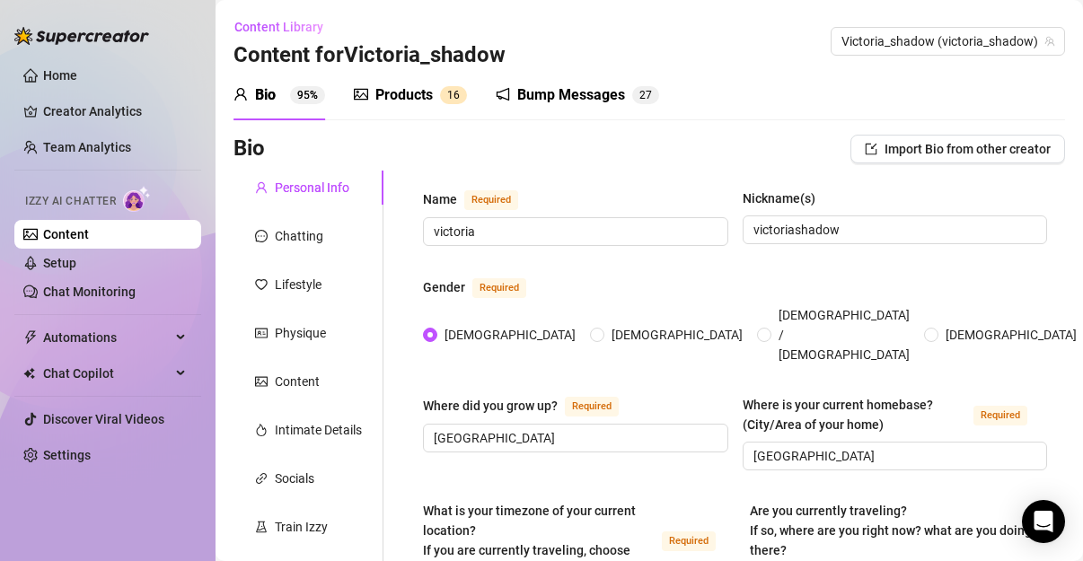
click at [400, 93] on div "Products" at bounding box center [403, 95] width 57 height 22
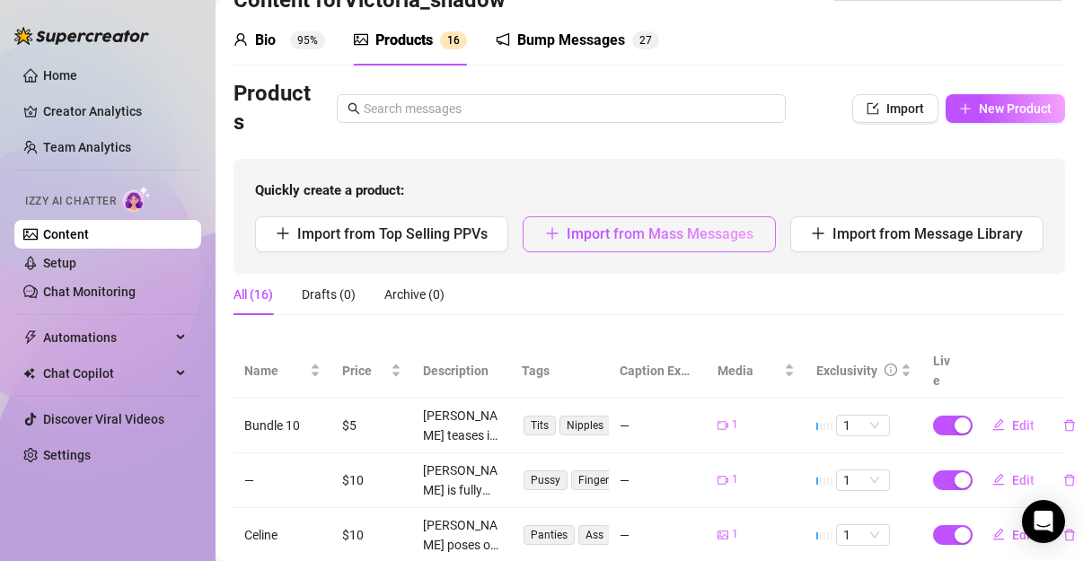
scroll to position [9, 0]
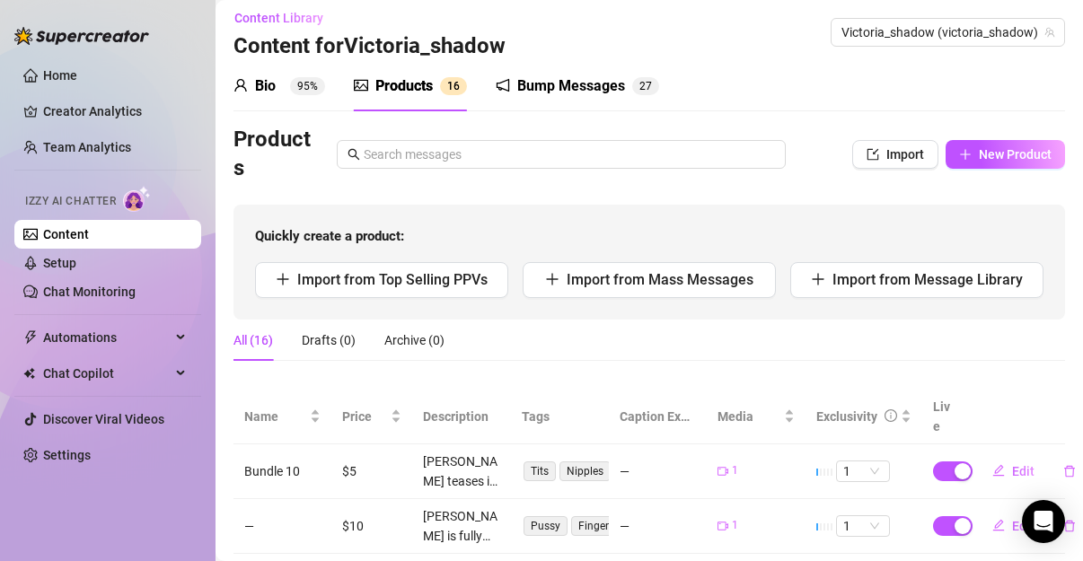
click at [570, 86] on div "Bump Messages" at bounding box center [571, 86] width 108 height 22
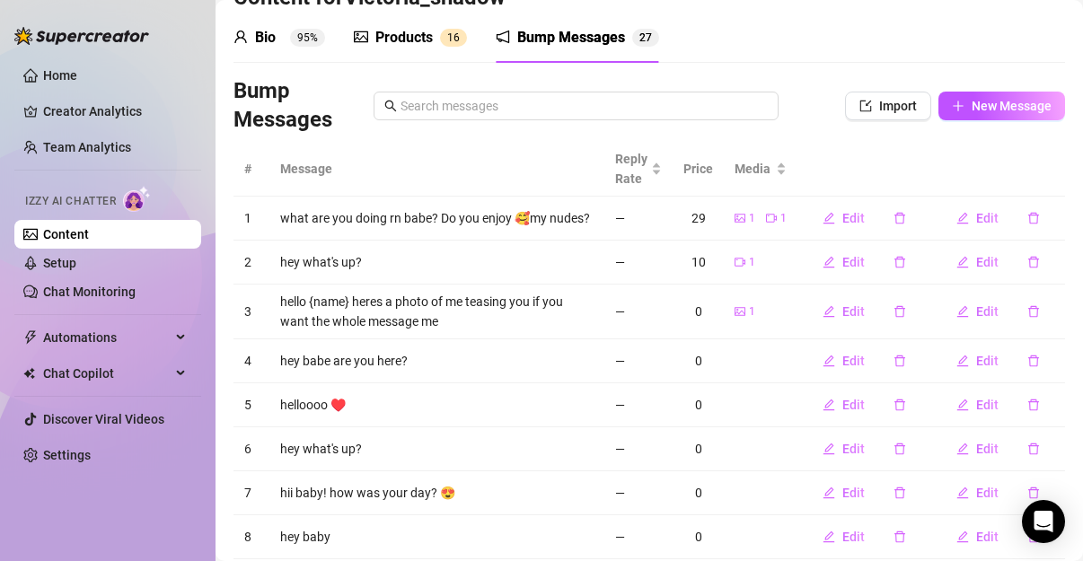
scroll to position [0, 0]
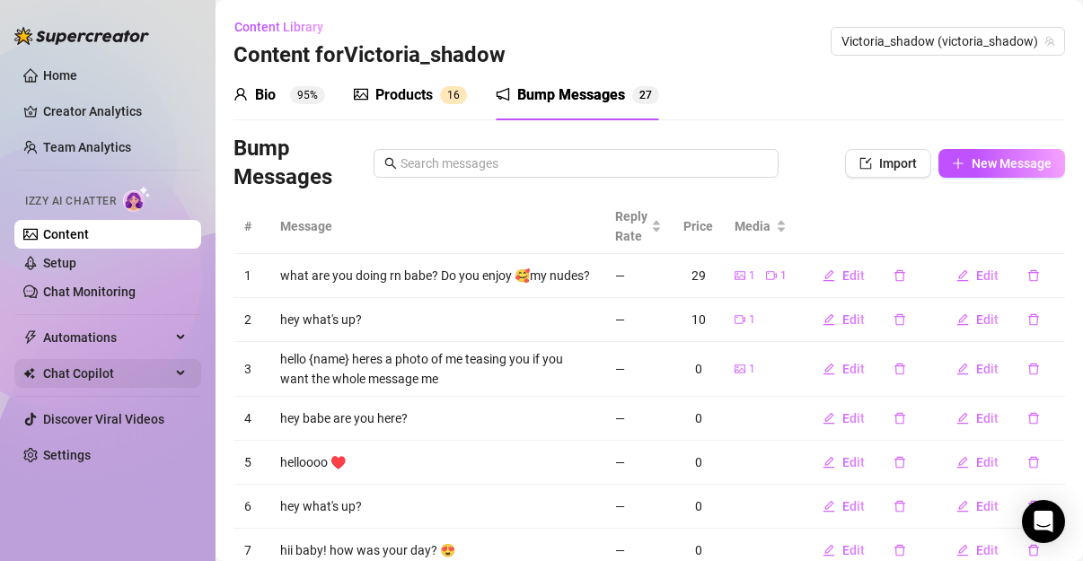
click at [89, 369] on span "Chat Copilot" at bounding box center [107, 373] width 128 height 29
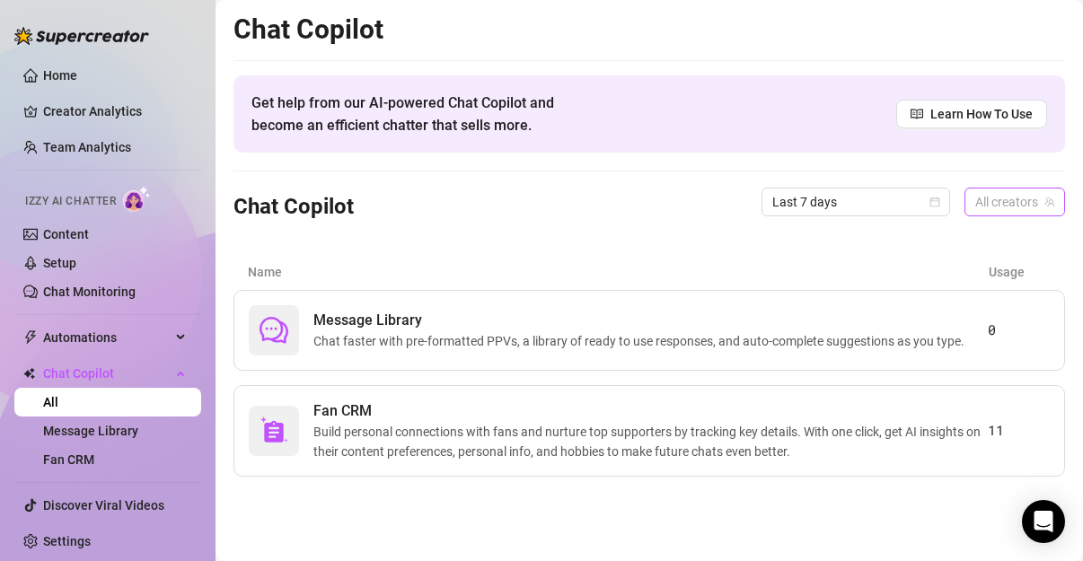
click at [1025, 196] on span "All creators" at bounding box center [1014, 202] width 79 height 27
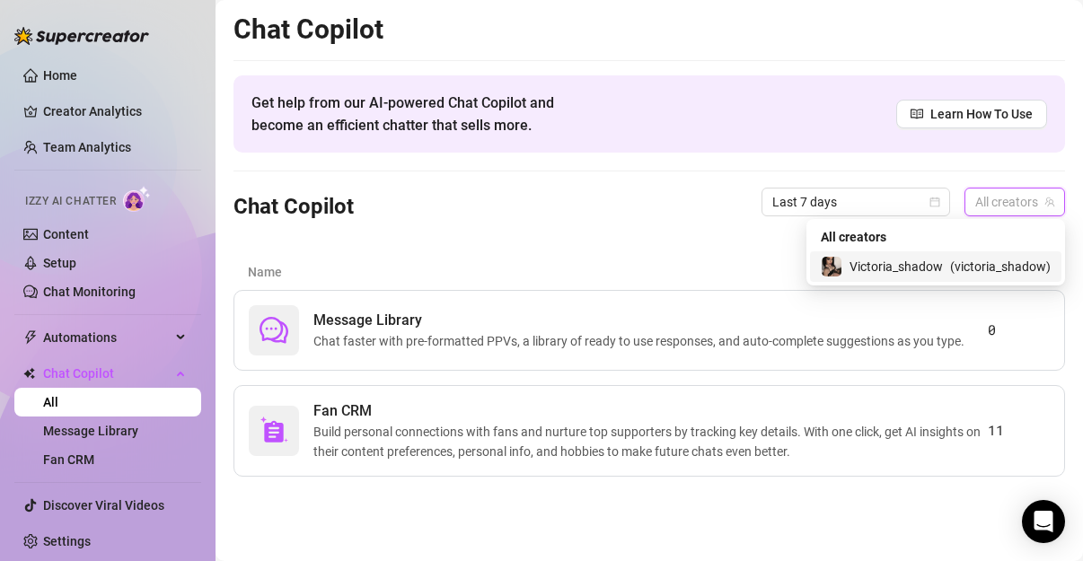
click at [940, 269] on span "Victoria_shadow" at bounding box center [895, 267] width 93 height 20
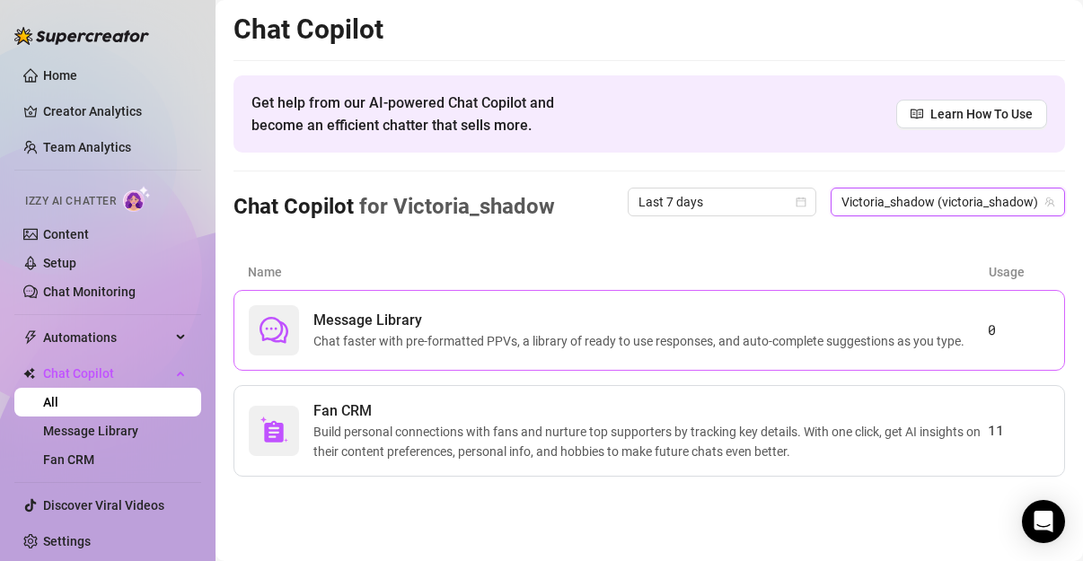
click at [515, 317] on span "Message Library" at bounding box center [642, 321] width 658 height 22
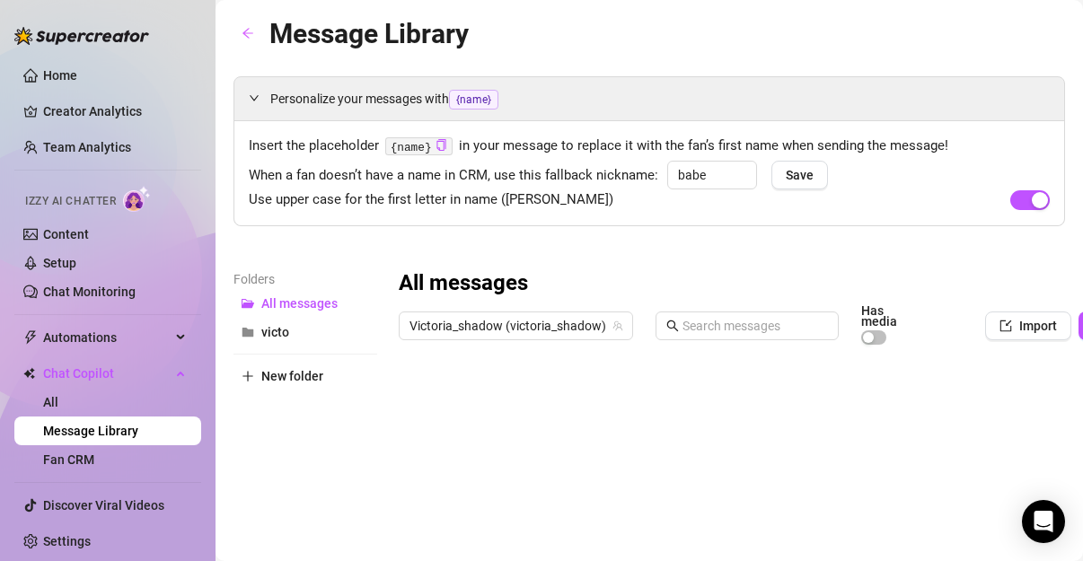
click at [423, 405] on div at bounding box center [800, 554] width 803 height 400
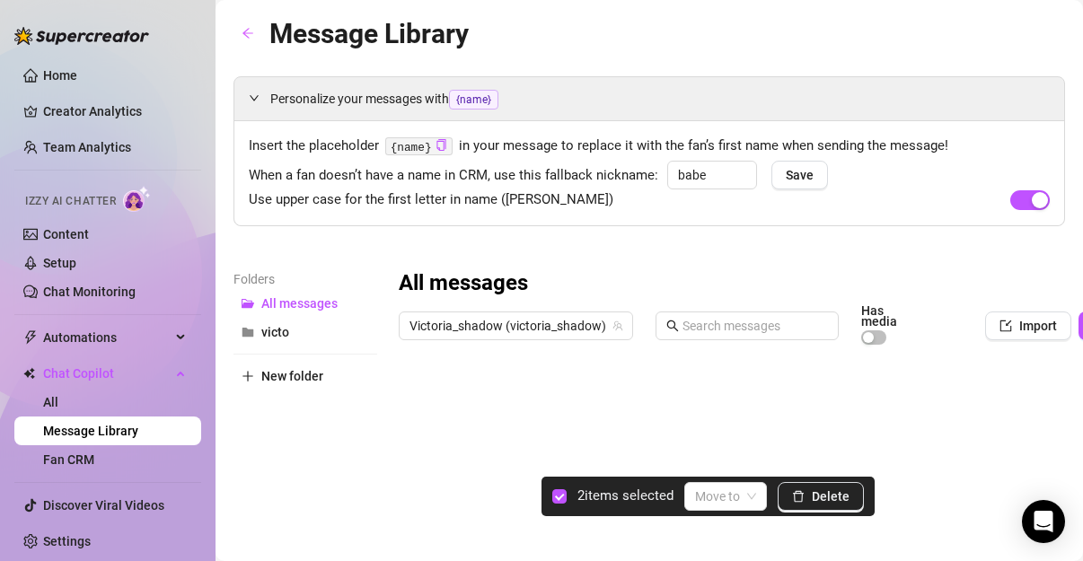
click at [418, 430] on div at bounding box center [800, 554] width 803 height 400
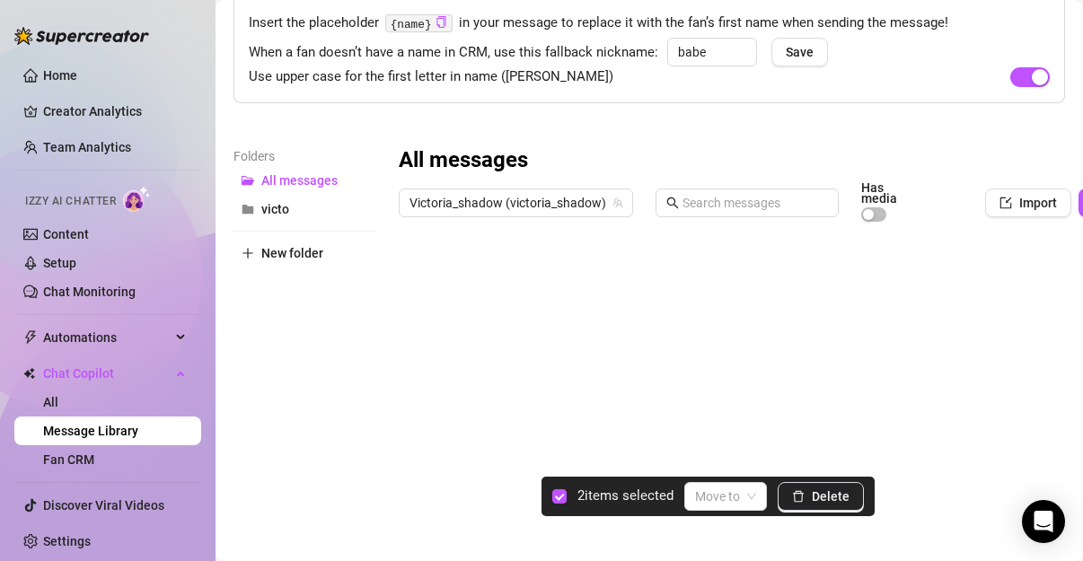
scroll to position [149, 0]
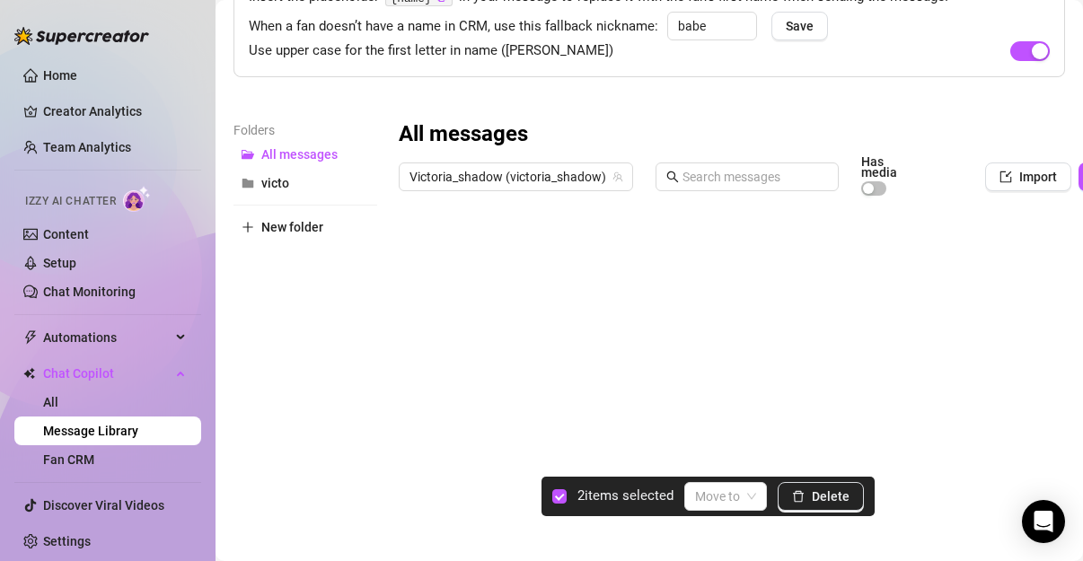
click at [403, 343] on div at bounding box center [800, 405] width 803 height 400
click at [417, 358] on div at bounding box center [800, 405] width 803 height 400
click at [416, 320] on div at bounding box center [800, 405] width 803 height 400
click at [729, 499] on input "search" at bounding box center [717, 496] width 45 height 27
click at [729, 497] on input "search" at bounding box center [717, 496] width 45 height 27
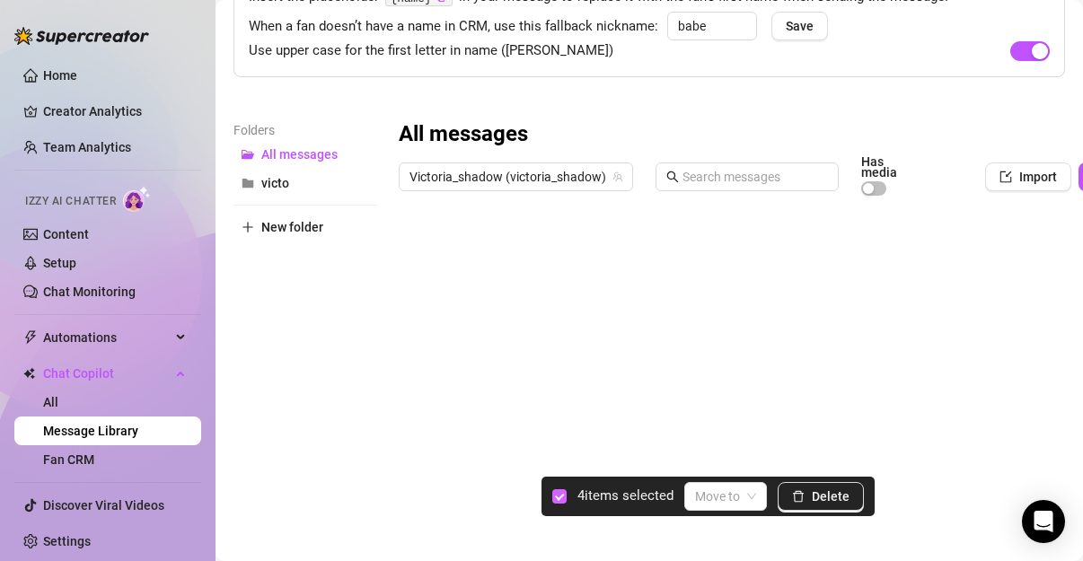
click at [559, 497] on input "checkbox" at bounding box center [559, 496] width 14 height 14
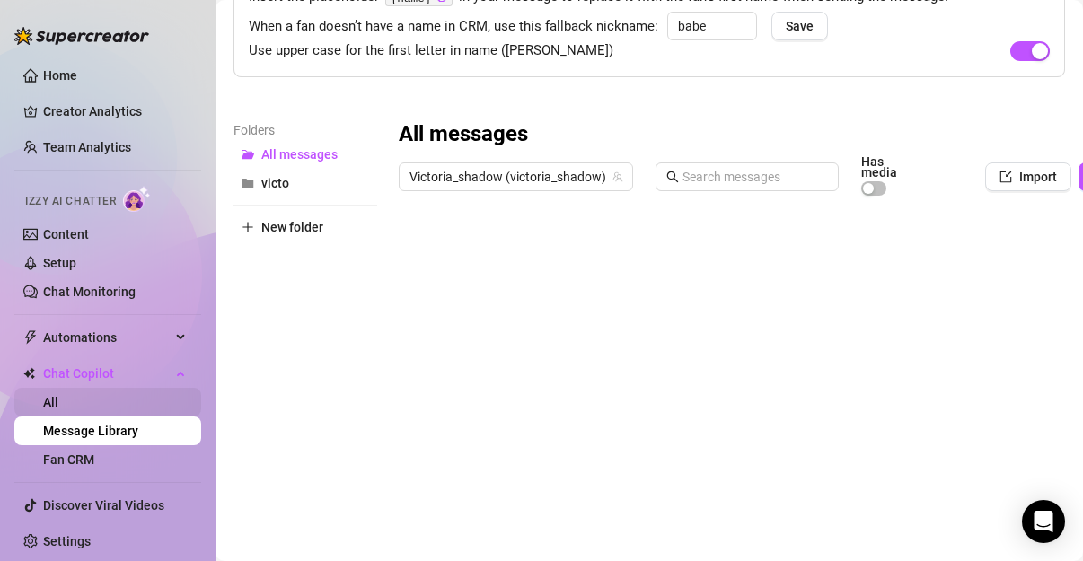
click at [58, 397] on link "All" at bounding box center [50, 402] width 15 height 14
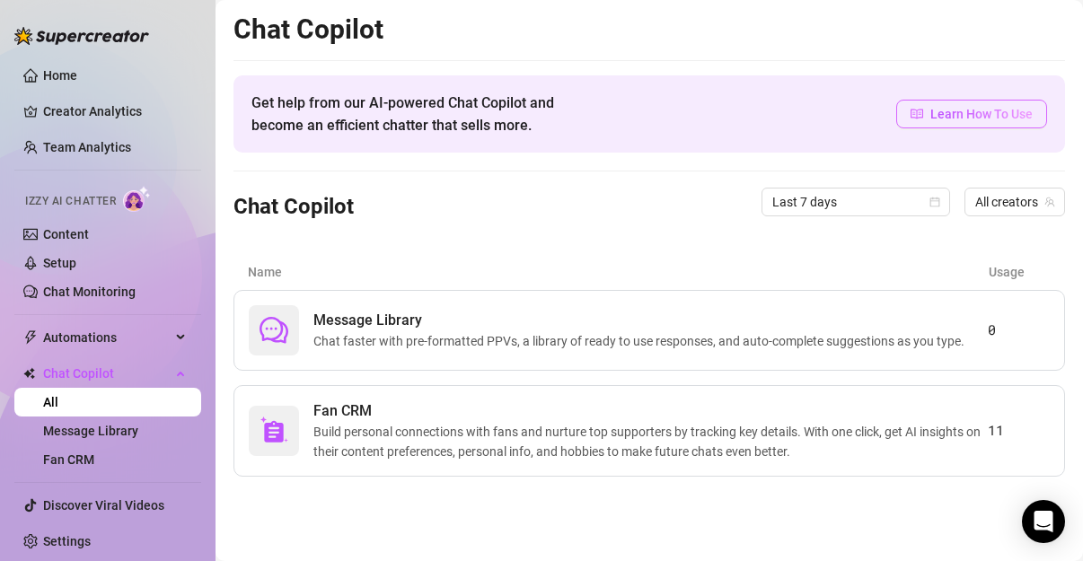
click at [1012, 119] on span "Learn How To Use" at bounding box center [981, 114] width 102 height 20
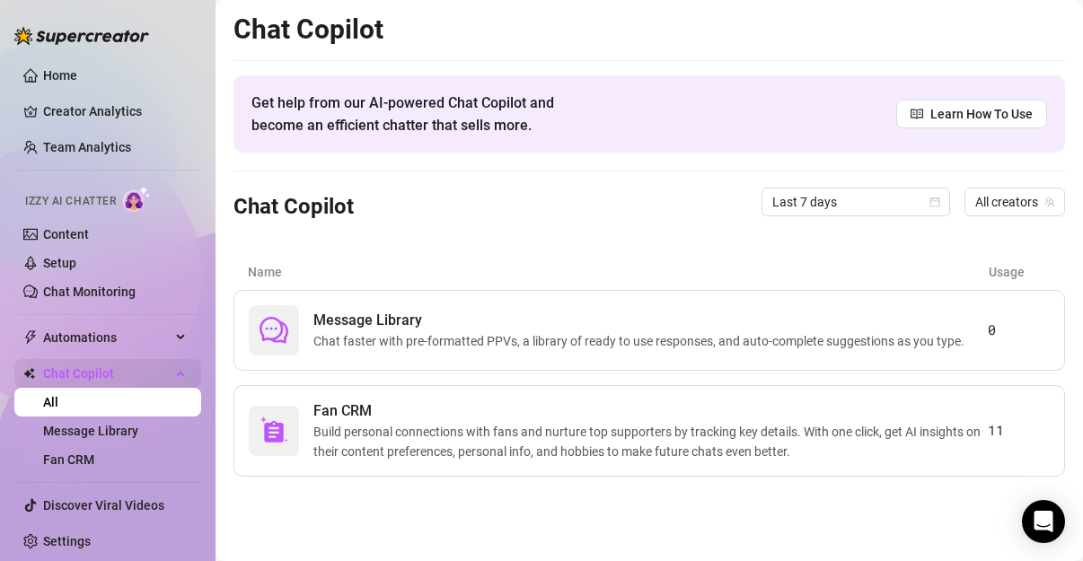
click at [73, 369] on span "Chat Copilot" at bounding box center [107, 373] width 128 height 29
